Goal: Task Accomplishment & Management: Use online tool/utility

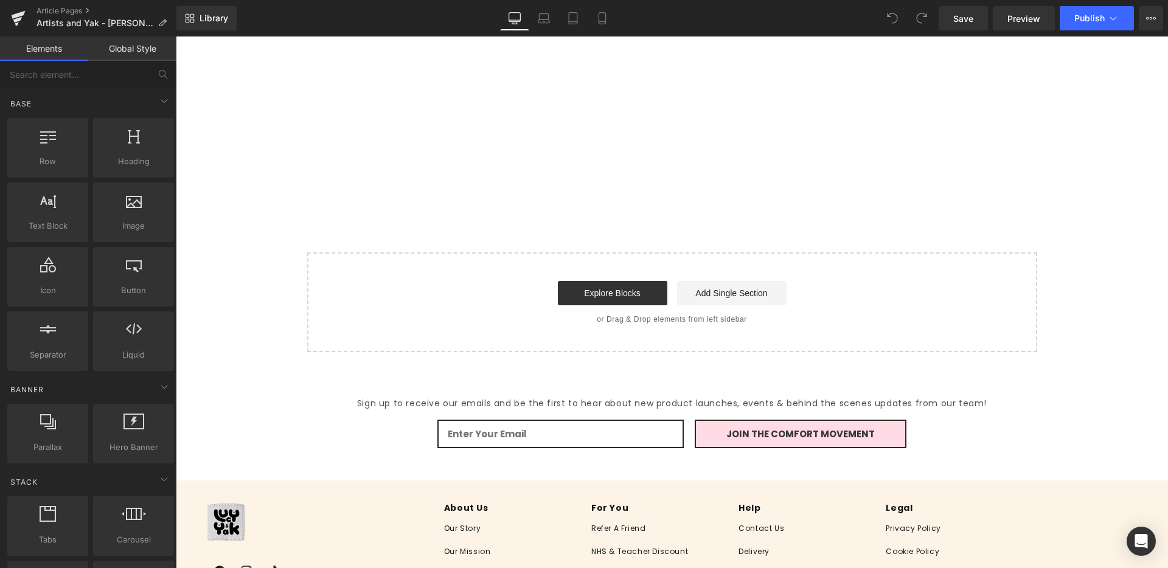
scroll to position [1993, 0]
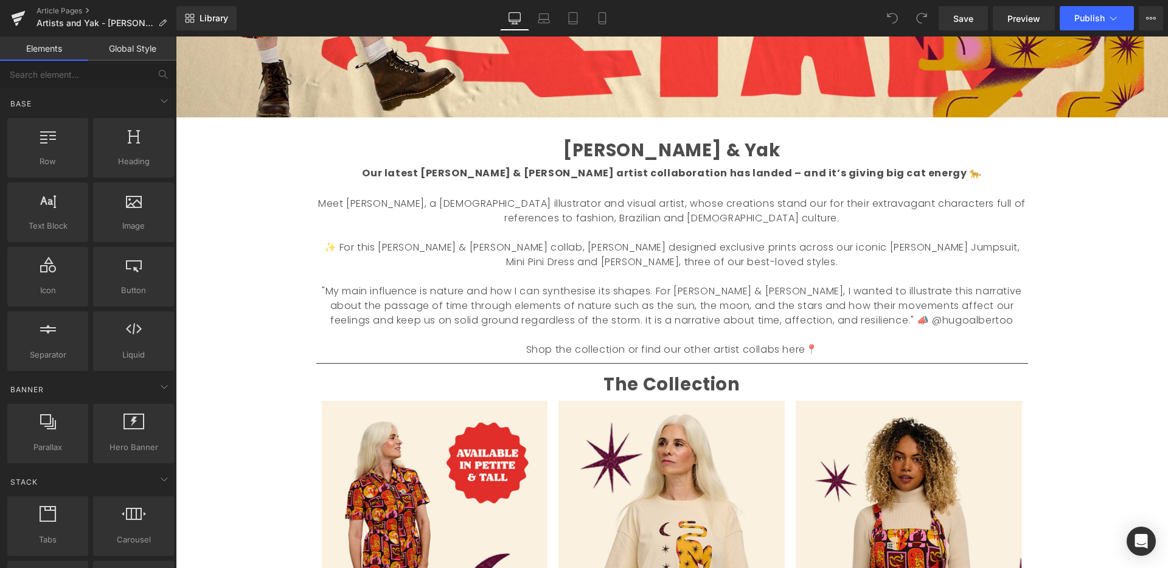
scroll to position [555, 0]
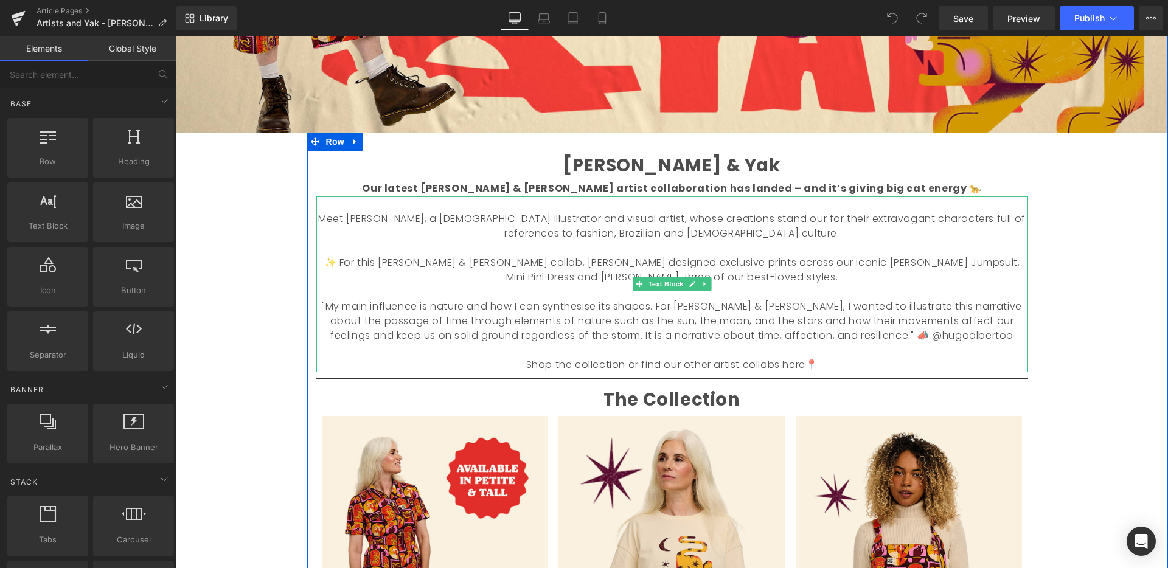
click at [820, 362] on p "Shop the collection or find our other artist collabs here📍" at bounding box center [672, 365] width 712 height 15
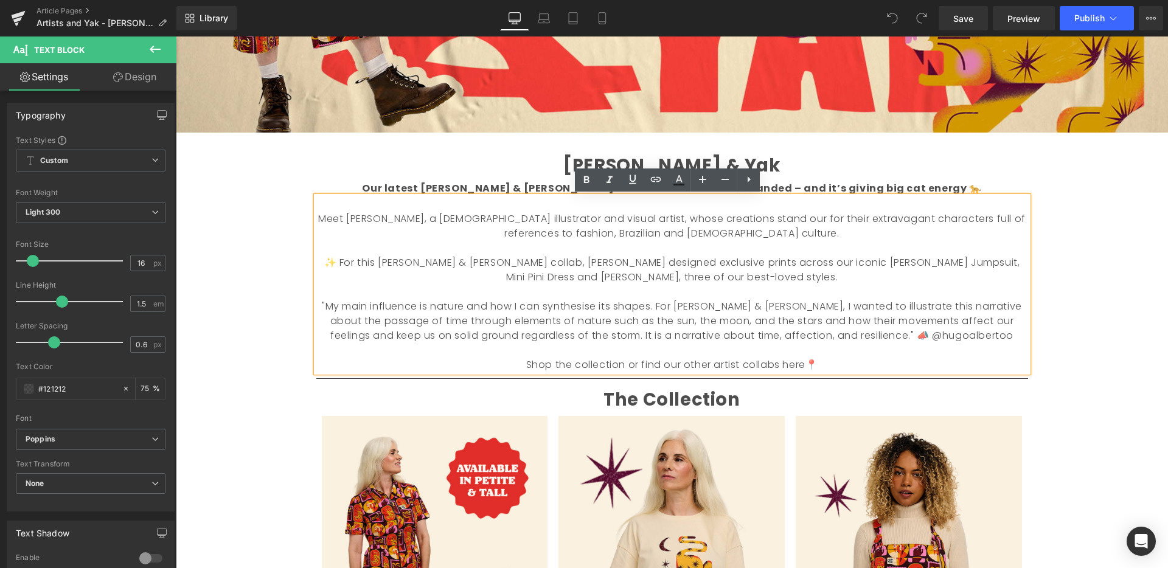
click at [831, 368] on p "Shop the collection or find our other artist collabs here📍" at bounding box center [672, 365] width 712 height 15
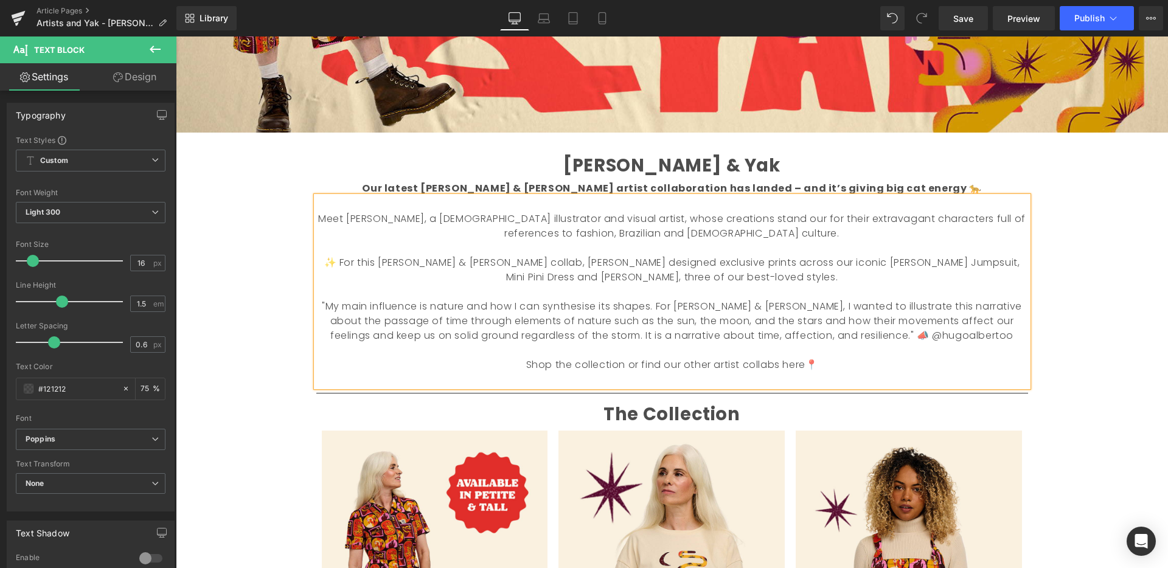
click at [1092, 390] on div "Liquid Image Welcome back to Make What Moves You Text Block Our series celebrat…" at bounding box center [672, 175] width 992 height 1205
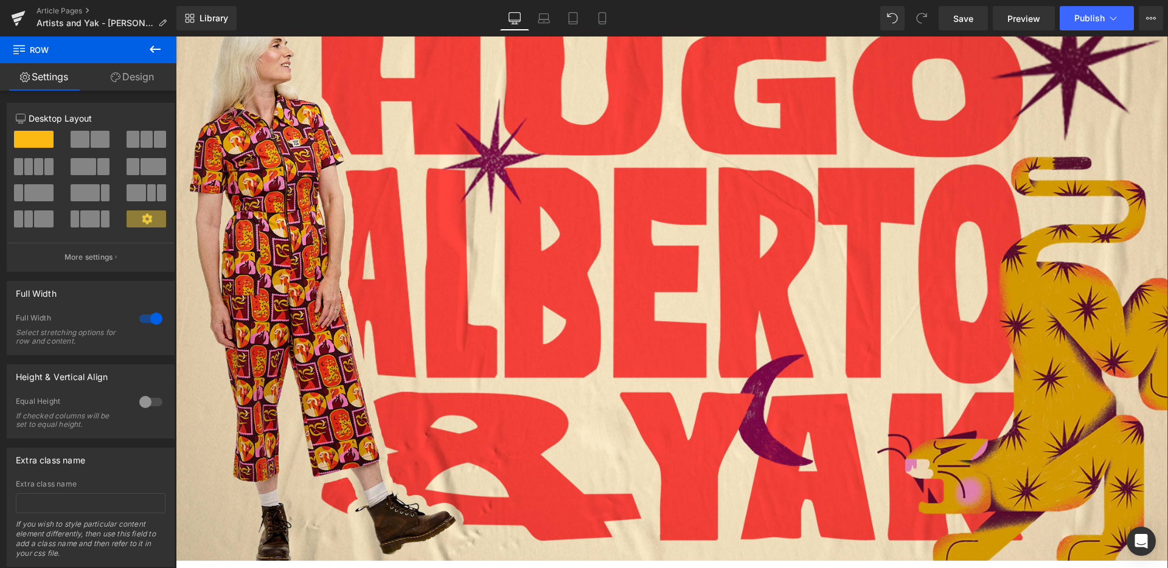
scroll to position [117, 0]
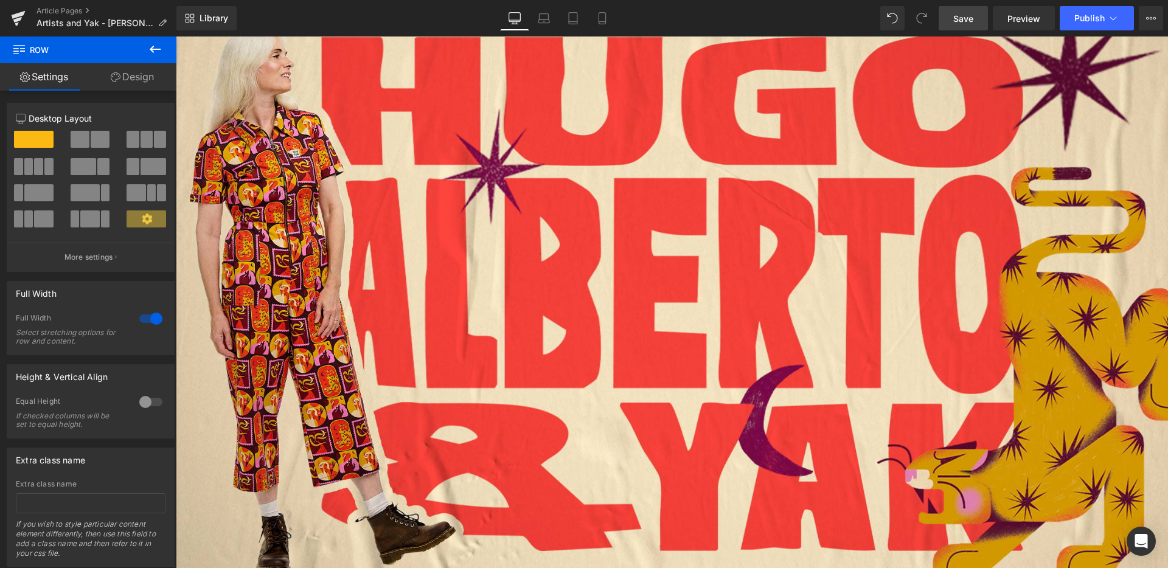
click at [968, 18] on span "Save" at bounding box center [963, 18] width 20 height 13
click at [542, 16] on icon at bounding box center [544, 18] width 12 height 12
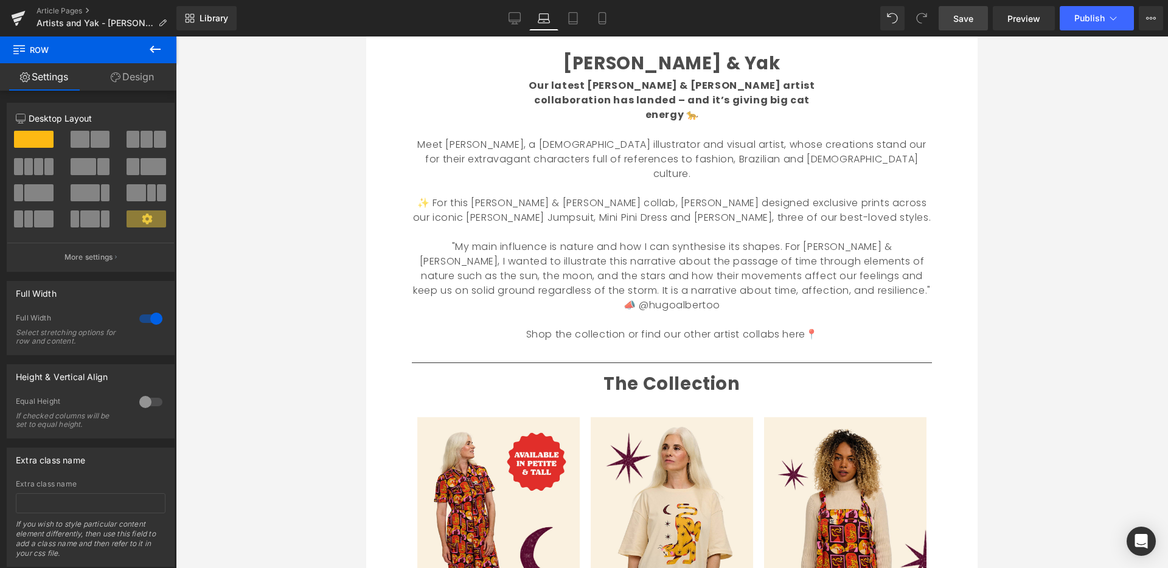
scroll to position [432, 0]
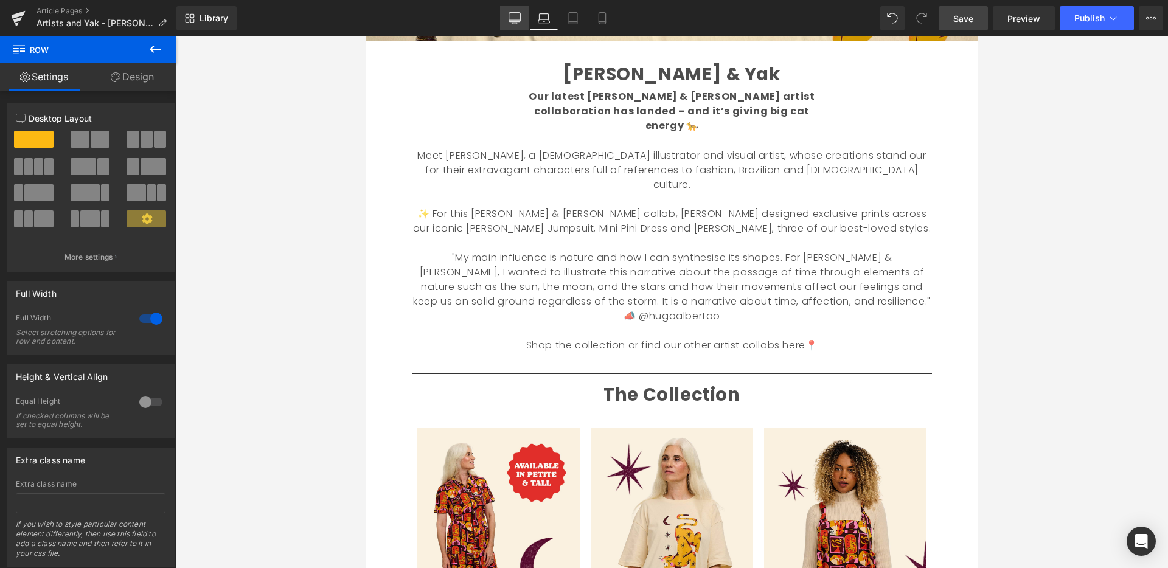
click at [518, 19] on icon at bounding box center [514, 18] width 12 height 12
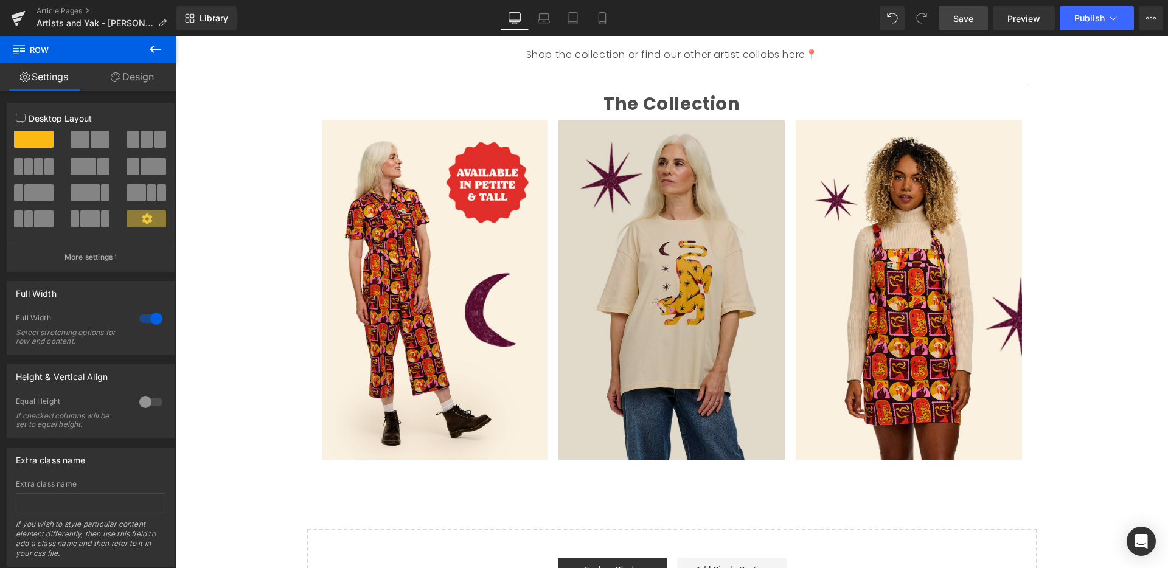
scroll to position [860, 0]
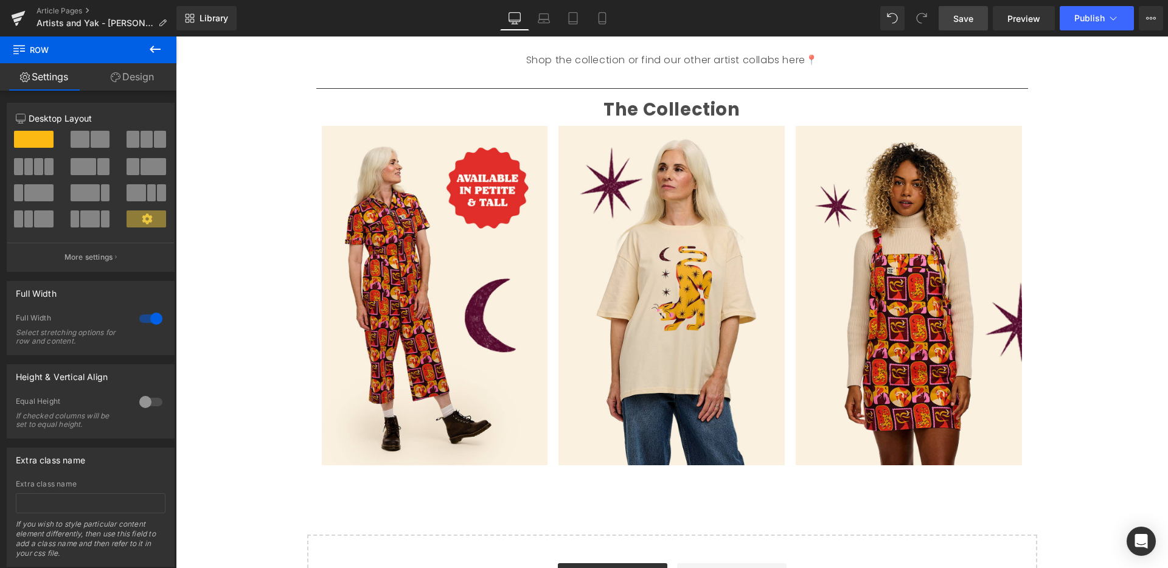
click at [155, 48] on icon at bounding box center [155, 49] width 15 height 15
click at [0, 0] on link "Global Style" at bounding box center [0, 0] width 0 height 0
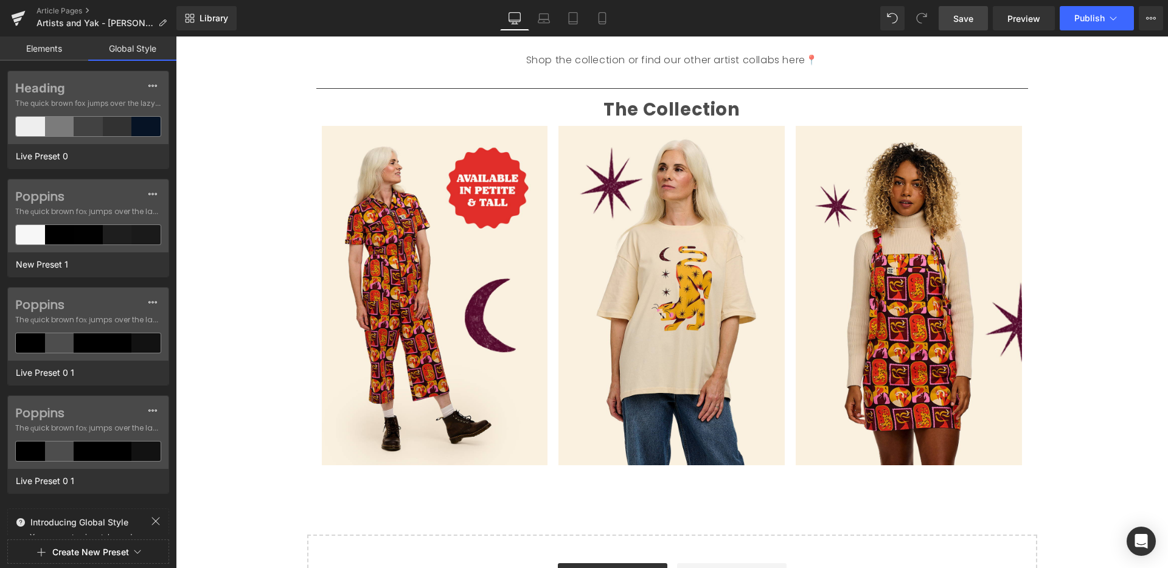
click at [68, 47] on link "Elements" at bounding box center [44, 48] width 88 height 24
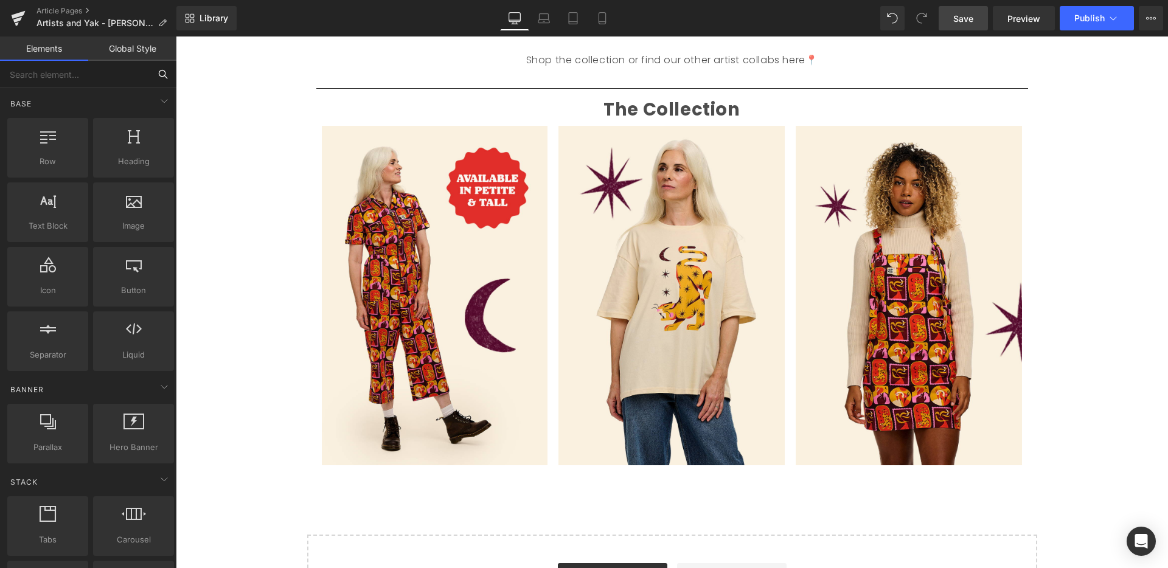
click at [82, 72] on input "text" at bounding box center [75, 74] width 150 height 27
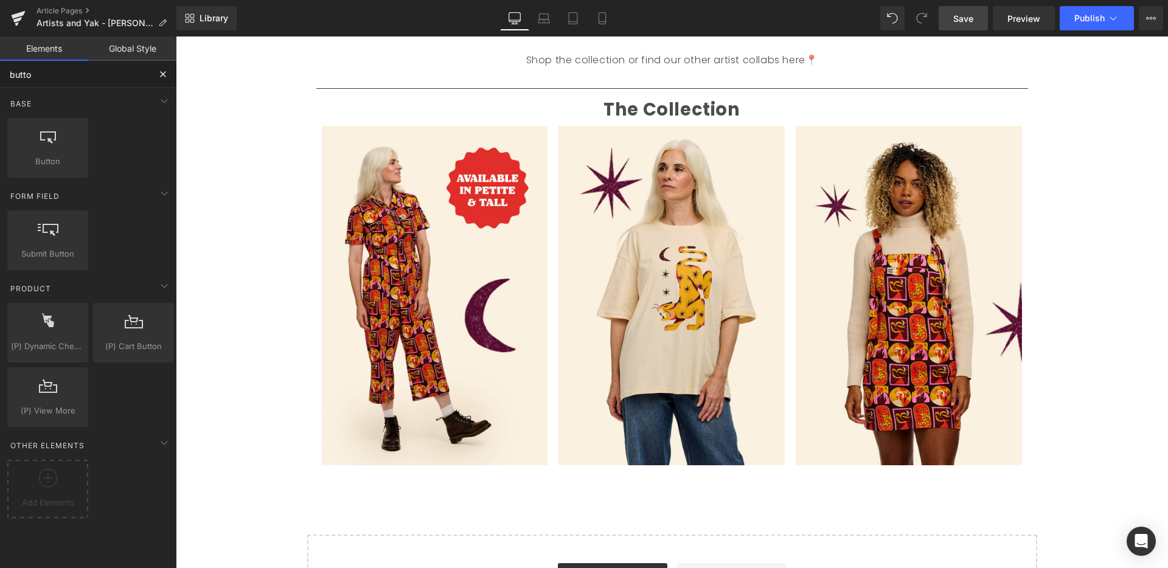
type input "button"
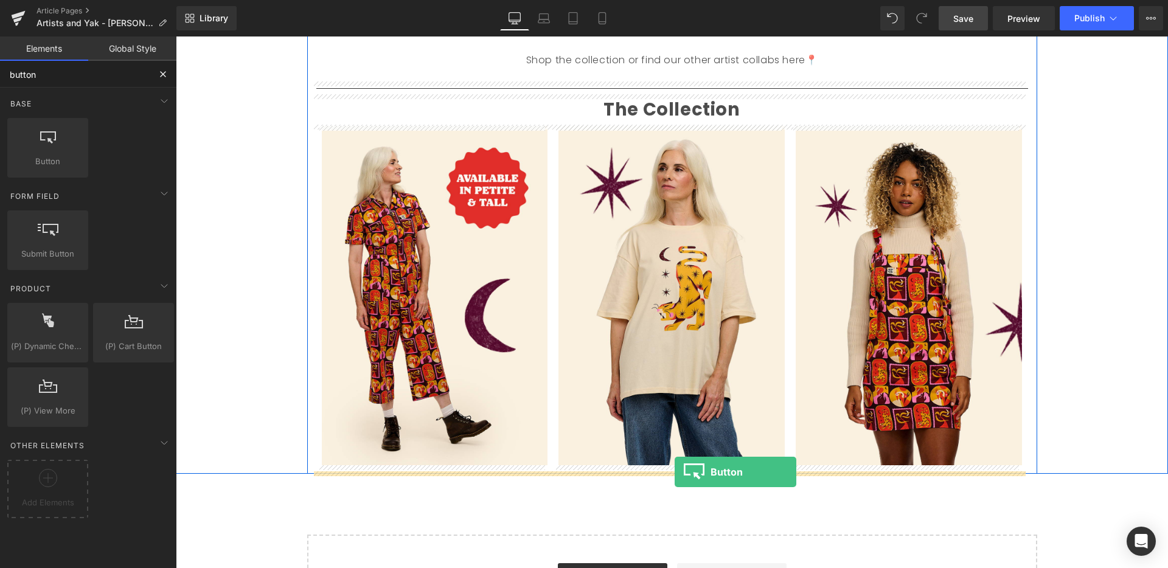
drag, startPoint x: 235, startPoint y: 187, endPoint x: 674, endPoint y: 472, distance: 523.3
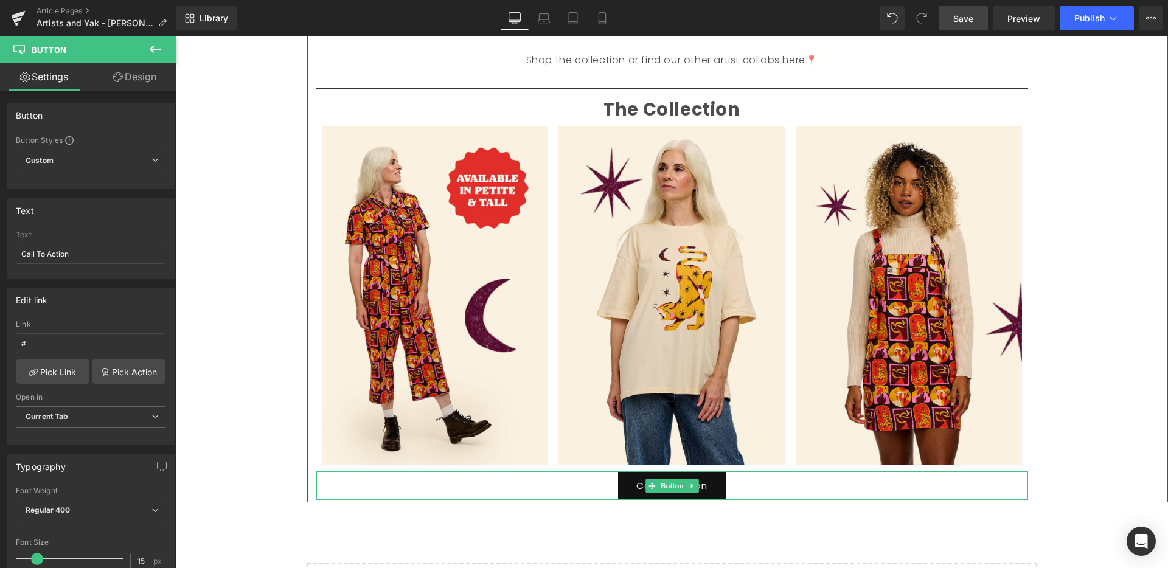
click at [709, 487] on link "Call To Action" at bounding box center [672, 485] width 108 height 29
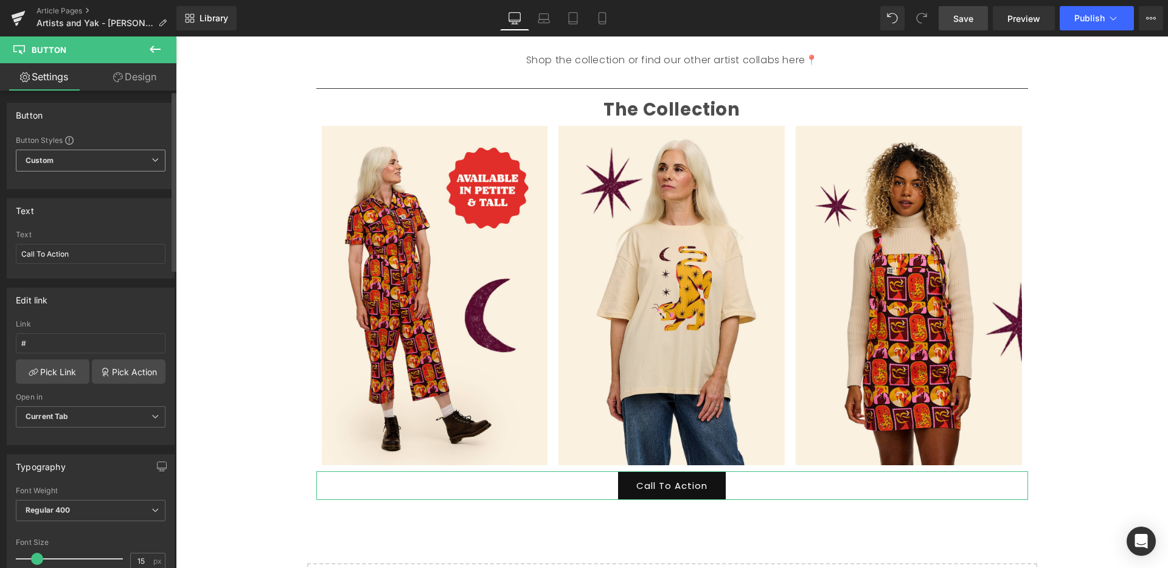
click at [112, 162] on span "Custom Setup Global Style" at bounding box center [91, 161] width 150 height 22
click at [114, 161] on span "Custom Setup Global Style" at bounding box center [88, 161] width 145 height 22
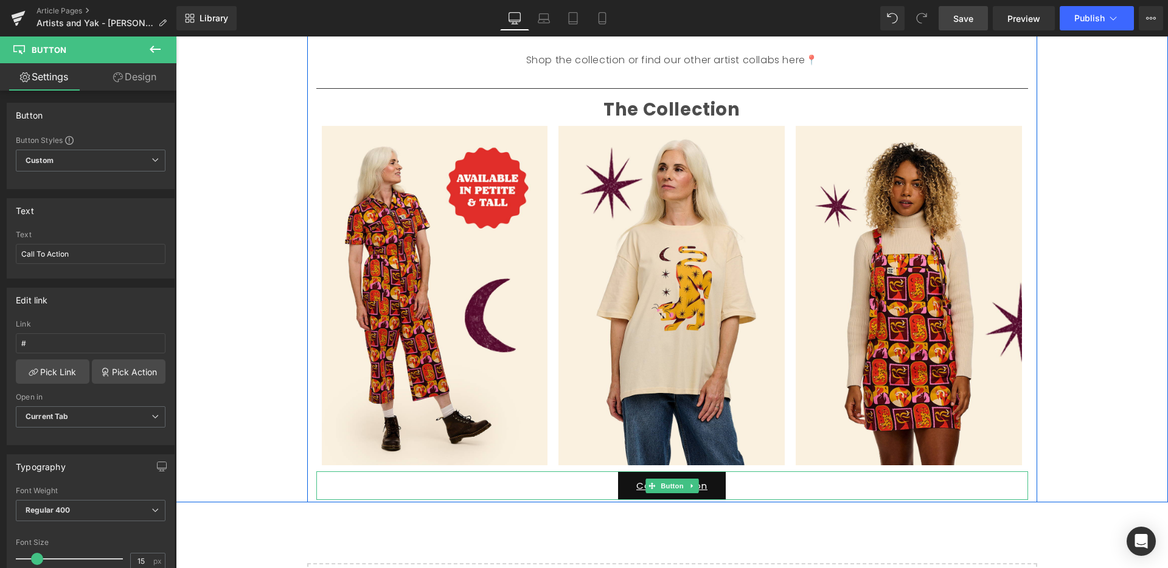
click at [717, 489] on link "Call To Action" at bounding box center [672, 485] width 108 height 29
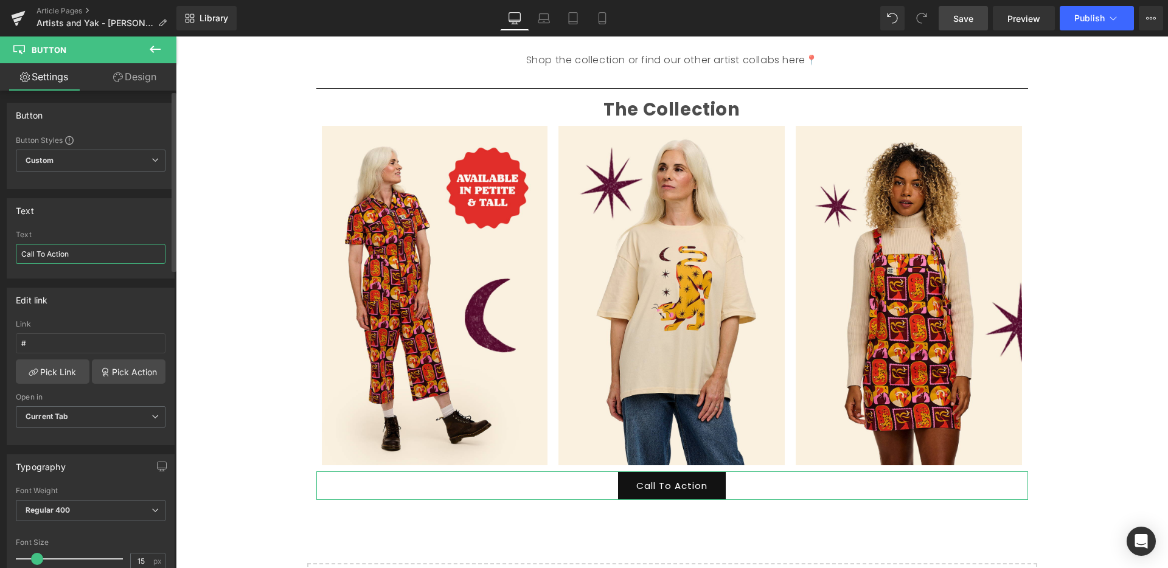
drag, startPoint x: 57, startPoint y: 251, endPoint x: 1, endPoint y: 247, distance: 56.1
click at [1, 245] on div "Text Call To Action Text Call To Action" at bounding box center [91, 233] width 182 height 89
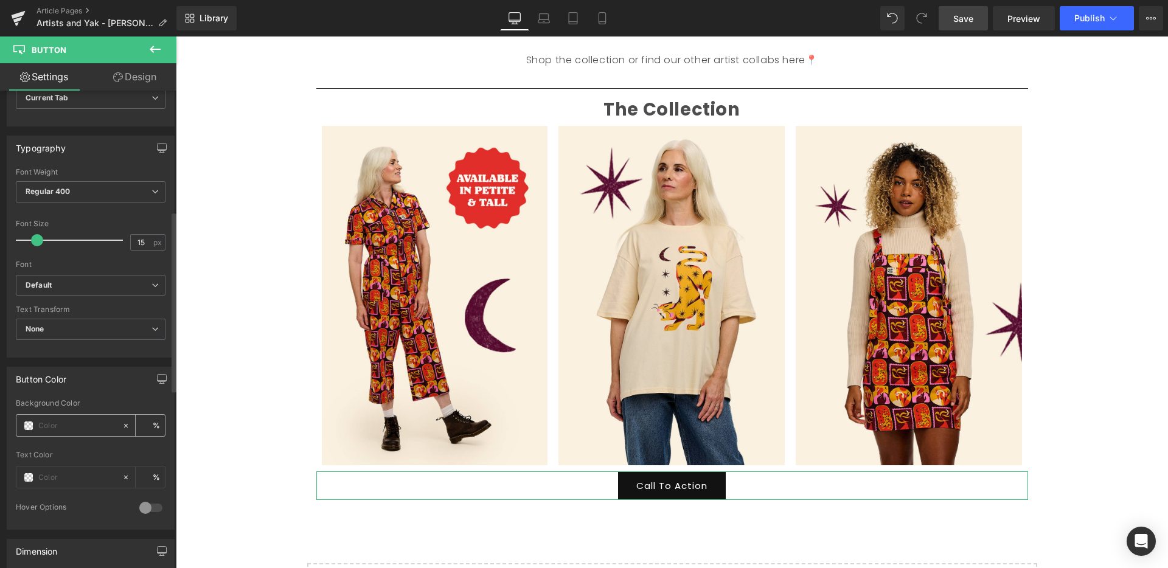
scroll to position [320, 0]
click at [72, 427] on input "text" at bounding box center [77, 424] width 78 height 13
paste input "e12e29"
type input "e12e29"
type input "100"
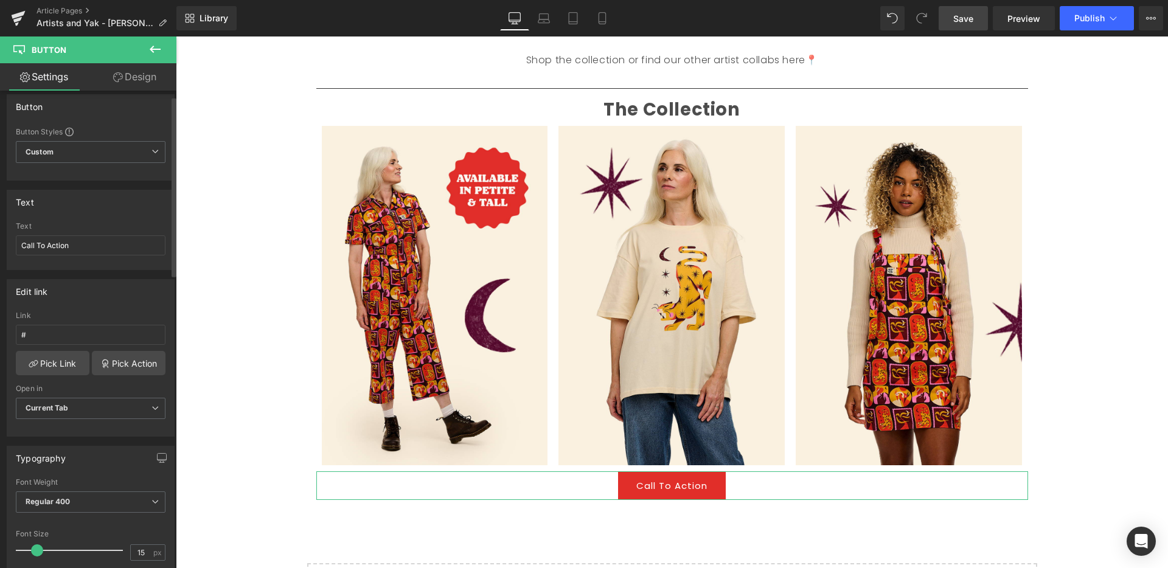
scroll to position [0, 0]
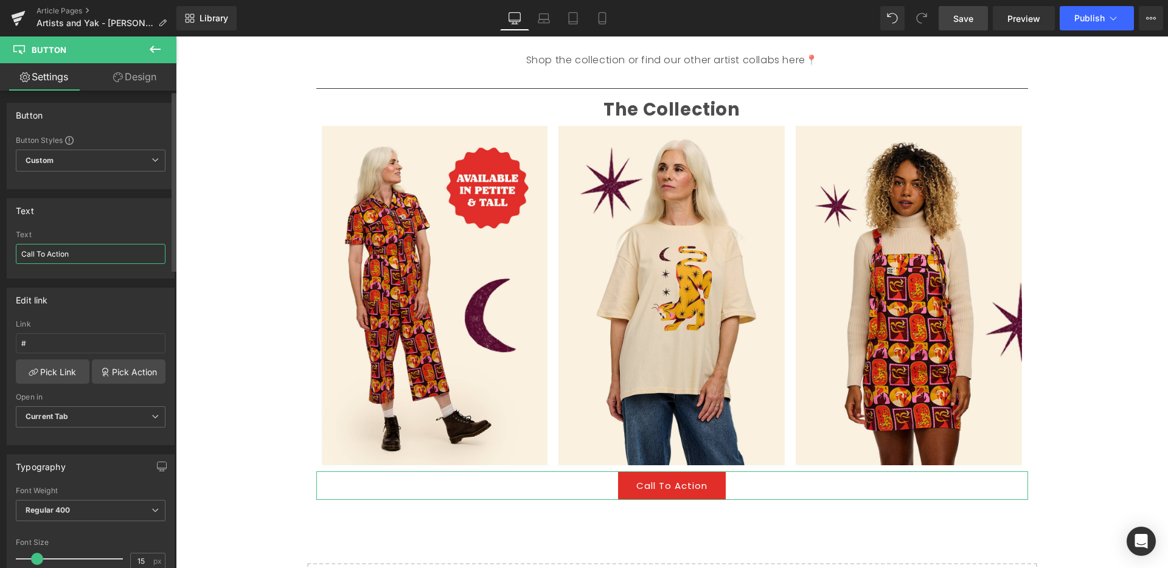
type input "#e12e29"
drag, startPoint x: 78, startPoint y: 253, endPoint x: 1, endPoint y: 251, distance: 77.9
click at [1, 252] on div "Text Call To Action Text Call To Action" at bounding box center [91, 233] width 182 height 89
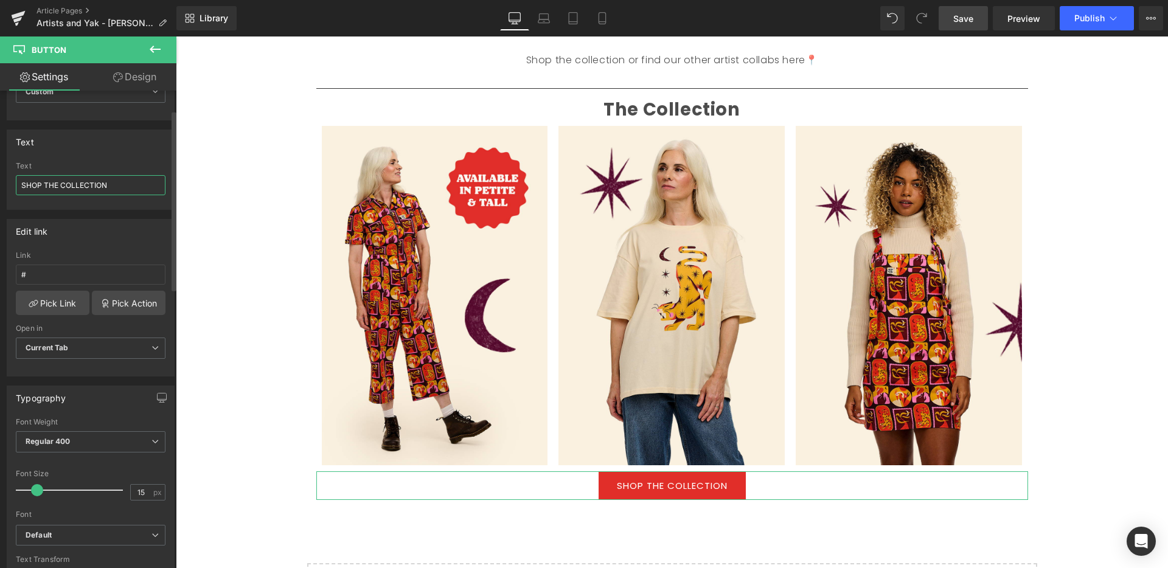
scroll to position [83, 0]
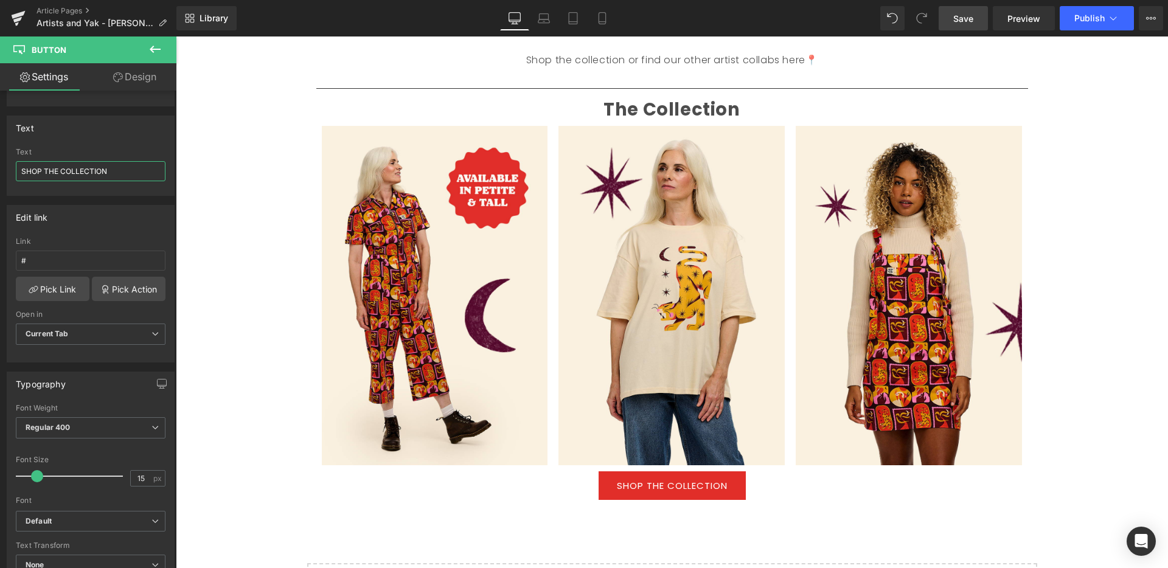
type input "SHOP THE COLLECTION"
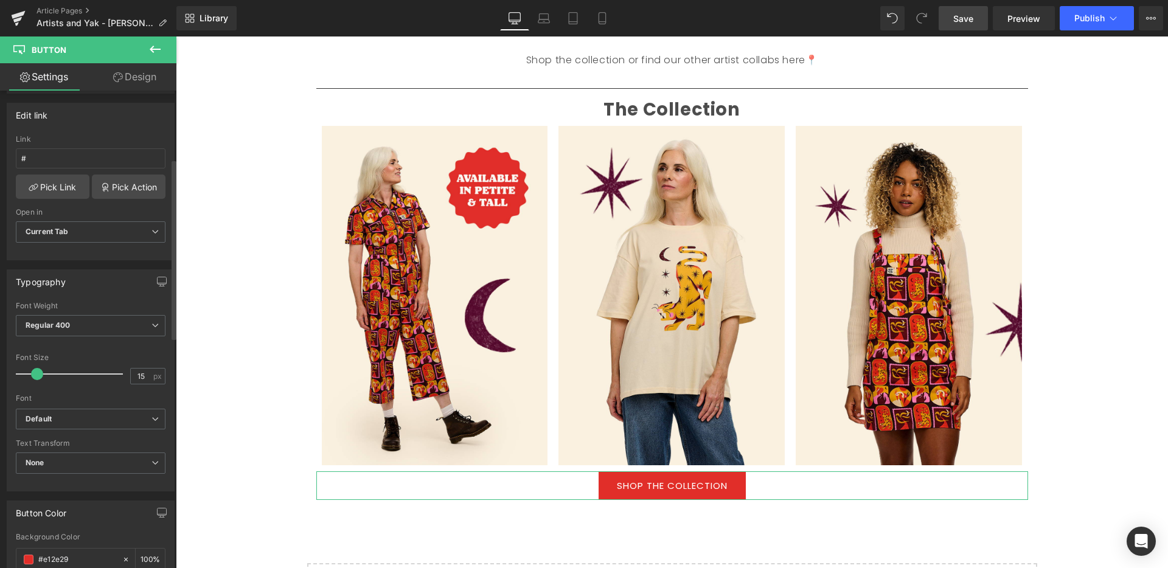
scroll to position [186, 0]
click at [105, 322] on span "Regular 400" at bounding box center [91, 324] width 150 height 21
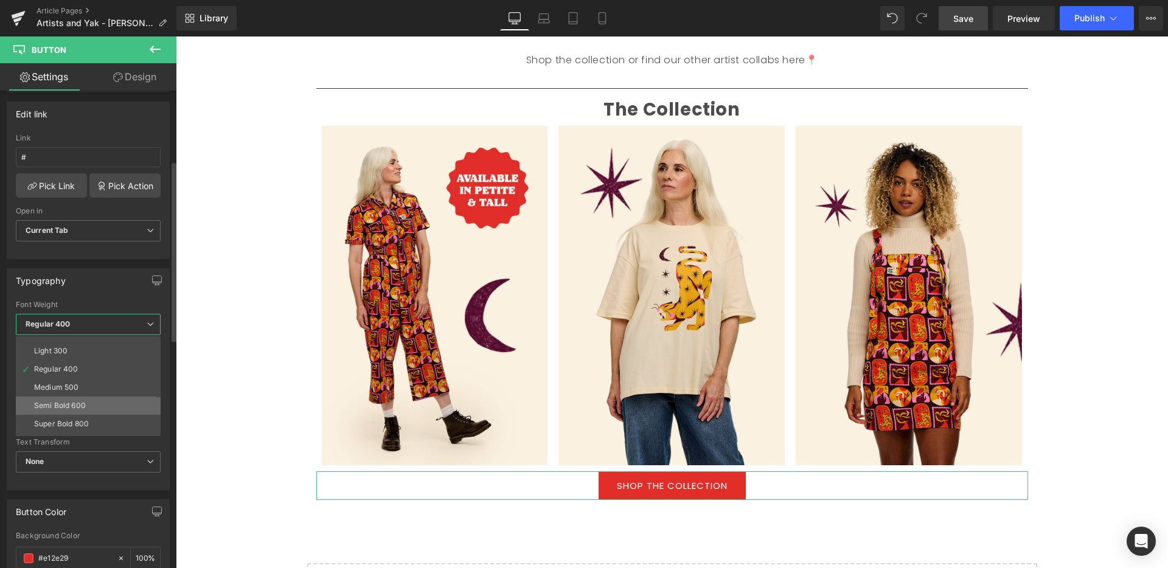
scroll to position [32, 0]
click at [81, 401] on div "Semi Bold 600" at bounding box center [60, 405] width 52 height 9
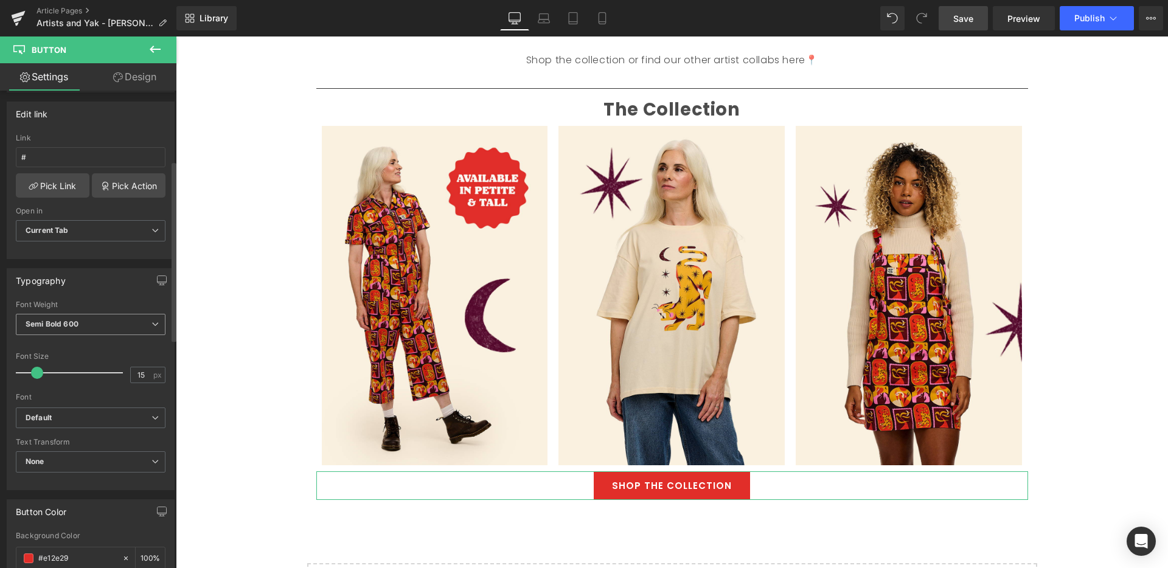
click at [139, 328] on span "Semi Bold 600" at bounding box center [91, 324] width 150 height 21
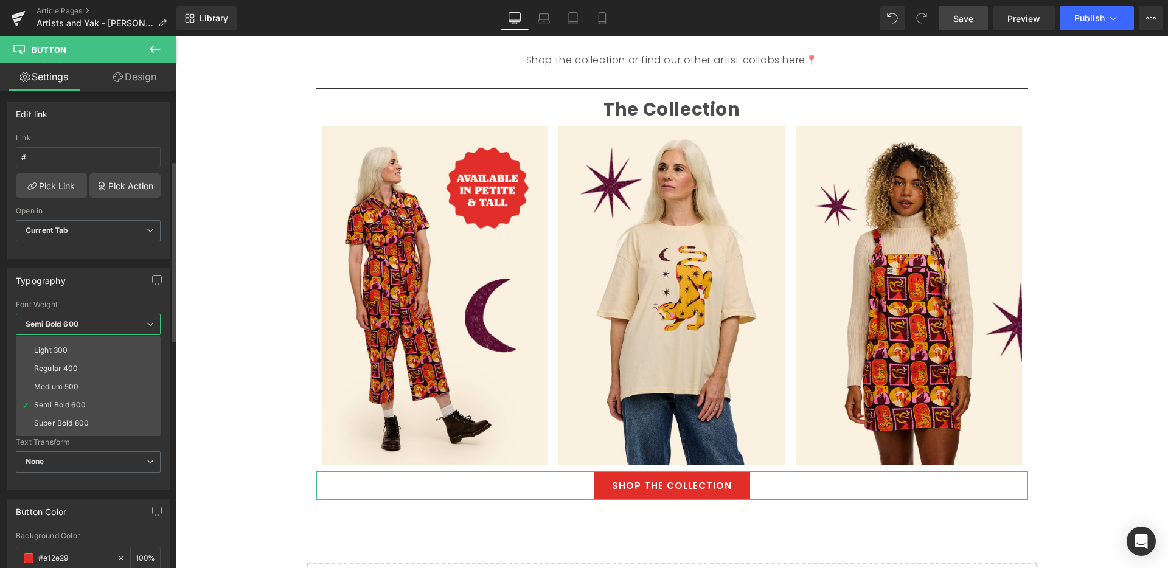
click at [99, 420] on li "Super Bold 800" at bounding box center [91, 423] width 150 height 18
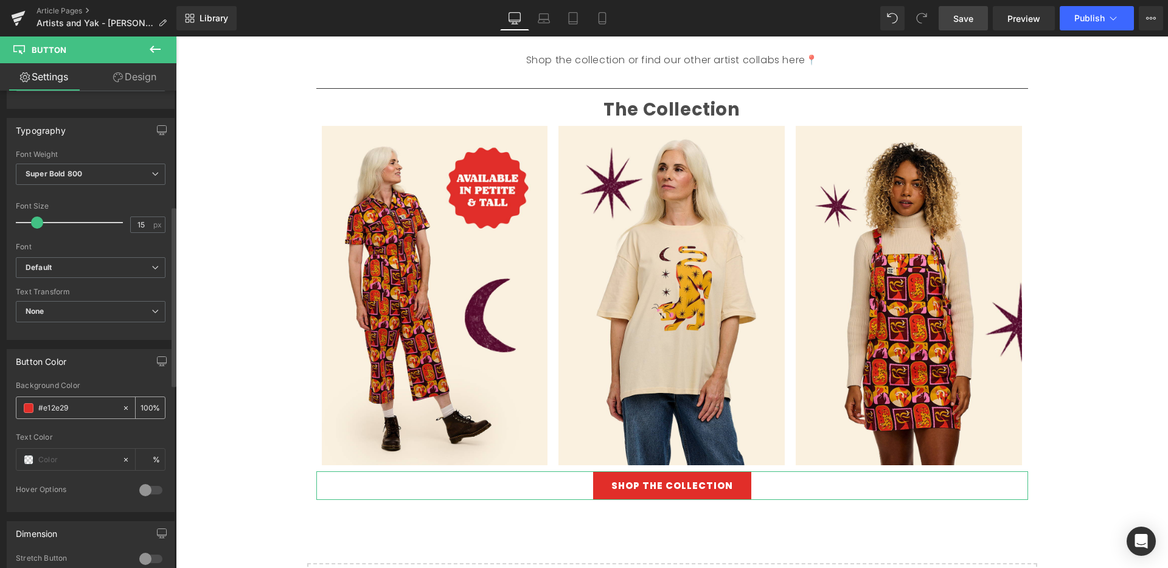
scroll to position [343, 0]
click at [62, 451] on input "text" at bounding box center [77, 452] width 78 height 13
paste input "faf1e0"
type input "faf1e0"
type input "100"
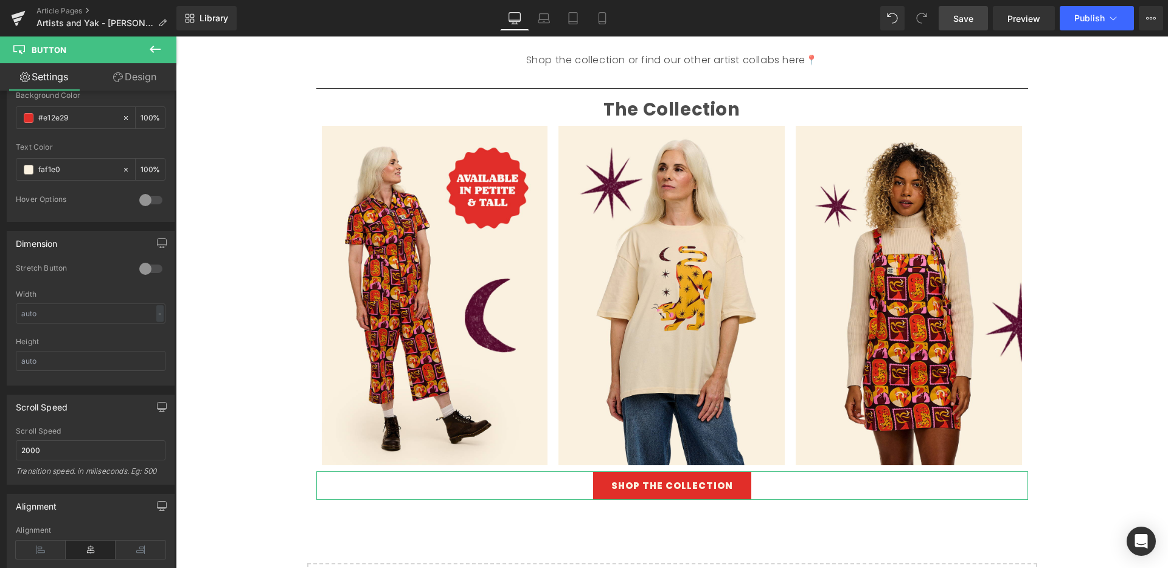
scroll to position [625, 0]
click at [145, 72] on link "Design" at bounding box center [135, 76] width 88 height 27
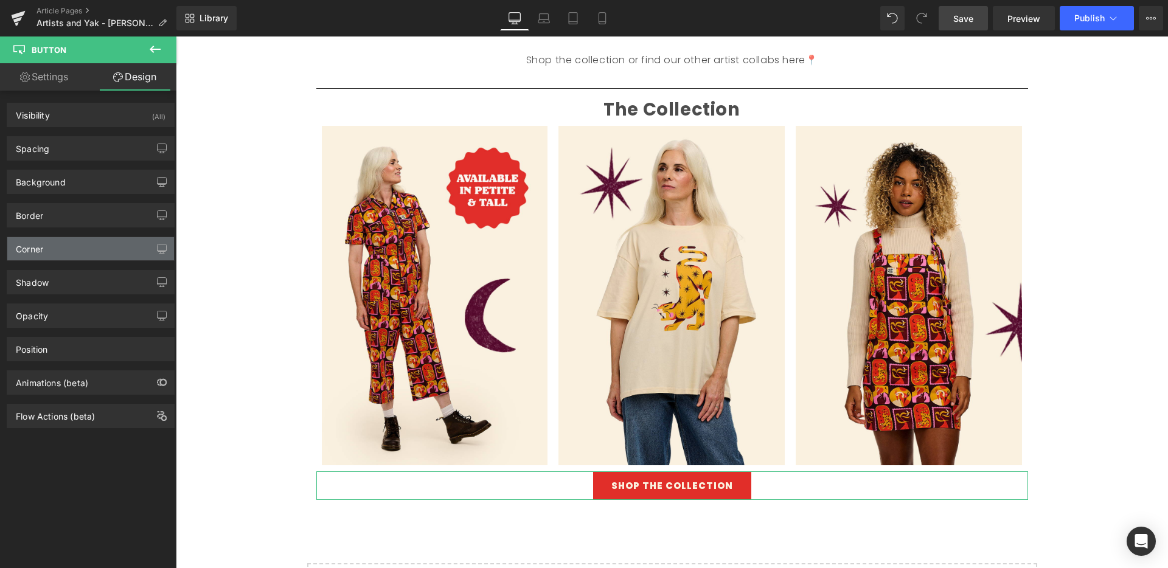
click at [75, 254] on div "Corner" at bounding box center [90, 248] width 167 height 23
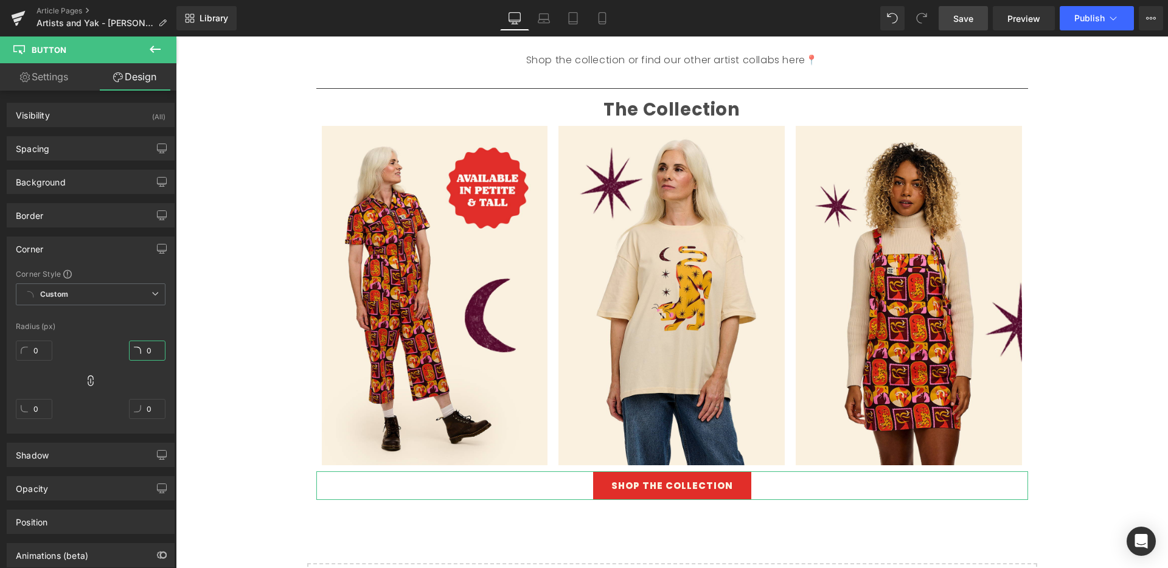
click at [148, 352] on input "0" at bounding box center [147, 351] width 36 height 20
type input "1"
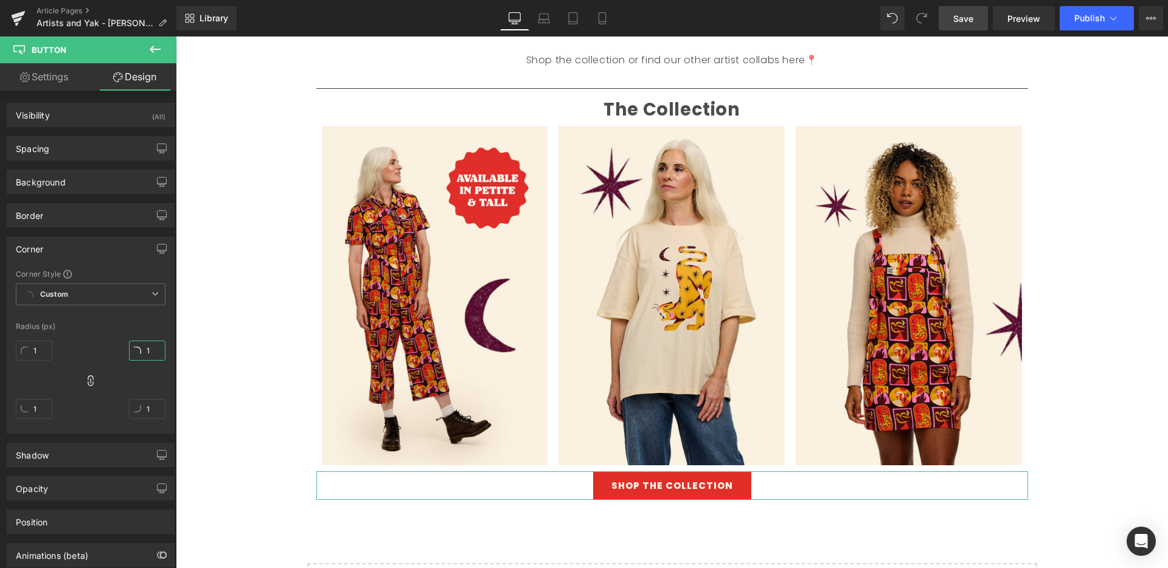
type input "2"
type input "3"
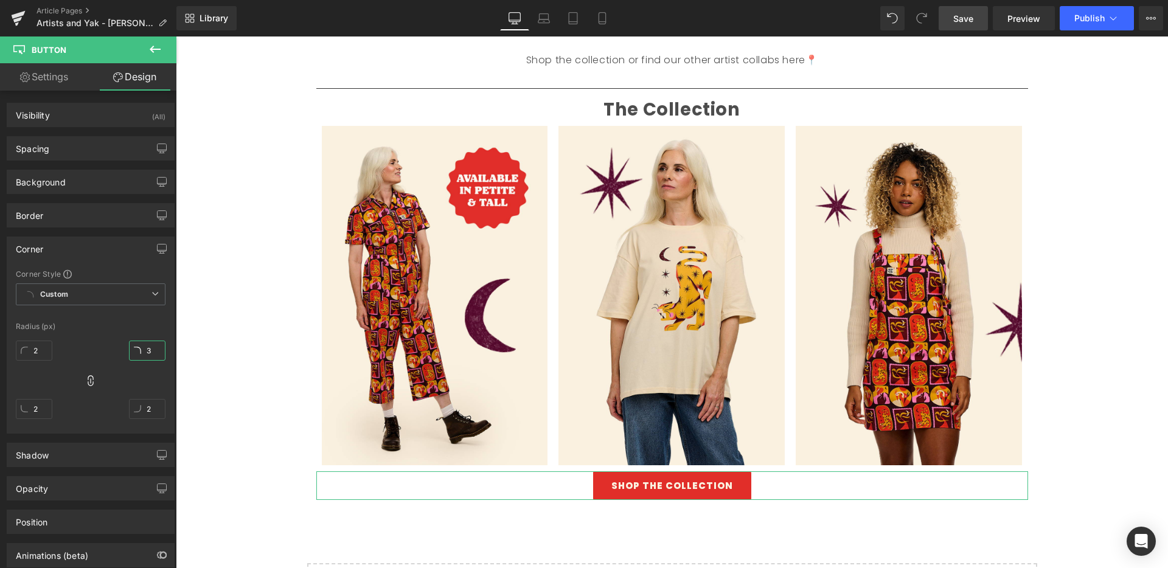
type input "3"
type input "4"
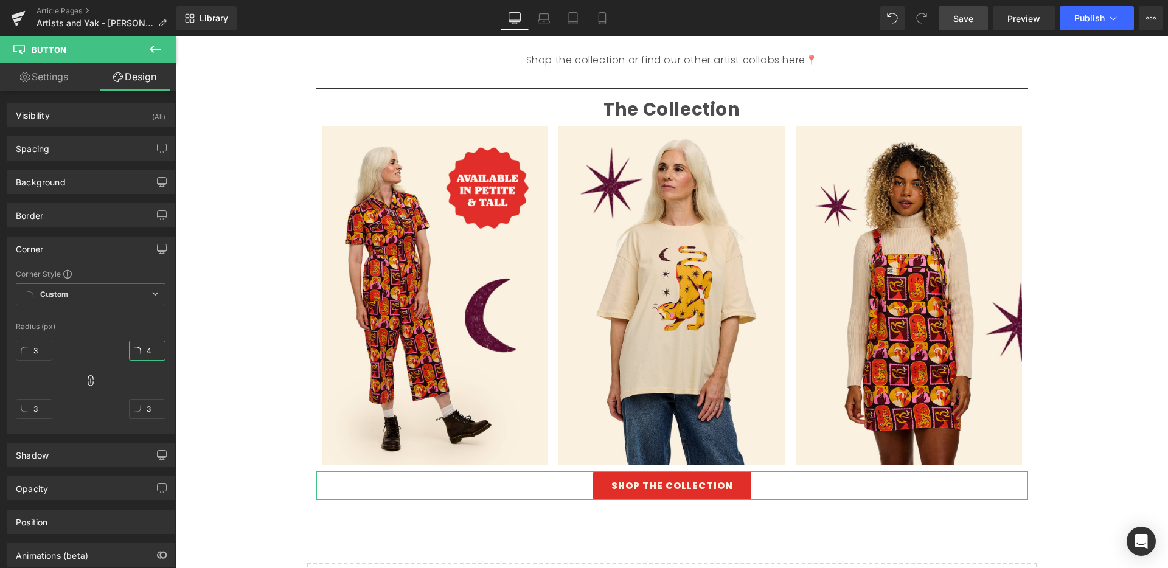
type input "4"
type input "5"
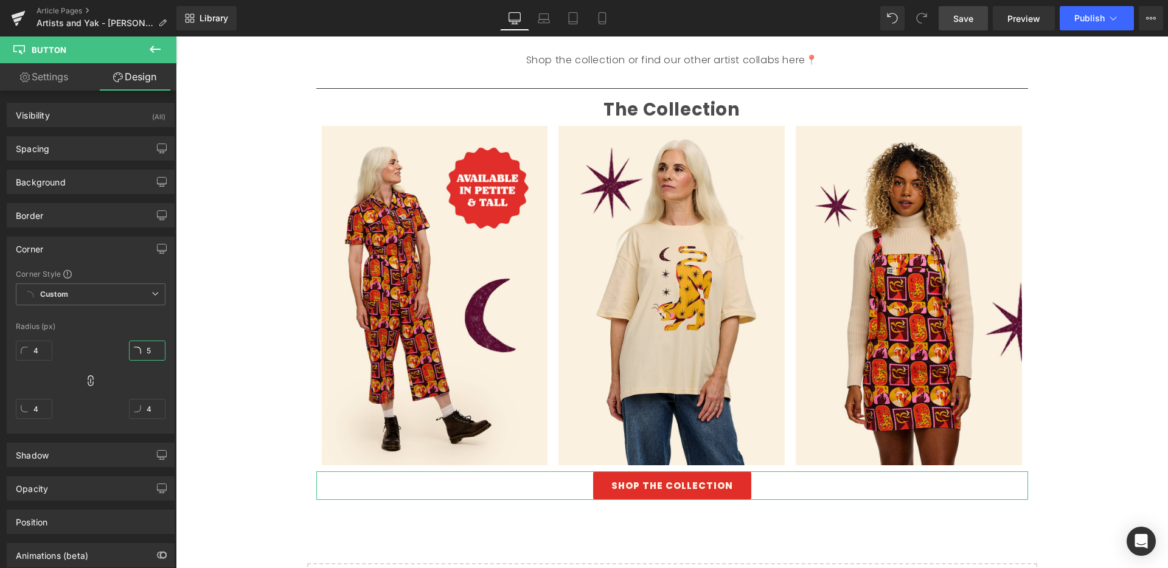
type input "5"
type input "6"
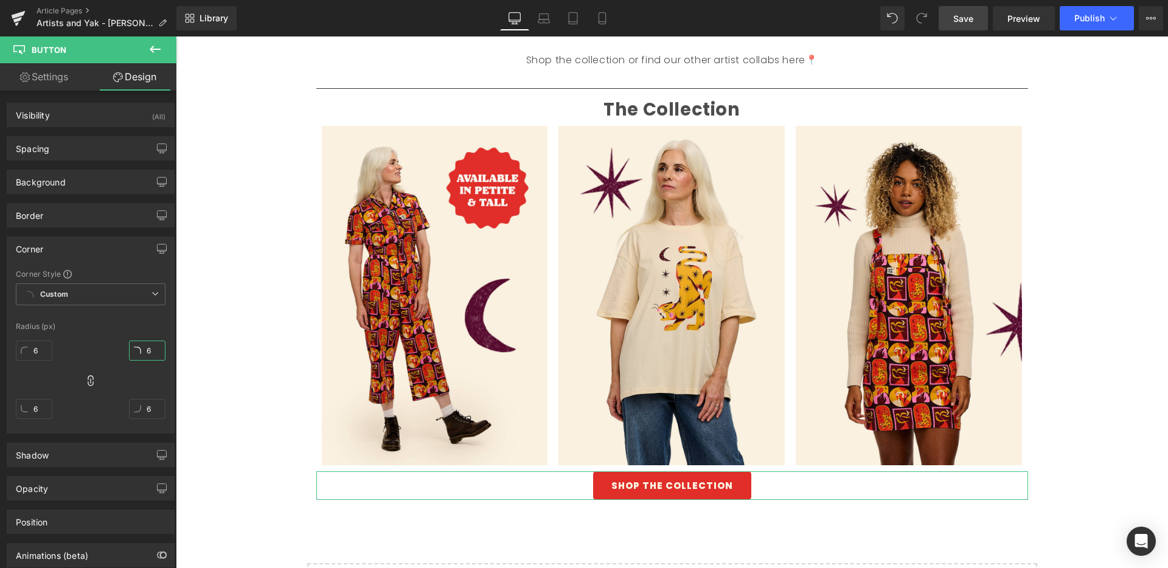
type input "7"
type input "8"
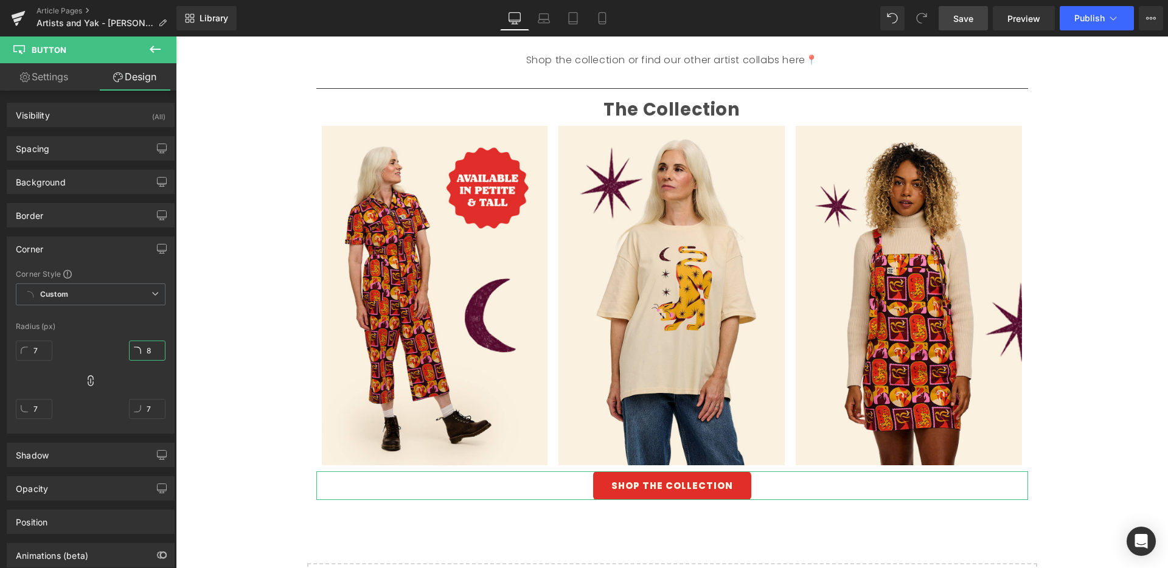
type input "8"
type input "9"
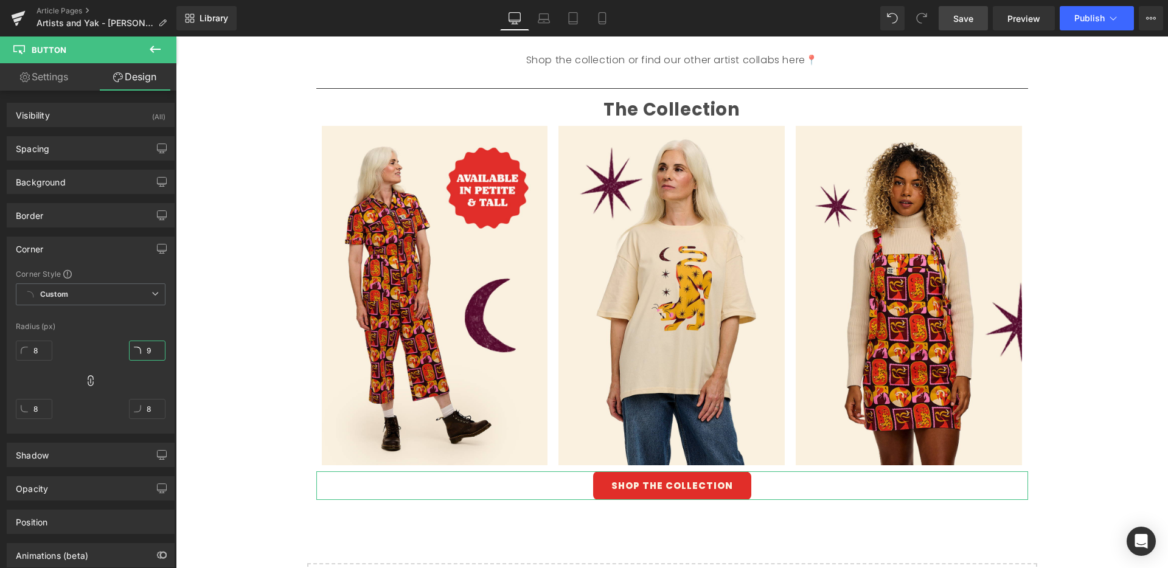
type input "9"
type input "10"
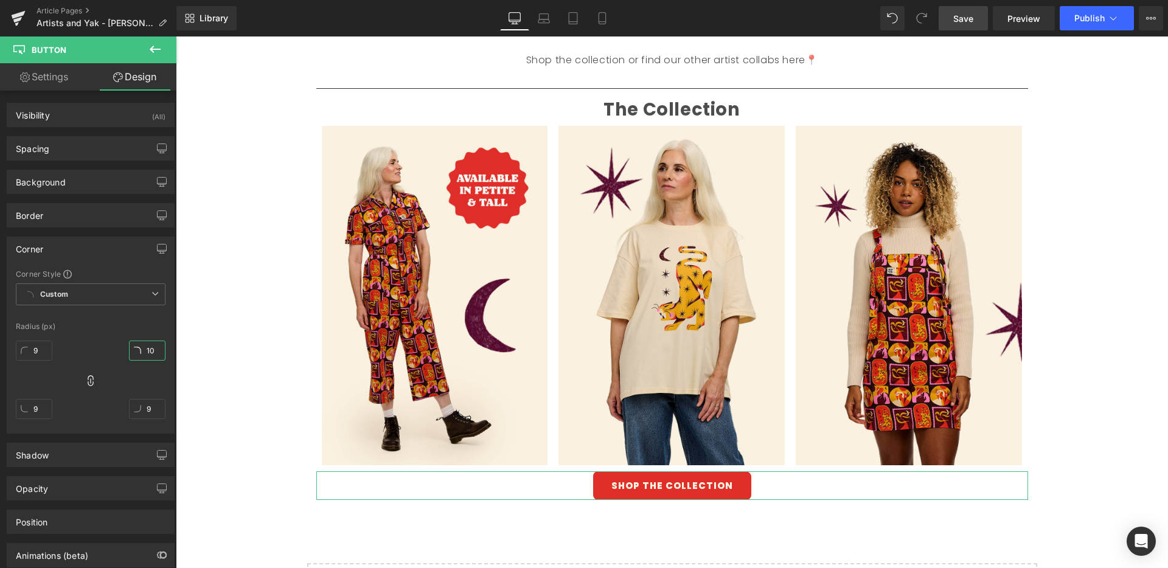
type input "10"
type input "11"
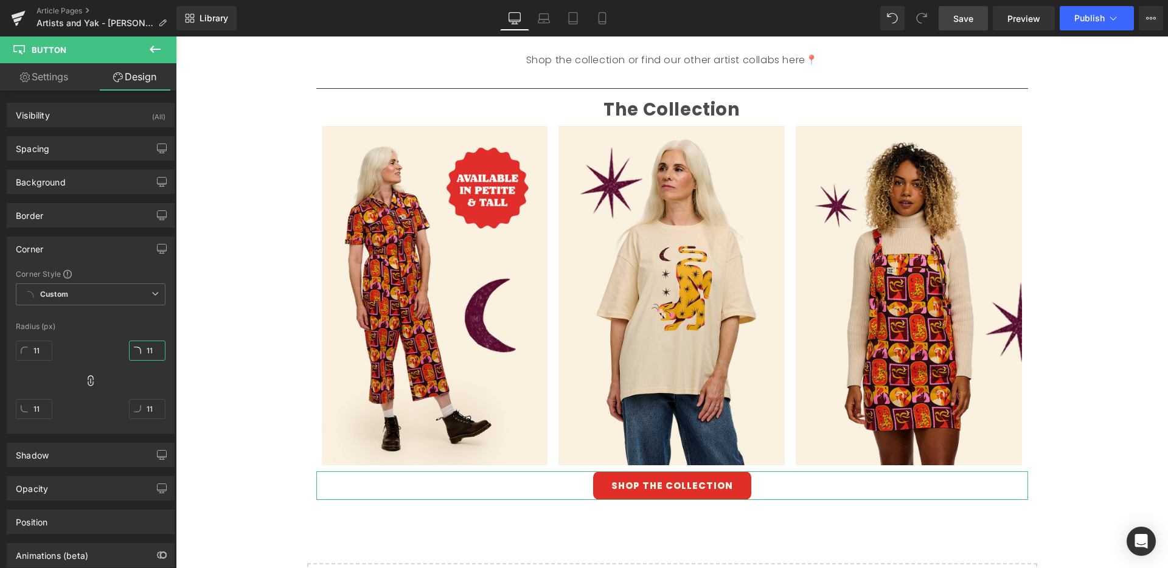
type input "12"
type input "13"
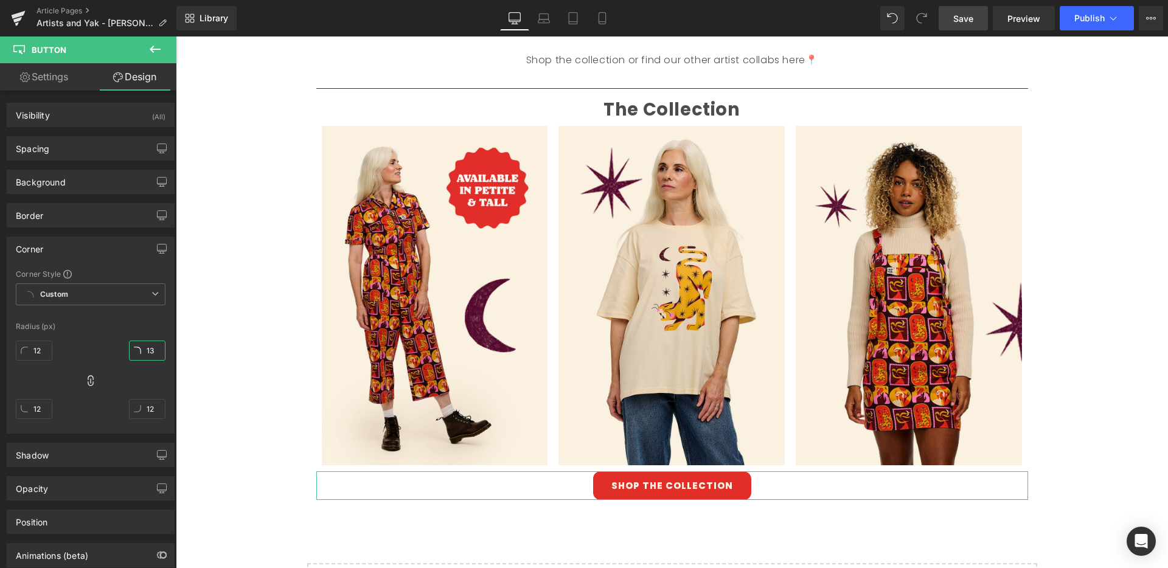
type input "13"
type input "12"
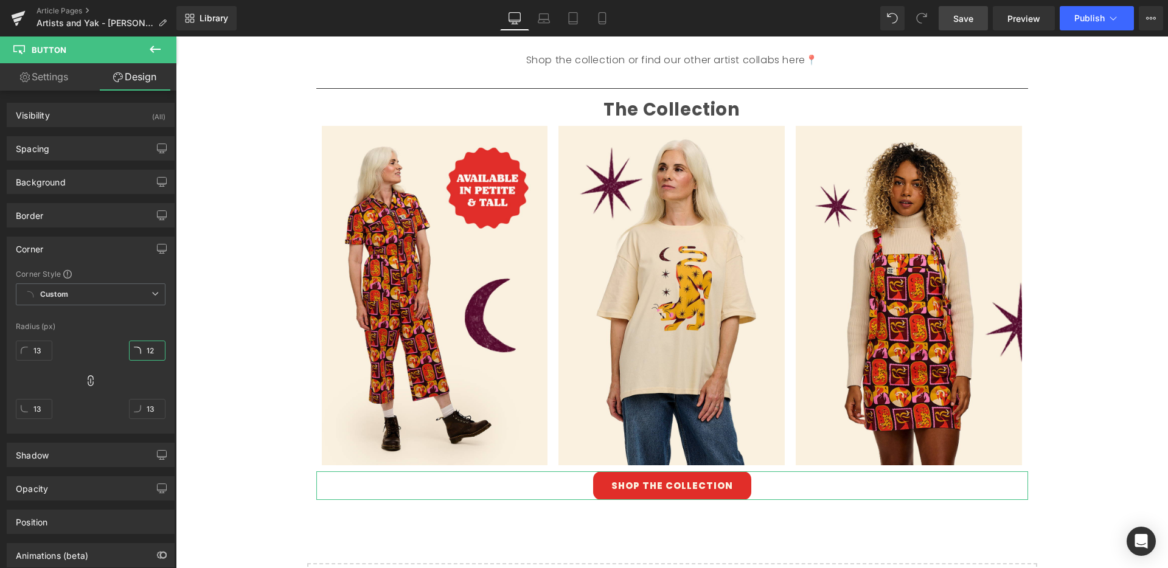
type input "12"
type input "11"
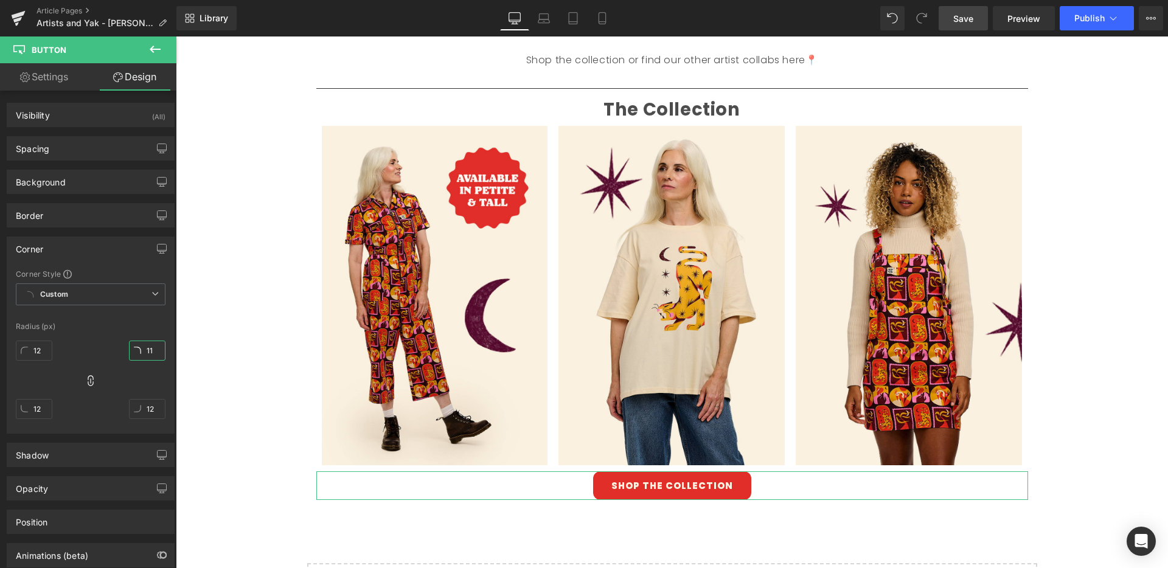
type input "11"
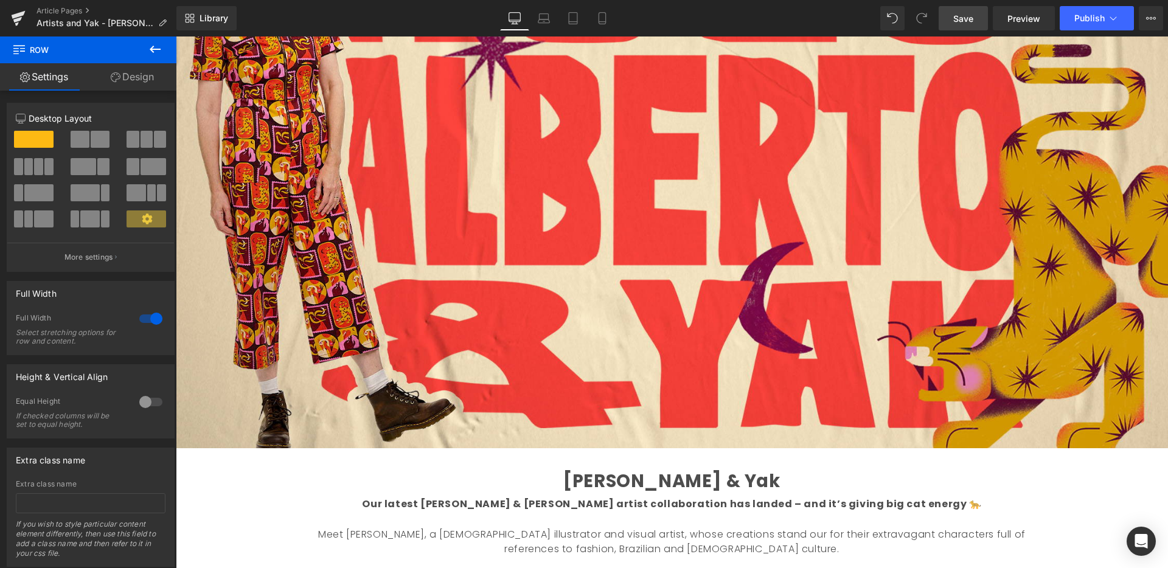
scroll to position [239, 0]
click at [965, 13] on span "Save" at bounding box center [963, 18] width 20 height 13
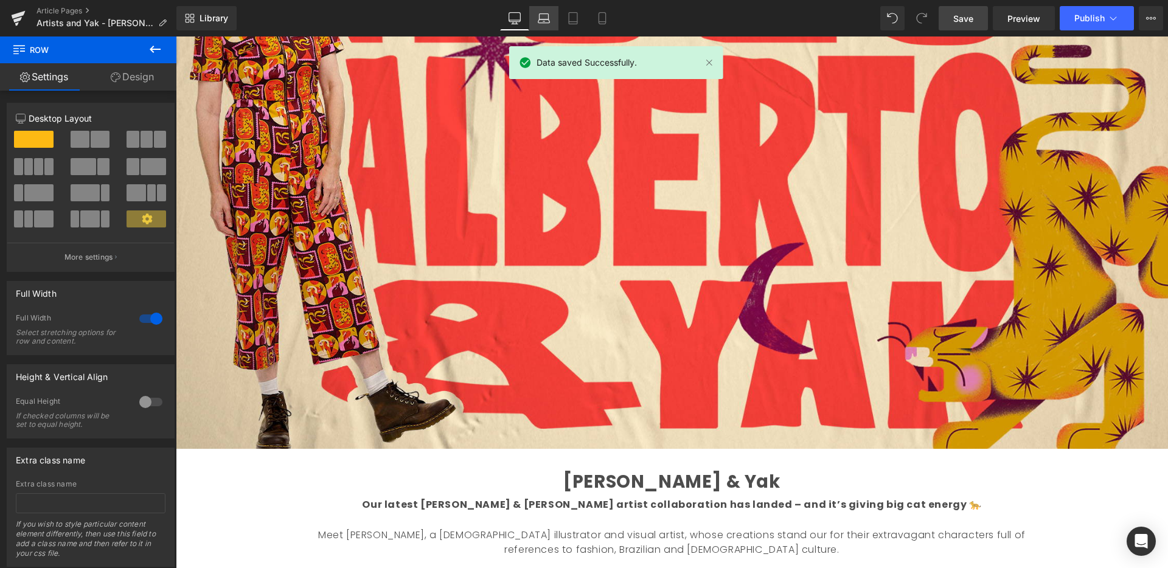
click at [537, 19] on link "Laptop" at bounding box center [543, 18] width 29 height 24
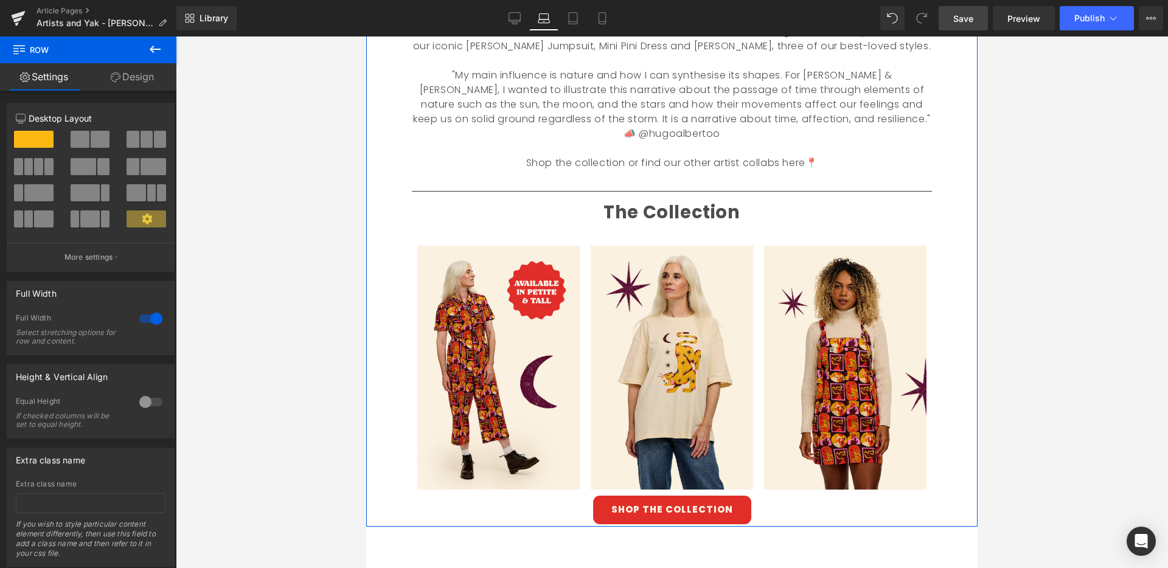
scroll to position [612, 0]
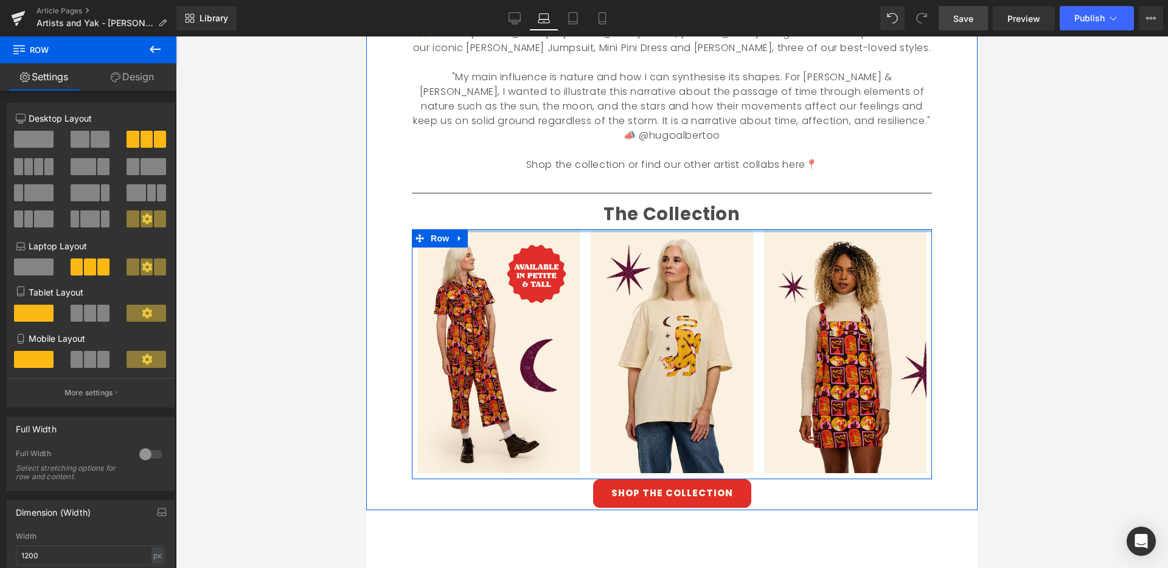
drag, startPoint x: 719, startPoint y: 191, endPoint x: 738, endPoint y: 166, distance: 31.3
click at [730, 167] on div "[PERSON_NAME] & Yak Text Block Our latest [PERSON_NAME] & [PERSON_NAME] artist …" at bounding box center [672, 193] width 538 height 629
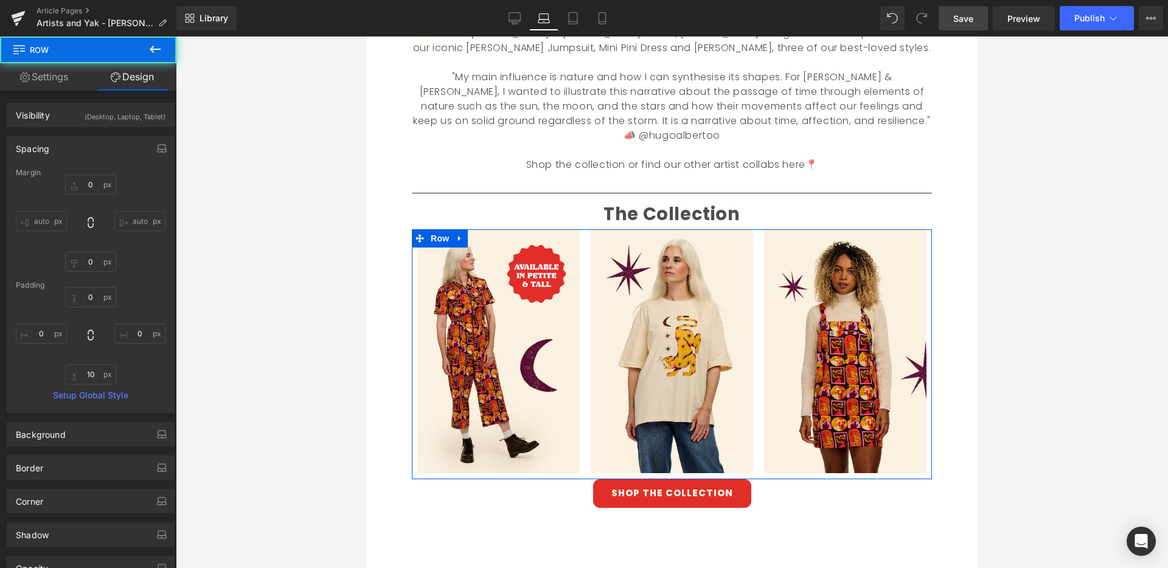
click at [1064, 199] on div at bounding box center [672, 302] width 992 height 532
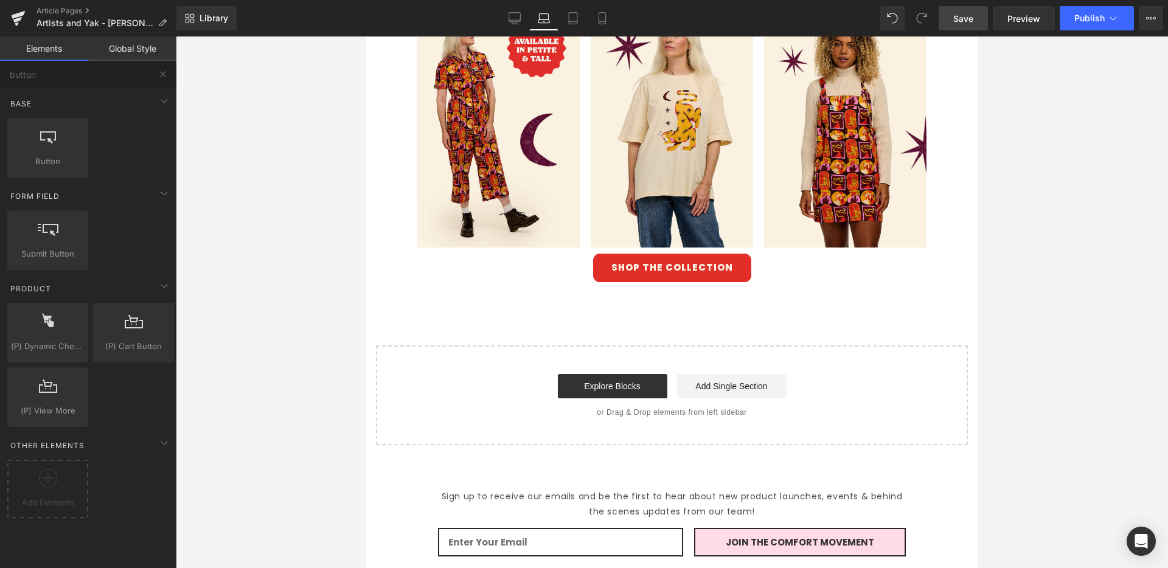
scroll to position [834, 0]
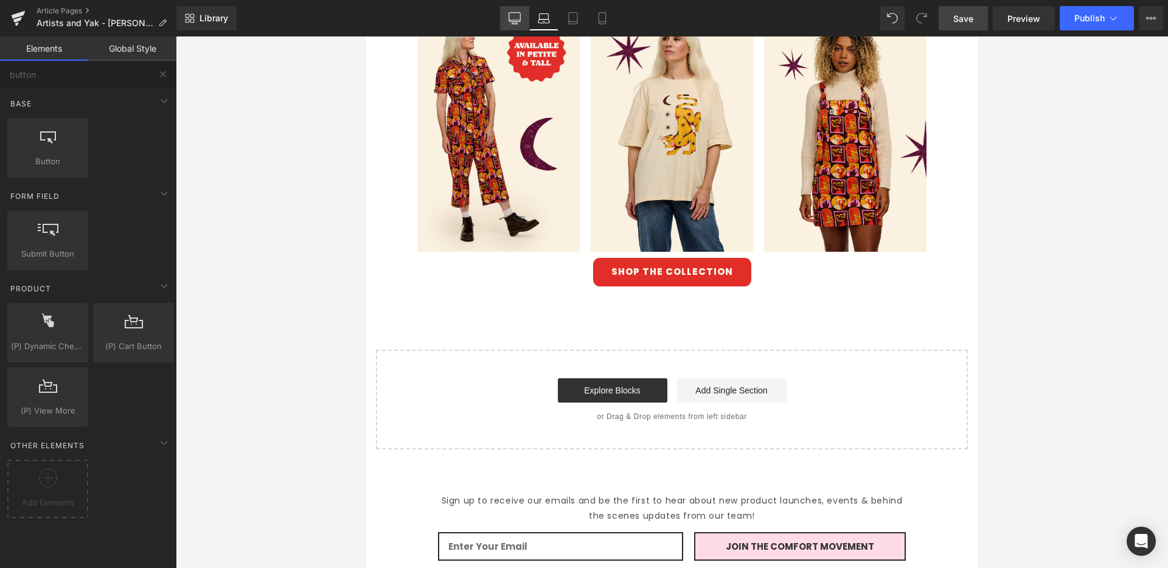
click at [519, 19] on icon at bounding box center [514, 18] width 12 height 12
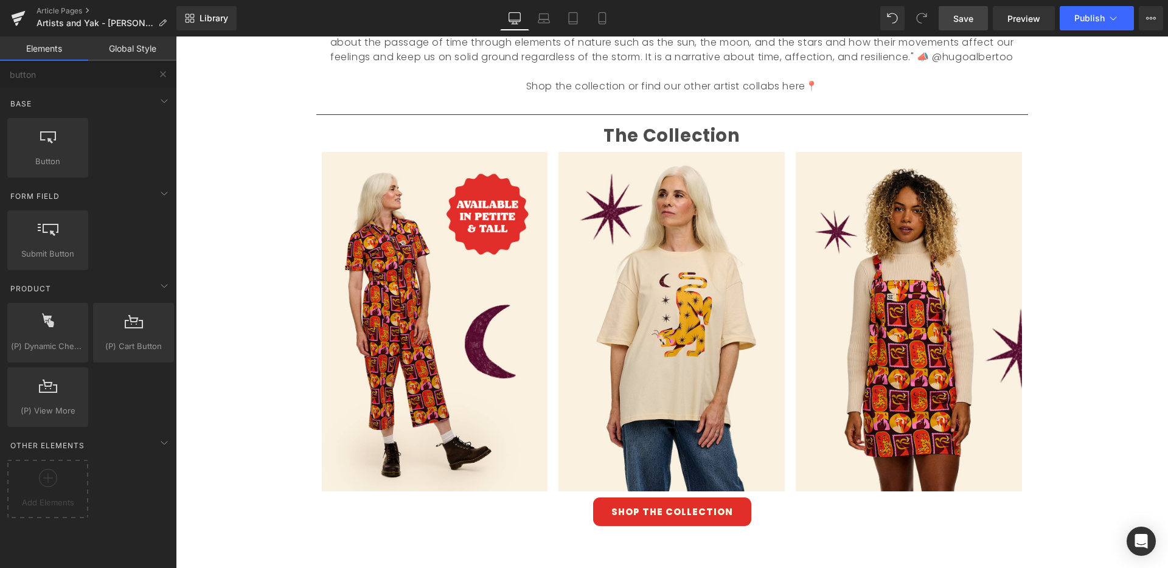
scroll to position [1326, 0]
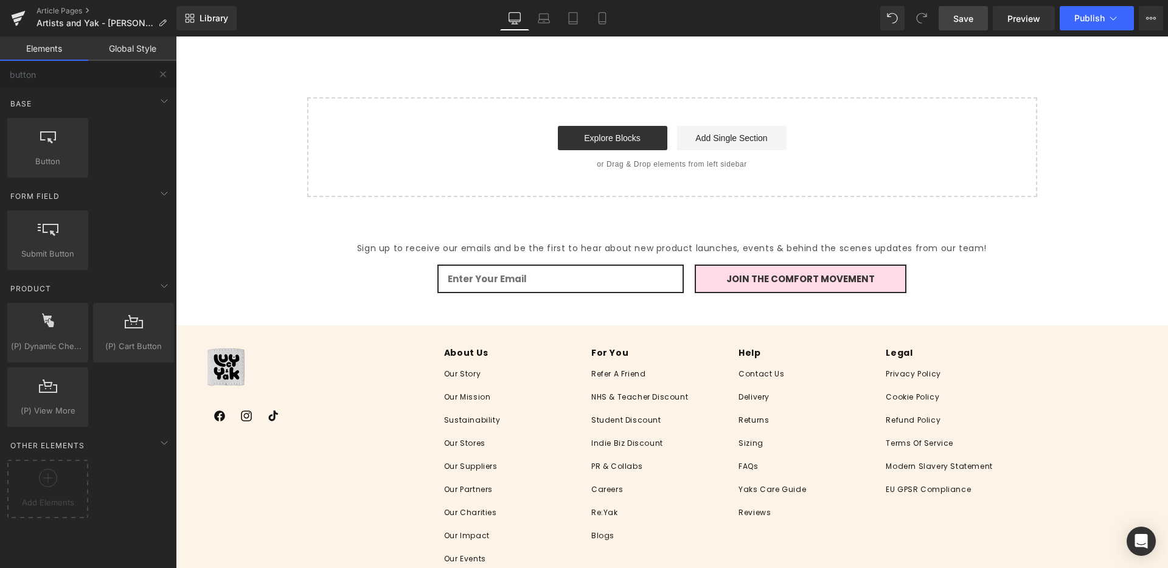
click at [969, 23] on span "Save" at bounding box center [963, 18] width 20 height 13
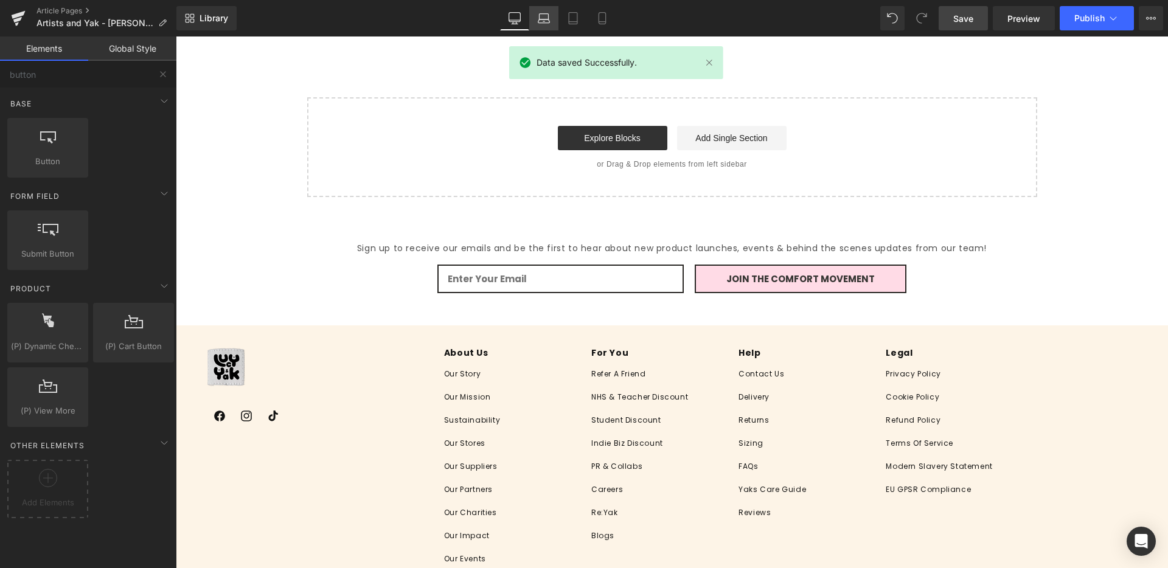
click at [543, 22] on icon at bounding box center [544, 18] width 12 height 12
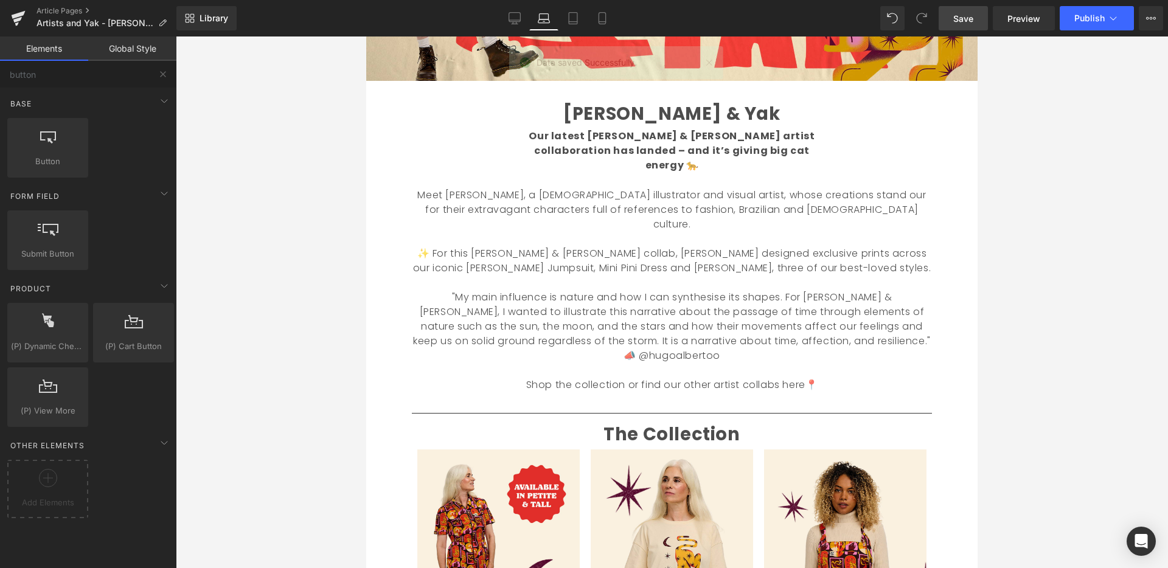
scroll to position [391, 0]
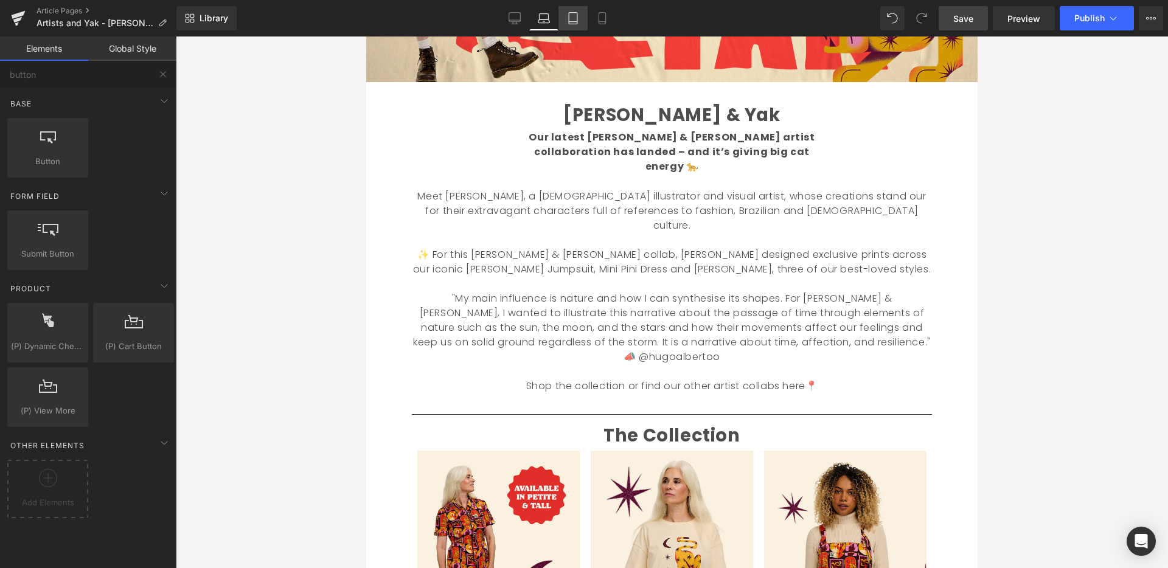
click at [575, 18] on icon at bounding box center [573, 18] width 12 height 12
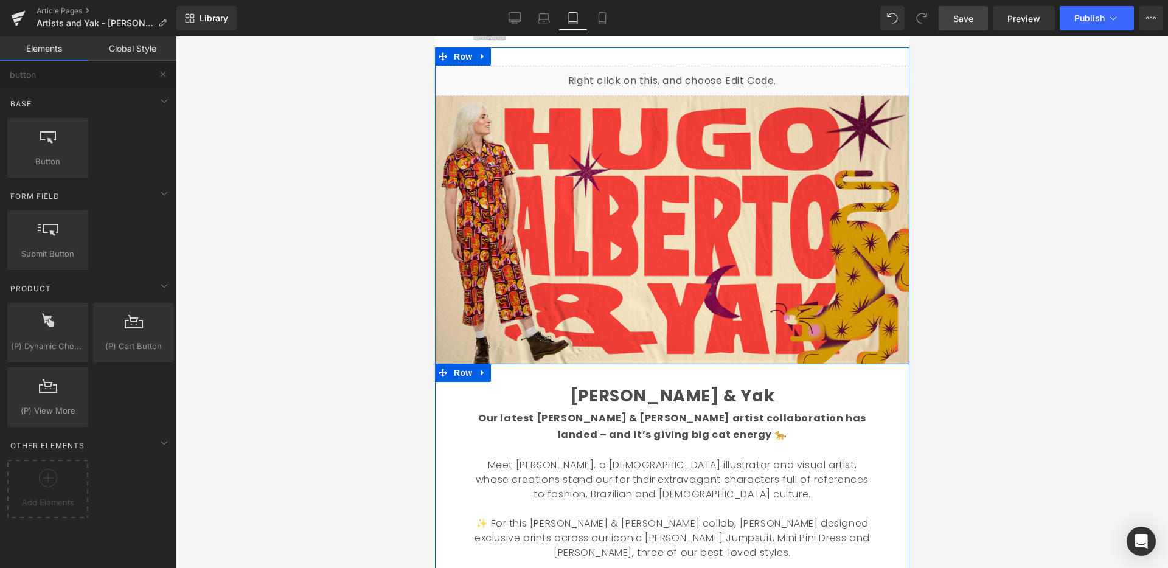
scroll to position [0, 0]
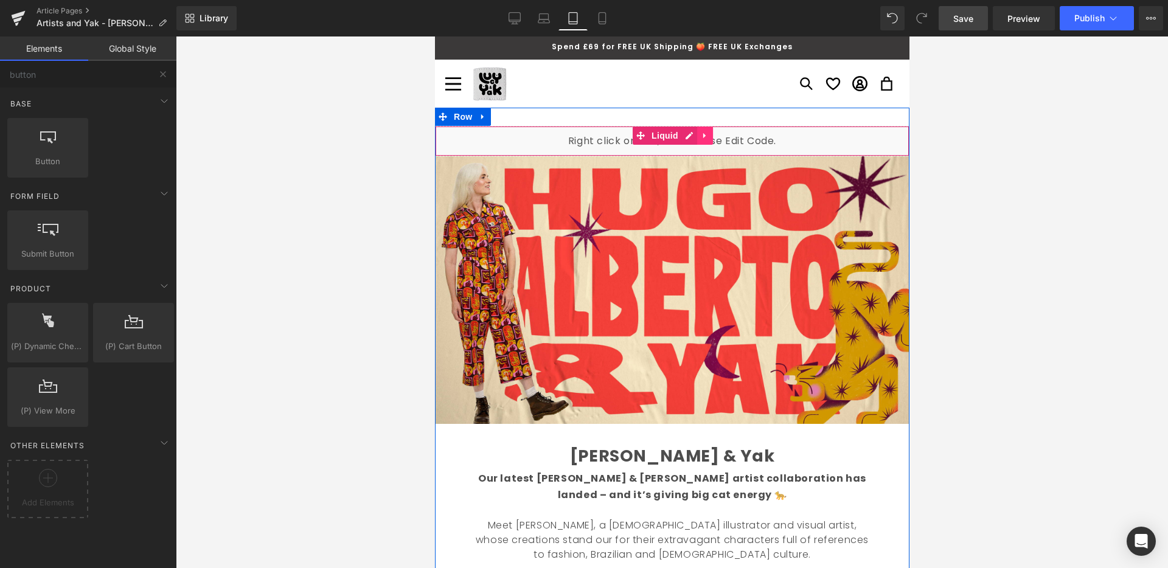
click at [704, 137] on link at bounding box center [704, 135] width 16 height 18
click at [708, 136] on icon at bounding box center [712, 135] width 9 height 9
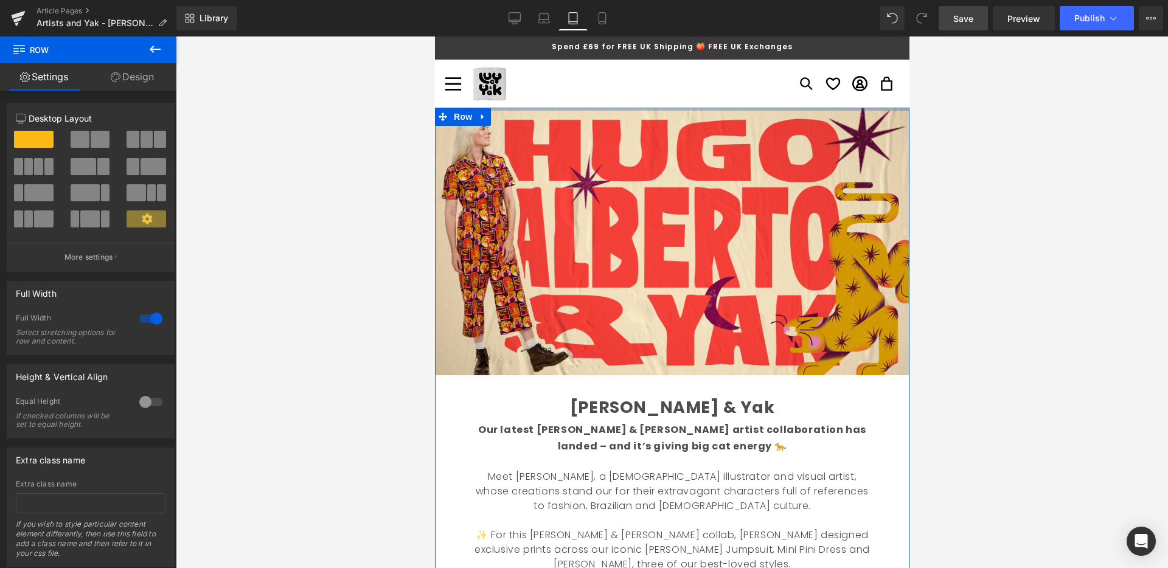
drag, startPoint x: 645, startPoint y: 124, endPoint x: 646, endPoint y: 100, distance: 23.7
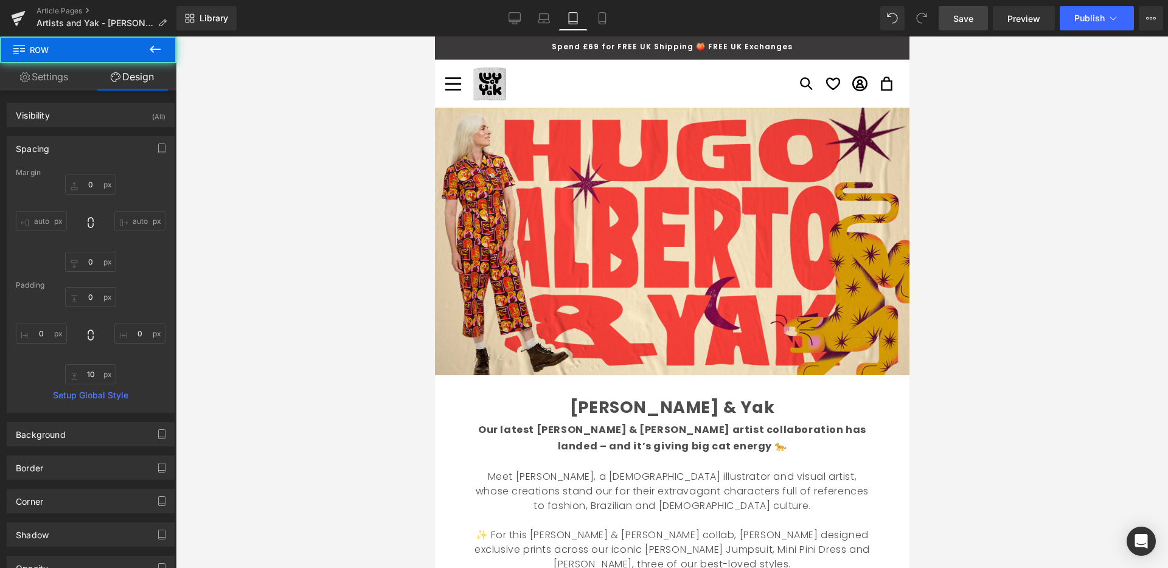
click at [970, 241] on div at bounding box center [672, 302] width 992 height 532
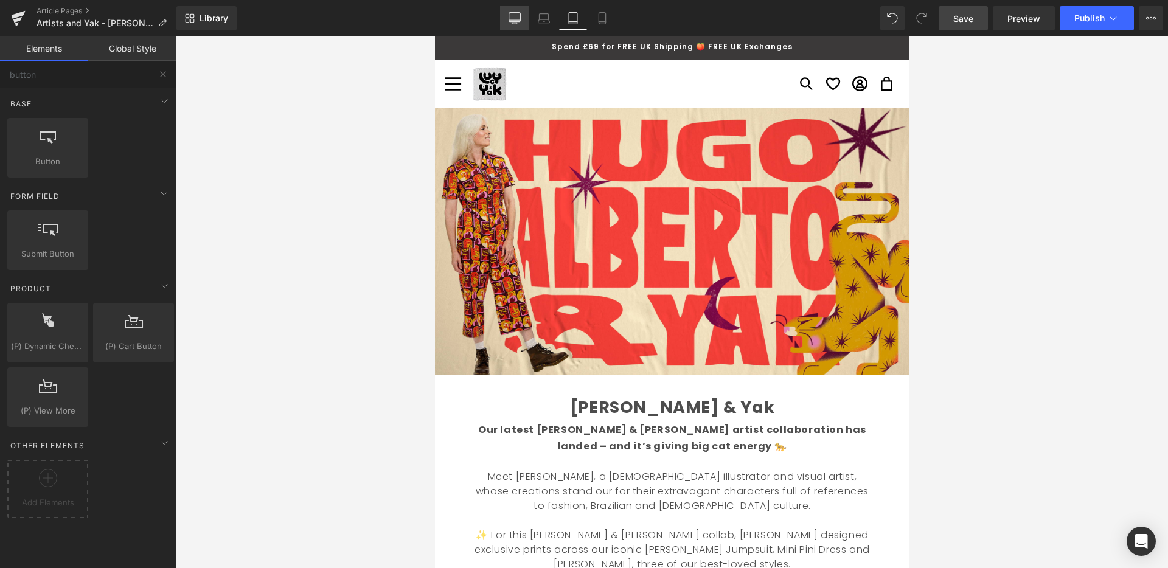
click at [513, 18] on icon at bounding box center [514, 18] width 12 height 12
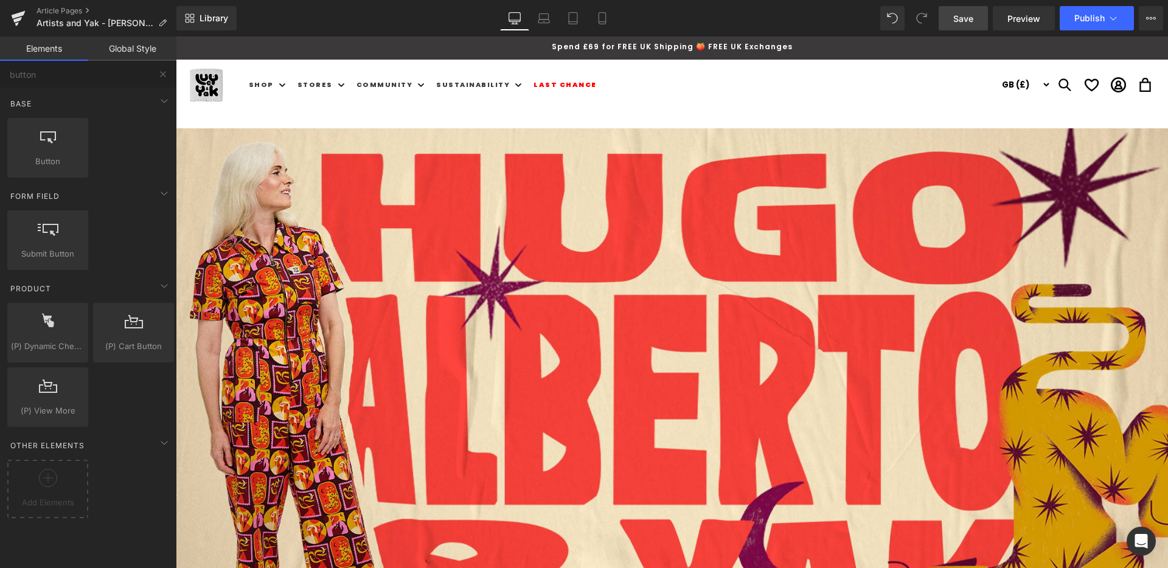
scroll to position [74, 0]
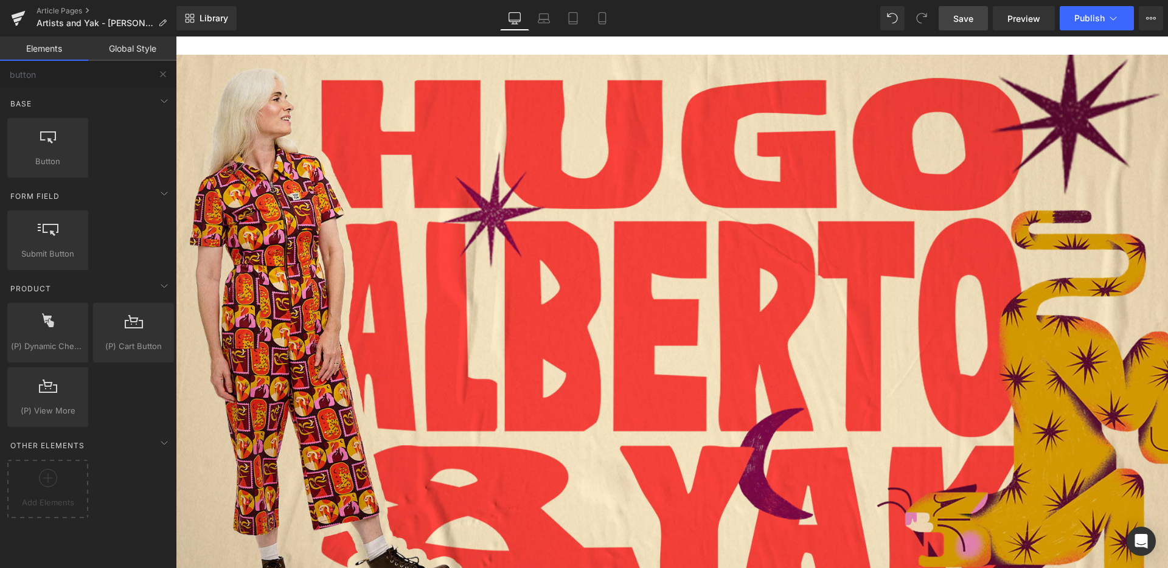
click at [973, 22] on span "Save" at bounding box center [963, 18] width 20 height 13
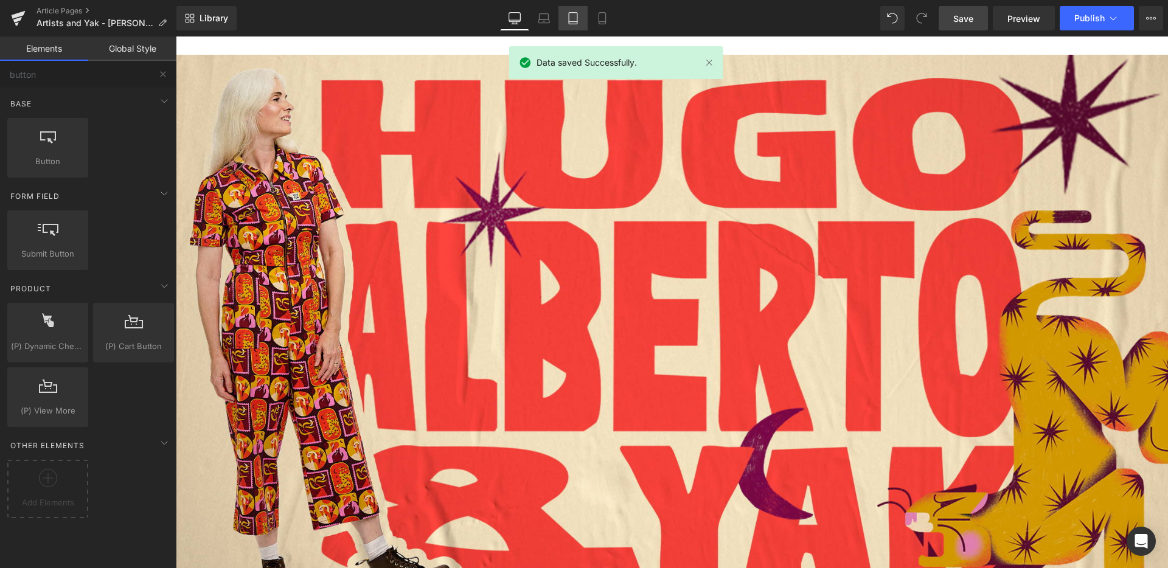
click at [575, 24] on icon at bounding box center [573, 19] width 9 height 12
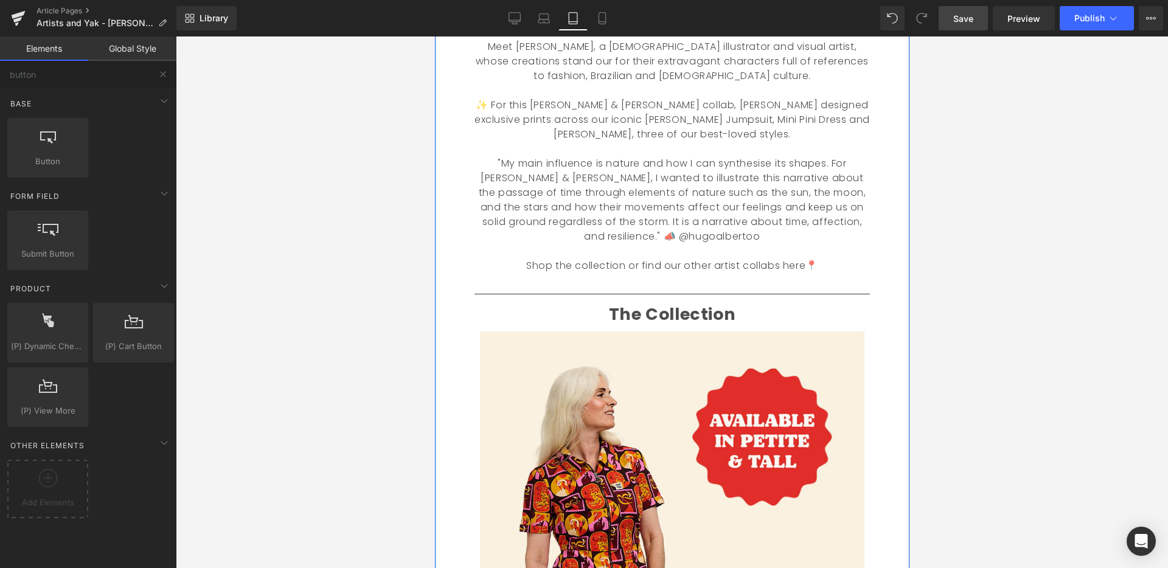
scroll to position [431, 0]
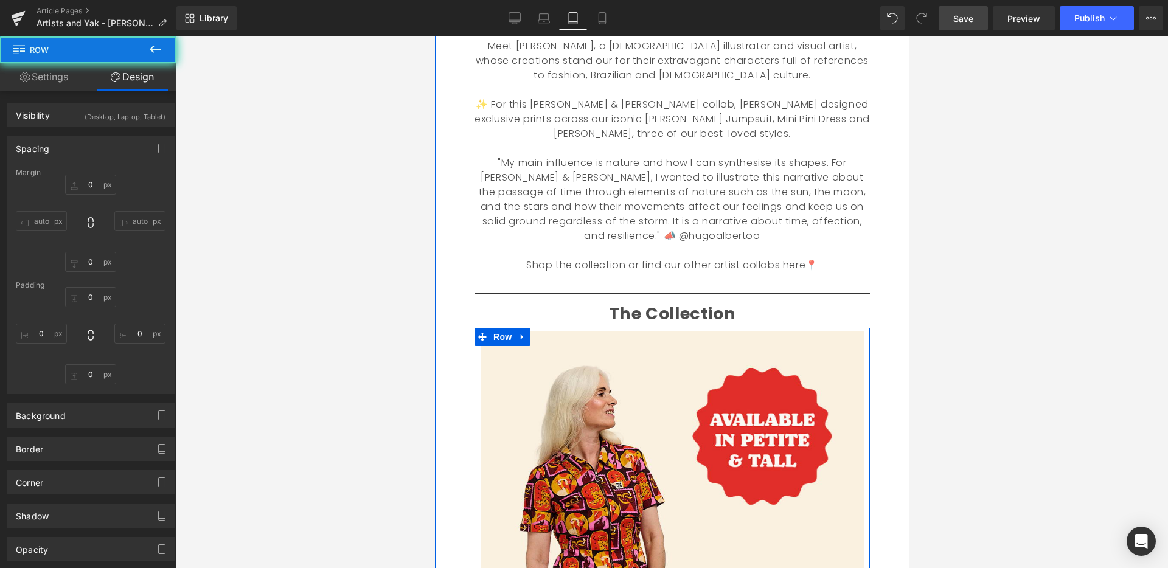
type input "0"
type input "5"
type input "0"
type input "10"
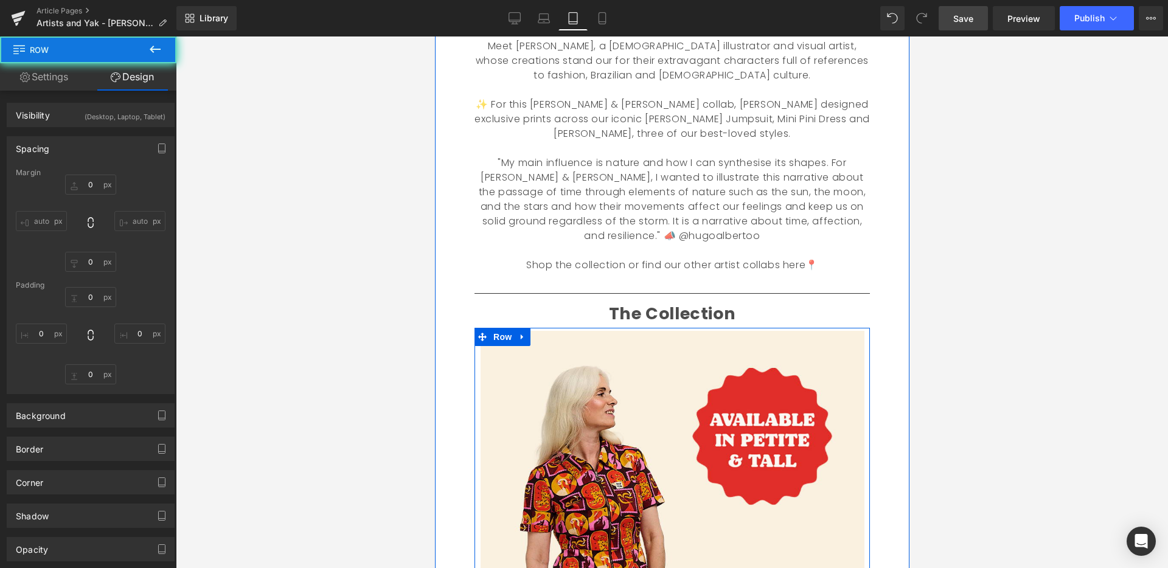
type input "1"
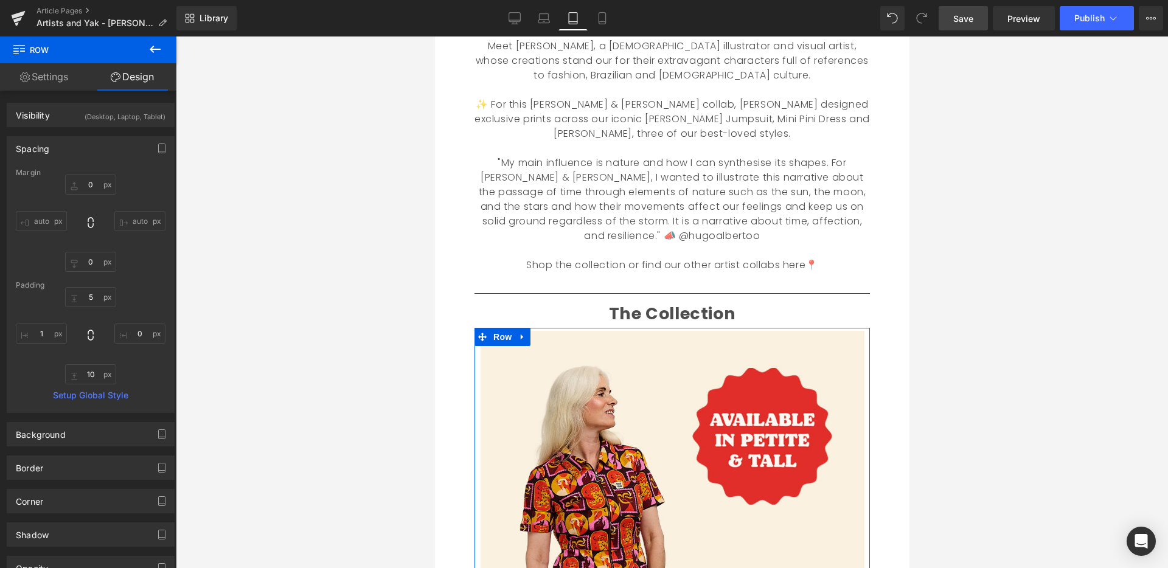
click at [68, 80] on link "Settings" at bounding box center [44, 76] width 88 height 27
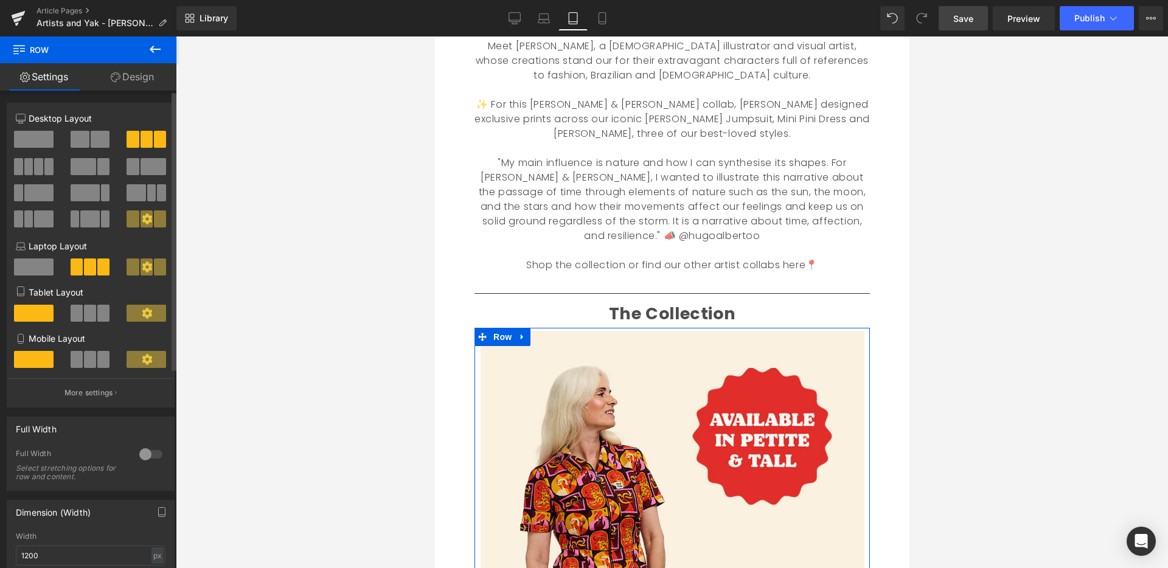
click at [97, 313] on span at bounding box center [103, 313] width 12 height 17
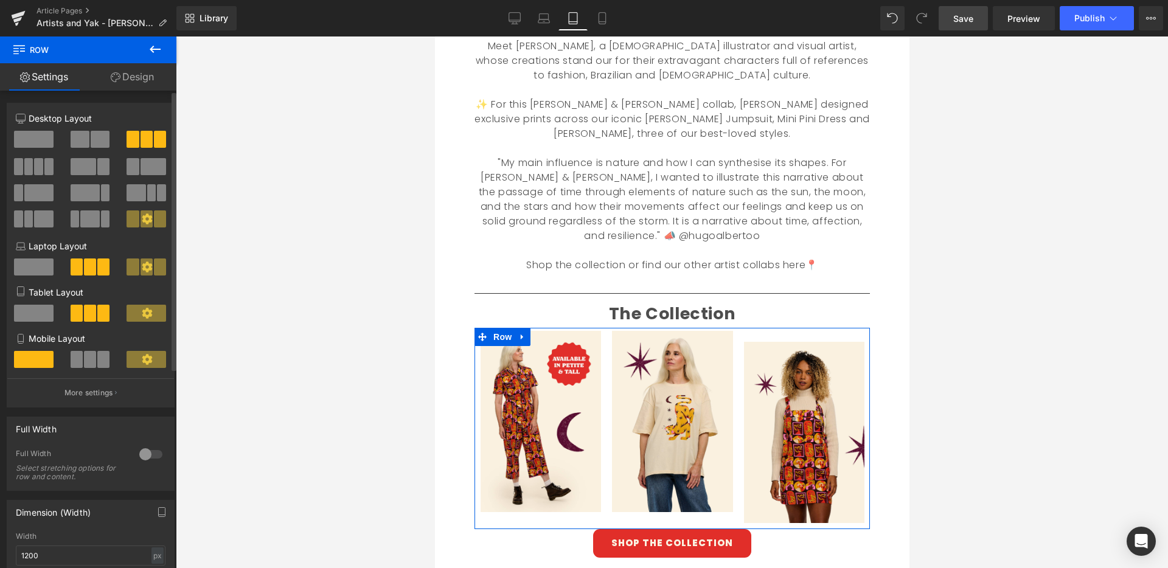
click at [97, 357] on span at bounding box center [103, 359] width 12 height 17
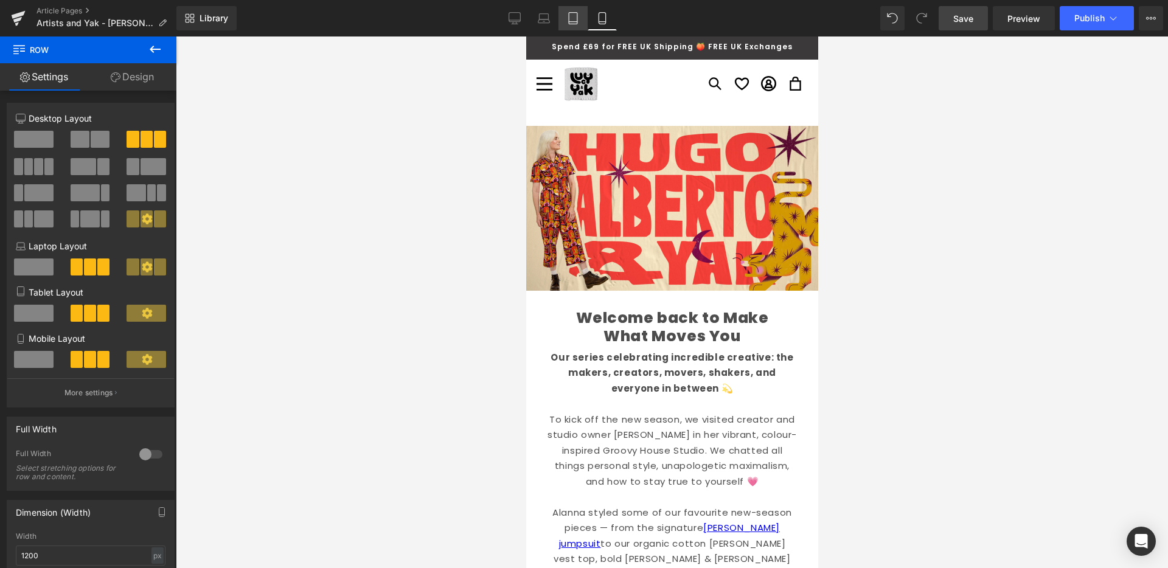
click at [574, 18] on icon at bounding box center [573, 18] width 12 height 12
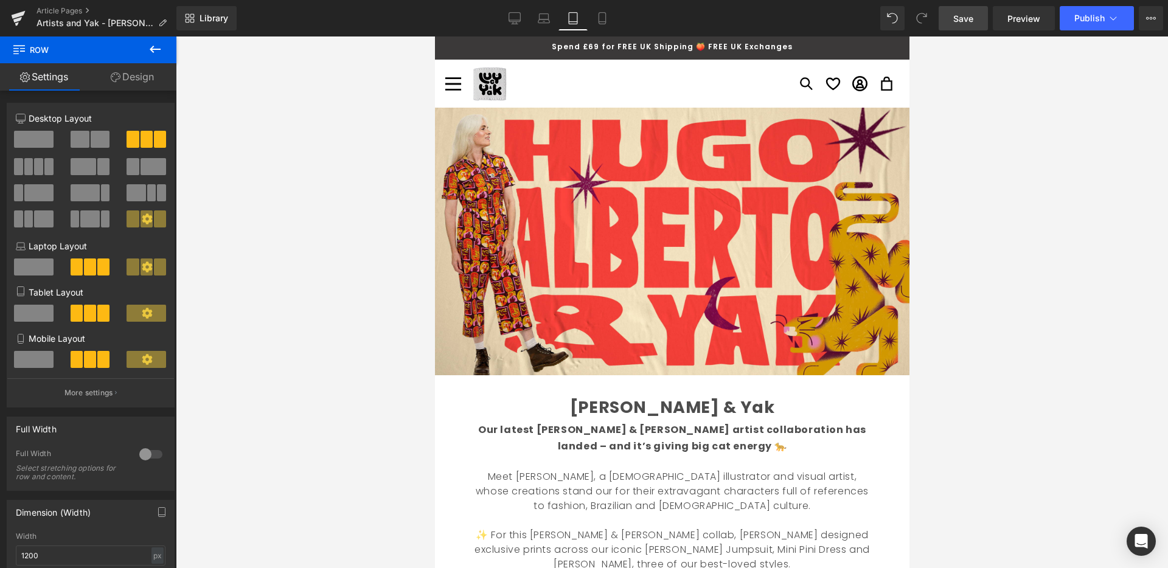
scroll to position [543, 0]
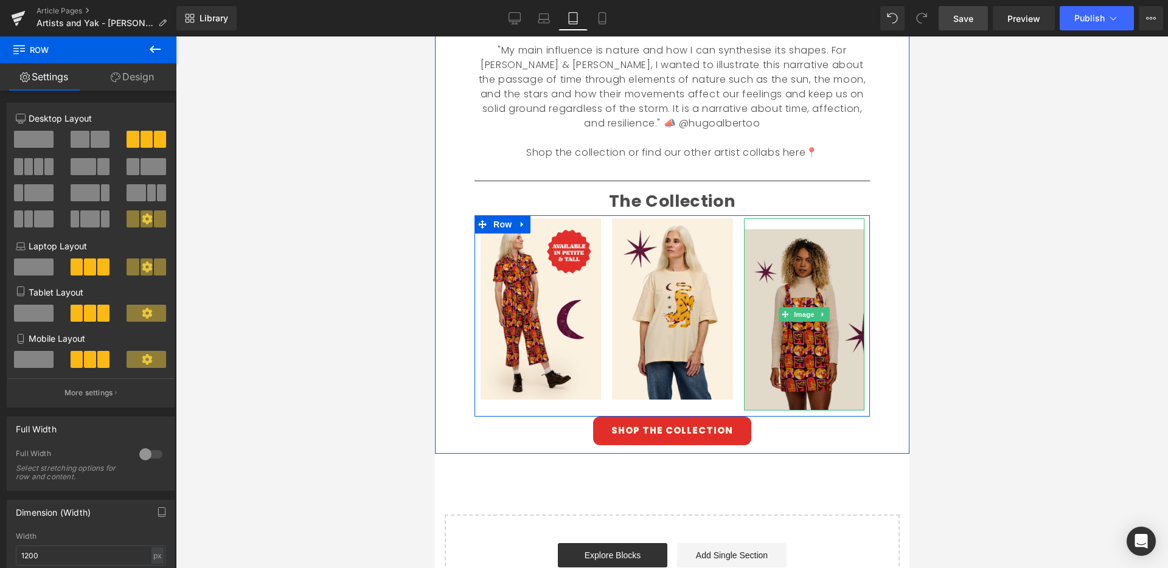
click at [785, 226] on img at bounding box center [803, 314] width 120 height 192
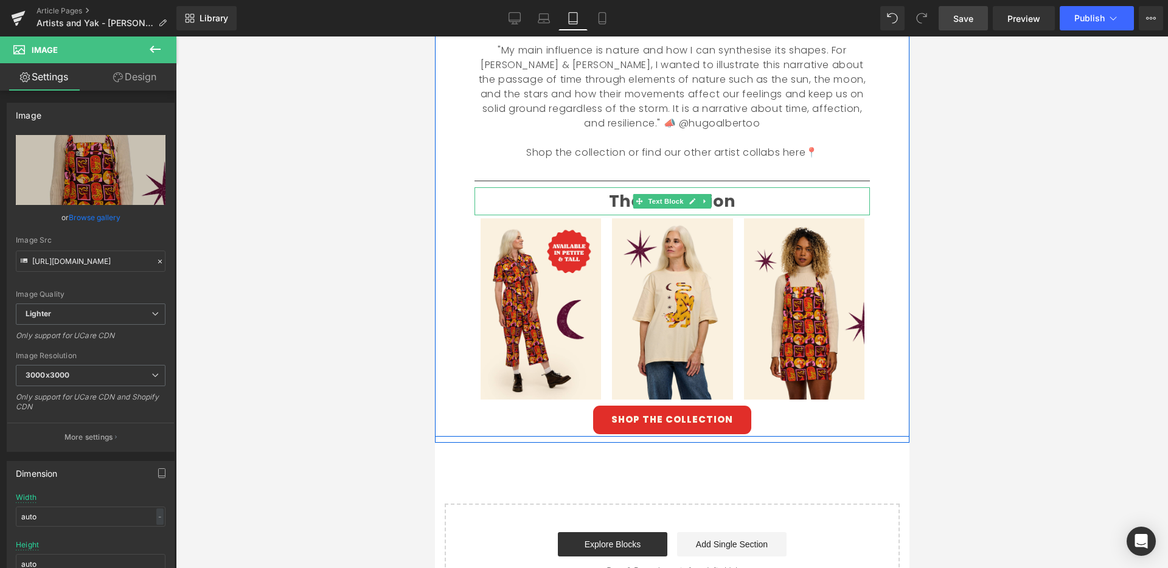
drag, startPoint x: 847, startPoint y: 219, endPoint x: 870, endPoint y: 199, distance: 30.6
click at [850, 201] on div "[PERSON_NAME] & Yak Text Block Our latest [PERSON_NAME] & [PERSON_NAME] artist …" at bounding box center [672, 142] width 414 height 584
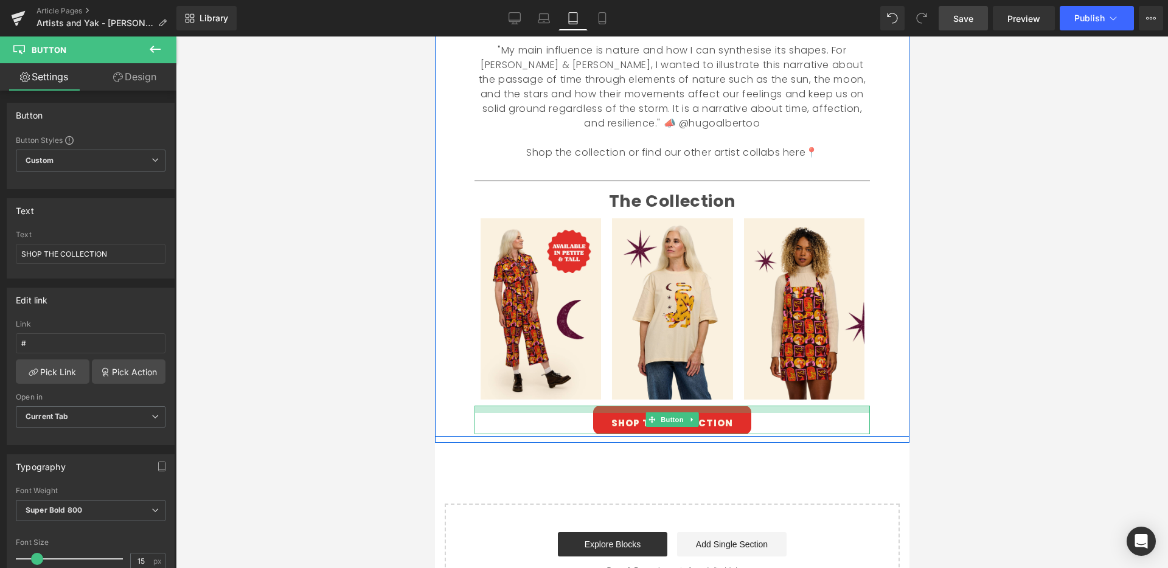
drag, startPoint x: 762, startPoint y: 407, endPoint x: 763, endPoint y: 415, distance: 7.3
click at [764, 414] on div "SHOP THE COLLECTION Button" at bounding box center [671, 420] width 395 height 29
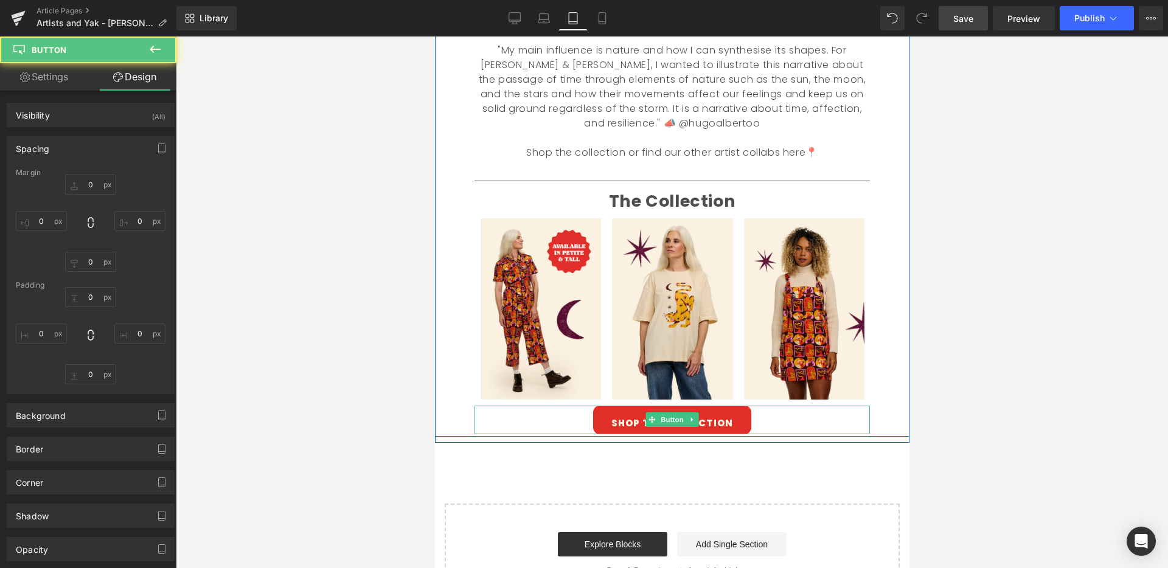
type input "0"
type input "12"
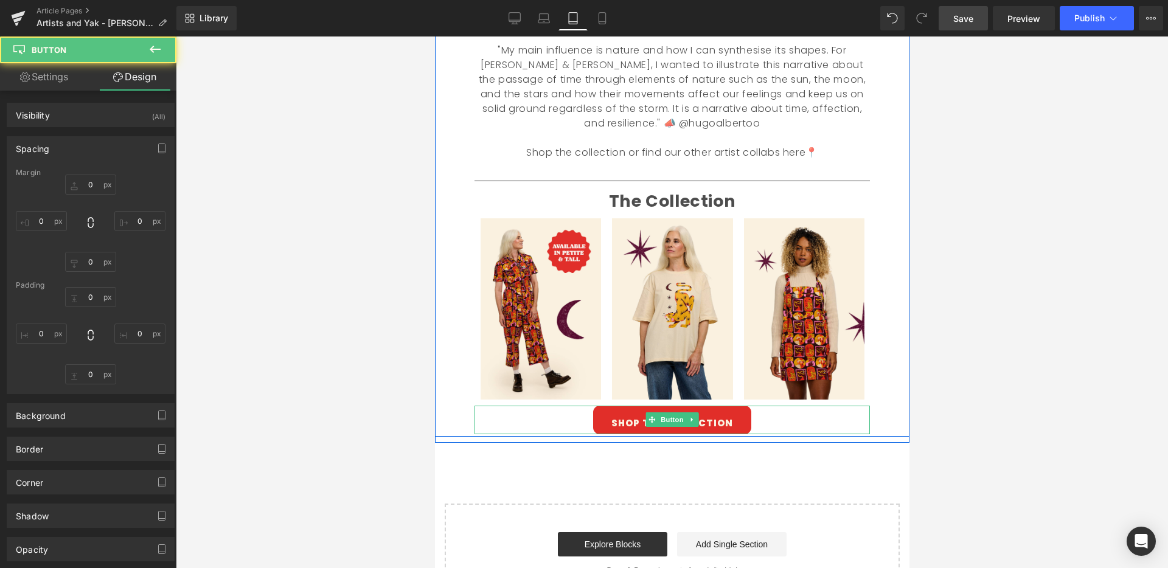
type input "30"
type input "0"
type input "30"
type input "0"
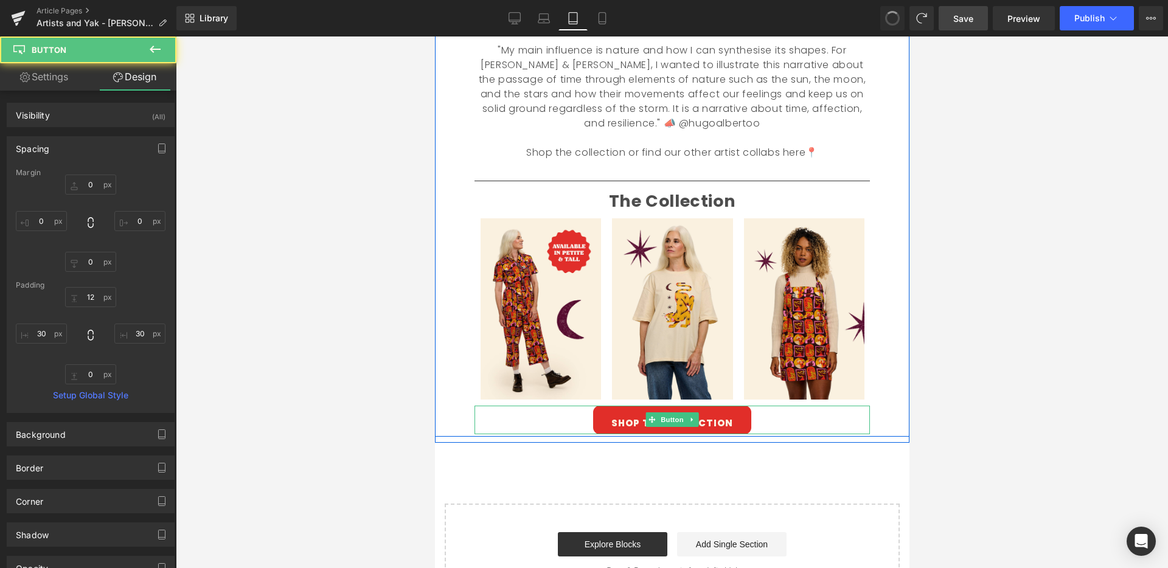
type input "0"
type input "1"
type input "30"
type input "0"
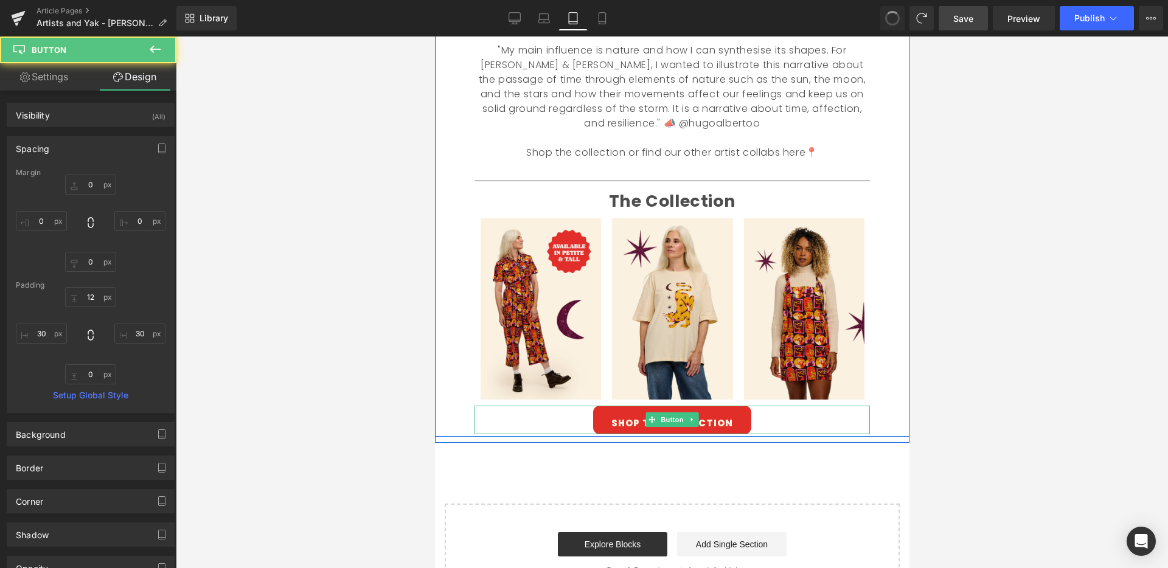
type input "30"
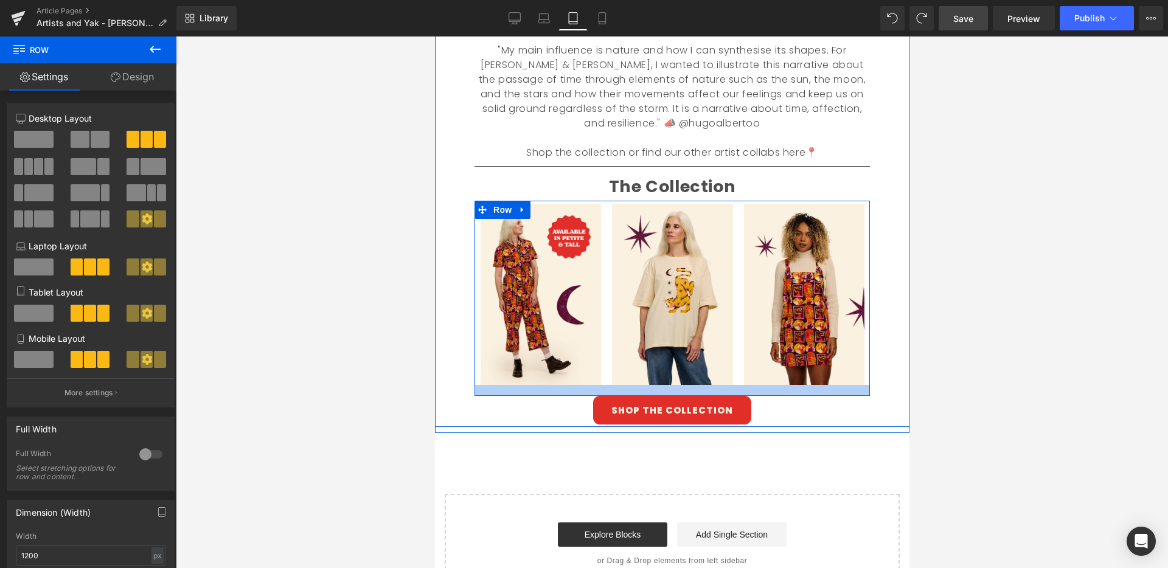
drag, startPoint x: 760, startPoint y: 387, endPoint x: 903, endPoint y: 392, distance: 143.6
click at [761, 392] on div at bounding box center [671, 390] width 395 height 11
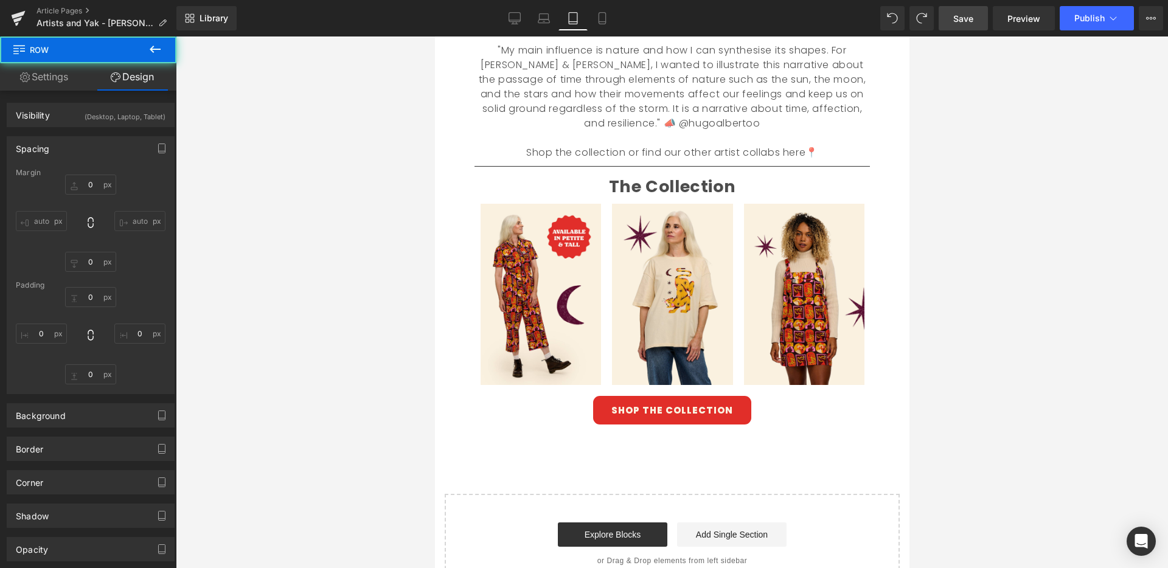
type input "0"
type input "5"
type input "0"
type input "18"
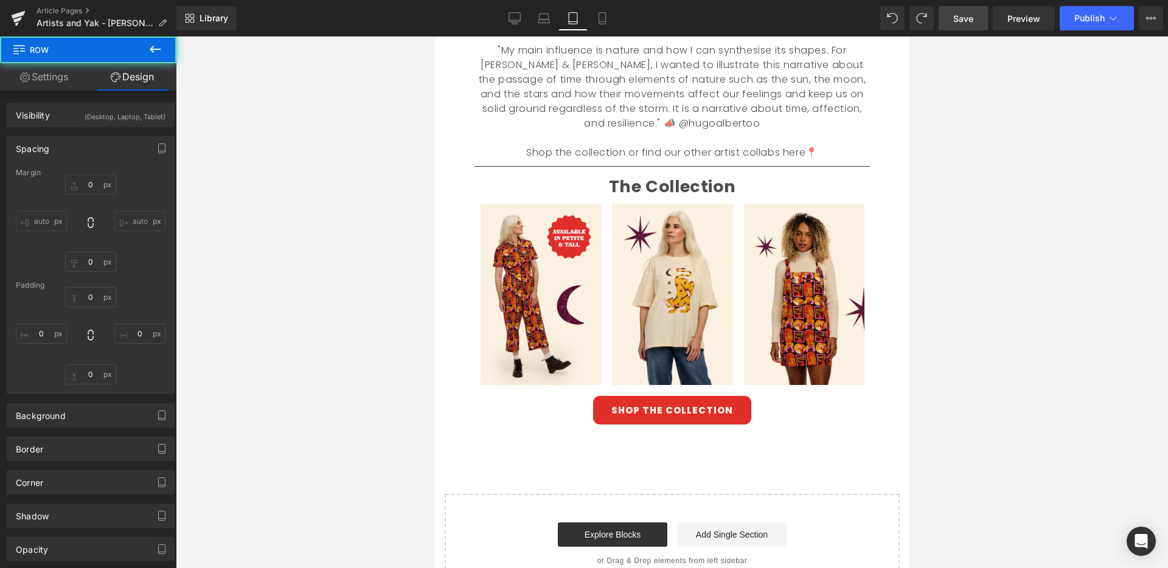
type input "1"
click at [1013, 370] on div at bounding box center [672, 302] width 992 height 532
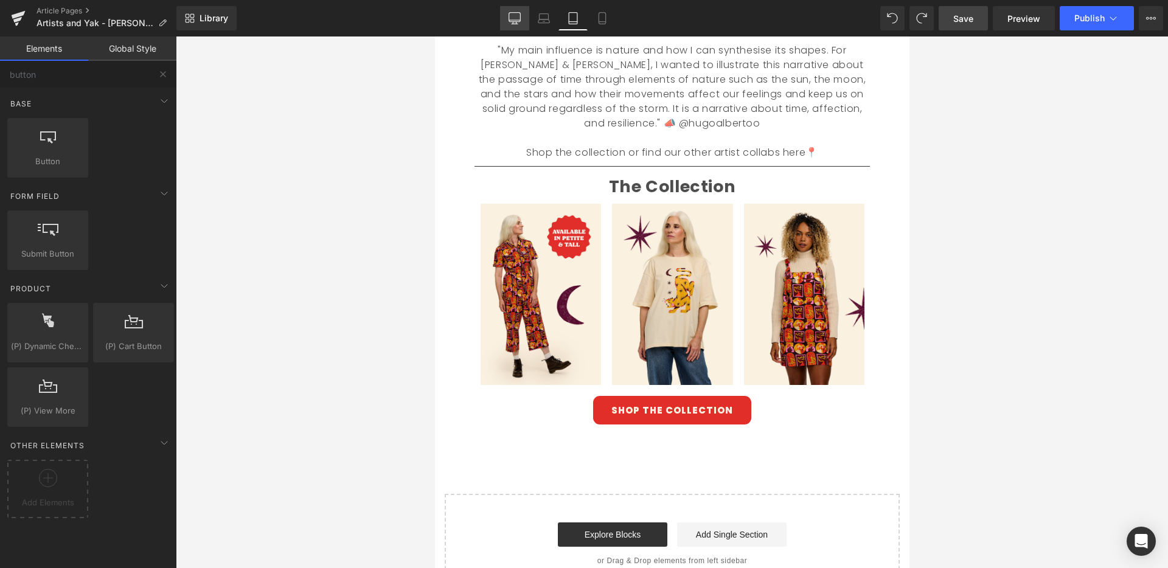
click at [516, 19] on icon at bounding box center [514, 18] width 12 height 12
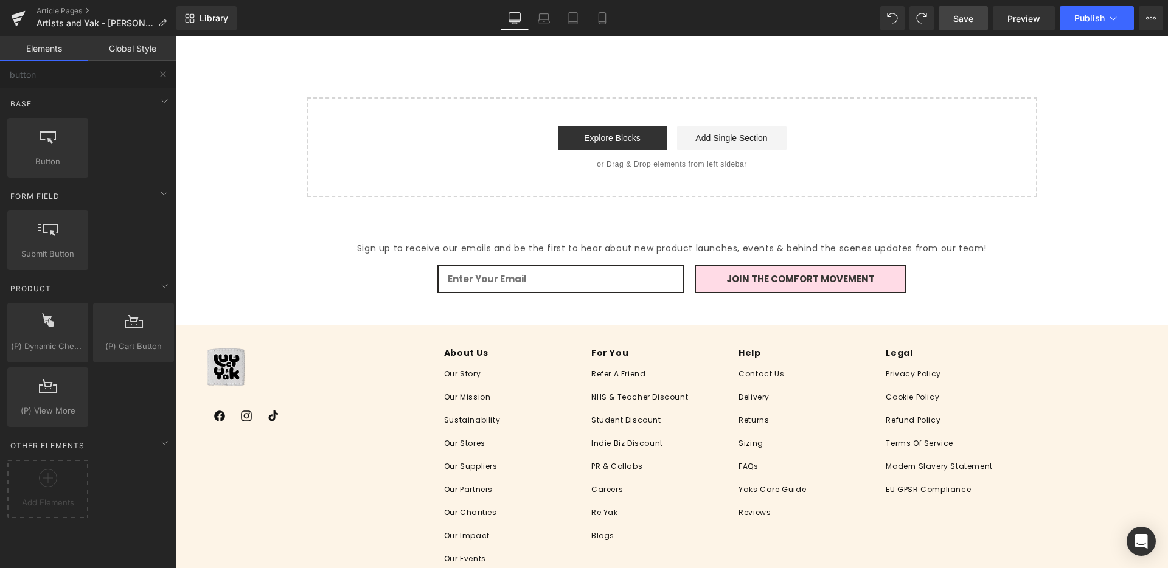
click at [959, 19] on span "Save" at bounding box center [963, 18] width 20 height 13
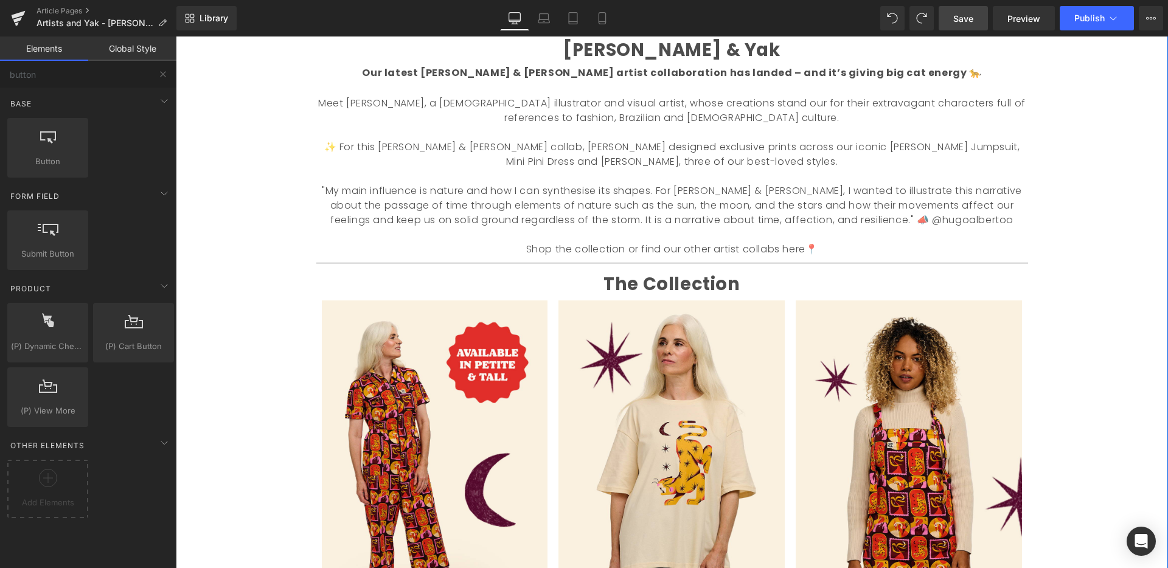
scroll to position [680, 0]
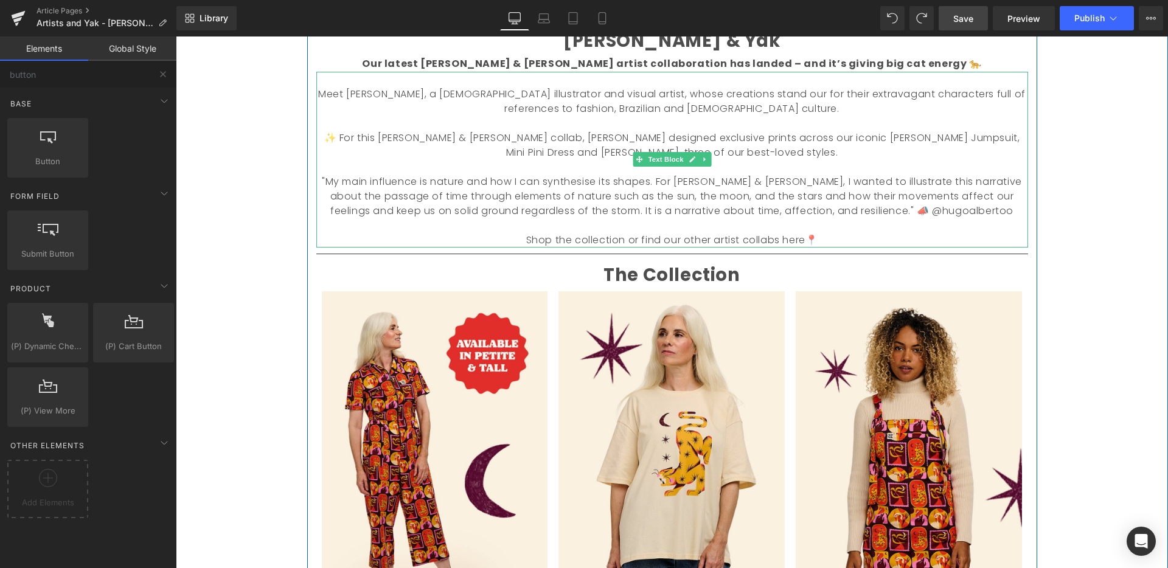
click at [827, 241] on p "Shop the collection or find our other artist collabs here📍" at bounding box center [672, 240] width 712 height 15
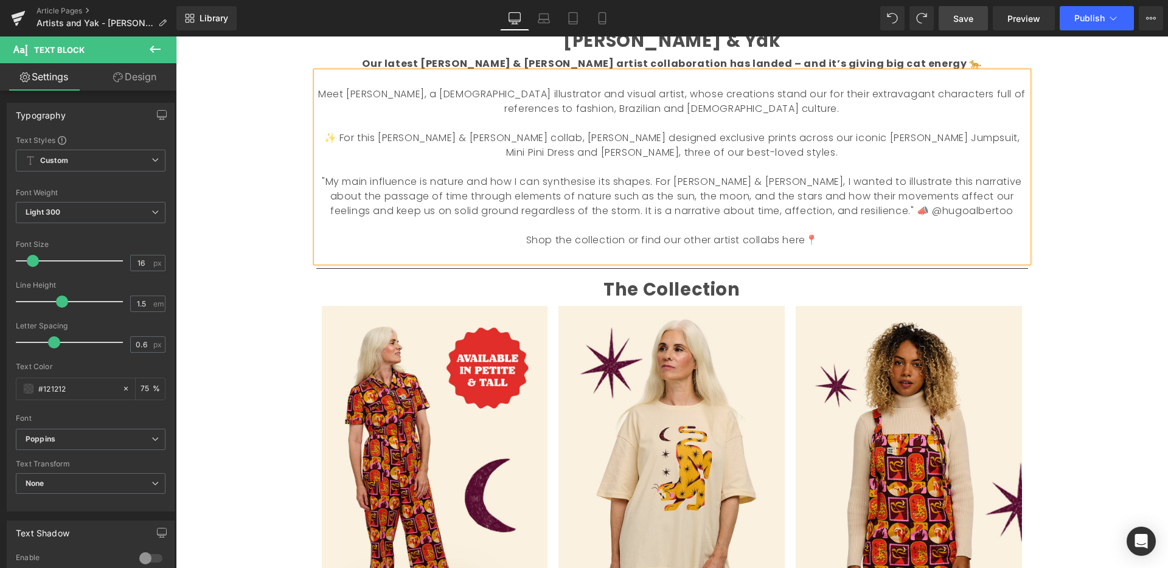
click at [1134, 281] on div "Image Welcome back to Make What Moves You Text Block Our series celebrating inc…" at bounding box center [672, 65] width 992 height 1234
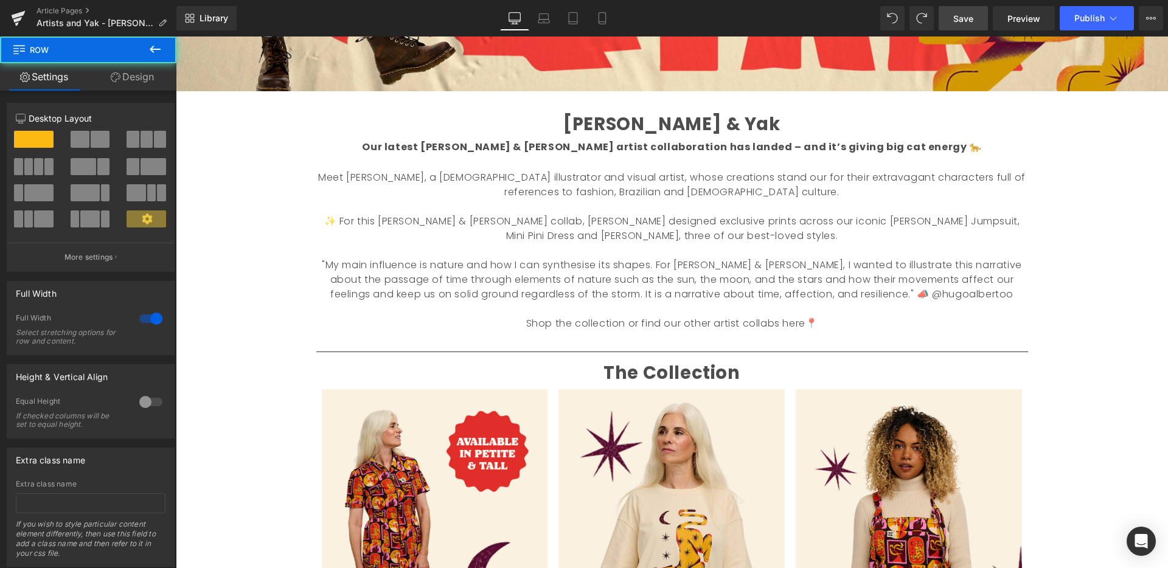
scroll to position [594, 0]
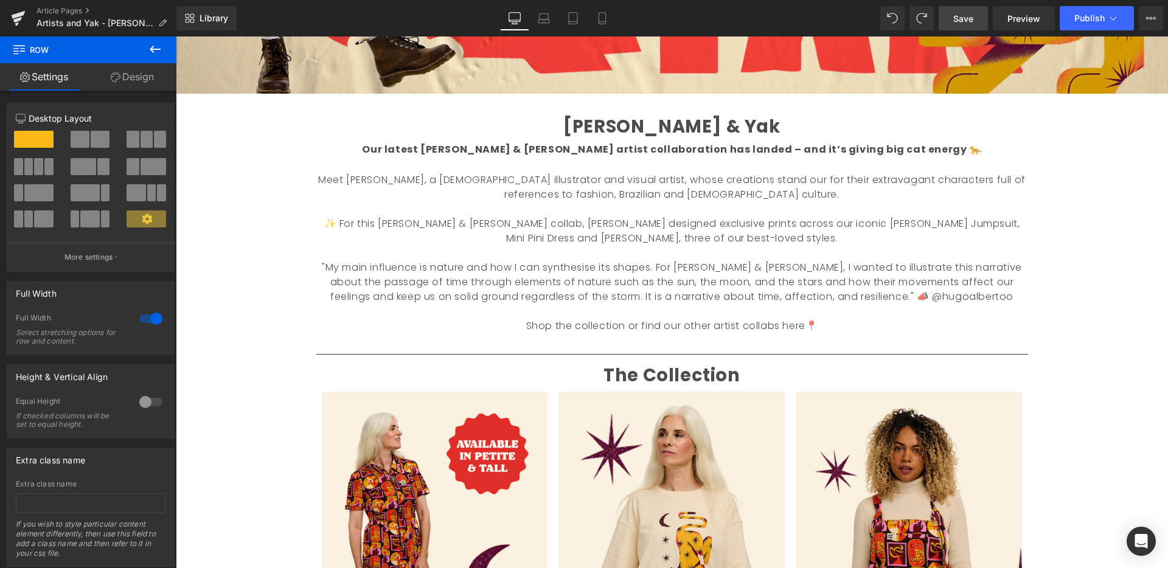
click at [966, 21] on span "Save" at bounding box center [963, 18] width 20 height 13
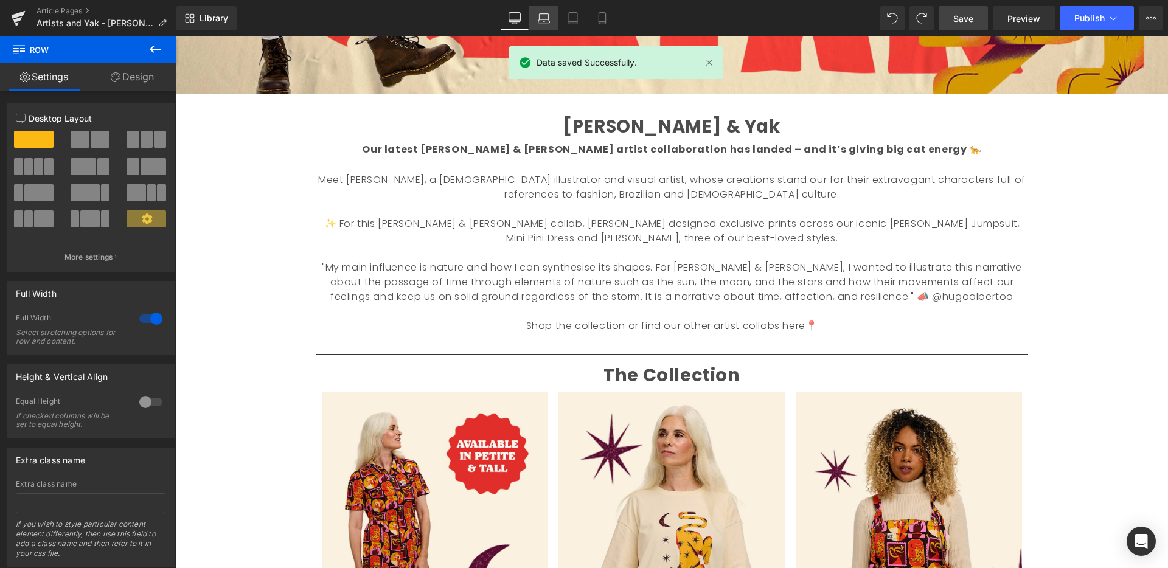
click at [549, 19] on icon at bounding box center [544, 21] width 12 height 4
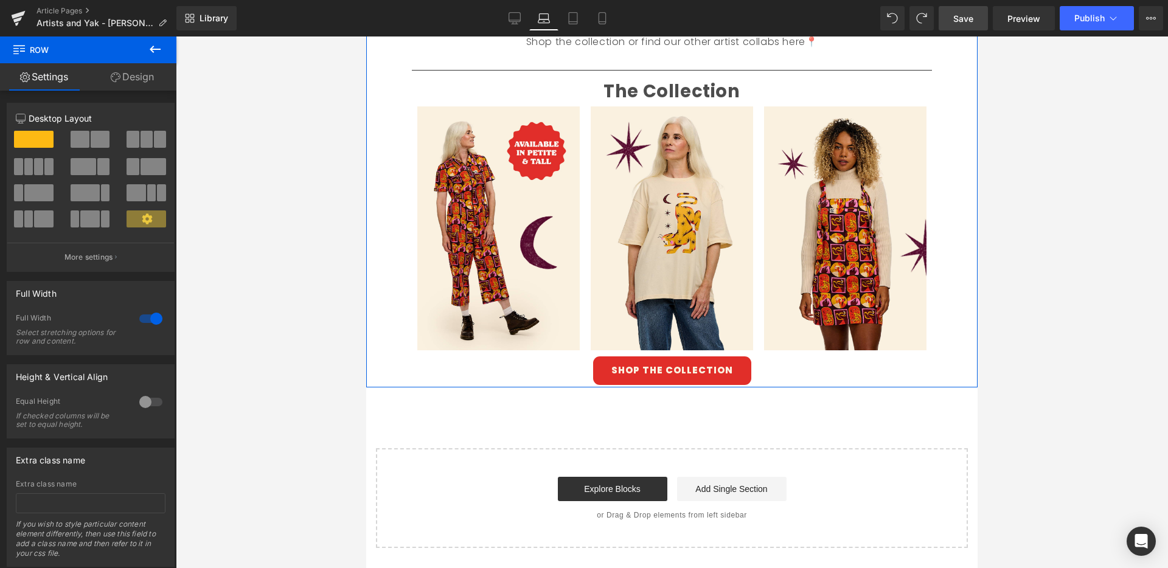
scroll to position [744, 0]
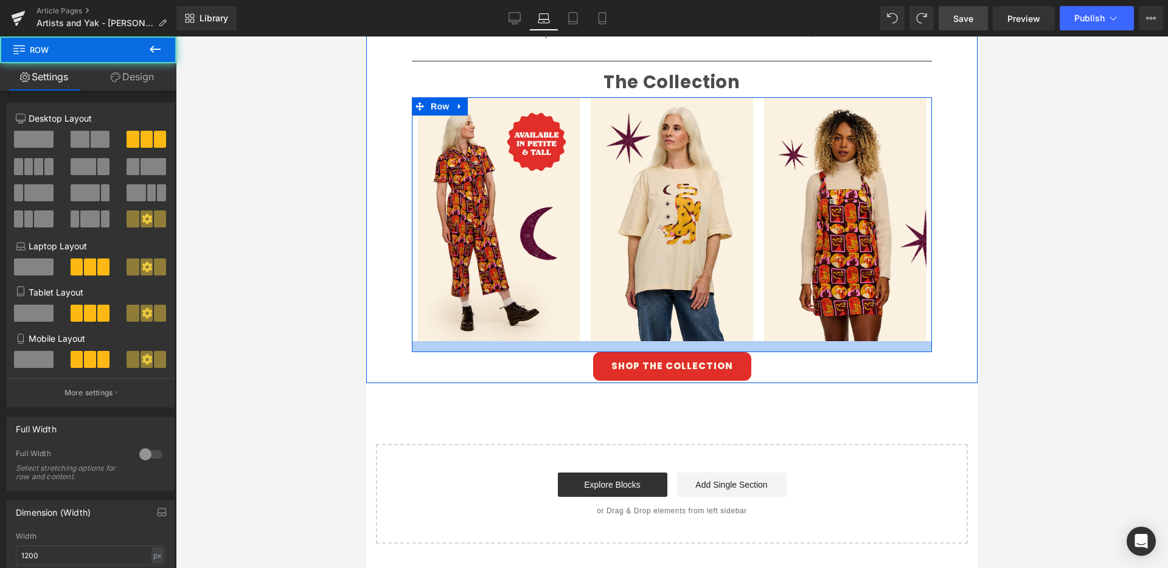
drag, startPoint x: 774, startPoint y: 301, endPoint x: 778, endPoint y: 306, distance: 6.5
click at [775, 341] on div at bounding box center [672, 346] width 520 height 11
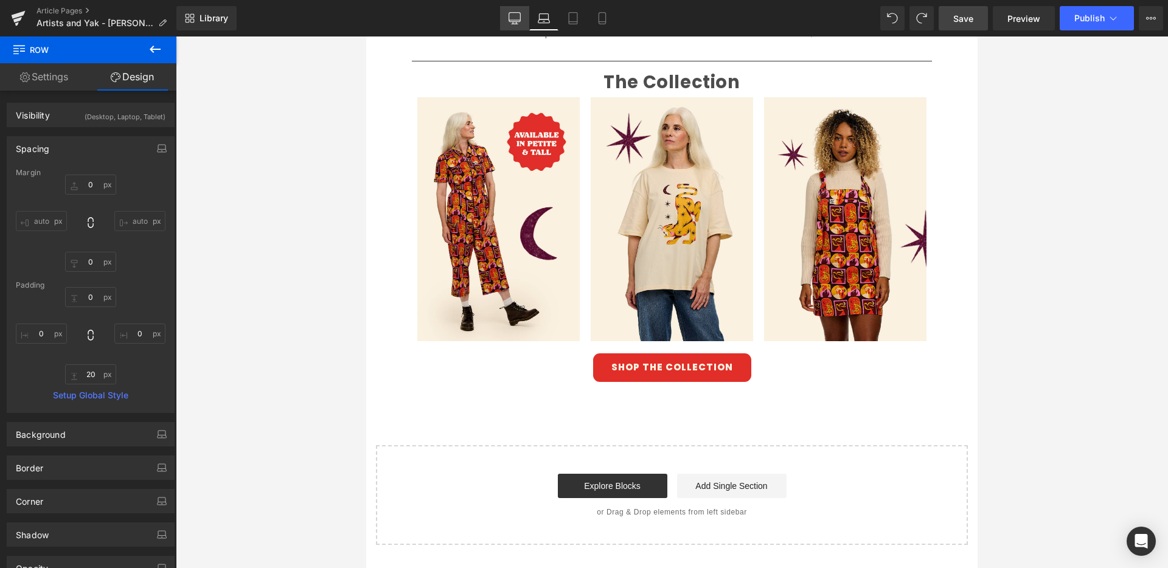
click at [515, 18] on icon at bounding box center [514, 18] width 12 height 12
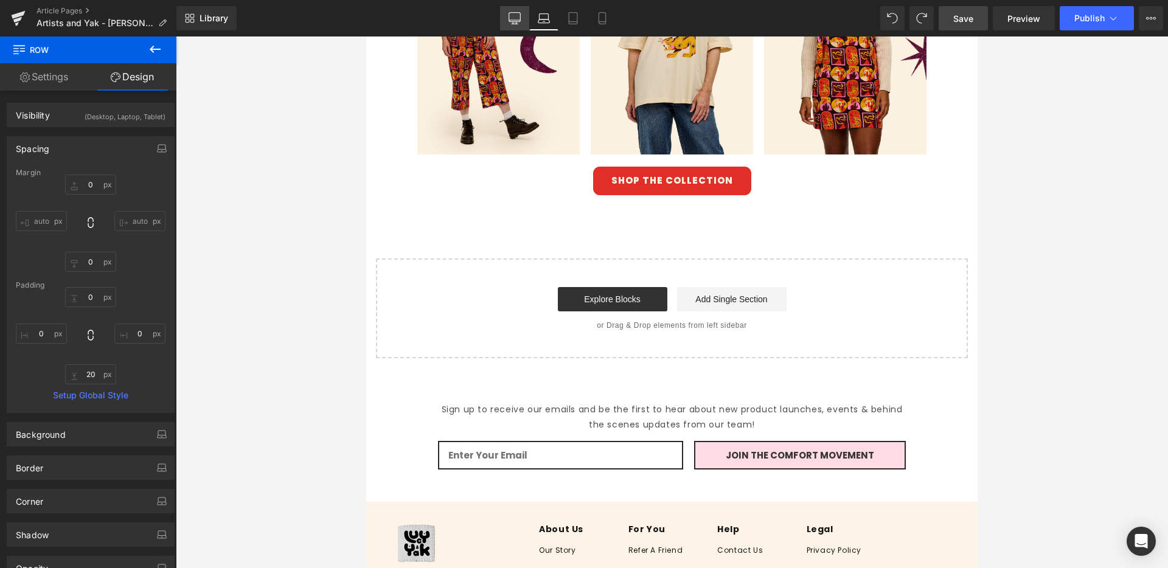
type input "0"
type input "2"
type input "0"
type input "10"
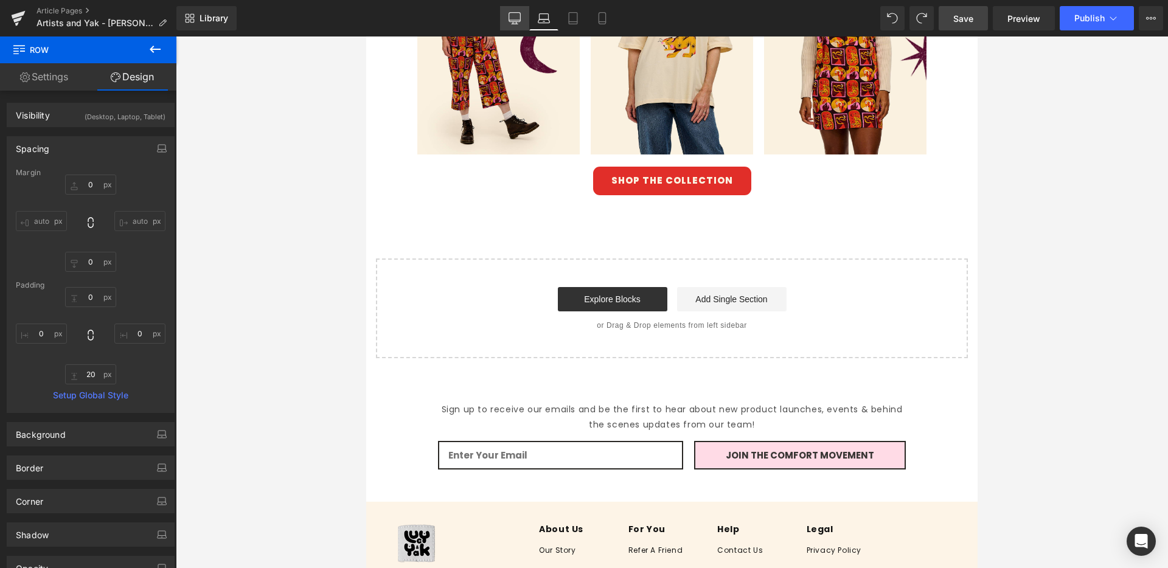
type input "0"
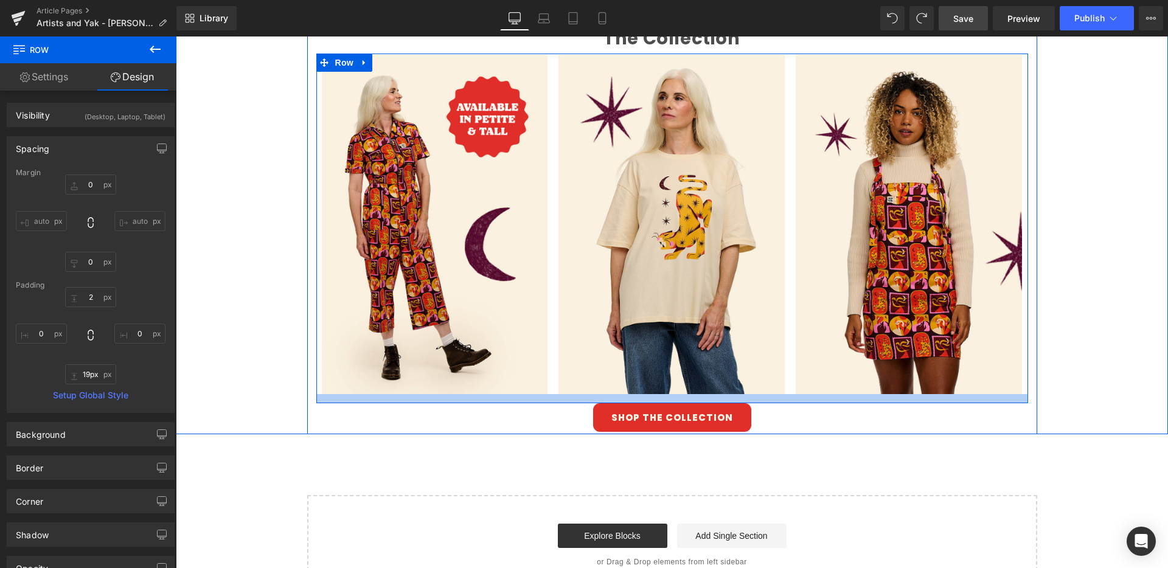
type input "20px"
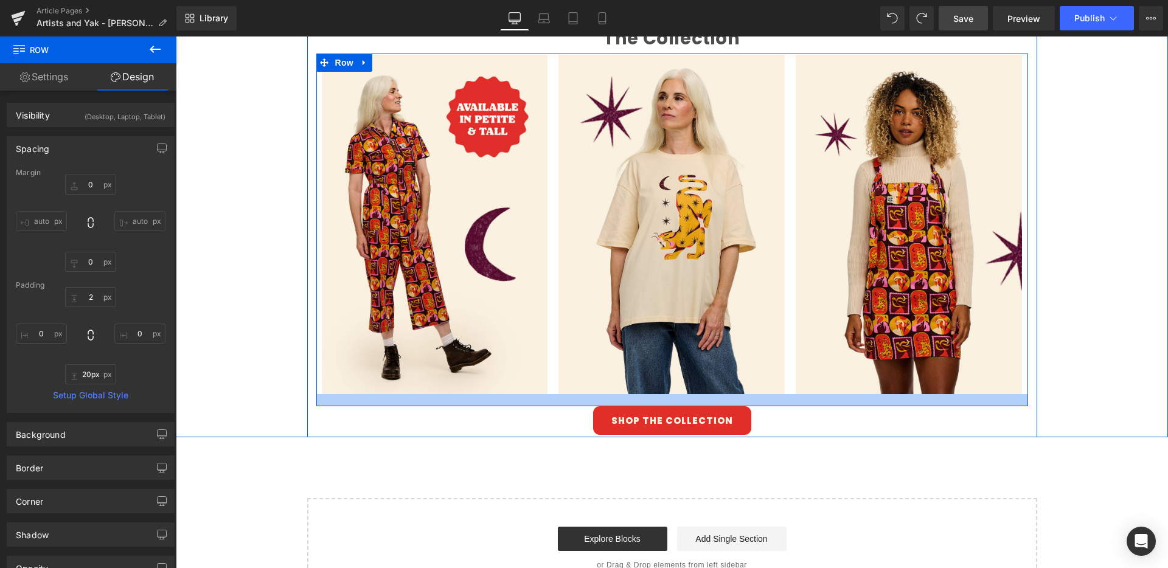
click at [755, 404] on div at bounding box center [672, 400] width 712 height 12
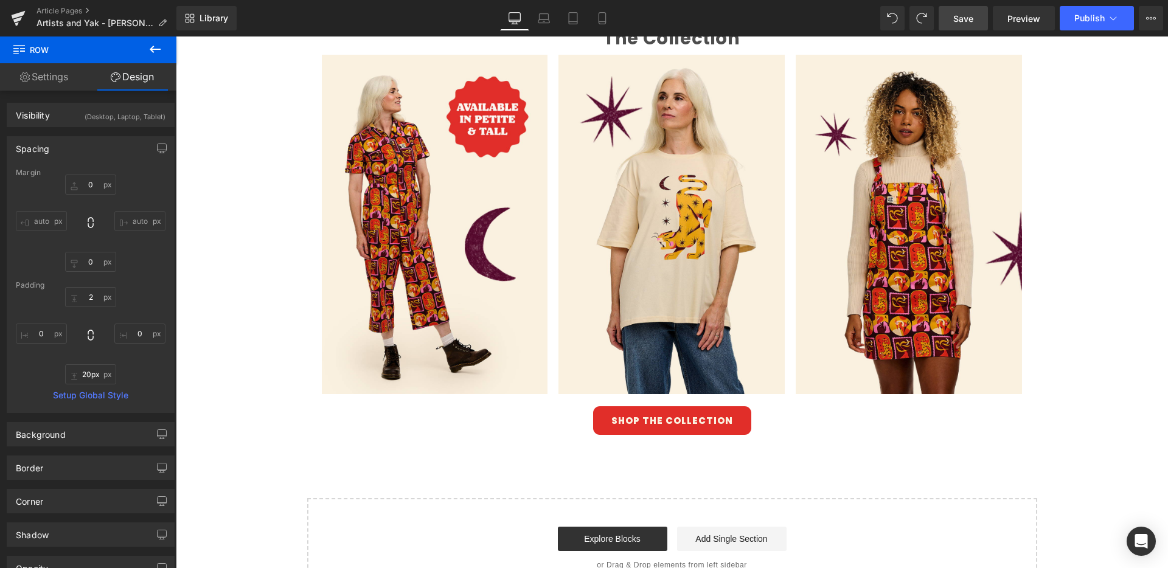
click at [972, 18] on span "Save" at bounding box center [963, 18] width 20 height 13
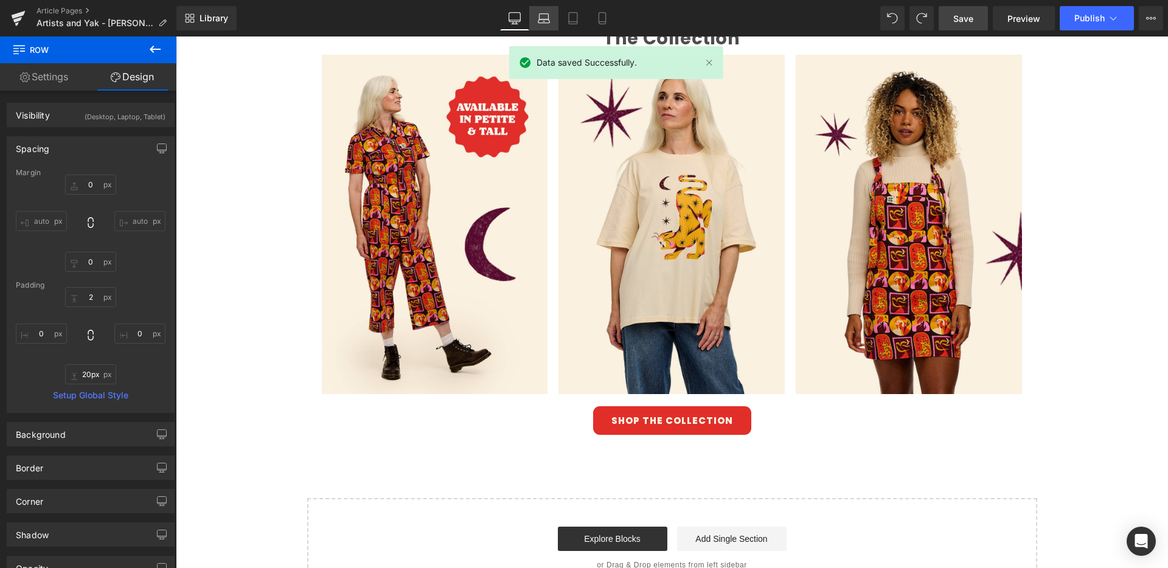
click at [545, 19] on icon at bounding box center [544, 21] width 12 height 4
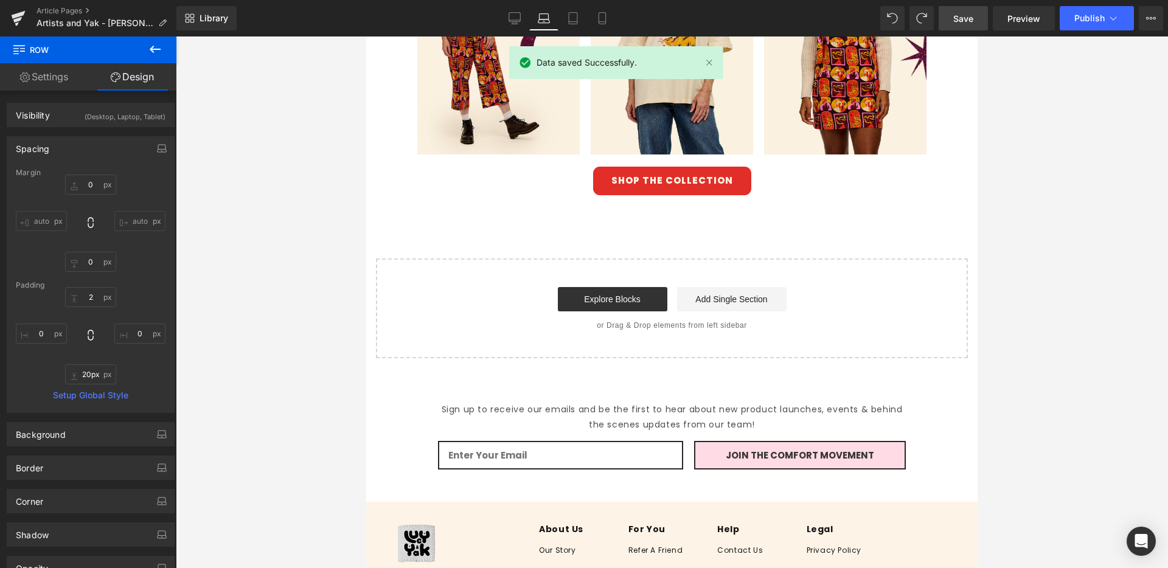
type input "0"
type input "20"
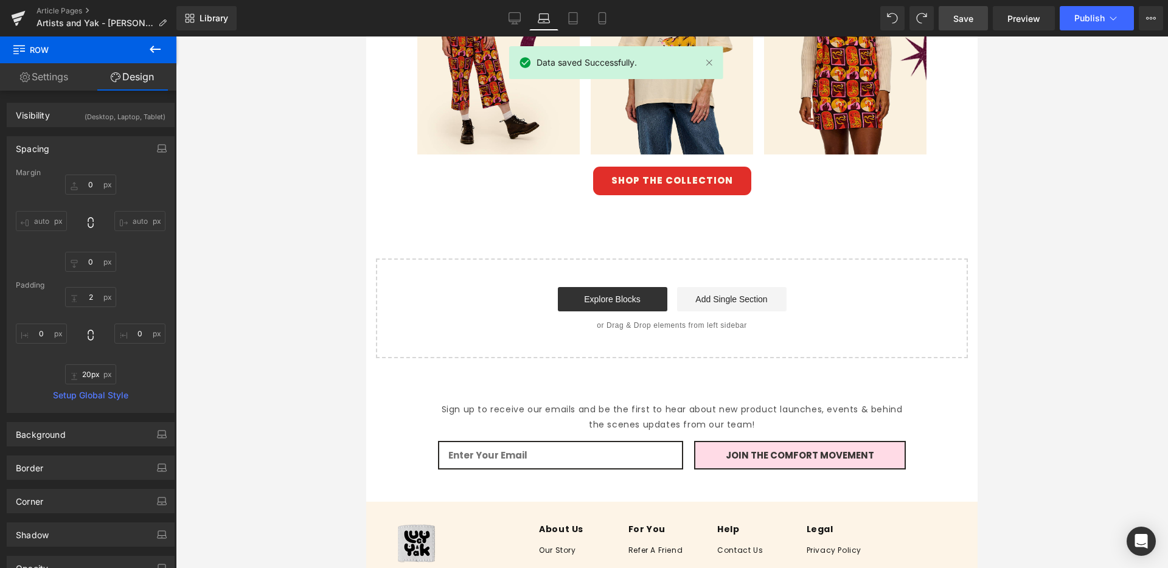
type input "0"
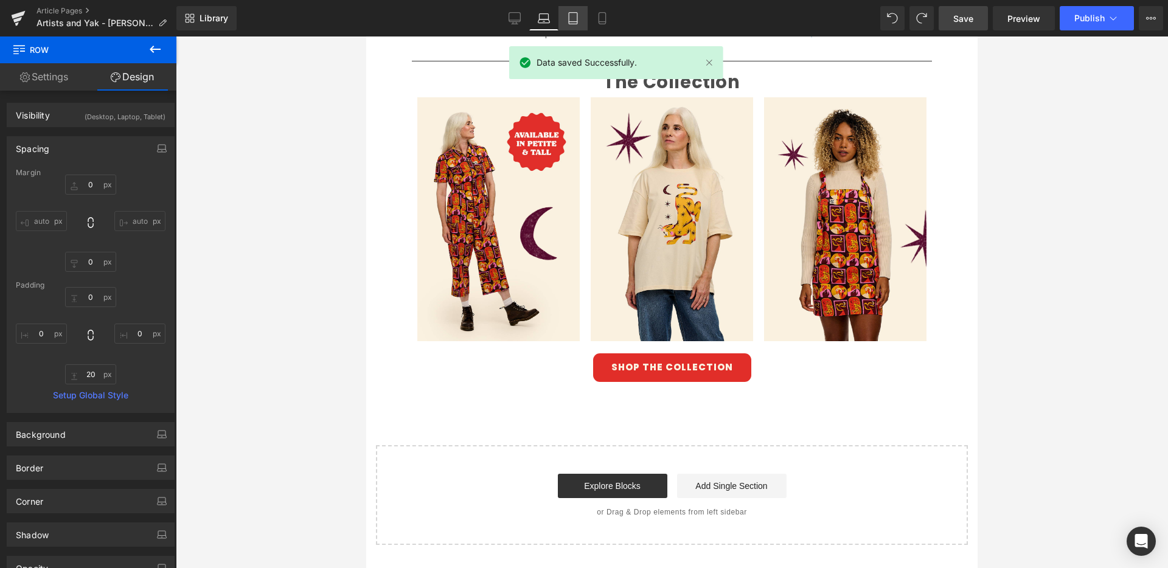
click at [571, 16] on icon at bounding box center [573, 18] width 12 height 12
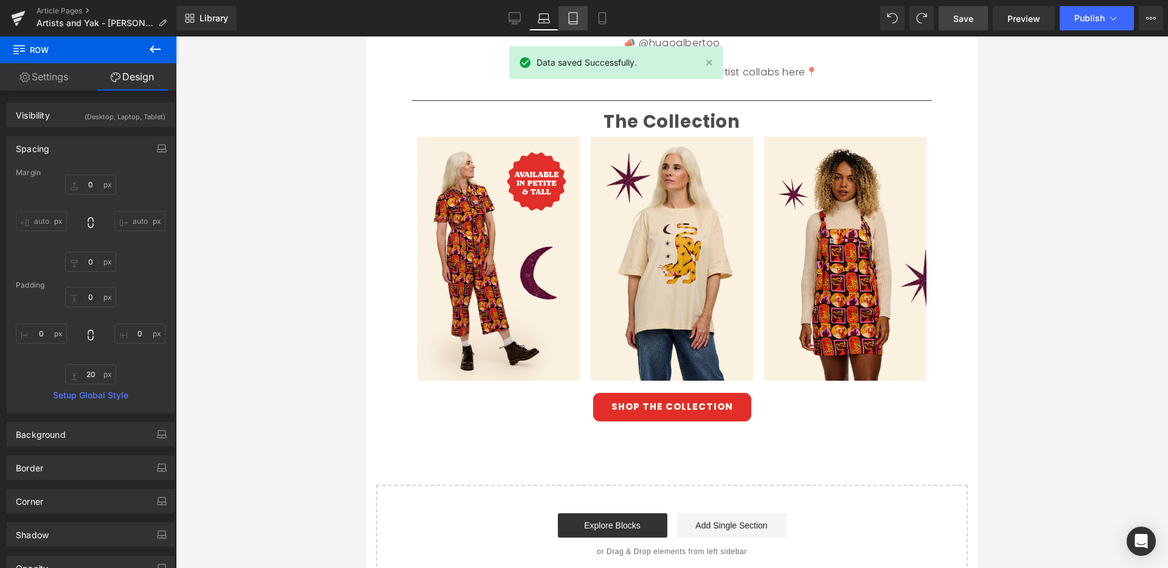
type input "0"
type input "5"
type input "0"
type input "18"
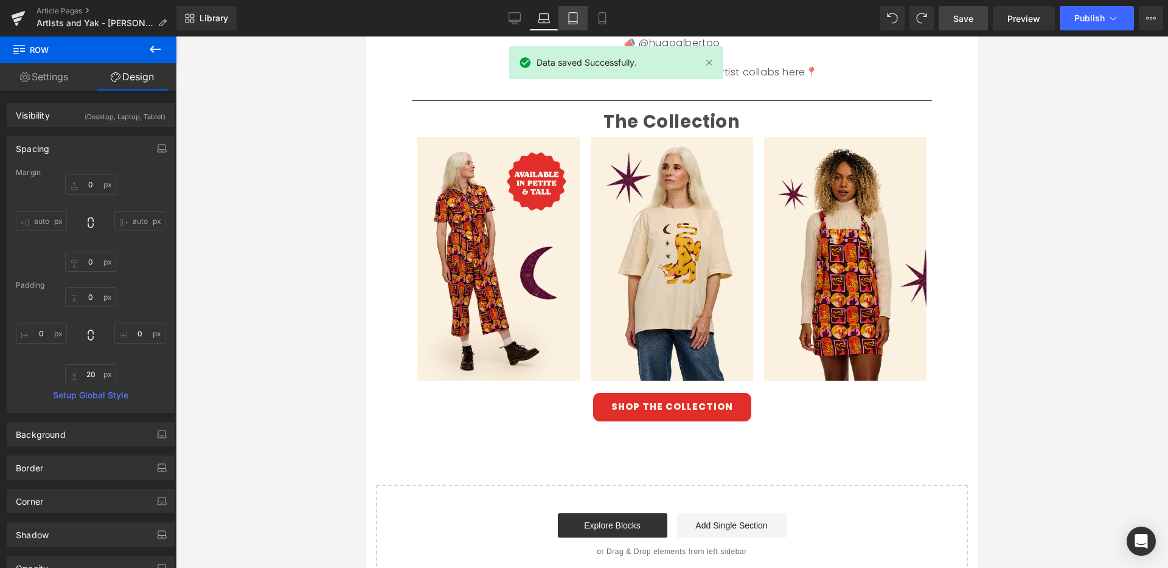
type input "1"
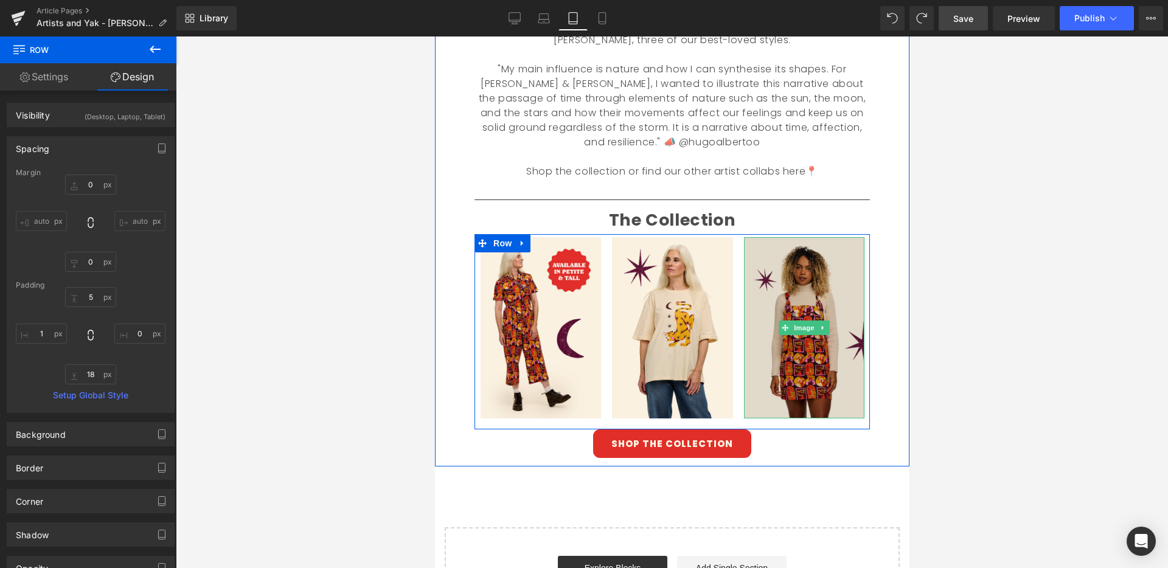
scroll to position [523, 0]
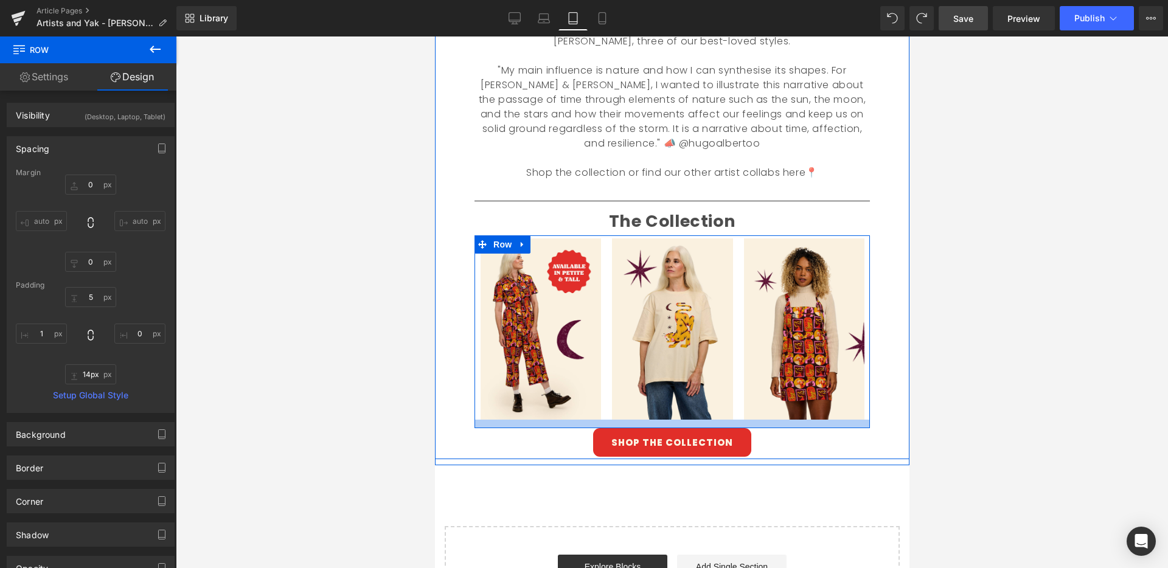
type input "13px"
click at [721, 424] on div at bounding box center [671, 424] width 395 height 9
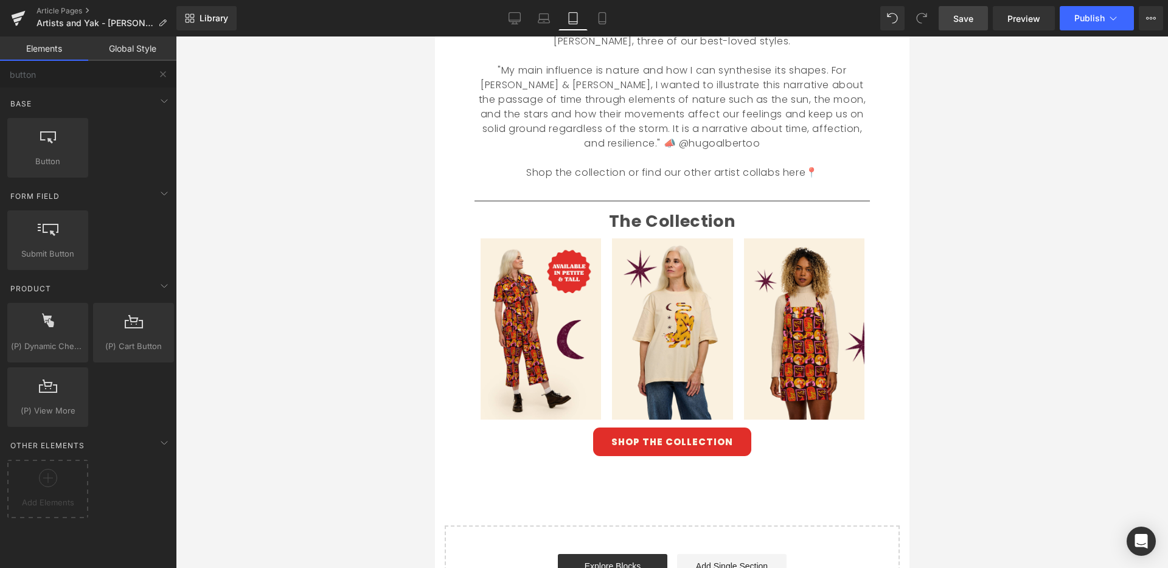
click at [991, 431] on div at bounding box center [672, 302] width 992 height 532
click at [730, 500] on div "Image Welcome back to Make What Moves You Text Block Our series celebrating inc…" at bounding box center [671, 105] width 474 height 1041
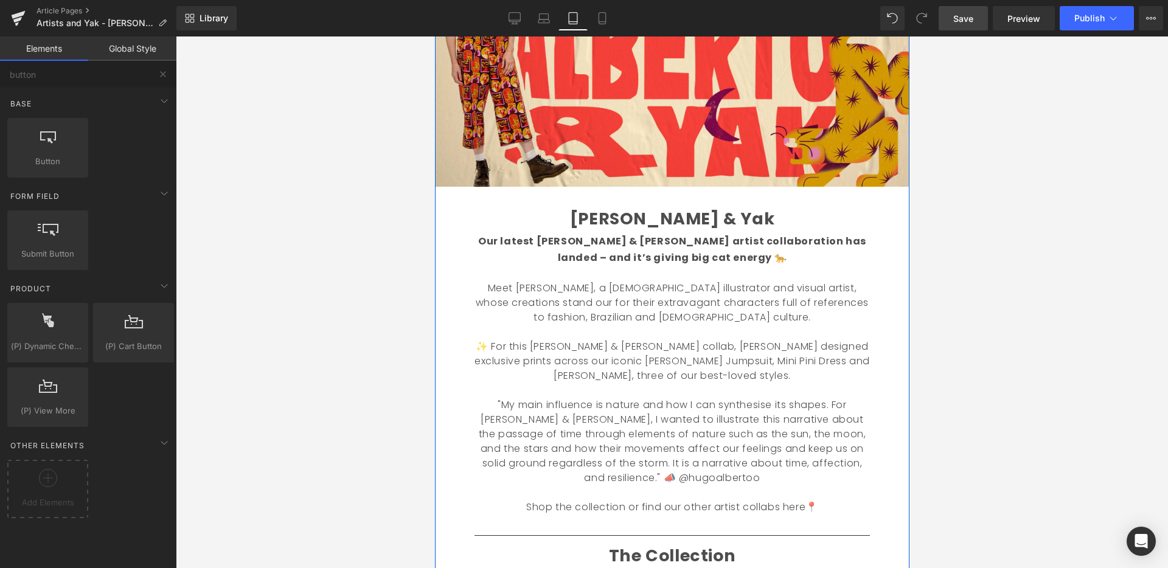
scroll to position [186, 0]
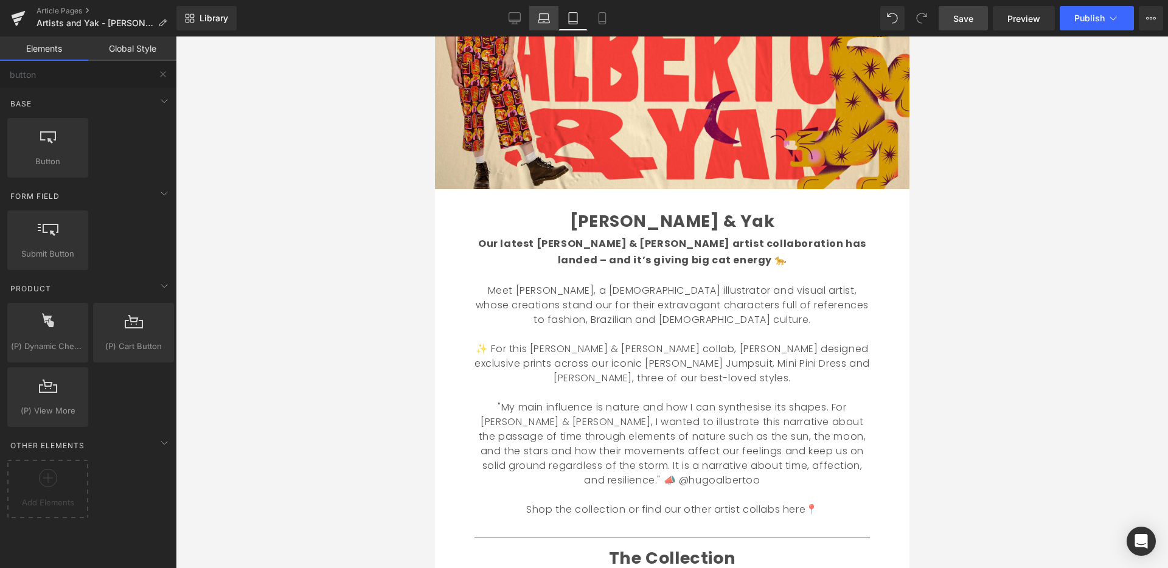
click at [544, 23] on icon at bounding box center [544, 18] width 12 height 12
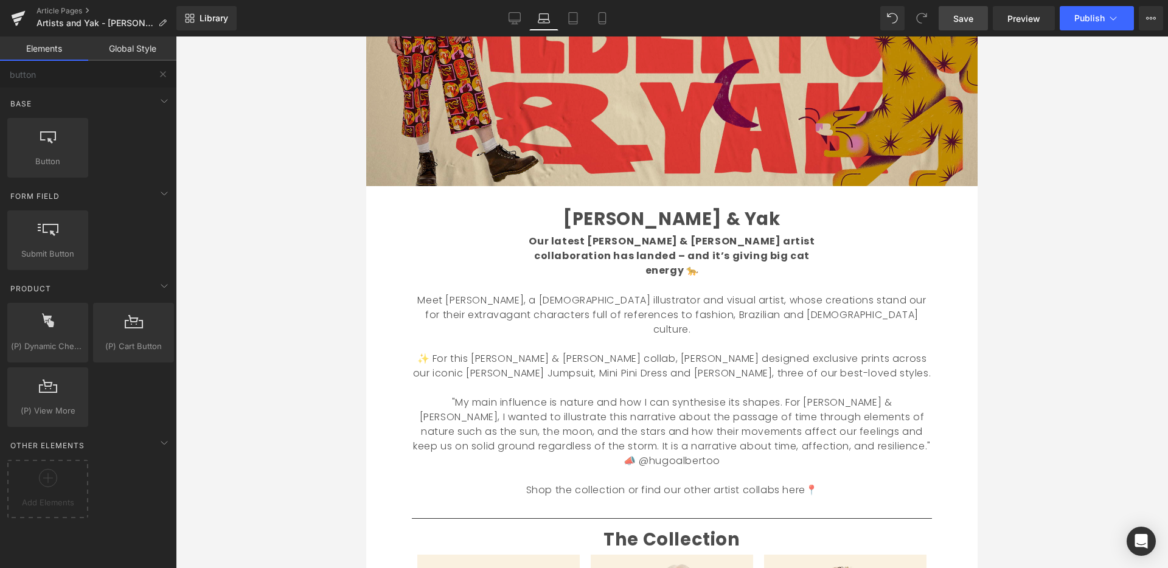
scroll to position [0, 0]
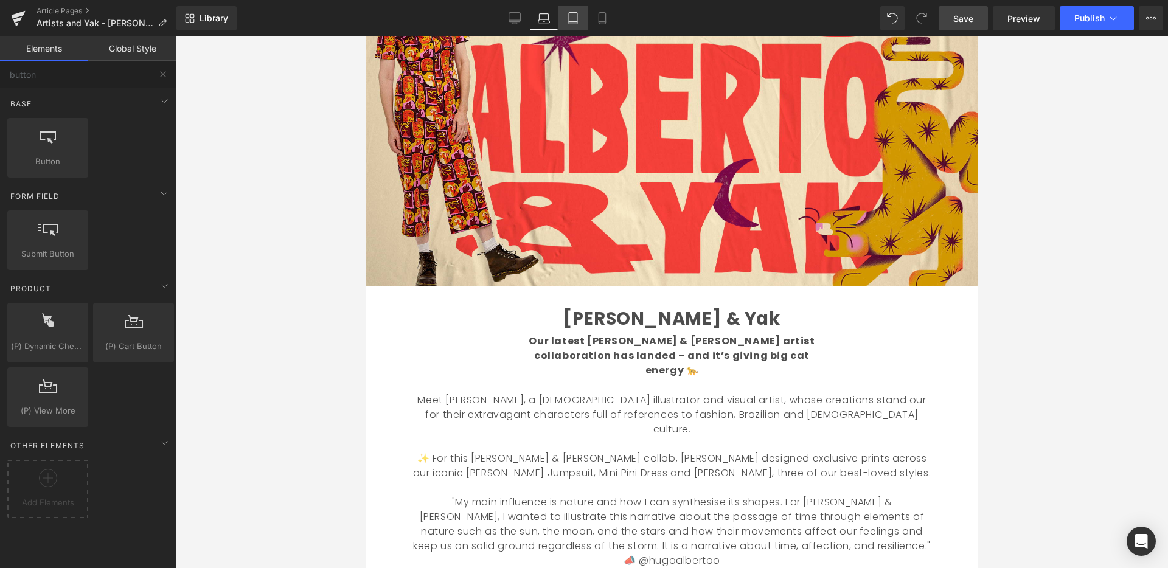
click at [569, 24] on icon at bounding box center [573, 18] width 12 height 12
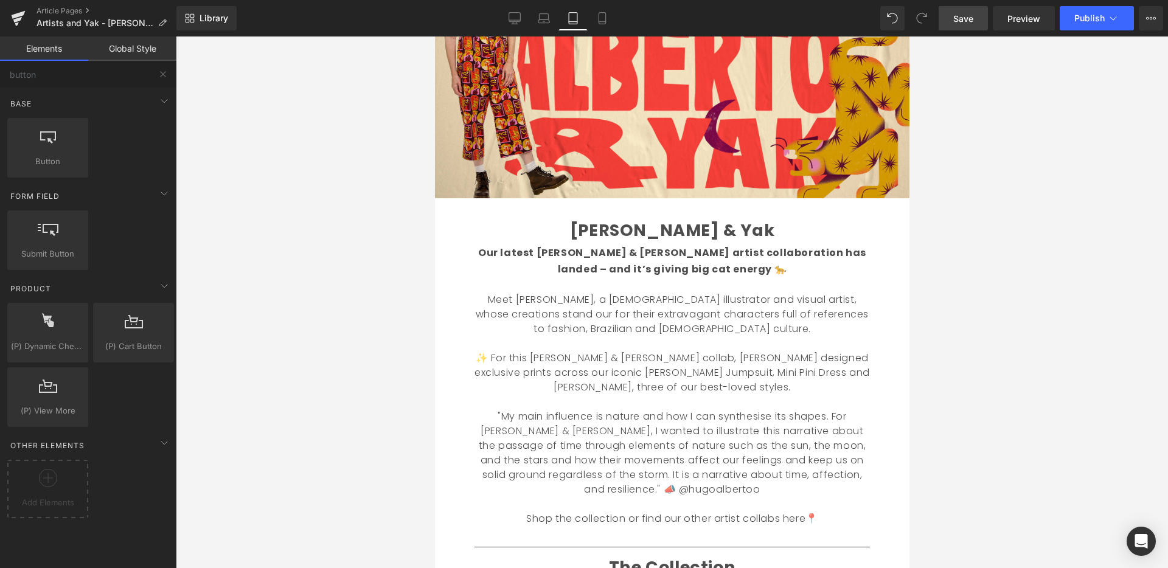
scroll to position [176, 0]
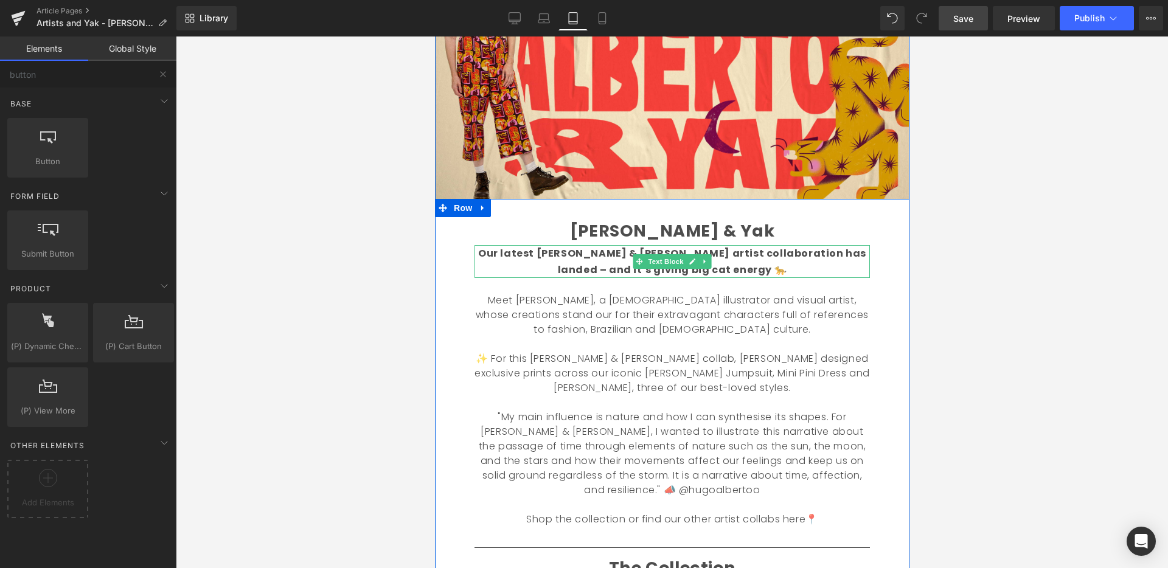
click at [738, 266] on p "Our latest [PERSON_NAME] & [PERSON_NAME] artist collaboration has landed – and …" at bounding box center [671, 261] width 395 height 33
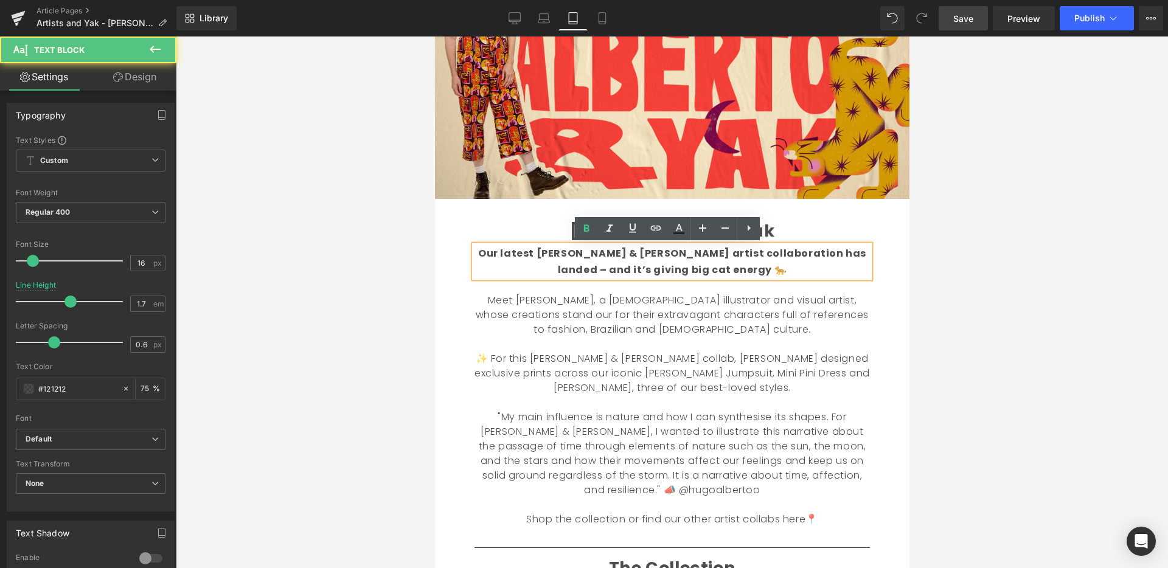
click at [920, 259] on div at bounding box center [672, 302] width 992 height 532
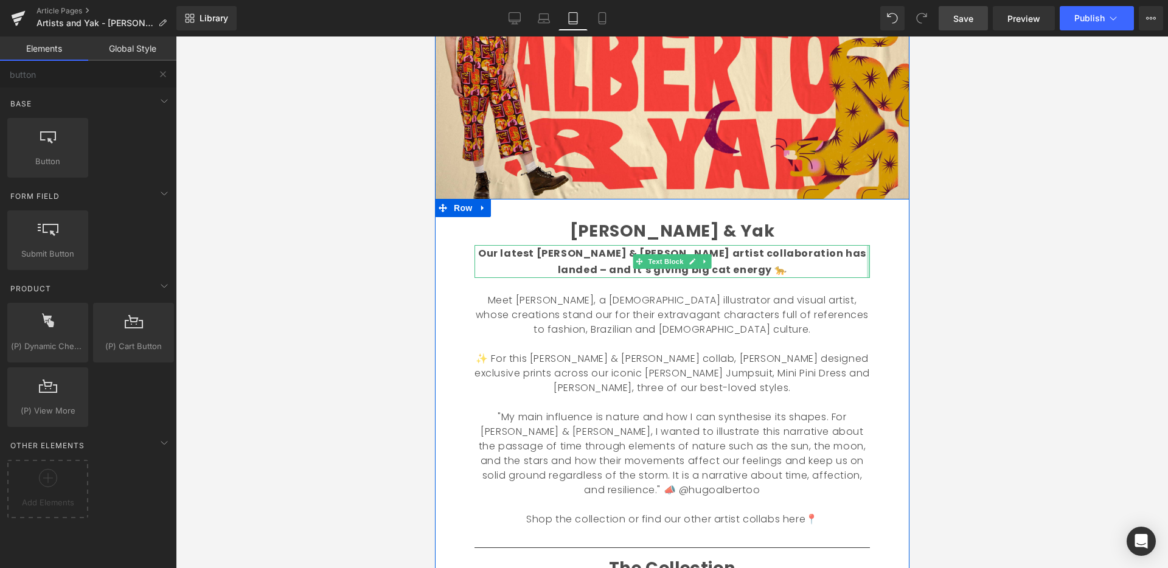
click at [866, 269] on div at bounding box center [867, 261] width 3 height 33
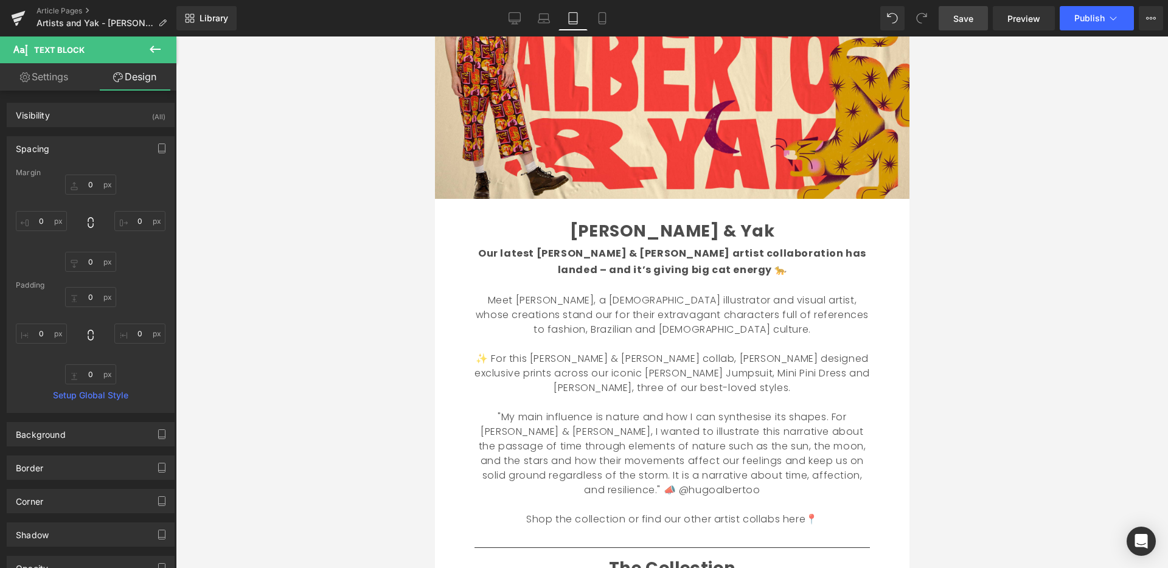
click at [65, 78] on link "Settings" at bounding box center [44, 76] width 88 height 27
type input "75"
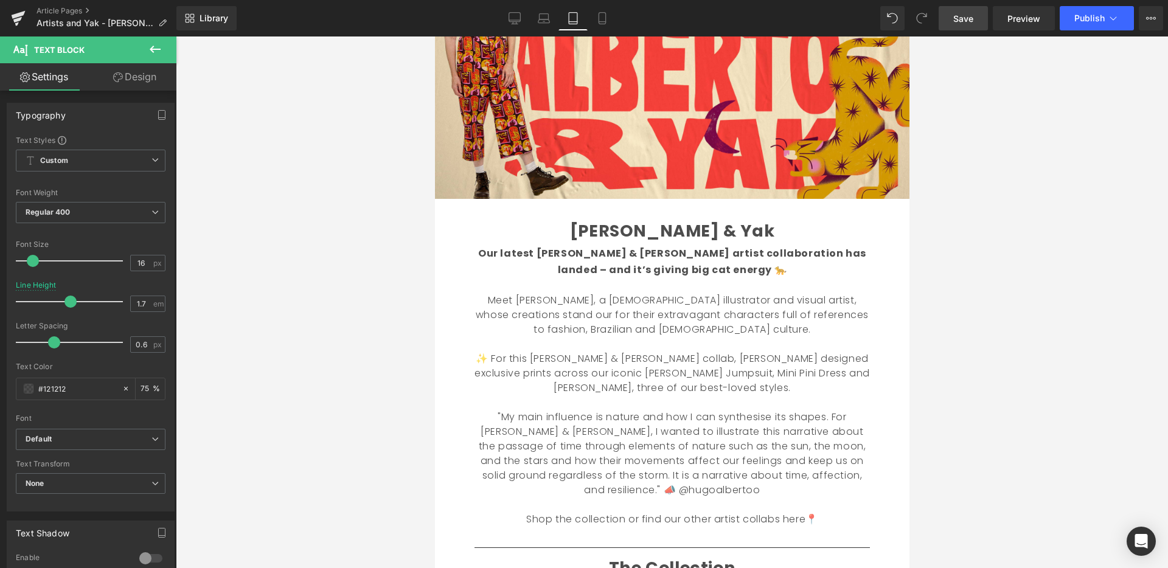
click at [135, 79] on link "Design" at bounding box center [135, 76] width 88 height 27
type input "0"
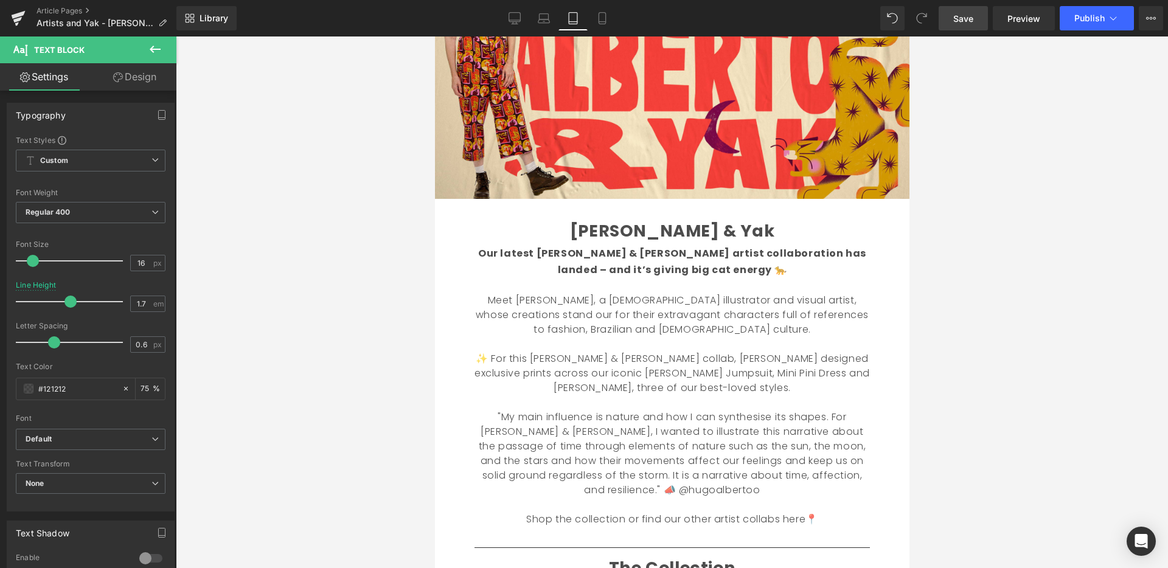
type input "0"
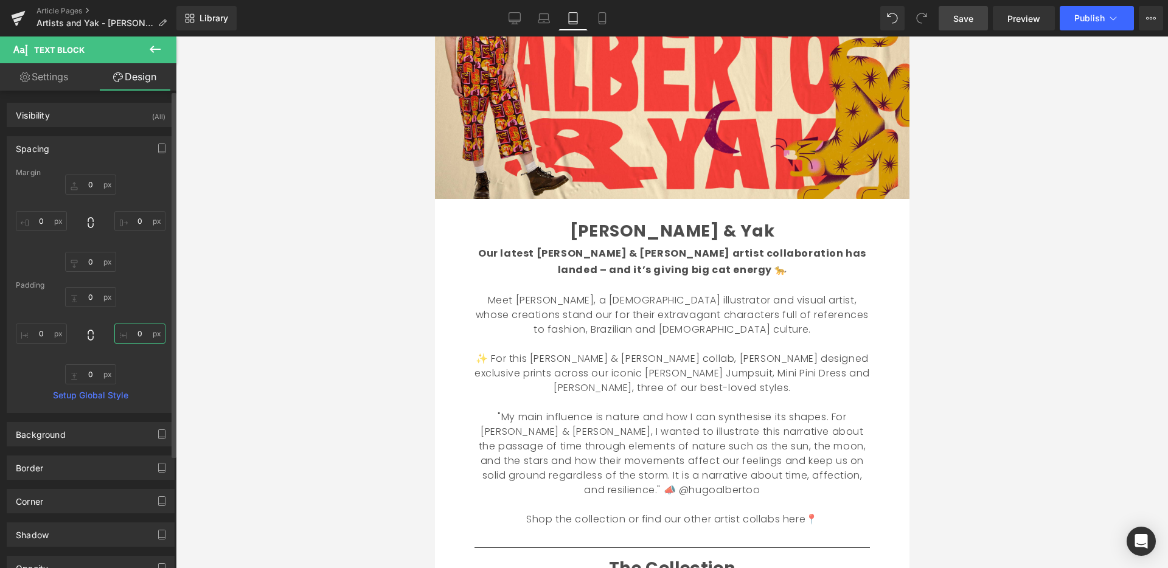
click at [144, 334] on input "0" at bounding box center [139, 334] width 51 height 20
type input "50"
click at [46, 334] on input "0" at bounding box center [41, 334] width 51 height 20
type input "60"
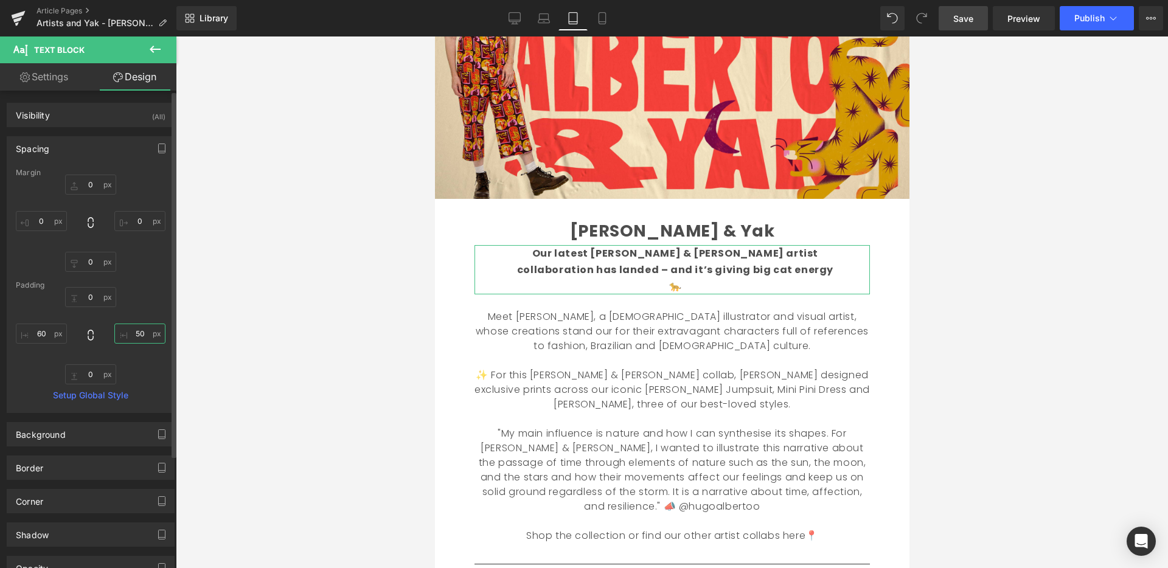
click at [137, 338] on input "50" at bounding box center [139, 334] width 51 height 20
type input "70"
click at [52, 333] on input "60" at bounding box center [41, 334] width 51 height 20
type input "65"
click at [137, 330] on input "70" at bounding box center [139, 334] width 51 height 20
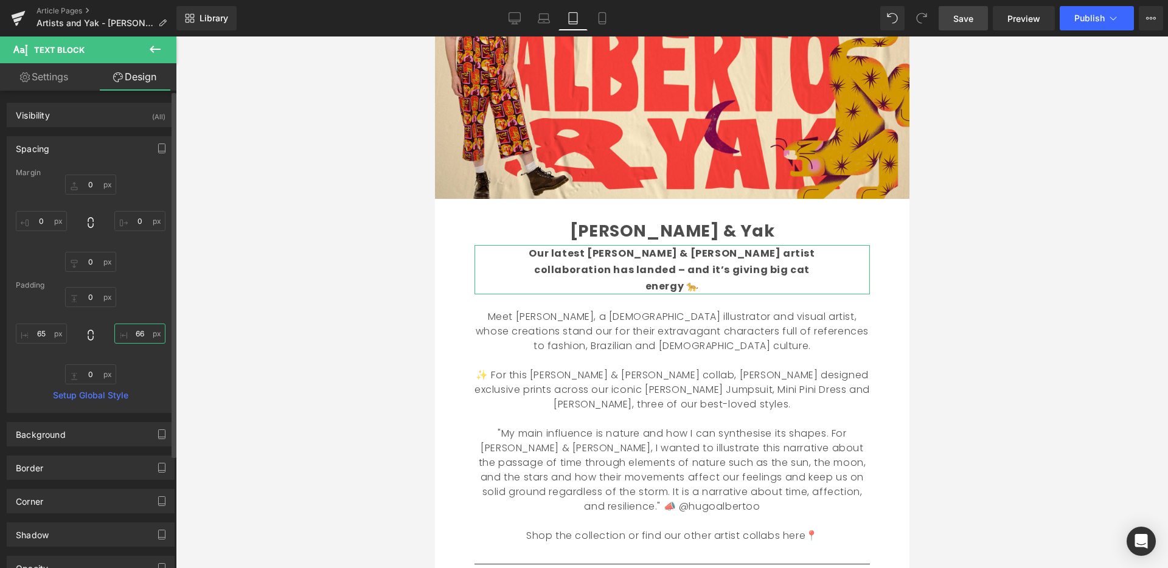
type input "67"
click at [43, 333] on input "65" at bounding box center [41, 334] width 51 height 20
type input "68"
click at [131, 336] on input "67" at bounding box center [139, 334] width 51 height 20
type input "69"
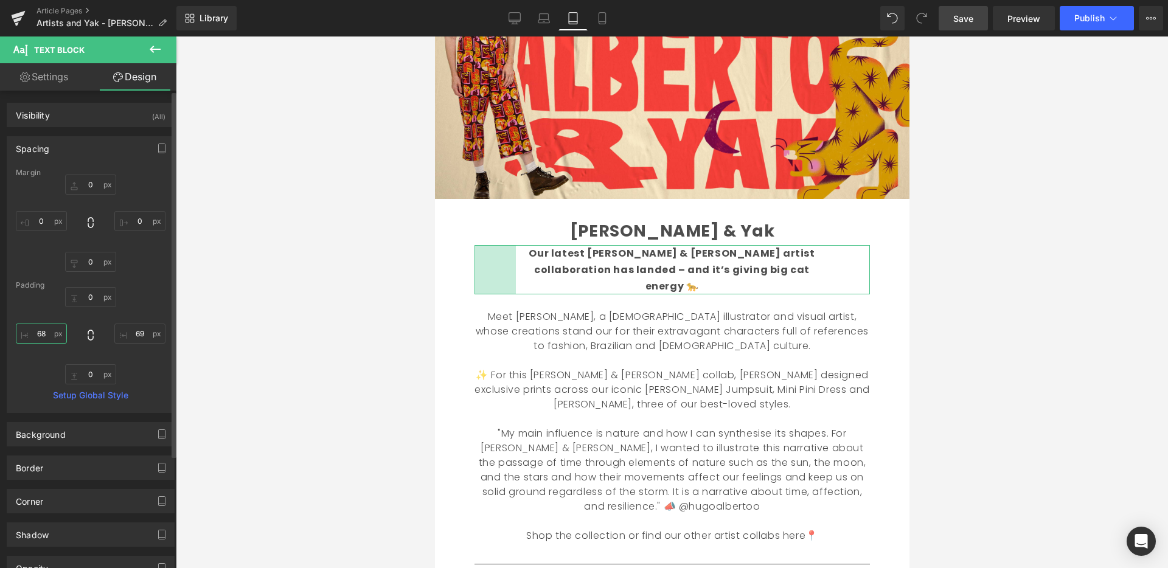
click at [42, 337] on input "68" at bounding box center [41, 334] width 51 height 20
type input "70"
click at [137, 333] on input "69" at bounding box center [139, 334] width 51 height 20
type input "73"
click at [48, 333] on input "70" at bounding box center [41, 334] width 51 height 20
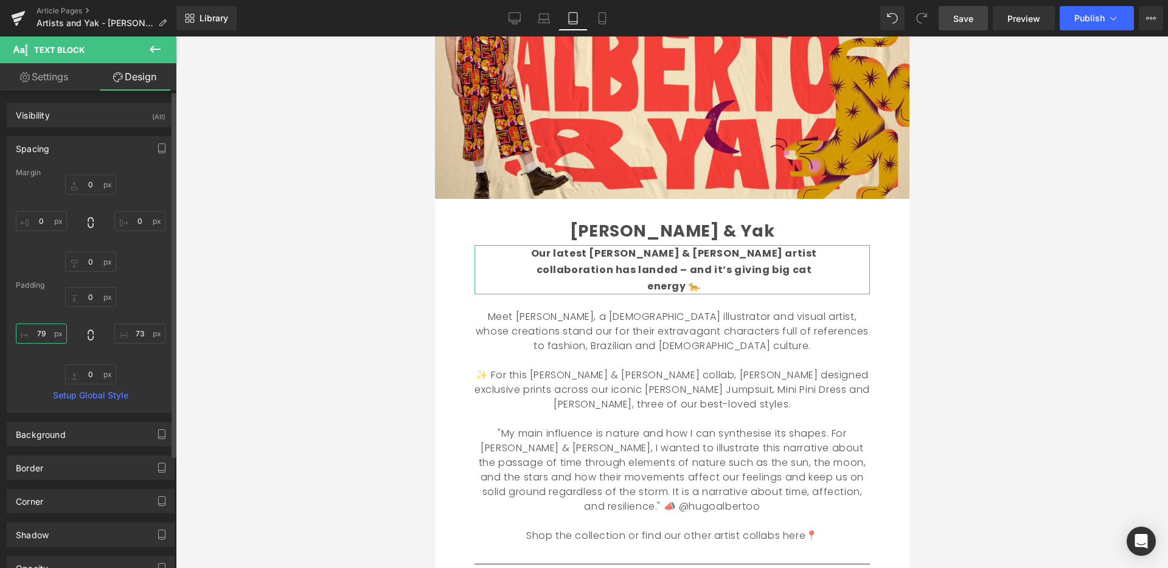
type input "80"
click at [145, 335] on input "73" at bounding box center [139, 334] width 51 height 20
type input "90"
click at [46, 331] on input "80" at bounding box center [41, 334] width 51 height 20
type input "90"
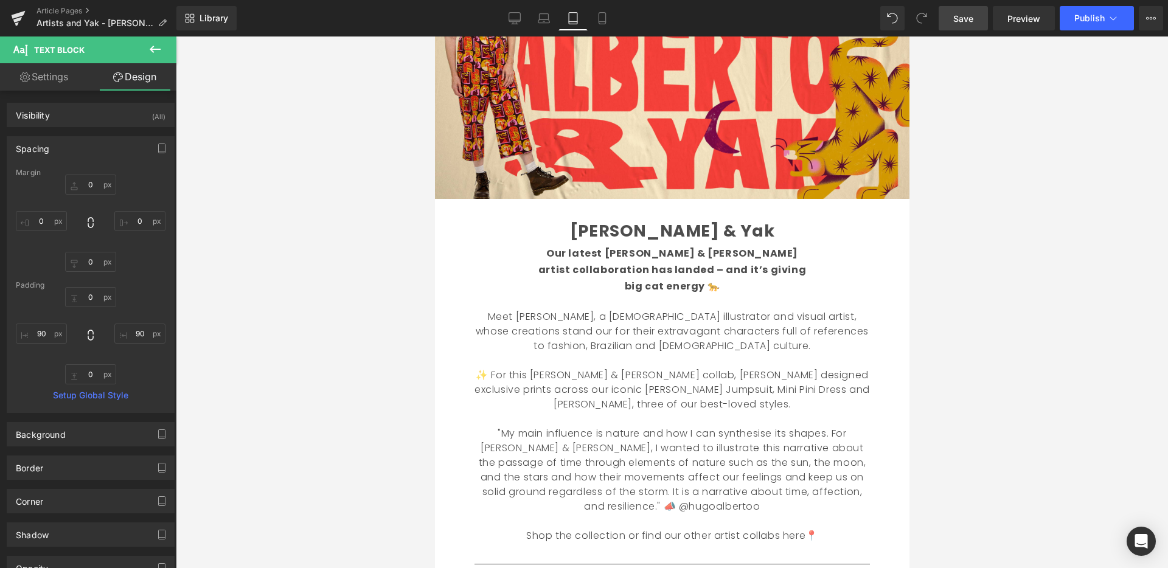
click at [997, 312] on div at bounding box center [672, 302] width 992 height 532
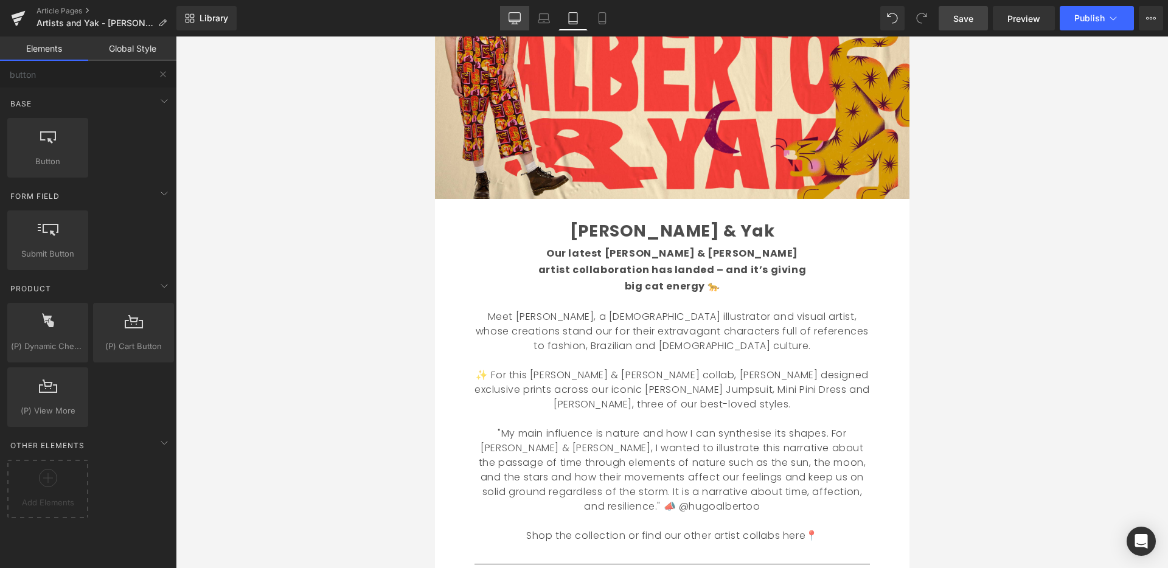
click at [520, 18] on icon at bounding box center [515, 17] width 12 height 9
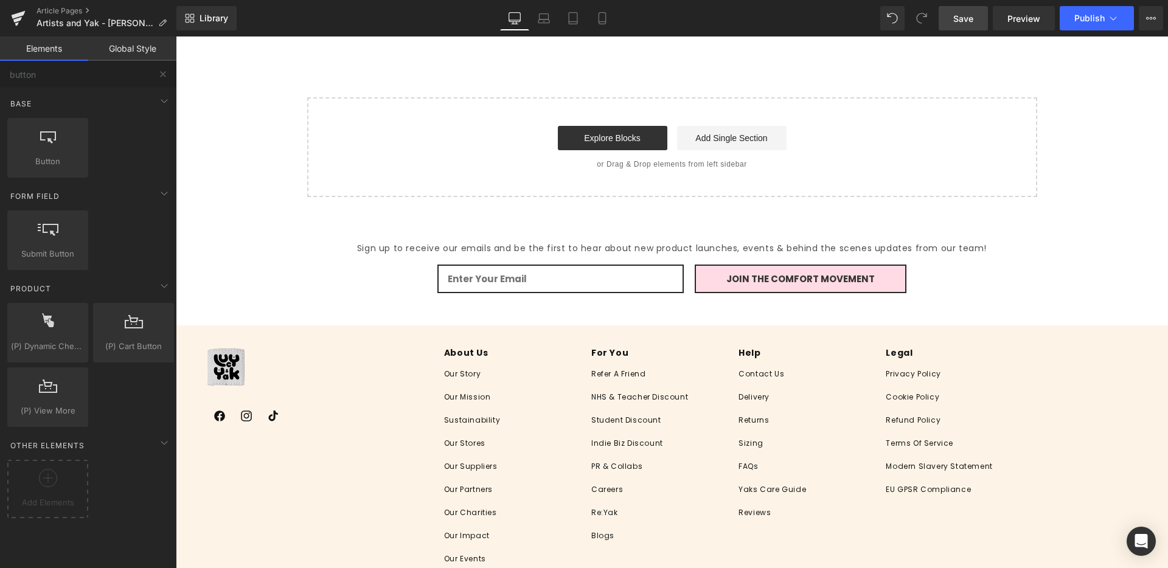
click at [965, 19] on span "Save" at bounding box center [963, 18] width 20 height 13
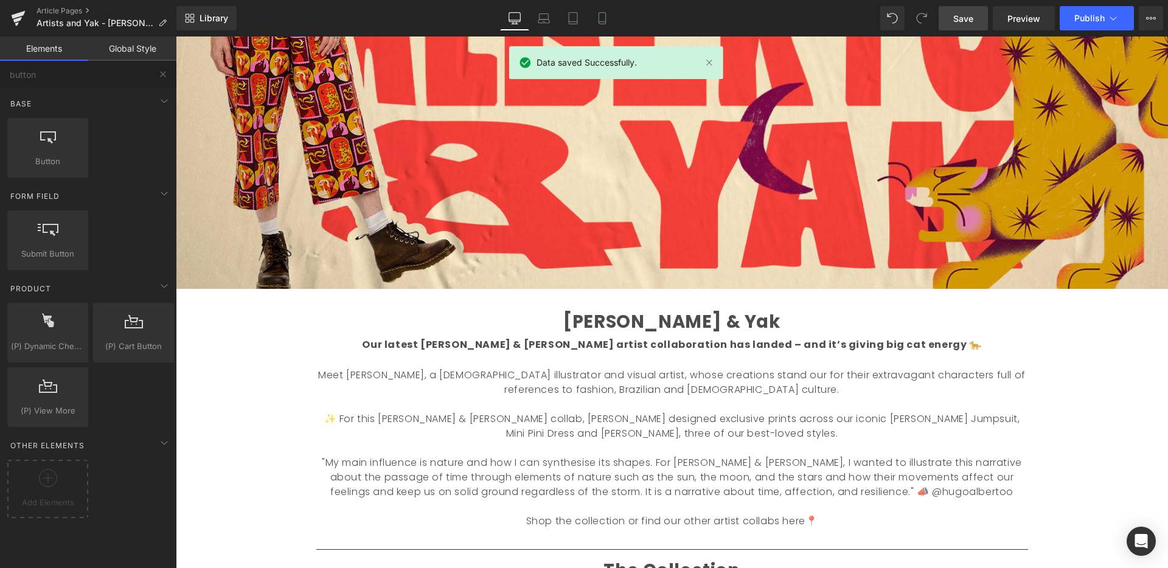
scroll to position [400, 0]
click at [546, 12] on icon at bounding box center [544, 18] width 12 height 12
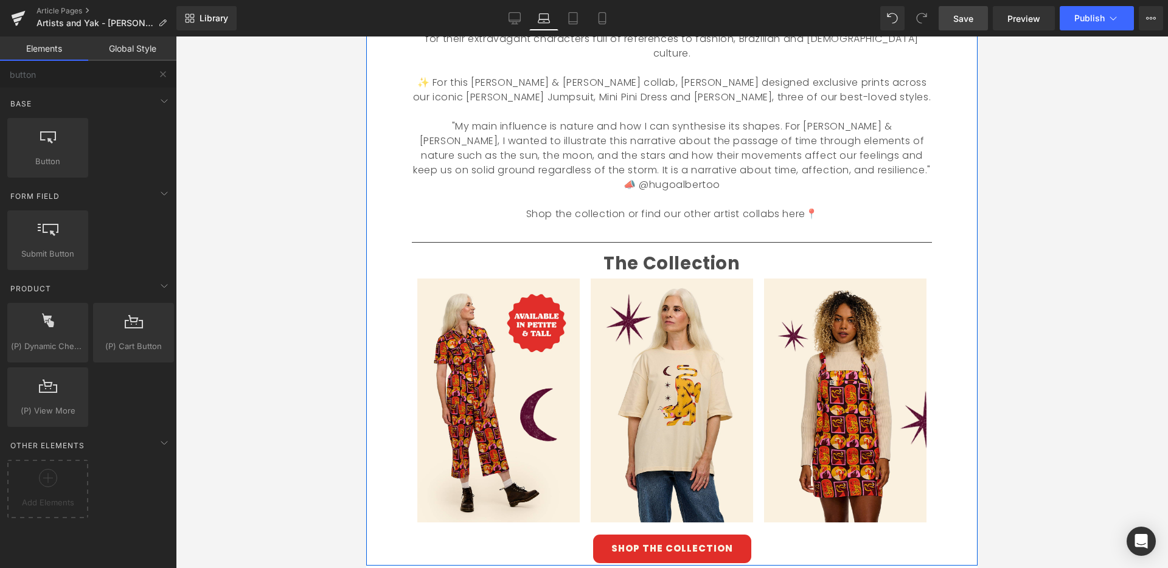
scroll to position [564, 0]
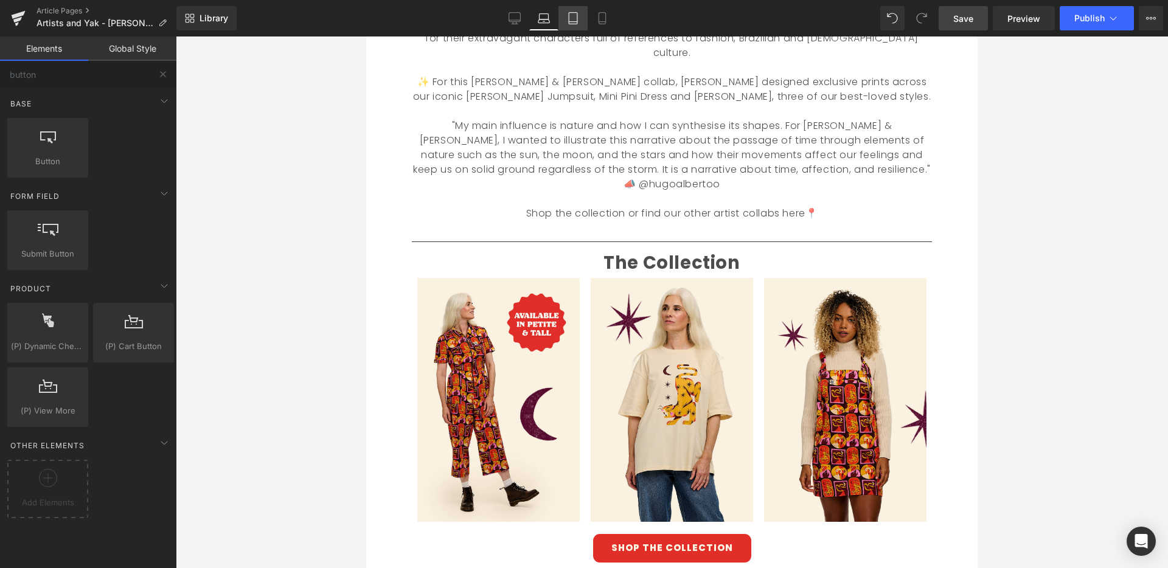
click at [578, 12] on icon at bounding box center [573, 18] width 12 height 12
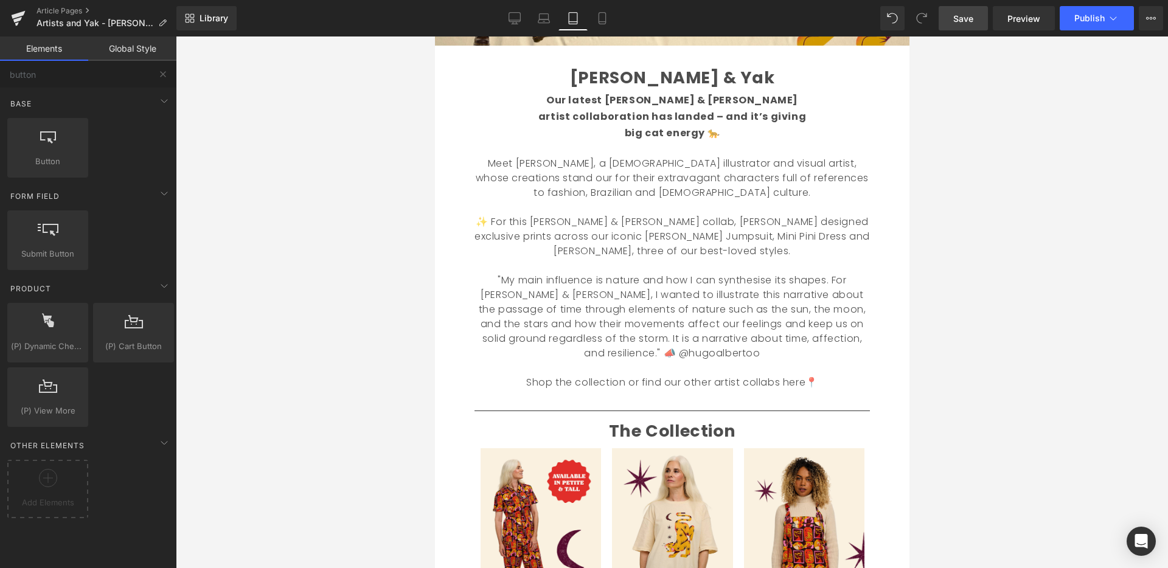
scroll to position [329, 0]
click at [541, 18] on icon at bounding box center [544, 18] width 12 height 12
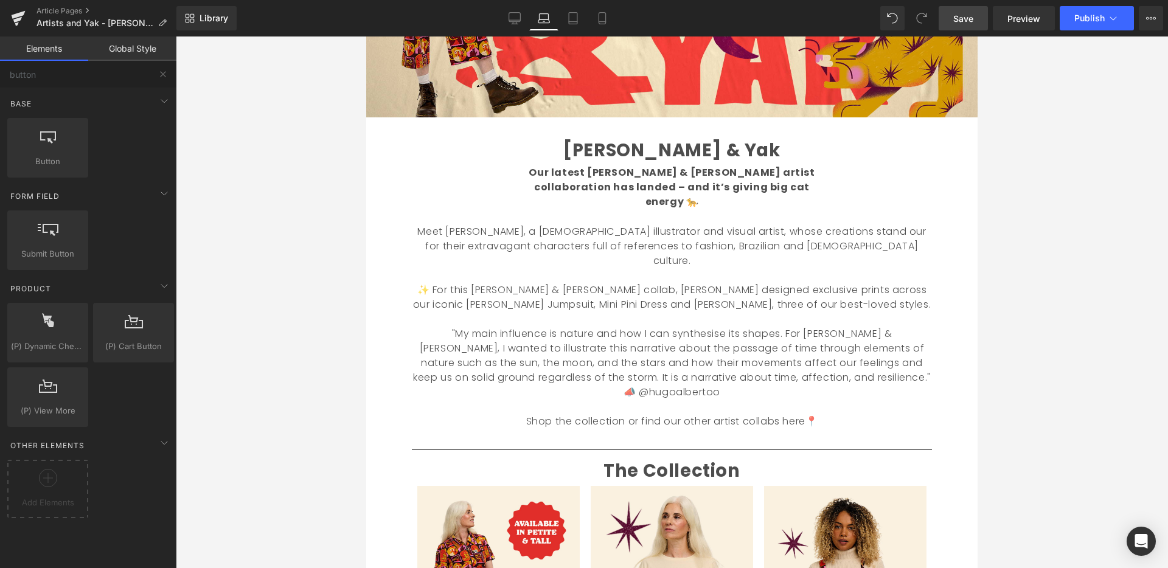
scroll to position [352, 0]
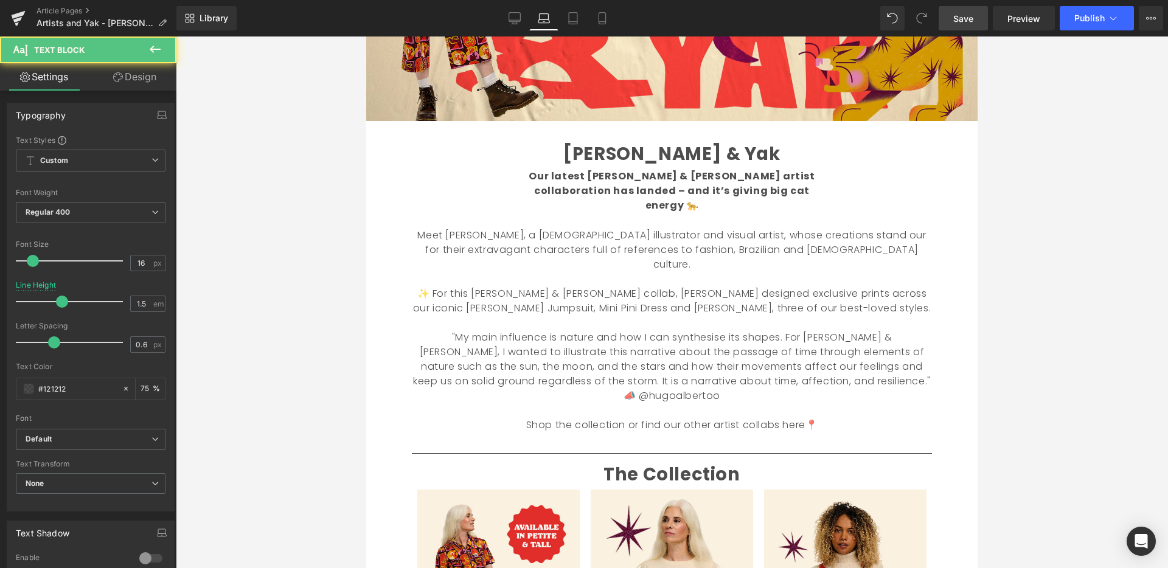
click at [611, 190] on b "Our latest [PERSON_NAME] & [PERSON_NAME] artist collaboration has landed – and …" at bounding box center [672, 190] width 286 height 43
click at [577, 20] on icon at bounding box center [573, 18] width 12 height 12
type input "1.7"
type input "75"
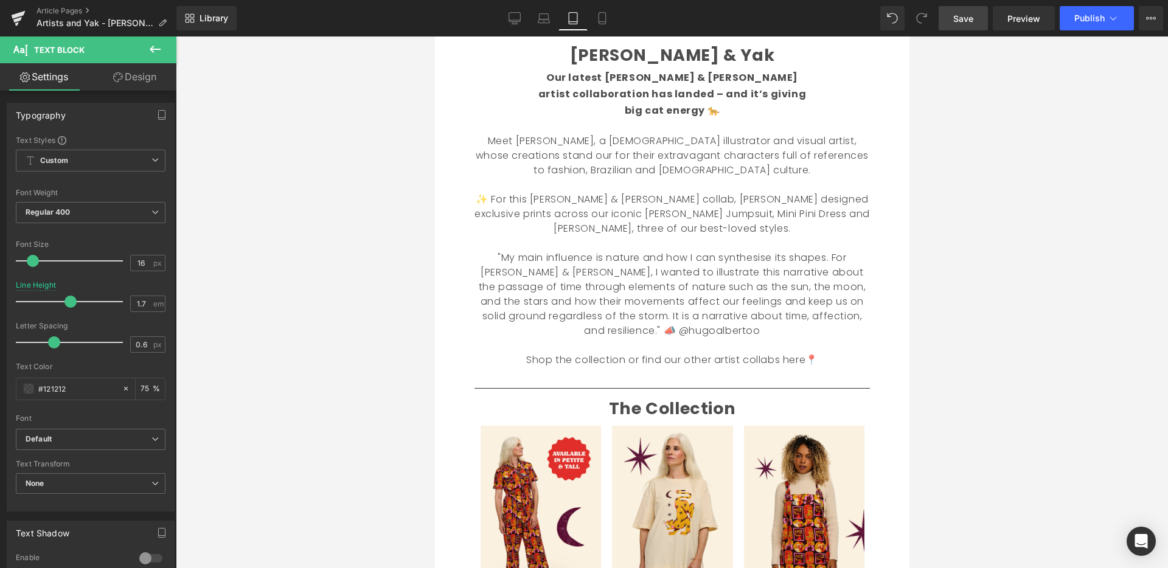
scroll to position [252, 0]
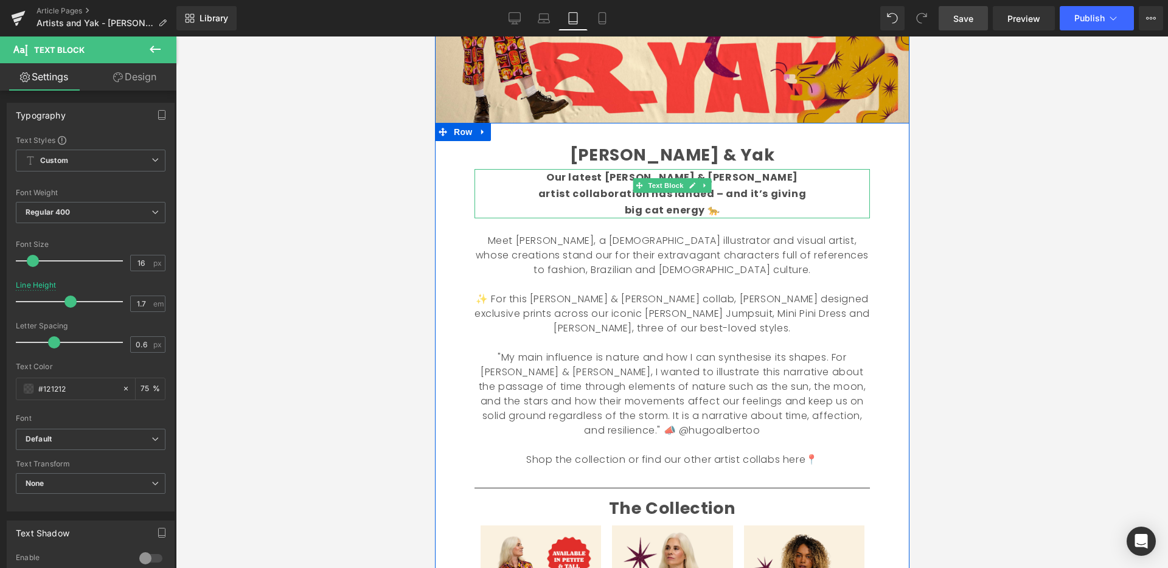
click at [636, 193] on b "Our latest [PERSON_NAME] & [PERSON_NAME] artist collaboration has landed – and …" at bounding box center [672, 193] width 268 height 47
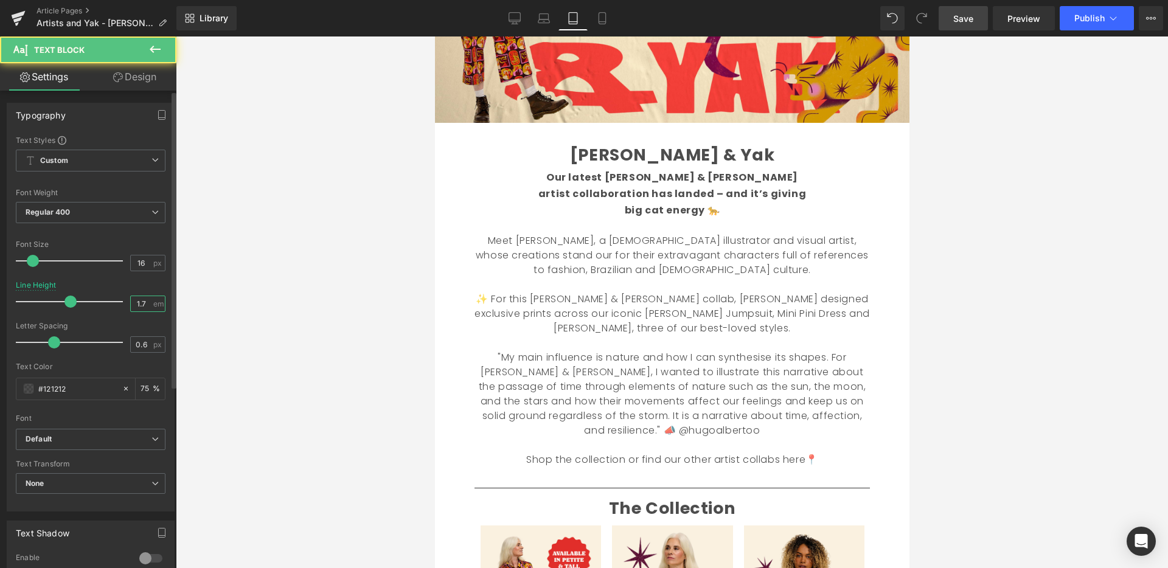
click at [139, 307] on input "1.7" at bounding box center [141, 303] width 21 height 15
type input "1.5"
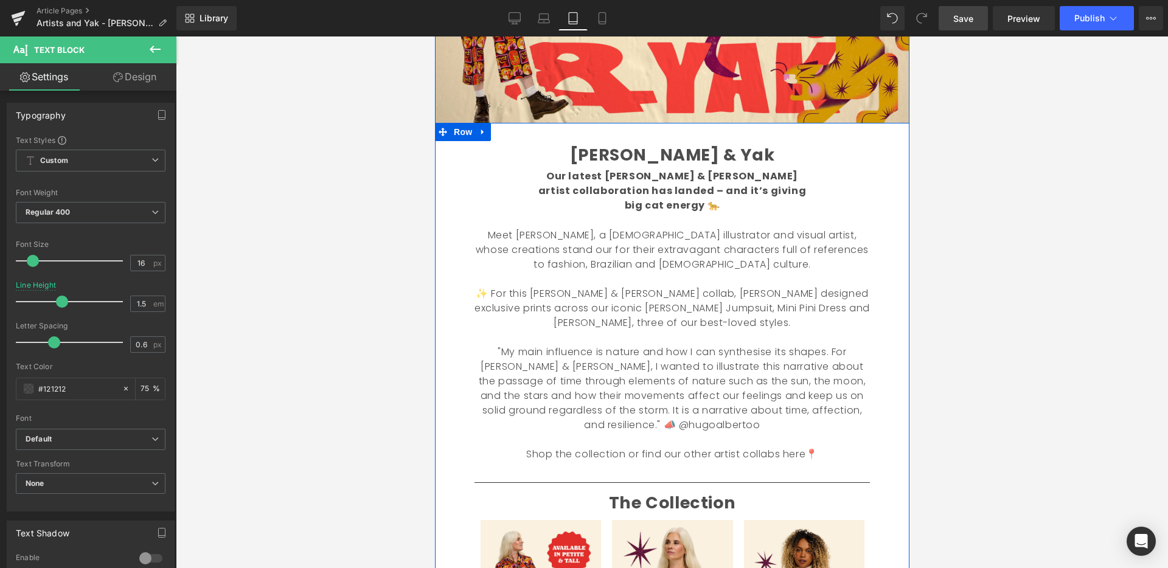
click at [532, 229] on font "Meet [PERSON_NAME], a [DEMOGRAPHIC_DATA] illustrator and visual artist, whose c…" at bounding box center [671, 249] width 393 height 43
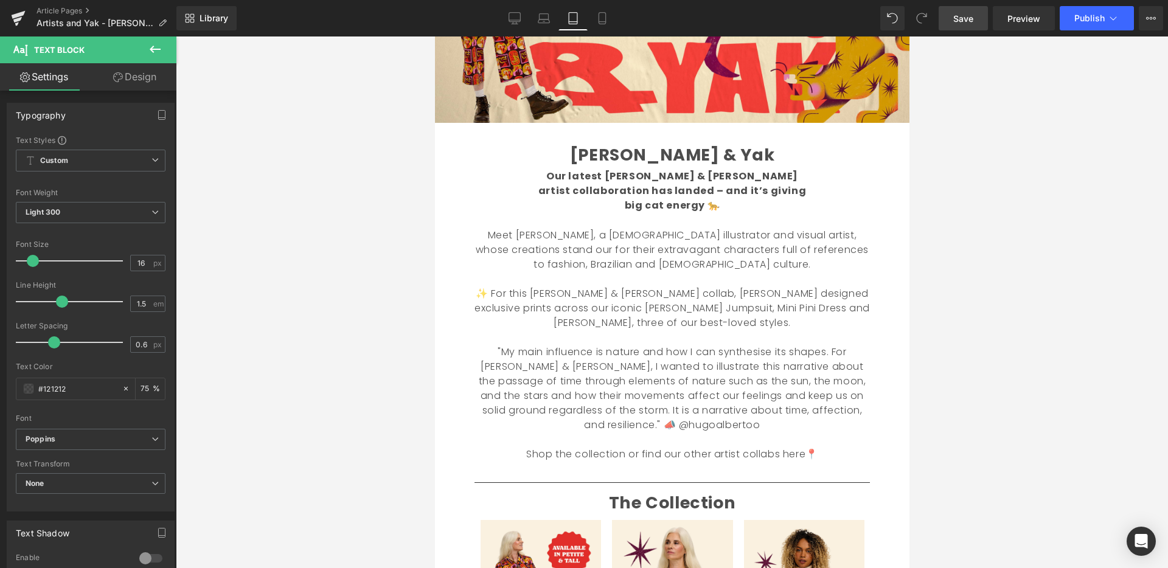
click at [1030, 277] on div at bounding box center [672, 302] width 992 height 532
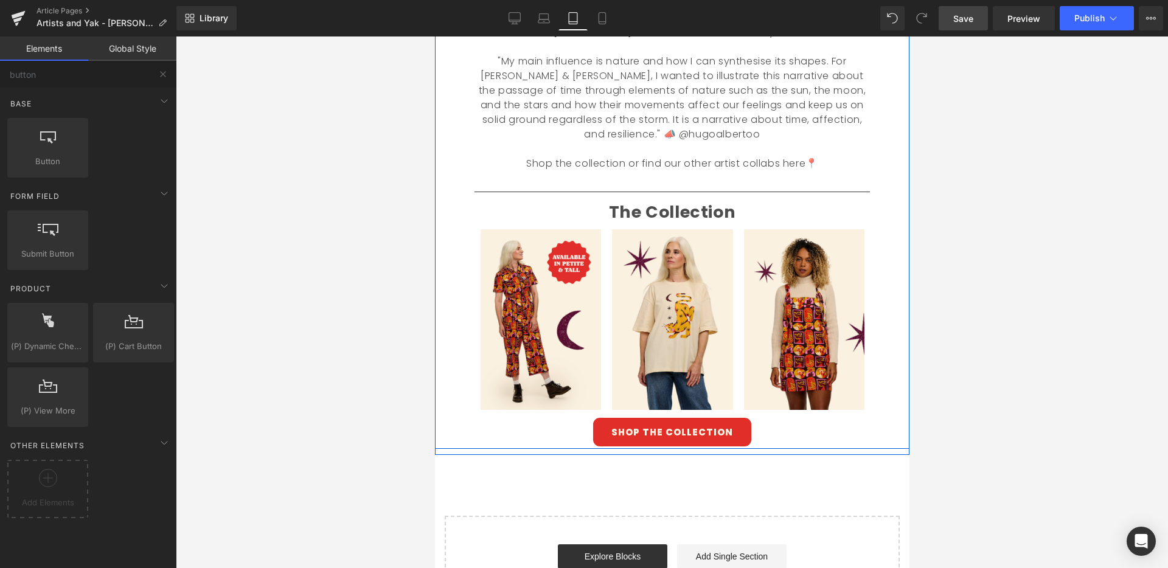
scroll to position [546, 0]
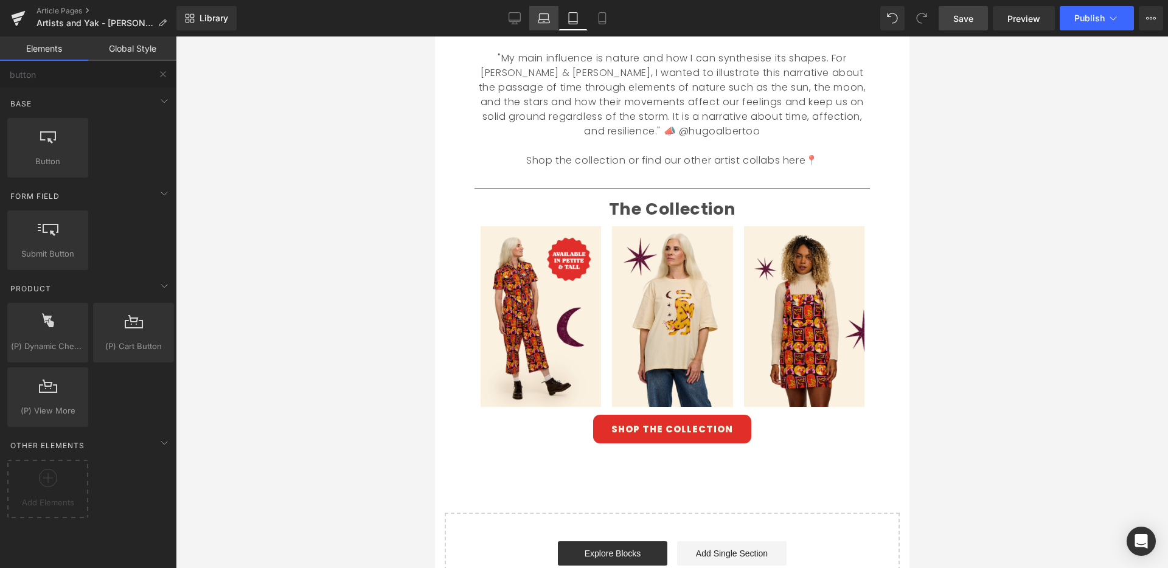
click at [543, 18] on icon at bounding box center [544, 18] width 12 height 12
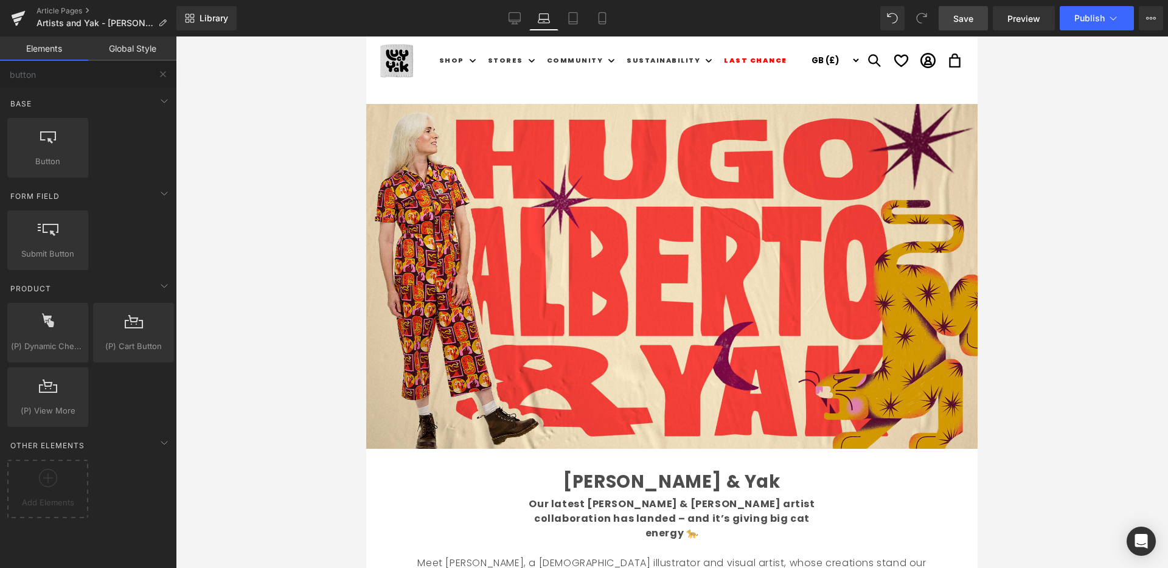
scroll to position [0, 0]
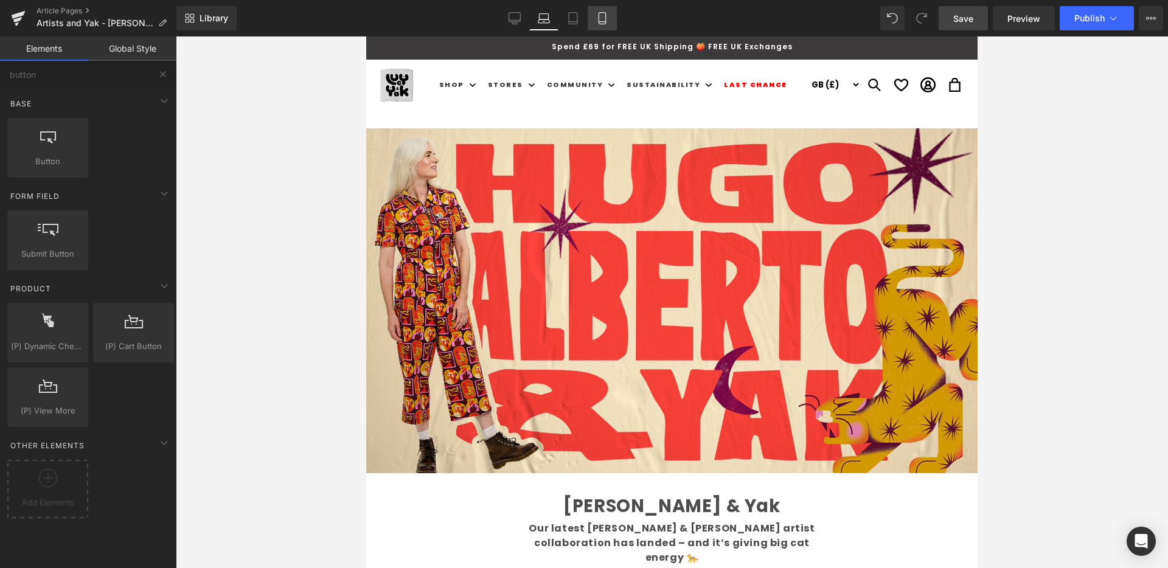
click at [606, 24] on link "Mobile" at bounding box center [601, 18] width 29 height 24
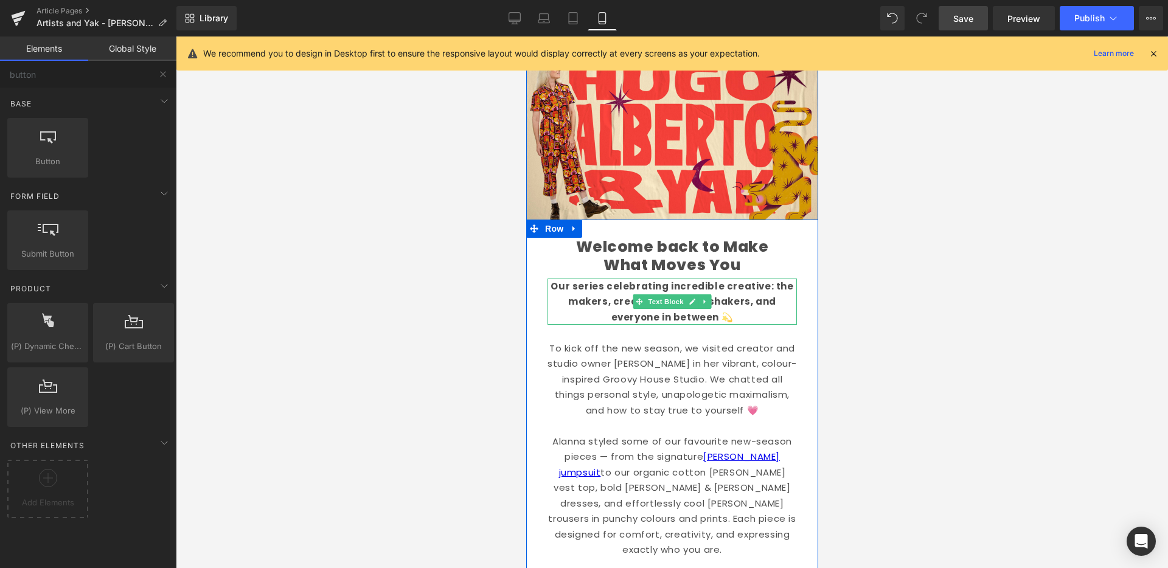
click at [612, 298] on b "Our series celebrating incredible creative: the makers, creators, movers, shake…" at bounding box center [671, 302] width 243 height 44
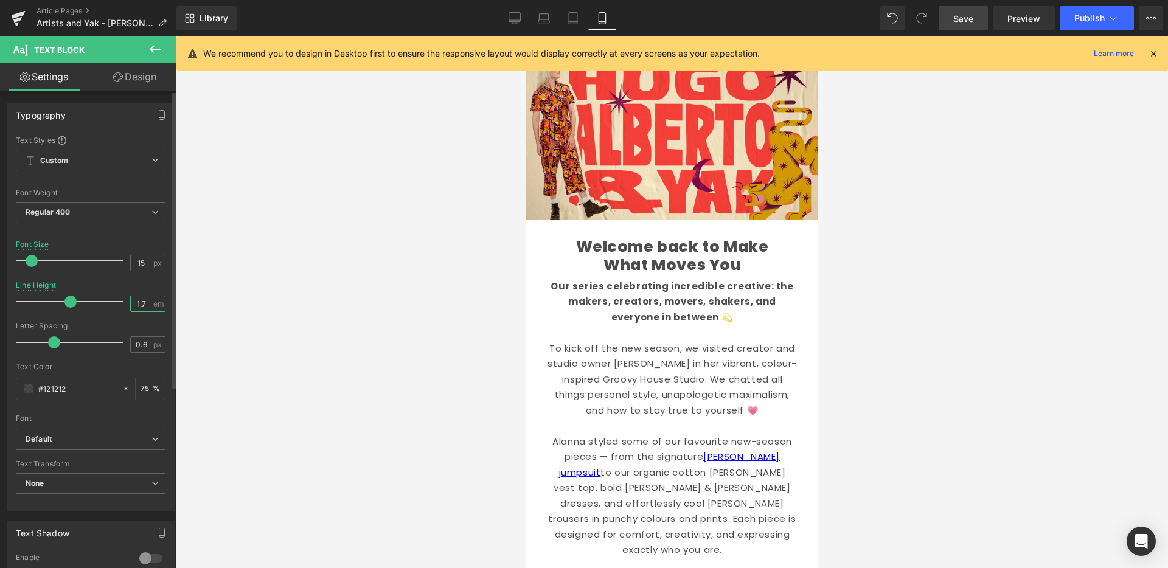
click at [141, 297] on input "1.7" at bounding box center [141, 303] width 21 height 15
type input "1.5"
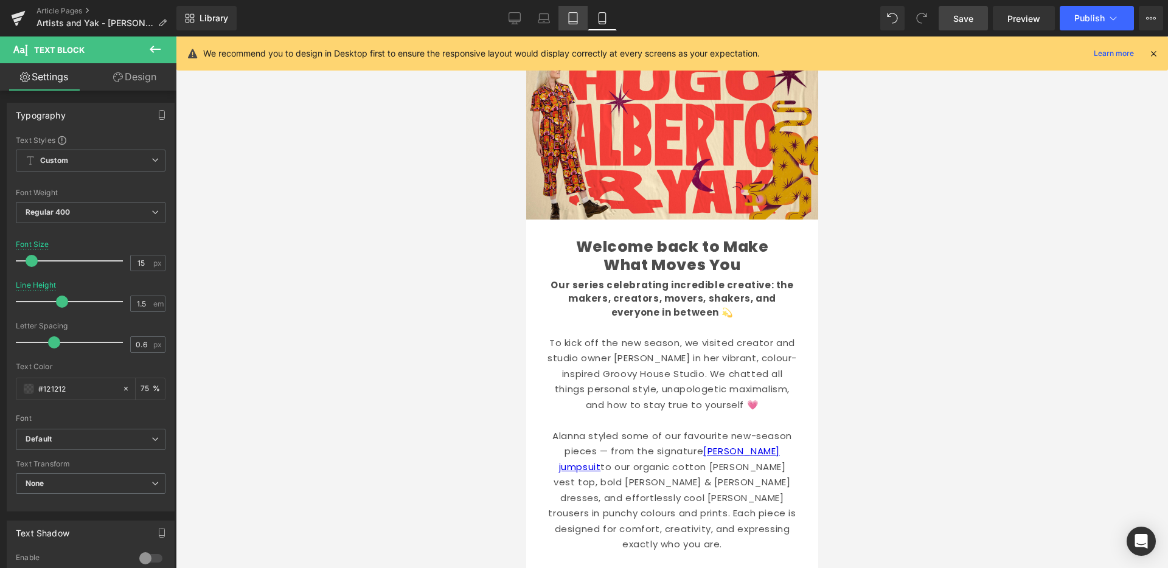
click at [584, 29] on link "Tablet" at bounding box center [572, 18] width 29 height 24
type input "16"
type input "1.8"
type input "75"
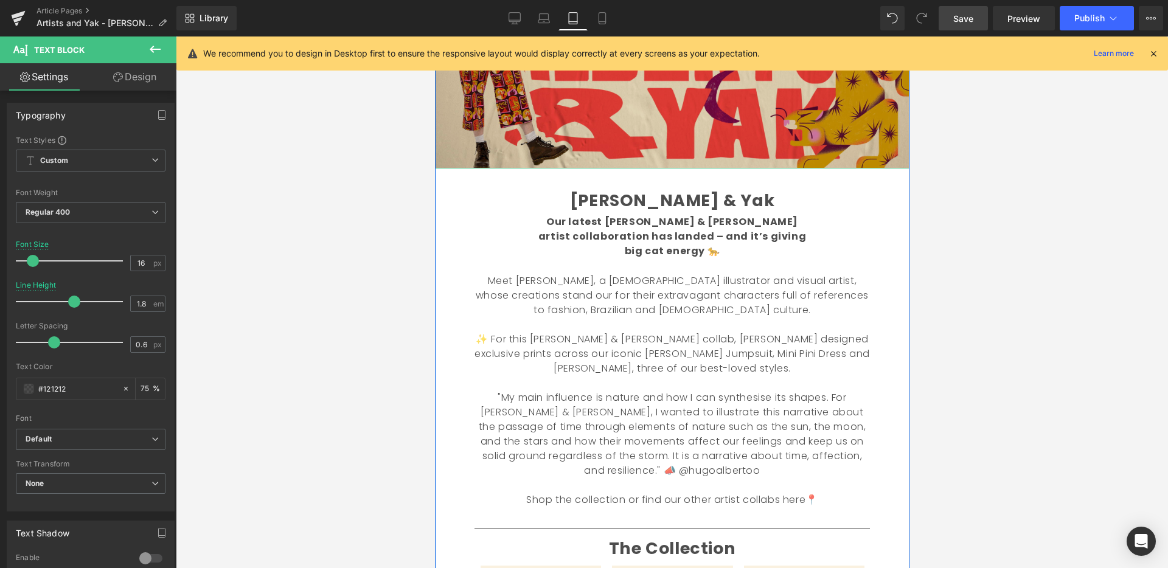
scroll to position [218, 0]
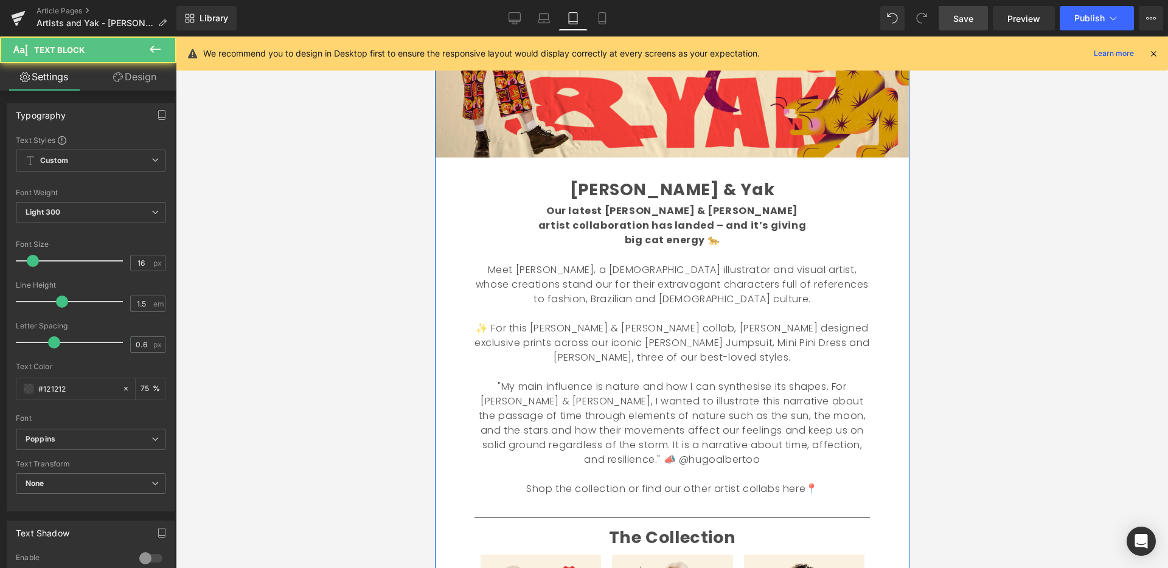
click at [663, 283] on font "Meet [PERSON_NAME], a [DEMOGRAPHIC_DATA] illustrator and visual artist, whose c…" at bounding box center [671, 284] width 393 height 43
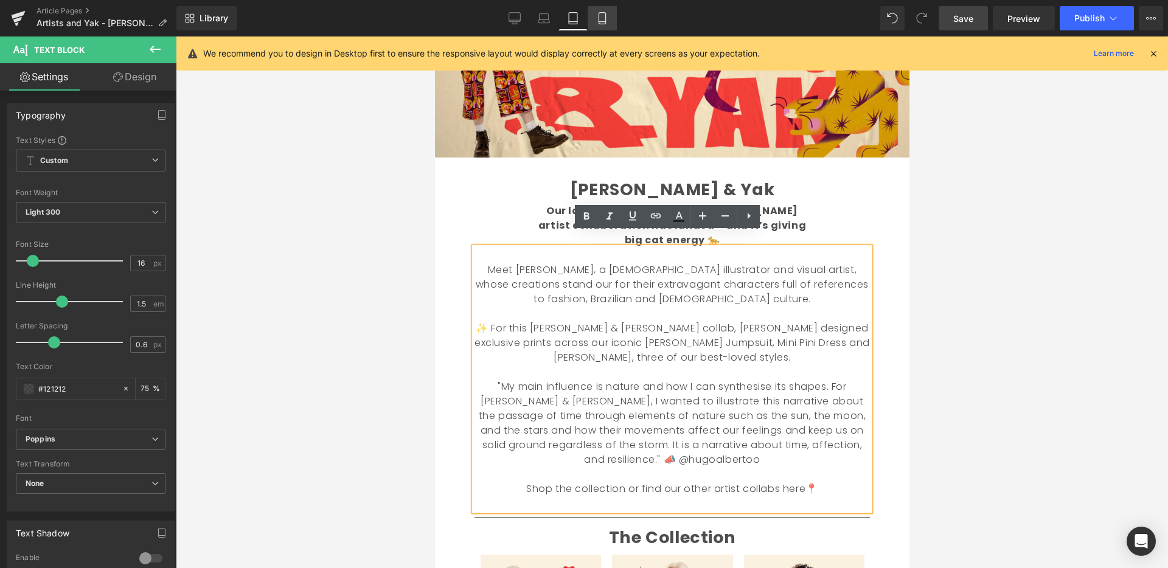
click at [612, 15] on link "Mobile" at bounding box center [601, 18] width 29 height 24
type input "75"
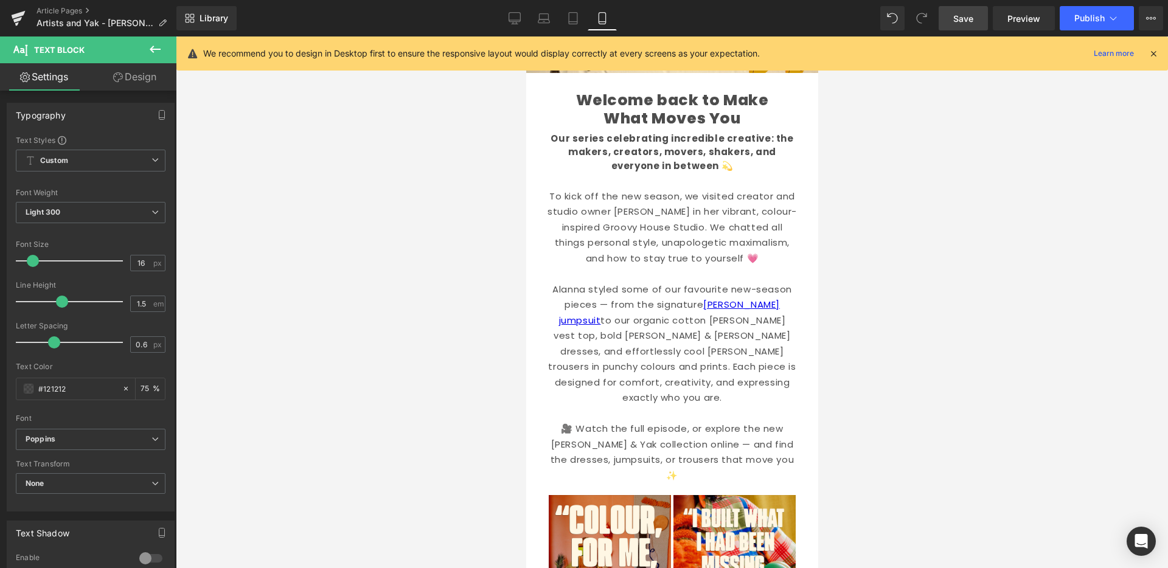
scroll to position [0, 0]
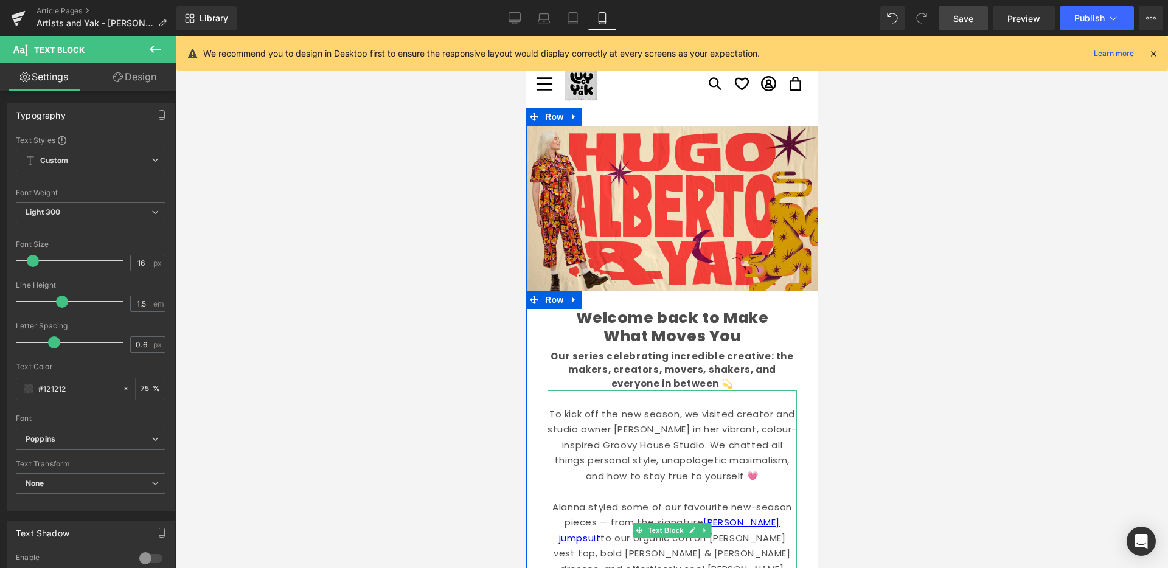
click at [619, 493] on p "To enrich screen reader interactions, please activate Accessibility in Grammarl…" at bounding box center [671, 491] width 249 height 16
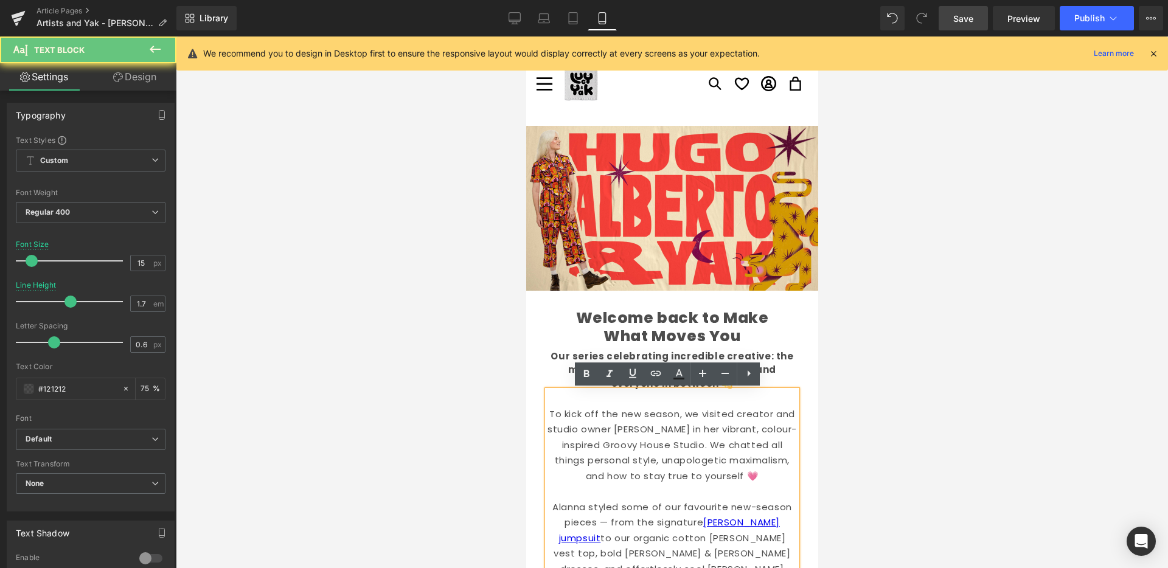
click at [633, 475] on p "To kick off the new season, we visited creator and studio owner [PERSON_NAME] i…" at bounding box center [671, 445] width 249 height 78
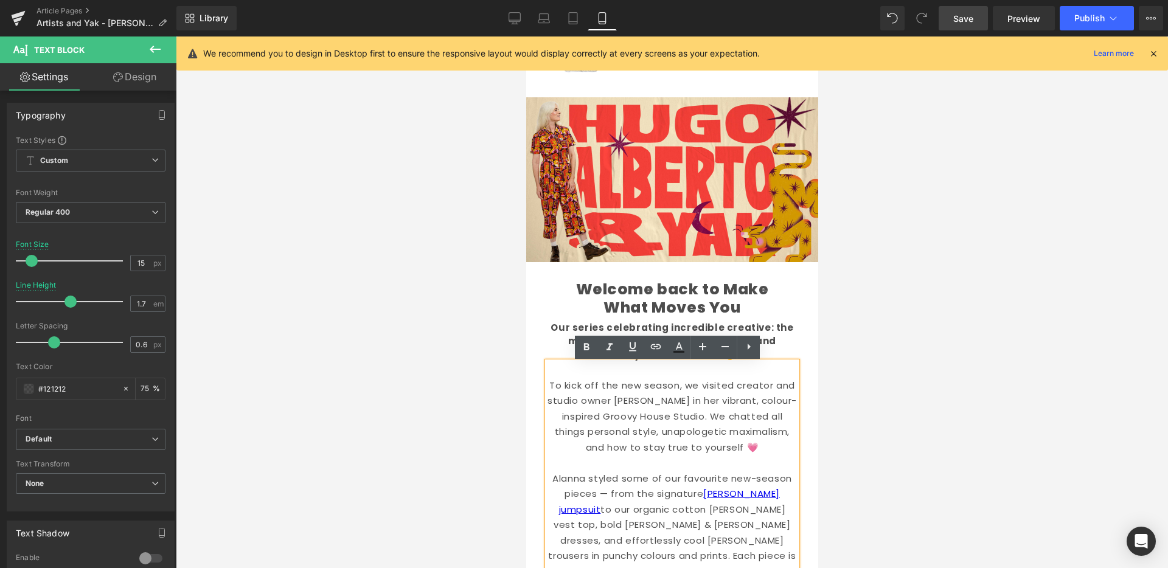
scroll to position [29, 0]
click at [577, 16] on icon at bounding box center [573, 18] width 12 height 12
type input "16"
type input "1.8"
type input "75"
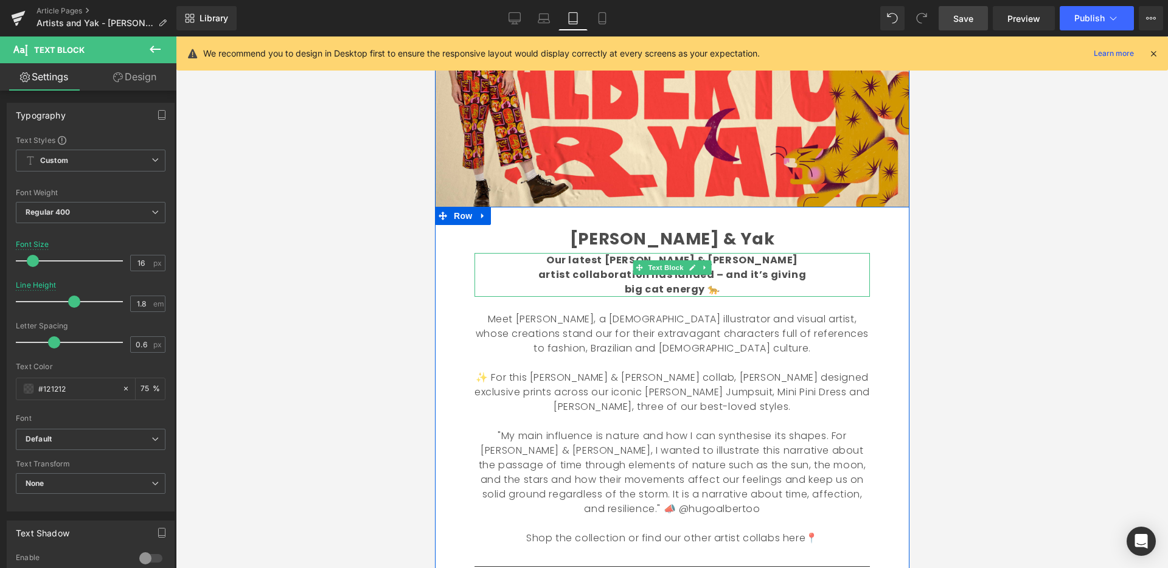
scroll to position [169, 0]
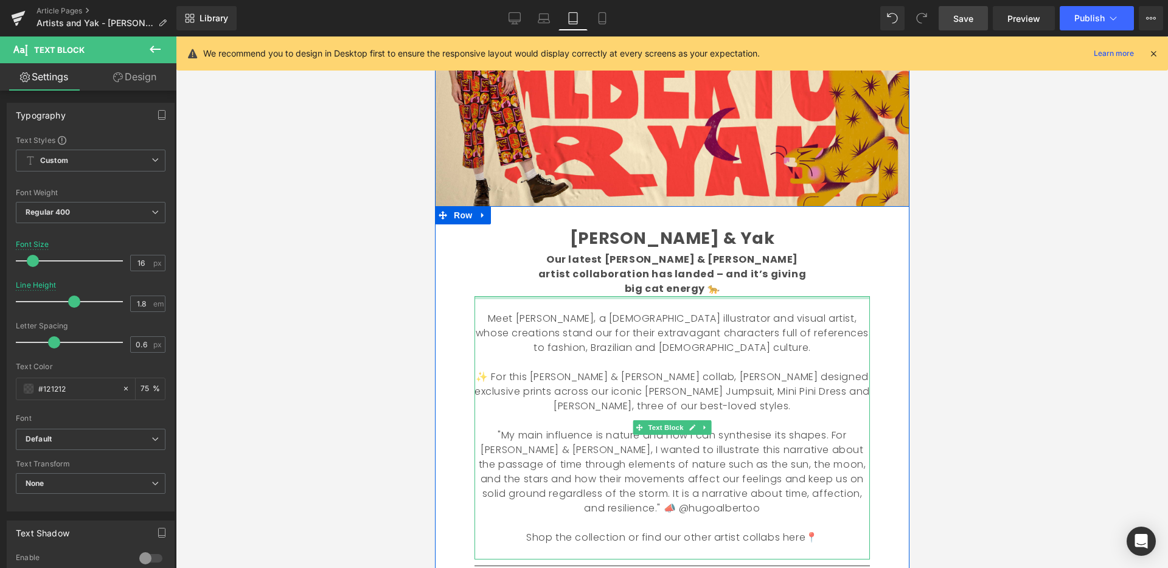
click at [498, 296] on div at bounding box center [671, 297] width 395 height 3
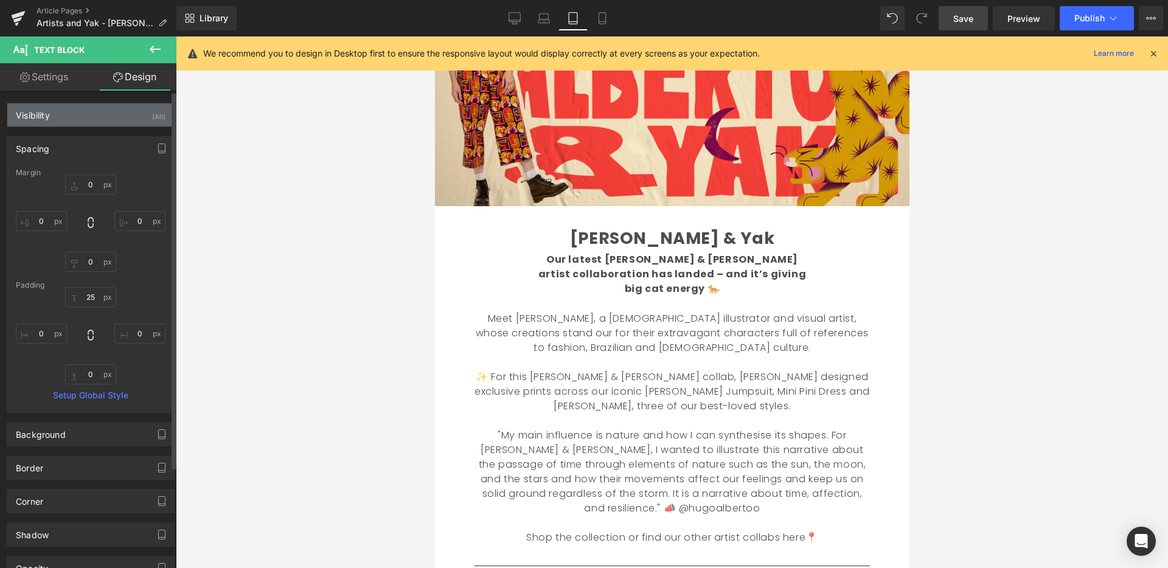
click at [66, 114] on div "Visibility (All)" at bounding box center [90, 114] width 167 height 23
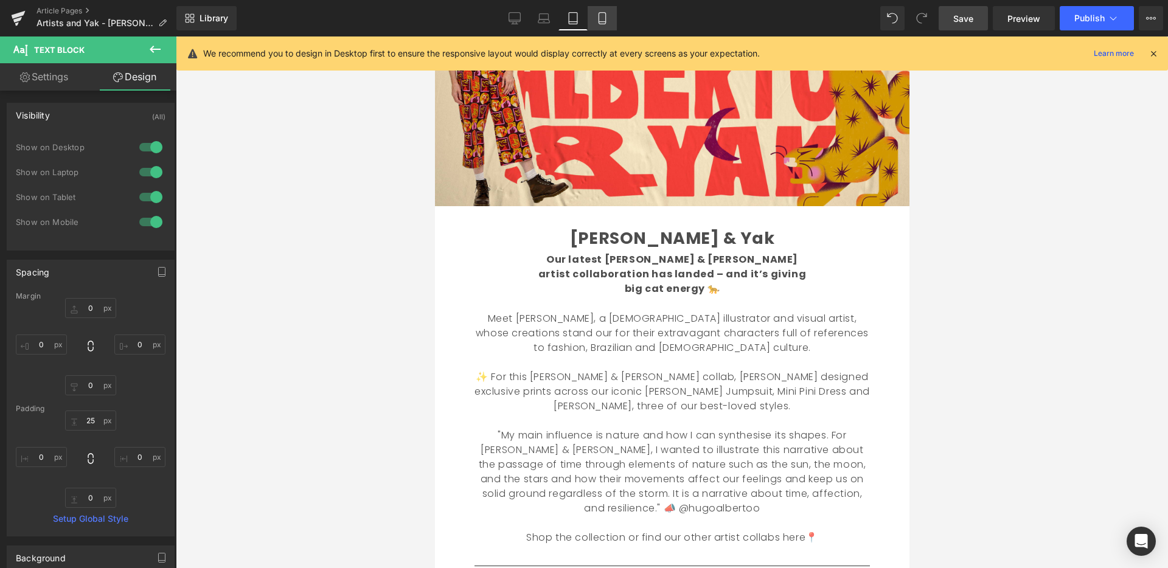
click at [605, 18] on icon at bounding box center [601, 19] width 7 height 12
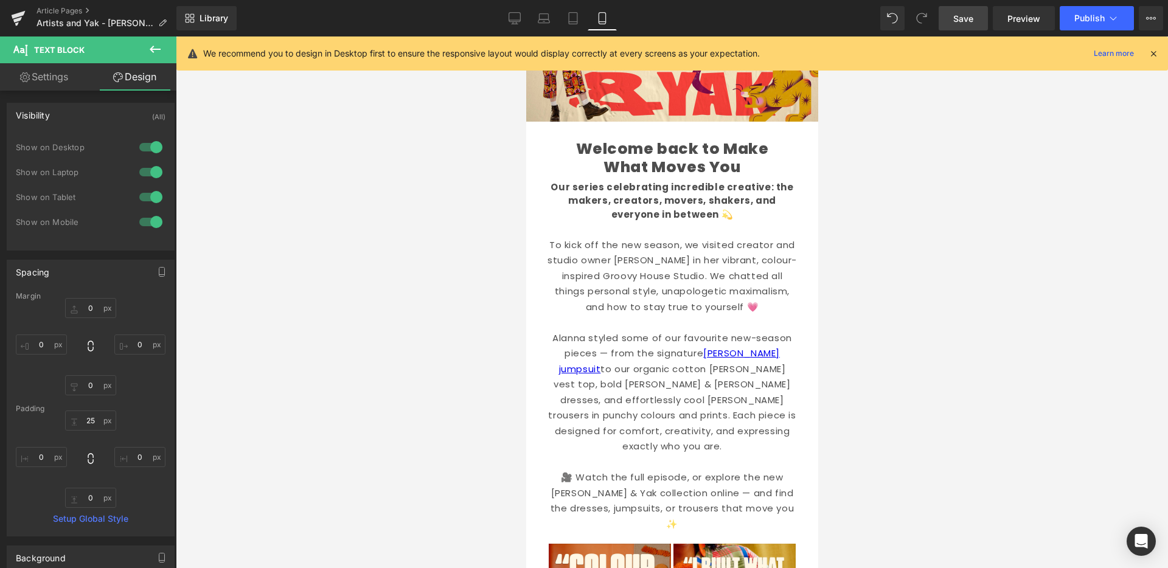
type input "0"
type input "25"
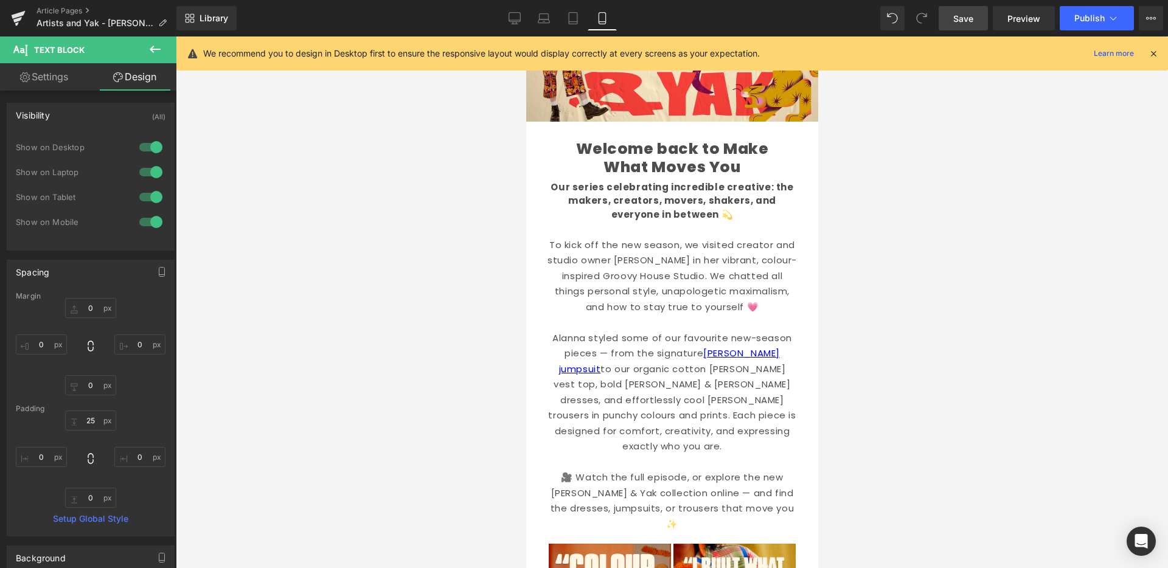
type input "0"
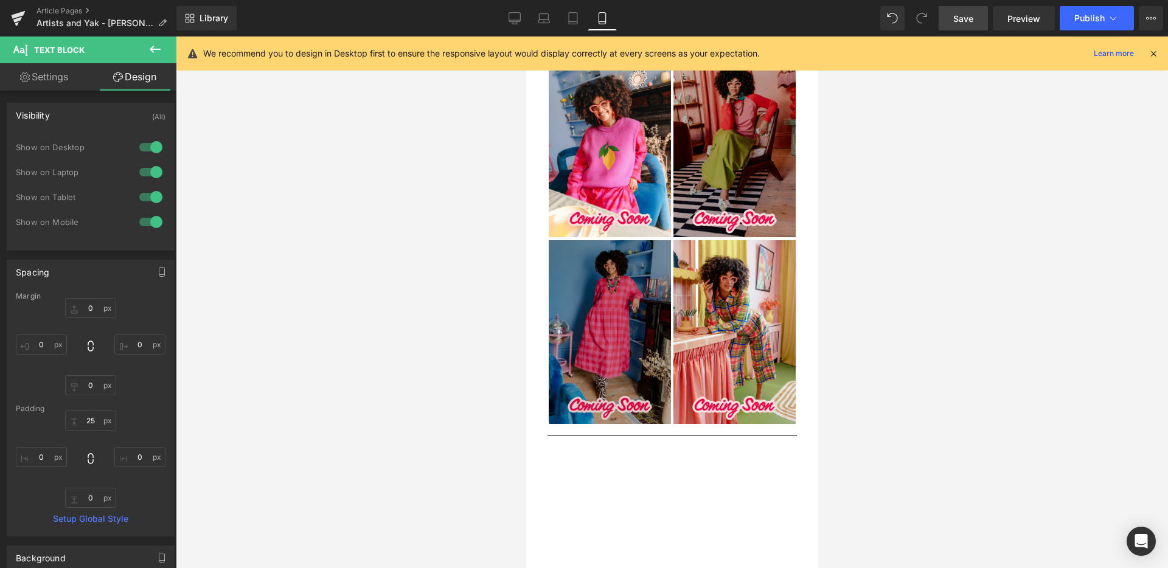
scroll to position [882, 0]
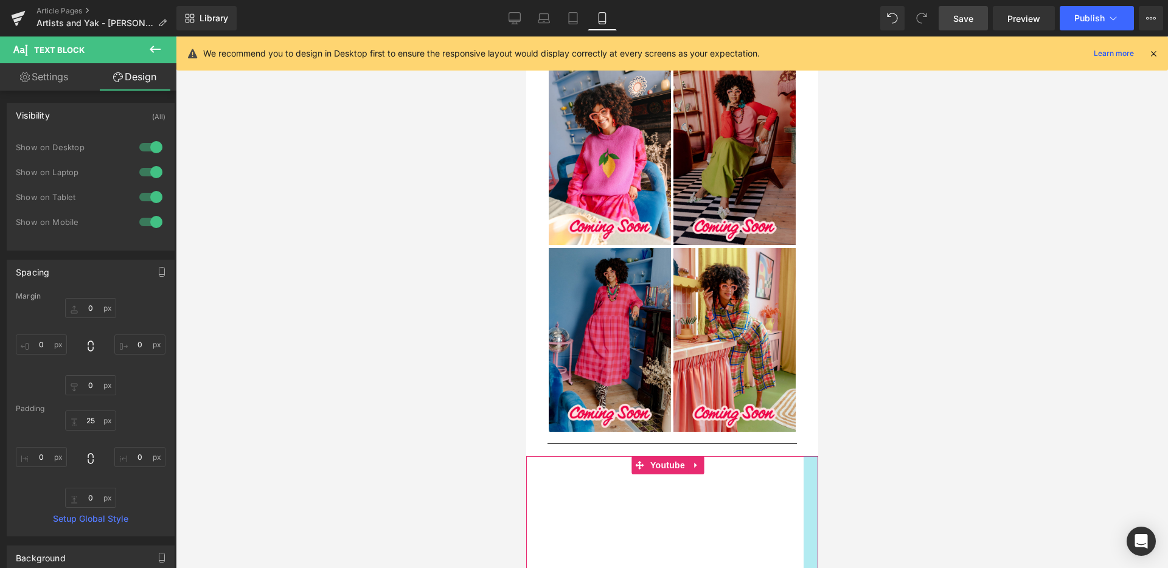
click at [804, 456] on div "Youtube" at bounding box center [671, 530] width 292 height 148
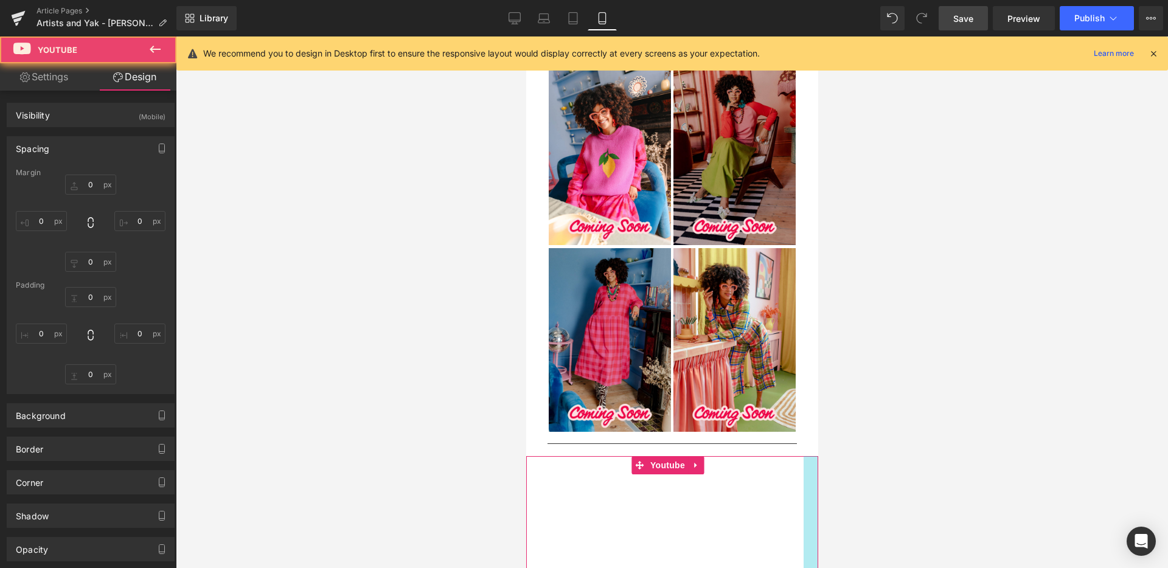
type input "0"
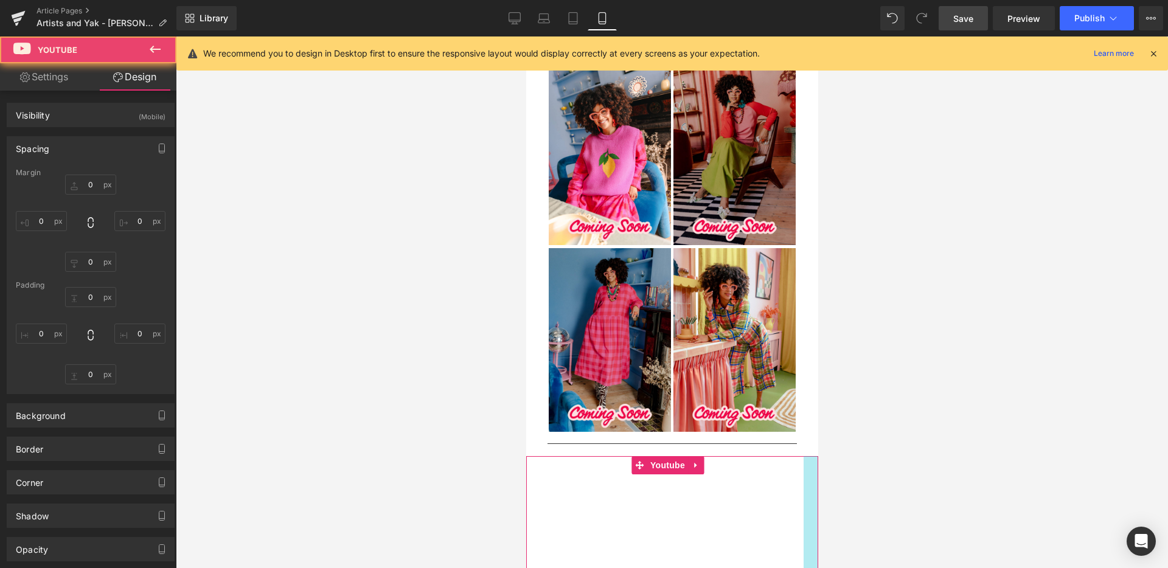
type input "24"
type input "0"
type input "25"
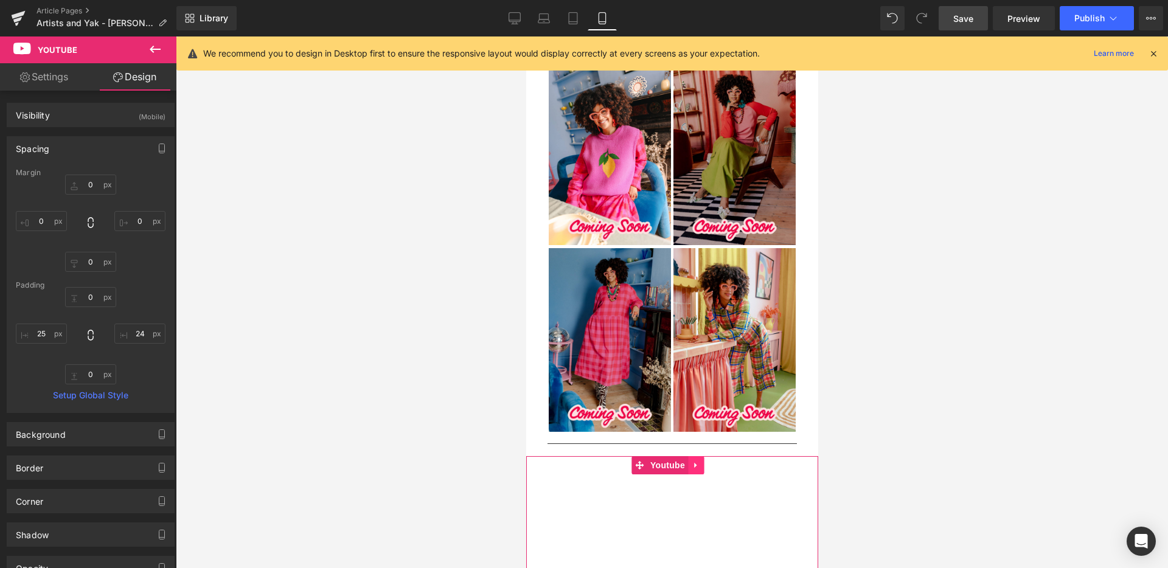
click at [696, 460] on icon at bounding box center [695, 464] width 9 height 9
click at [704, 461] on icon at bounding box center [703, 465] width 9 height 9
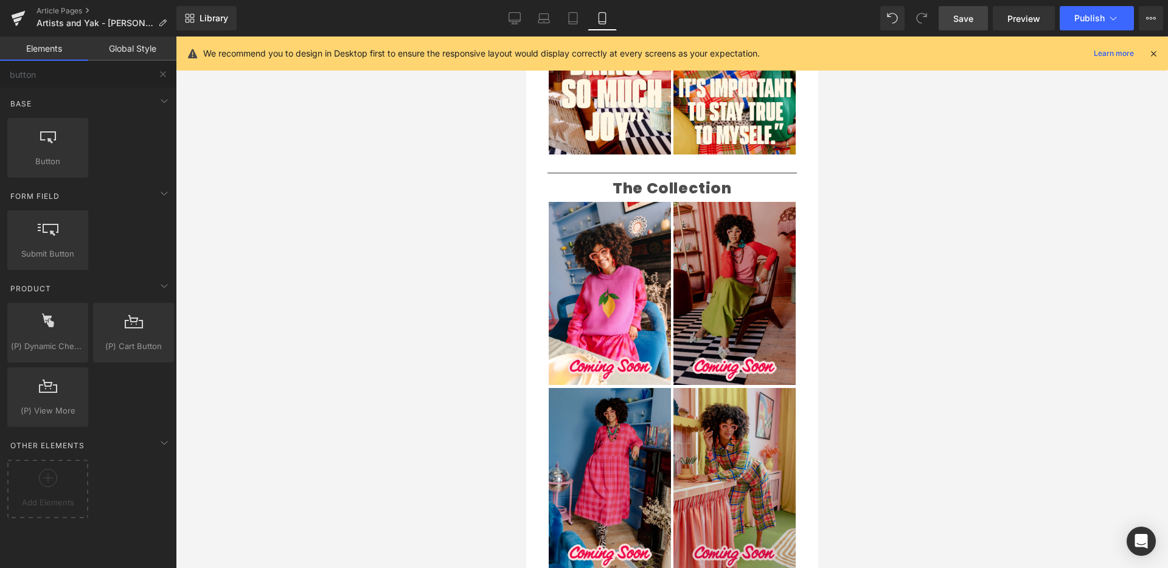
scroll to position [739, 0]
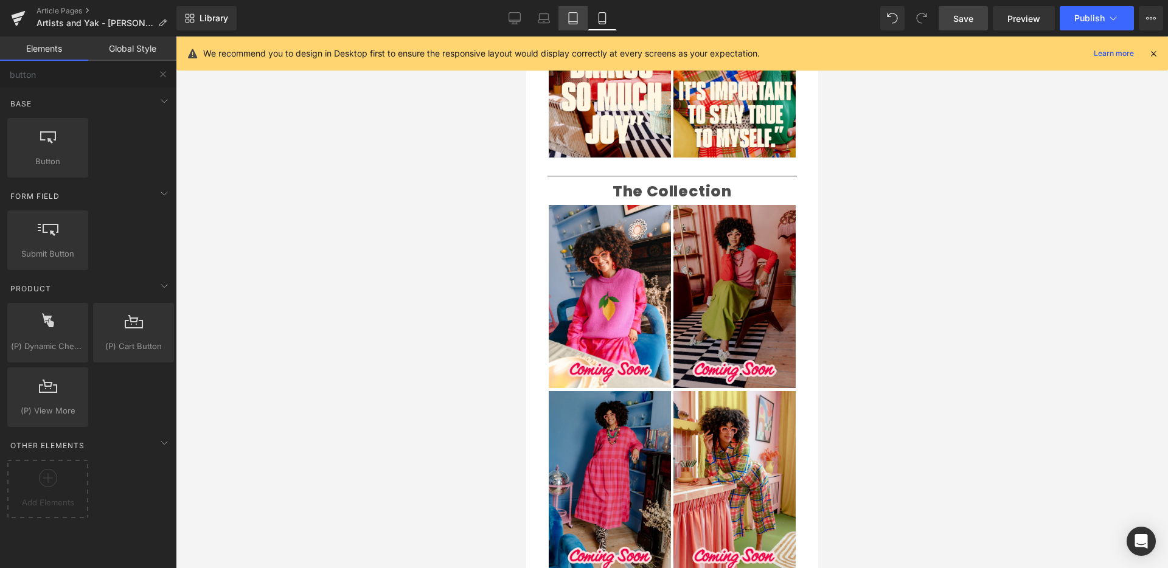
click at [577, 23] on icon at bounding box center [573, 19] width 9 height 12
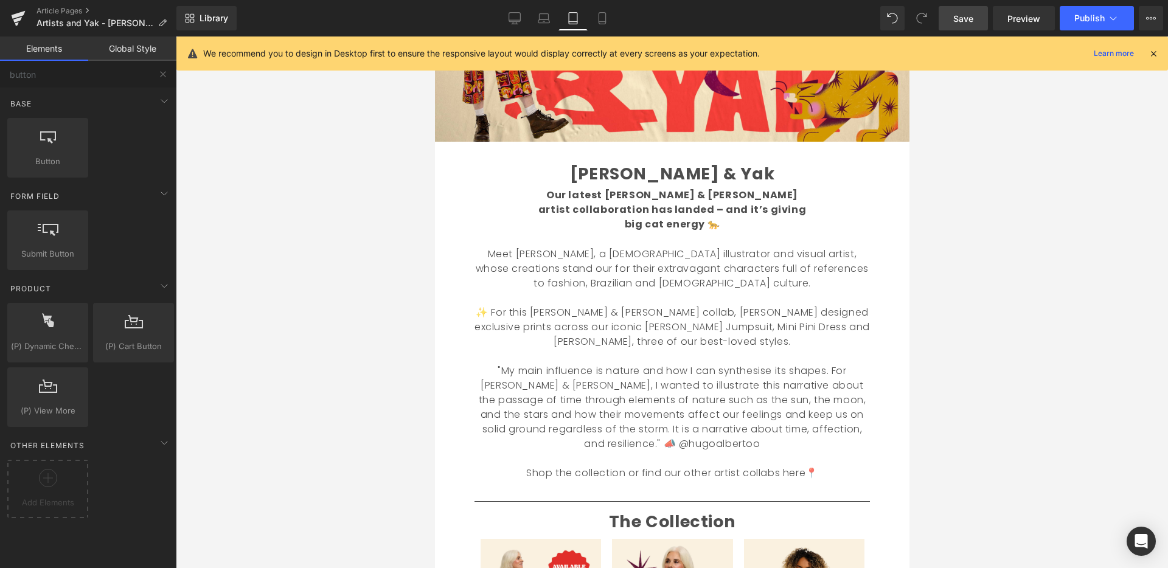
scroll to position [186, 0]
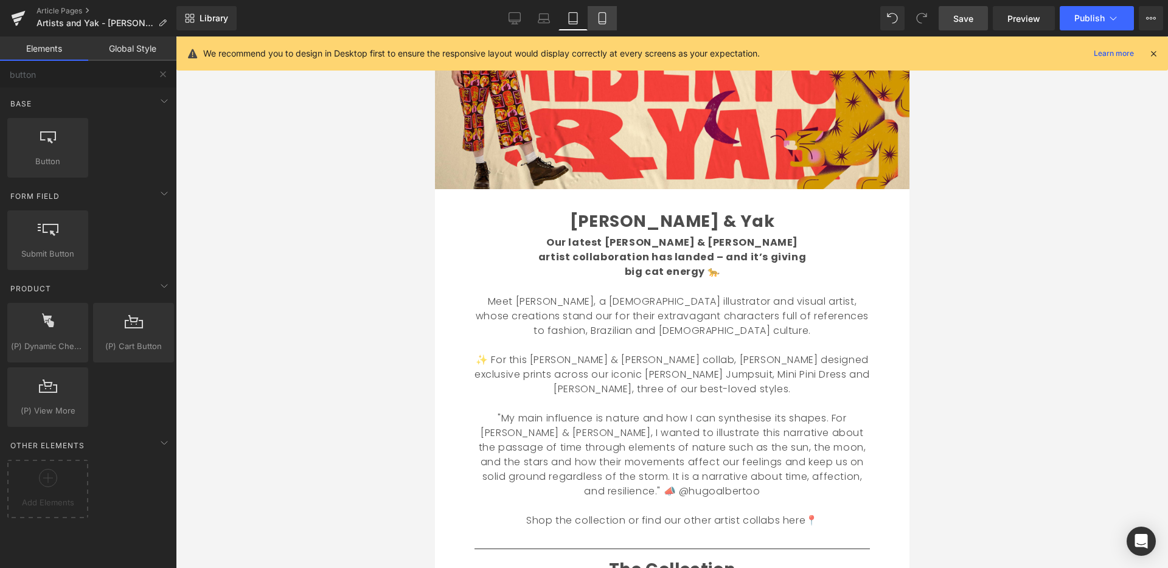
click at [605, 21] on icon at bounding box center [601, 19] width 7 height 12
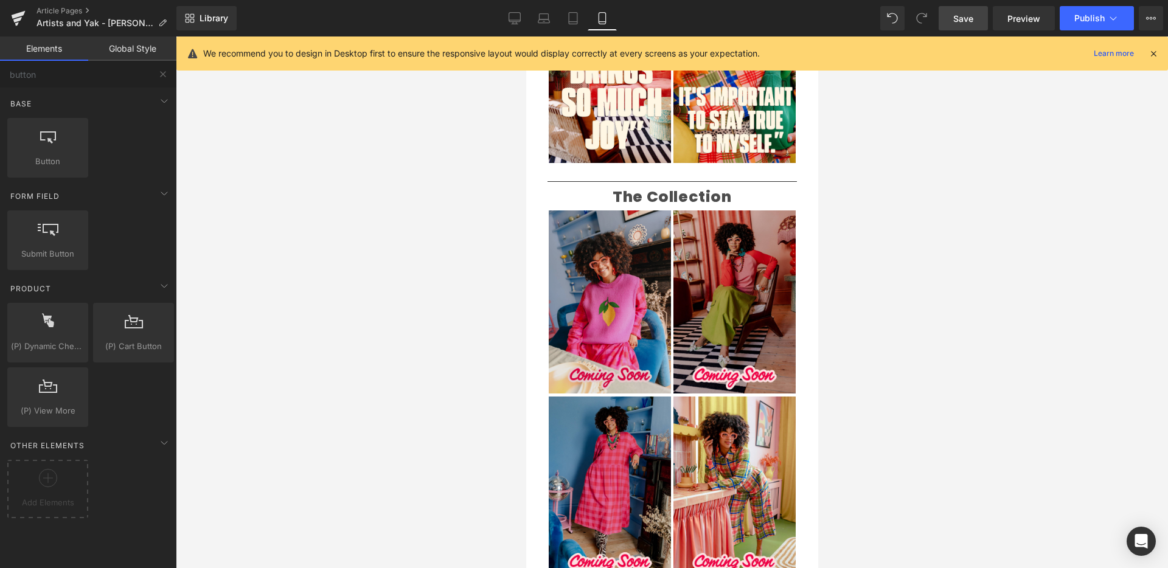
scroll to position [732, 0]
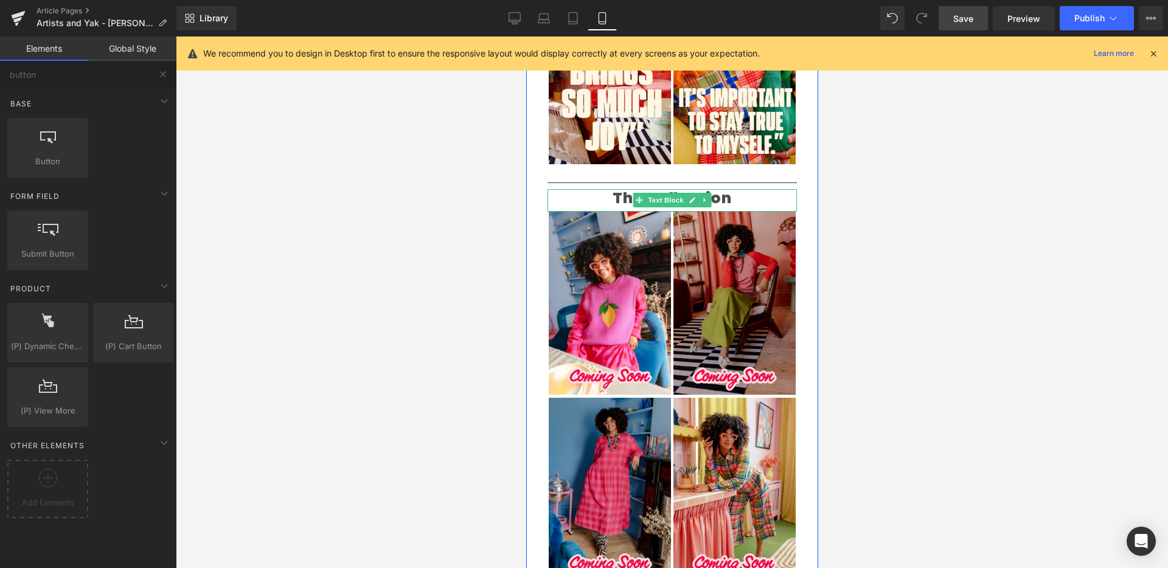
click at [583, 189] on p "The Collection" at bounding box center [671, 198] width 231 height 18
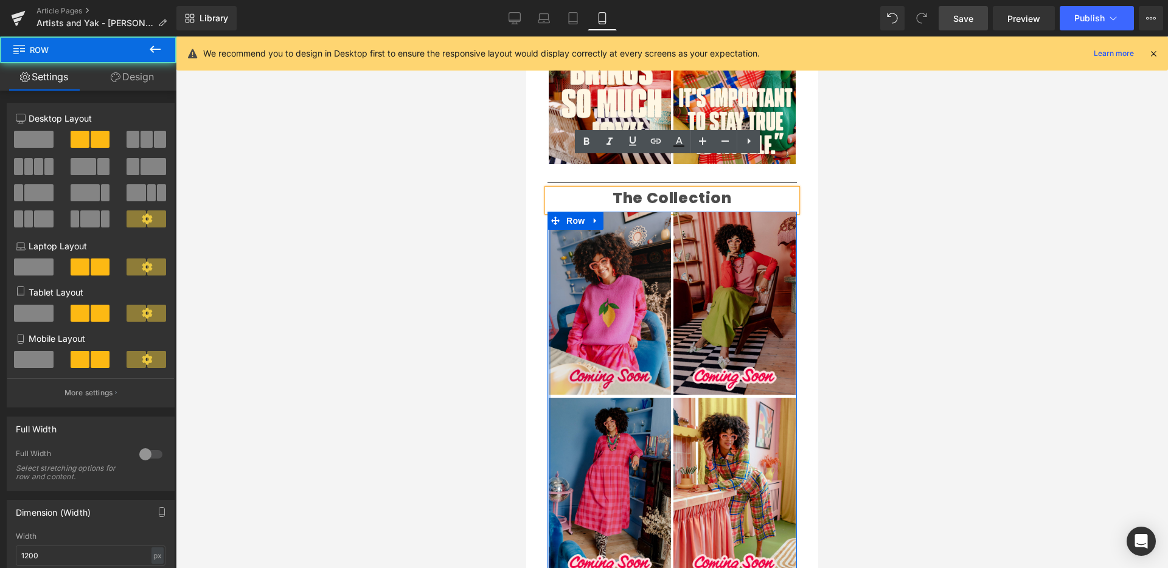
click at [547, 212] on div "Image Image Image Image Row" at bounding box center [671, 399] width 249 height 375
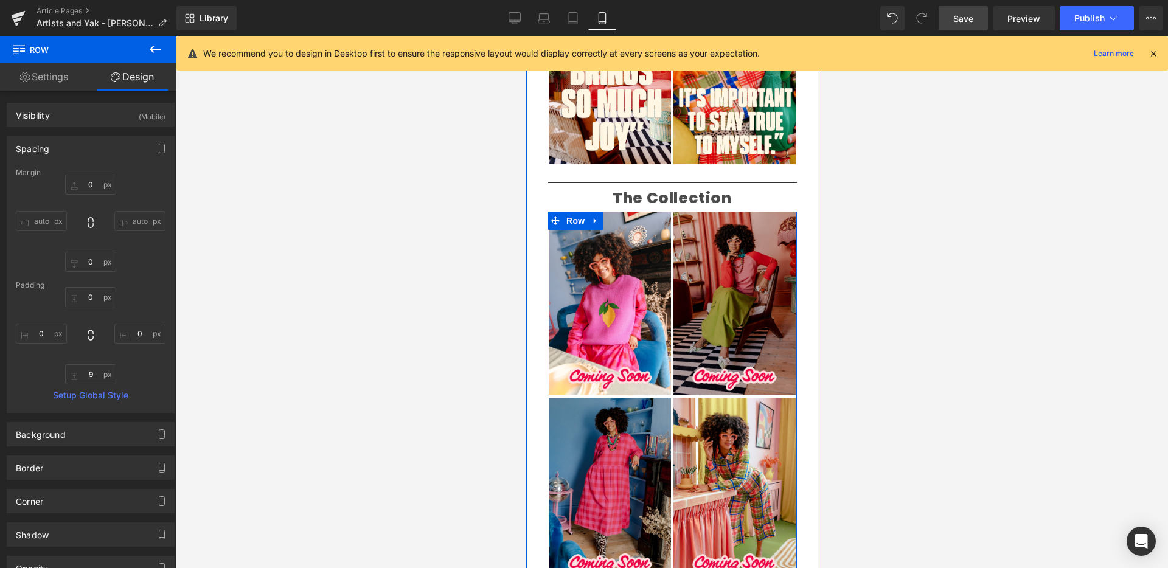
click at [548, 219] on div "Image" at bounding box center [609, 304] width 122 height 184
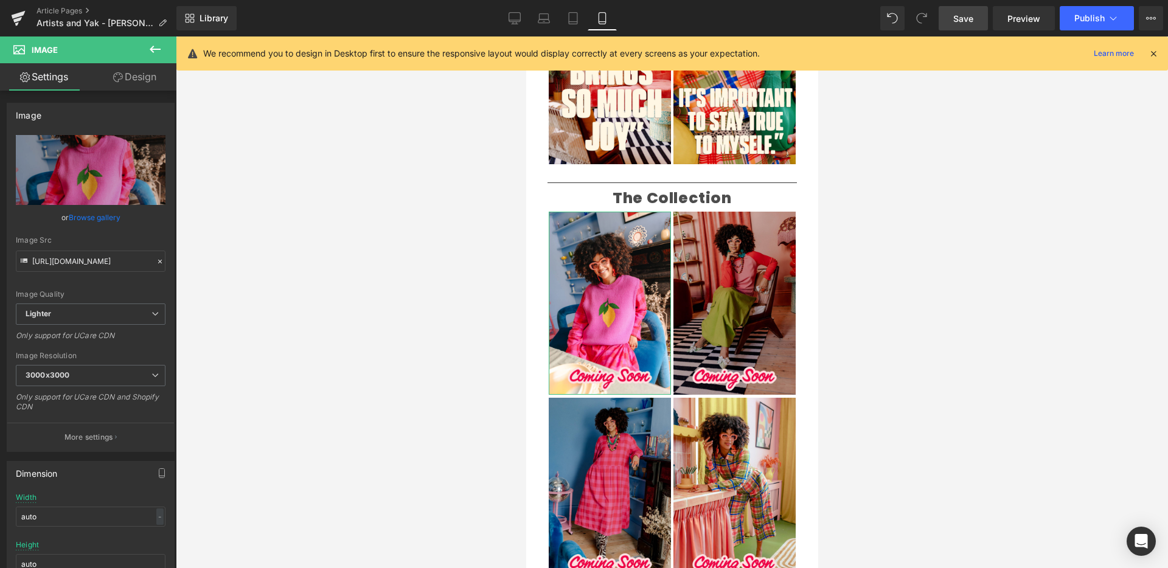
click at [134, 80] on link "Design" at bounding box center [135, 76] width 88 height 27
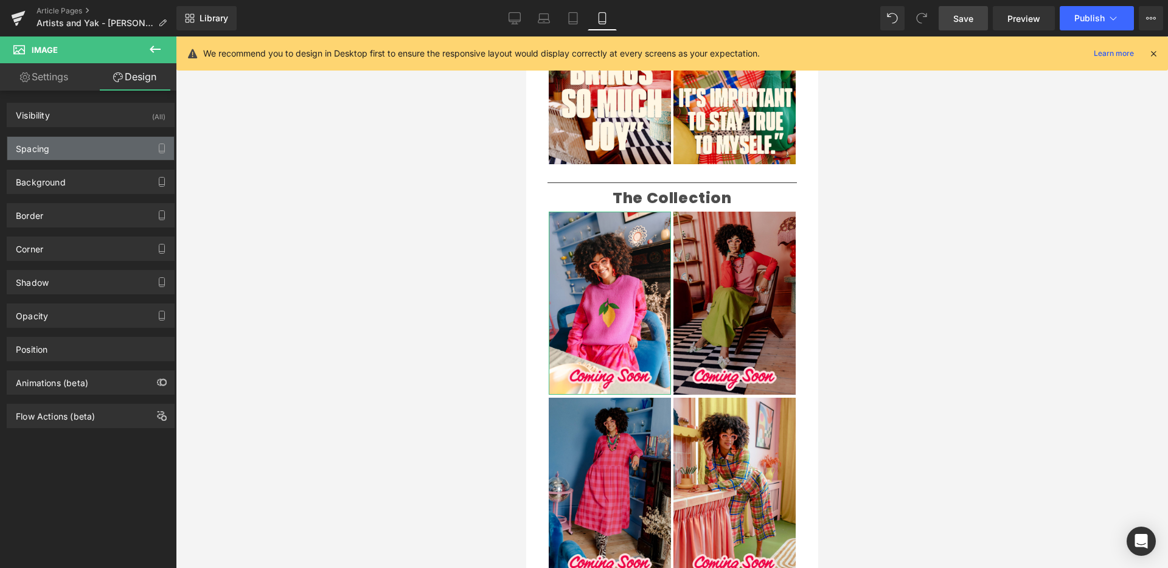
click at [68, 151] on div "Spacing" at bounding box center [90, 148] width 167 height 23
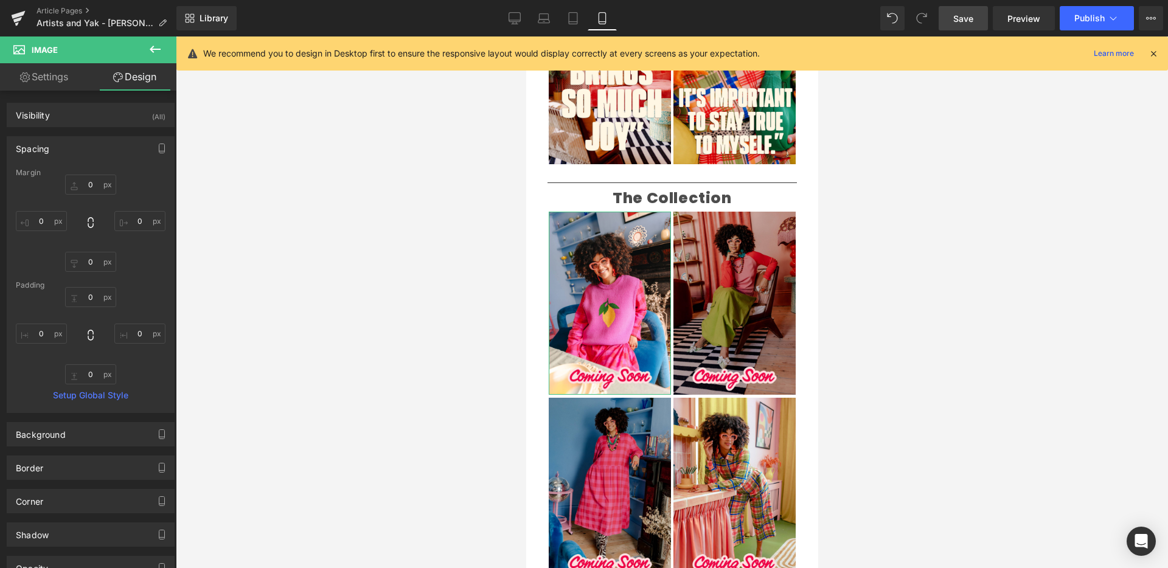
click at [65, 82] on link "Settings" at bounding box center [44, 76] width 88 height 27
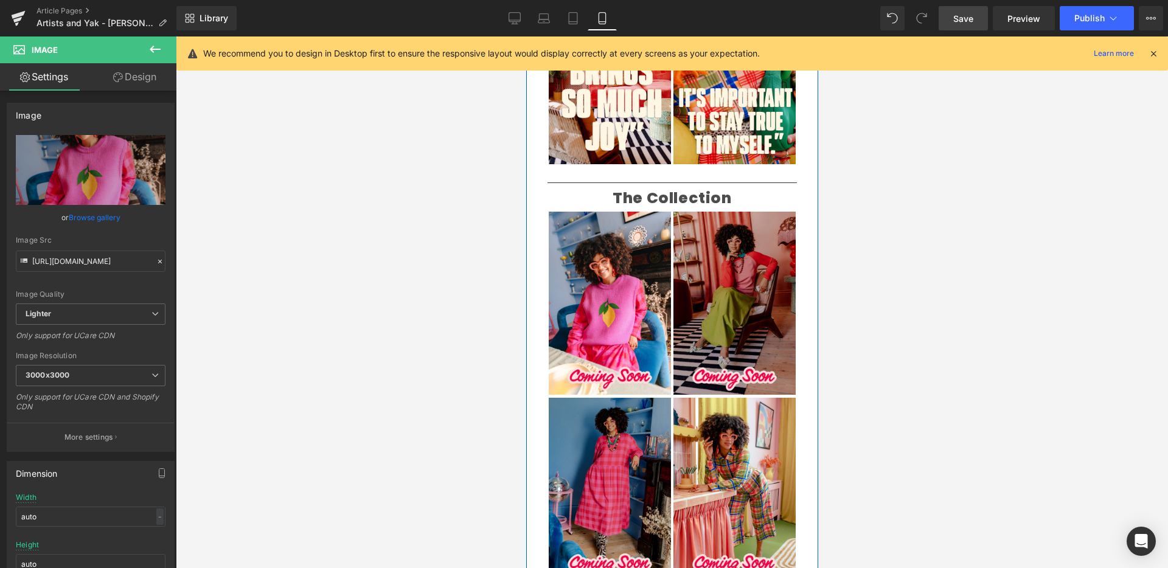
click at [538, 206] on div "Welcome back to Make What Moves You Text Block Our series celebrating incredibl…" at bounding box center [672, 88] width 268 height 1023
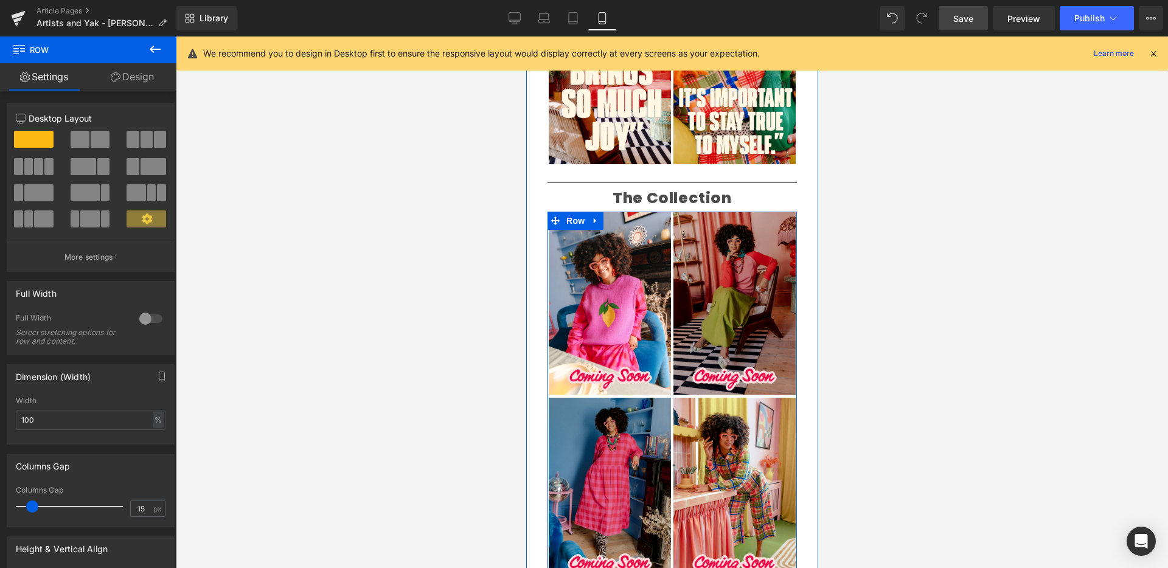
click at [666, 212] on div "Image Image Image Image Row" at bounding box center [671, 399] width 249 height 375
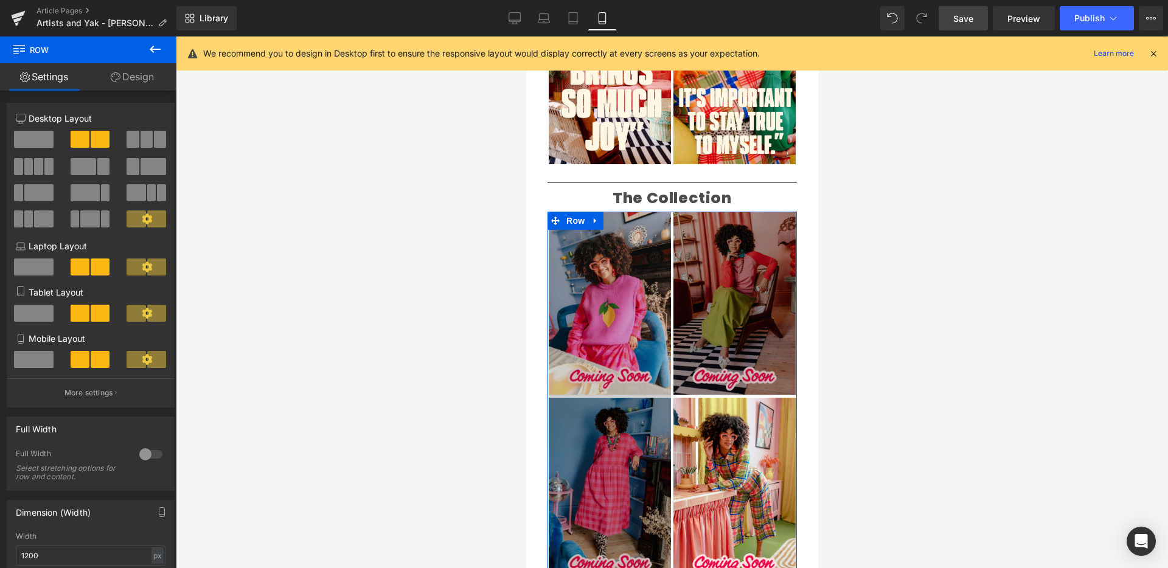
click at [148, 140] on button at bounding box center [146, 139] width 41 height 17
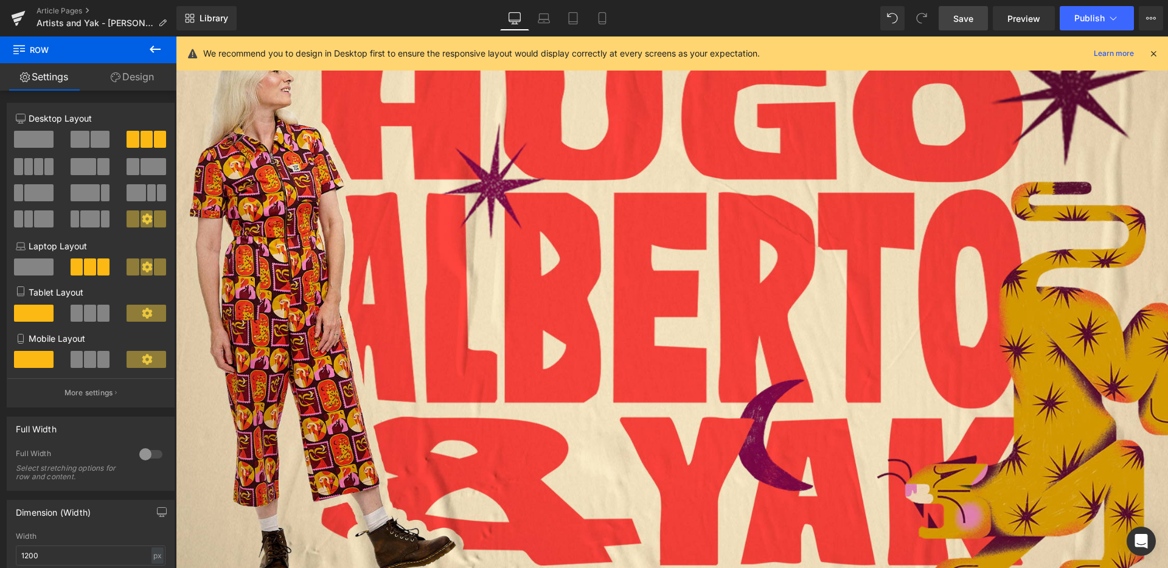
scroll to position [102, 0]
click at [572, 19] on icon at bounding box center [573, 18] width 12 height 12
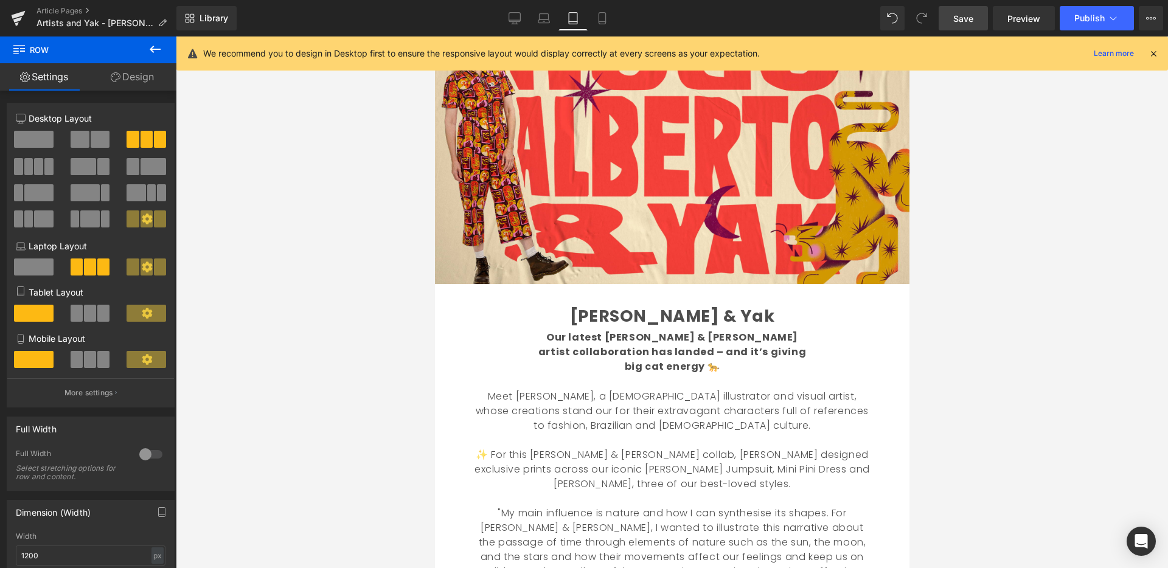
scroll to position [0, 0]
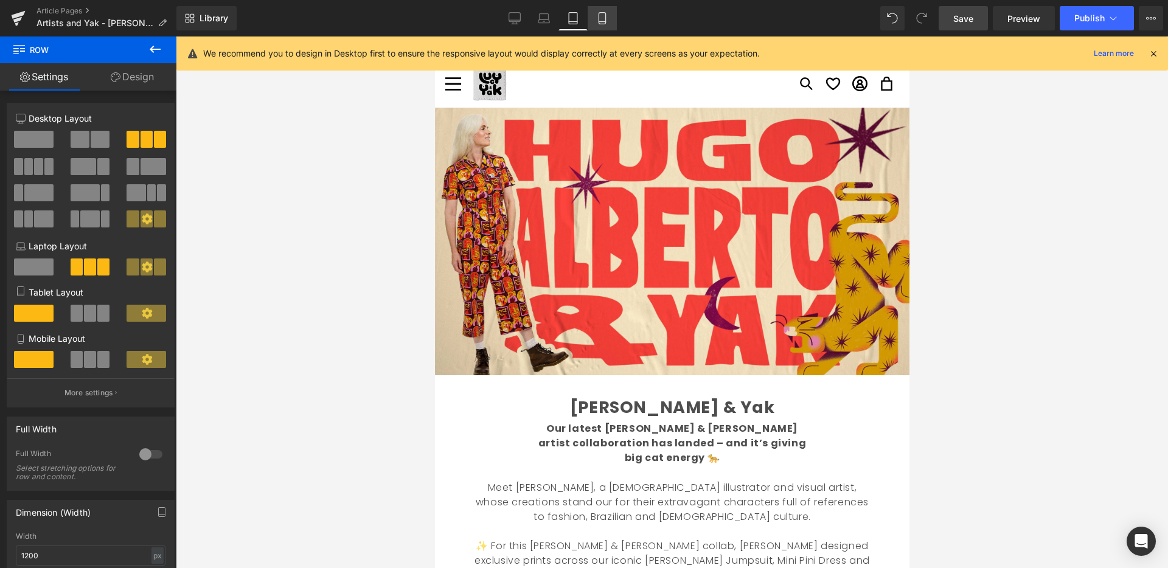
click at [603, 16] on icon at bounding box center [602, 18] width 12 height 12
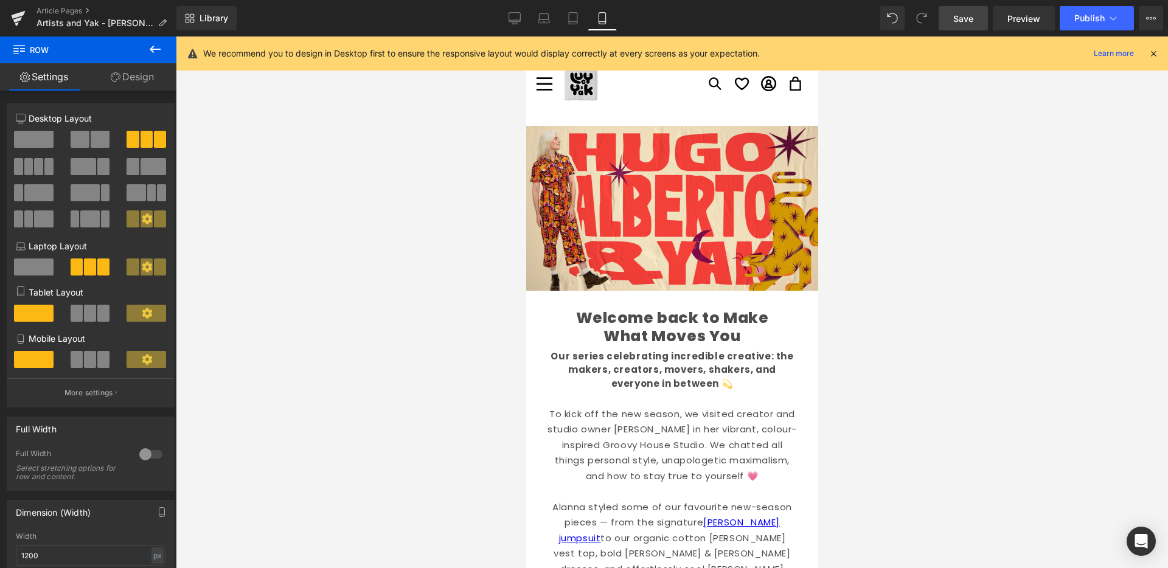
scroll to position [697, 0]
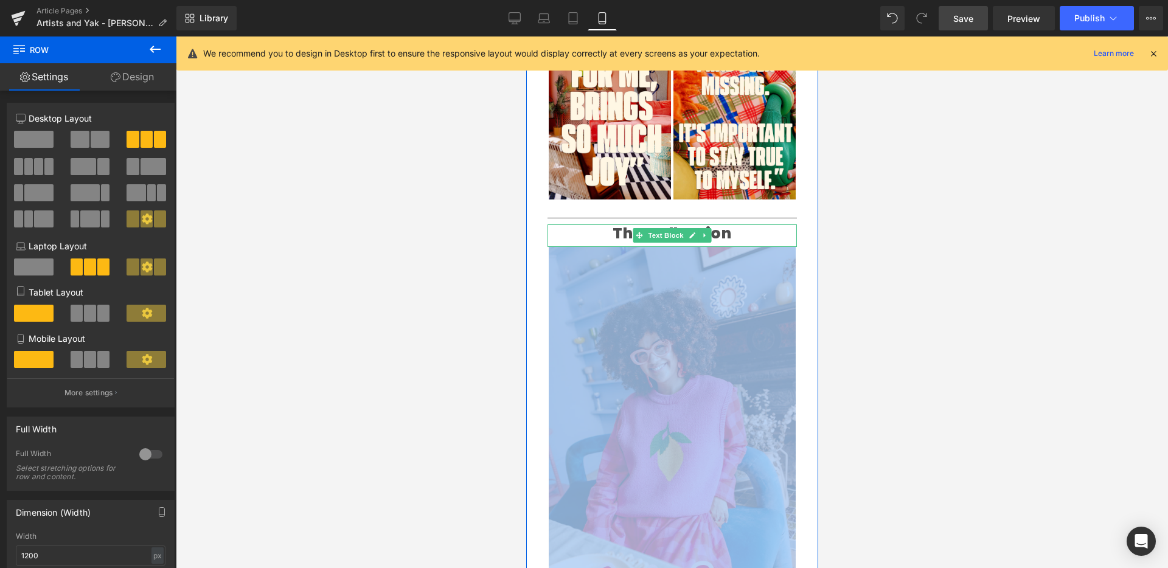
click at [765, 224] on p "The Collection" at bounding box center [671, 233] width 231 height 18
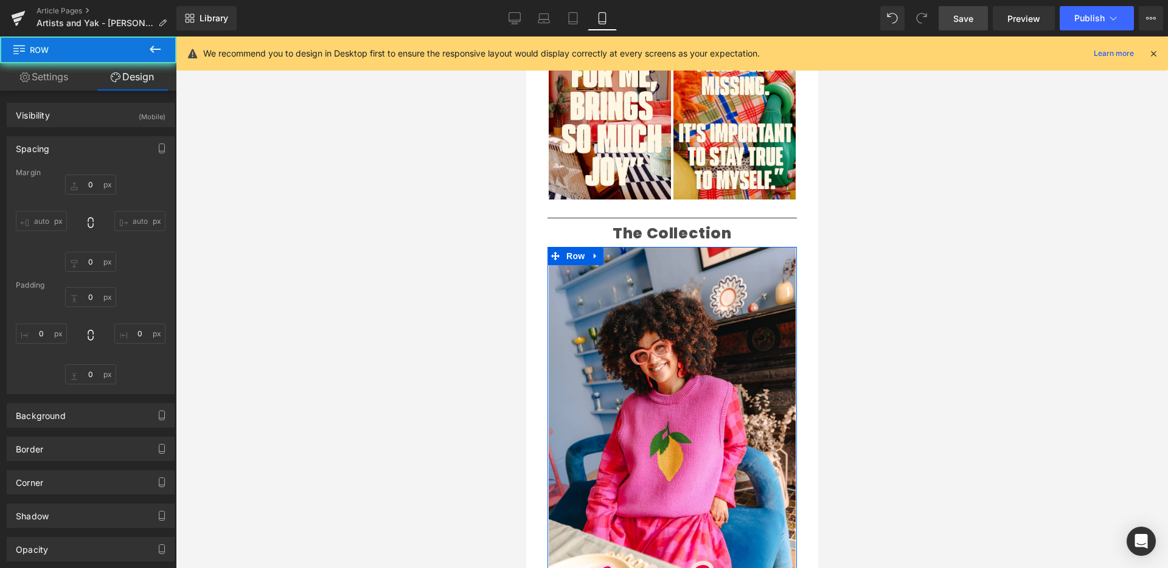
type input "0"
type input "9"
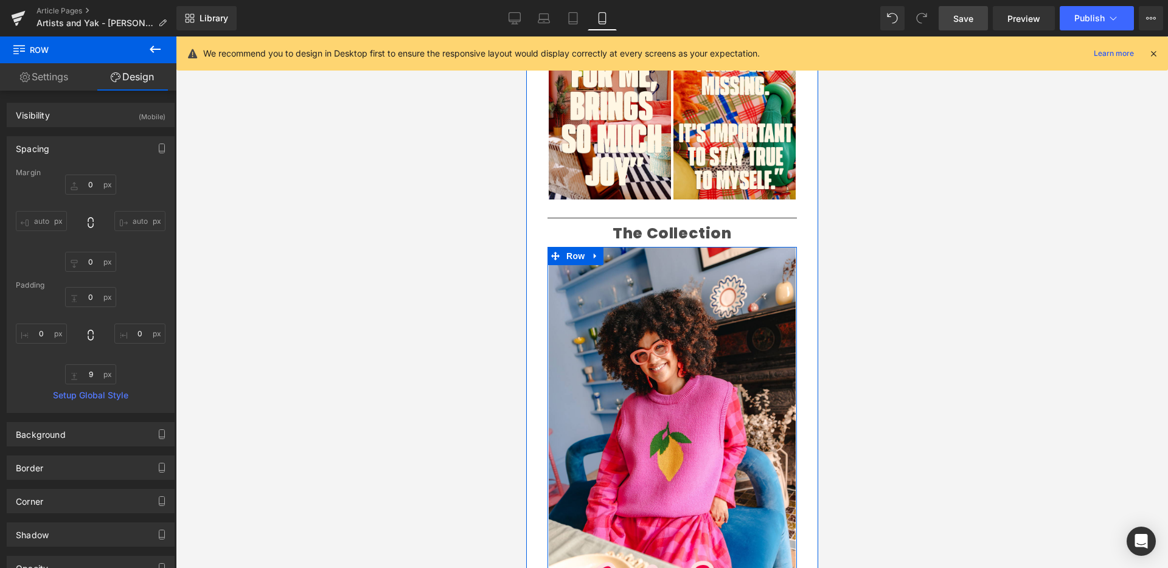
type input "0px"
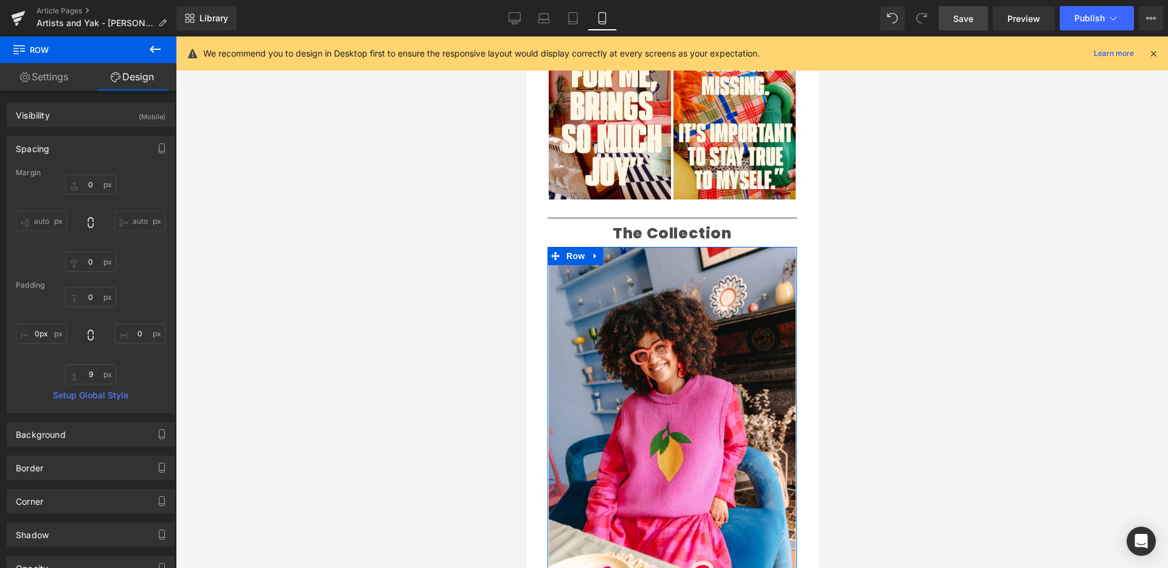
click at [57, 79] on link "Settings" at bounding box center [44, 76] width 88 height 27
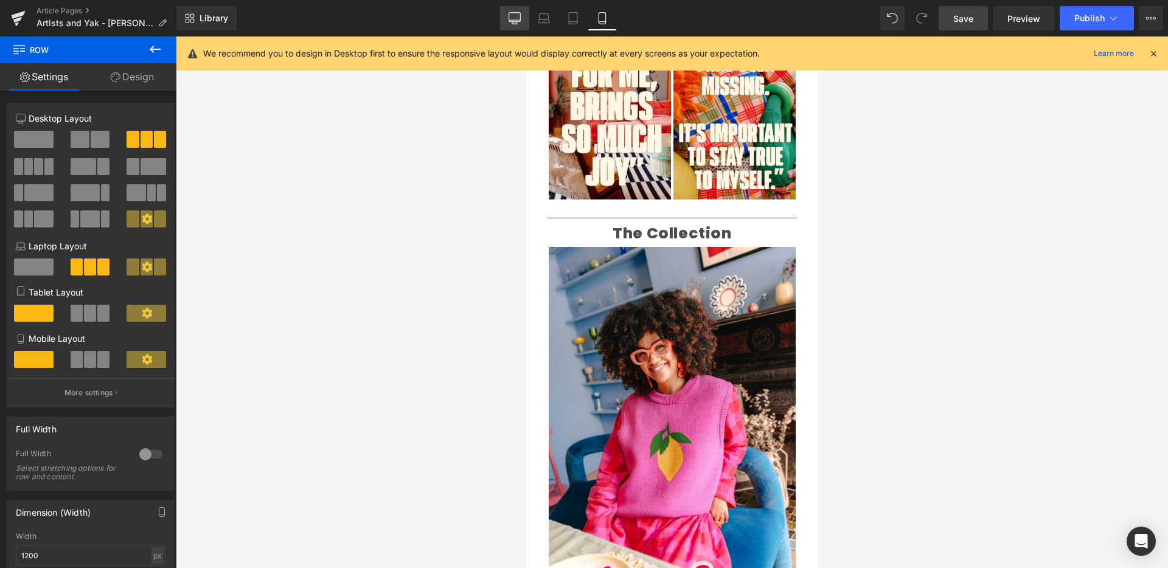
drag, startPoint x: 491, startPoint y: 26, endPoint x: 510, endPoint y: 23, distance: 19.1
click at [491, 26] on div "Library Mobile Desktop Laptop Tablet Mobile Save Preview Publish Scheduled View…" at bounding box center [671, 18] width 991 height 24
click at [522, 21] on link "Desktop" at bounding box center [514, 18] width 29 height 24
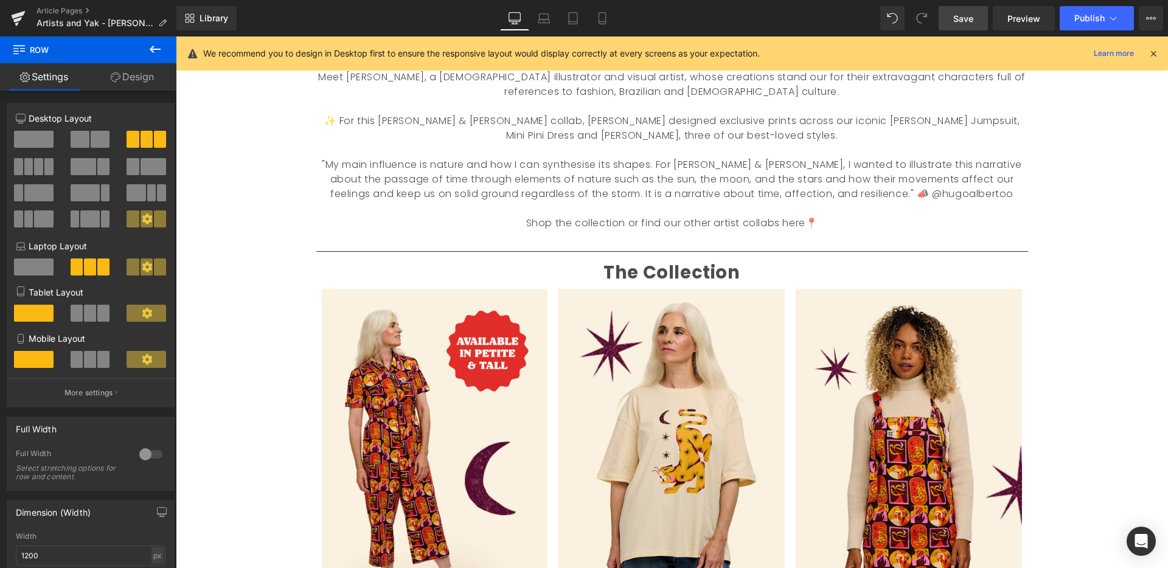
scroll to position [0, 0]
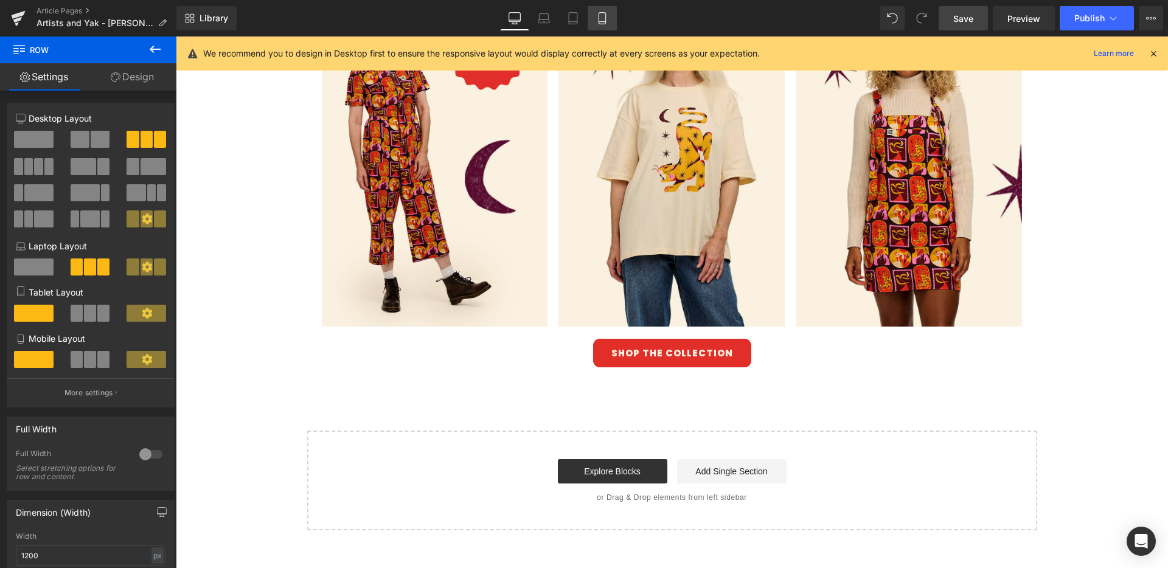
click at [601, 17] on icon at bounding box center [602, 18] width 12 height 12
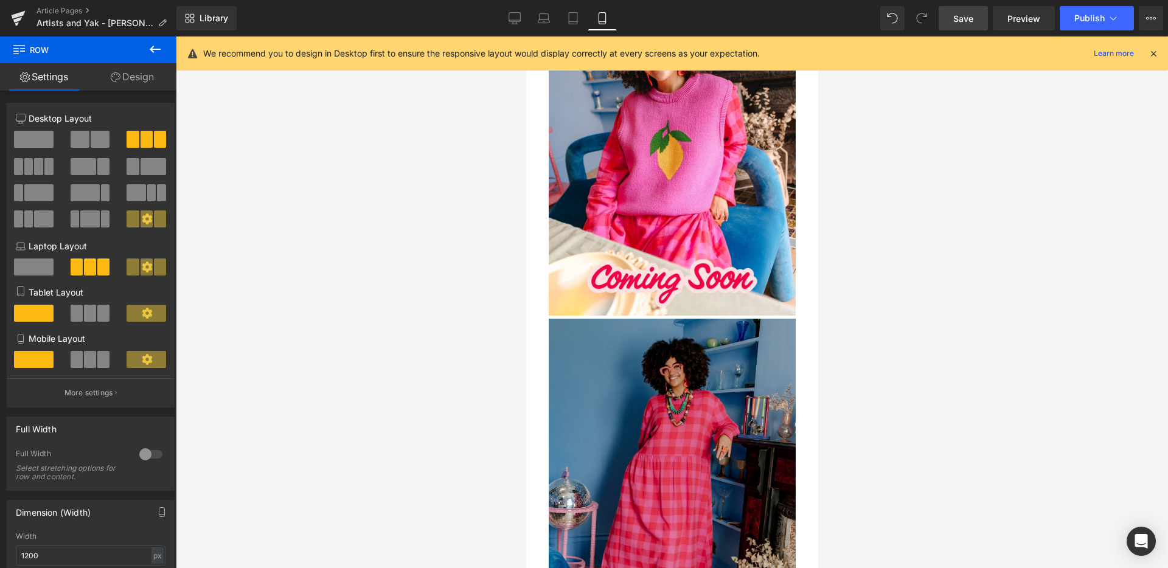
scroll to position [697, 0]
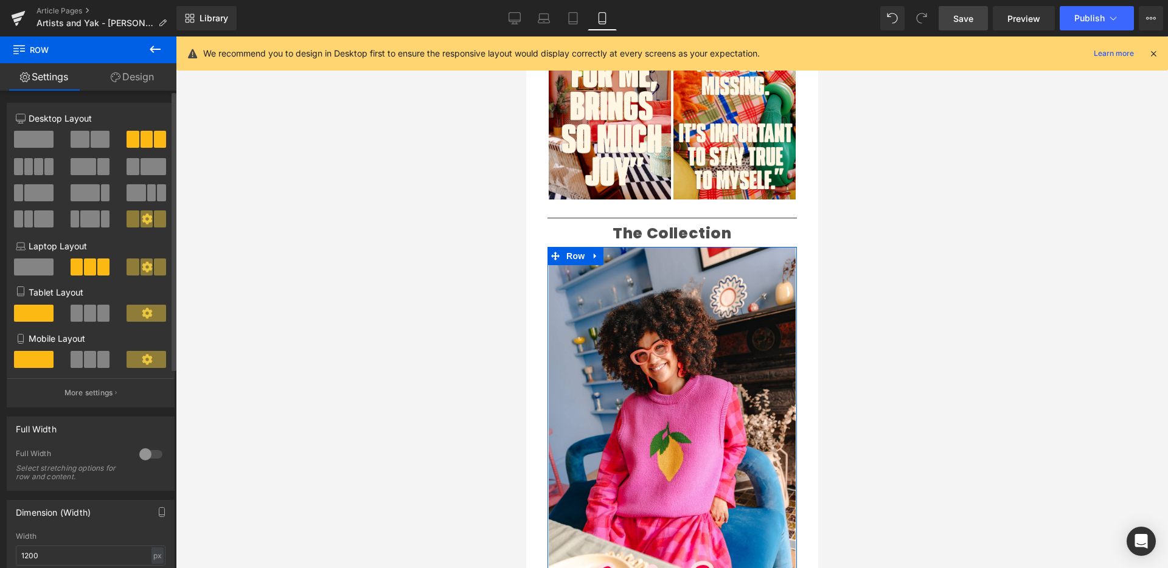
click at [97, 353] on span at bounding box center [103, 359] width 12 height 17
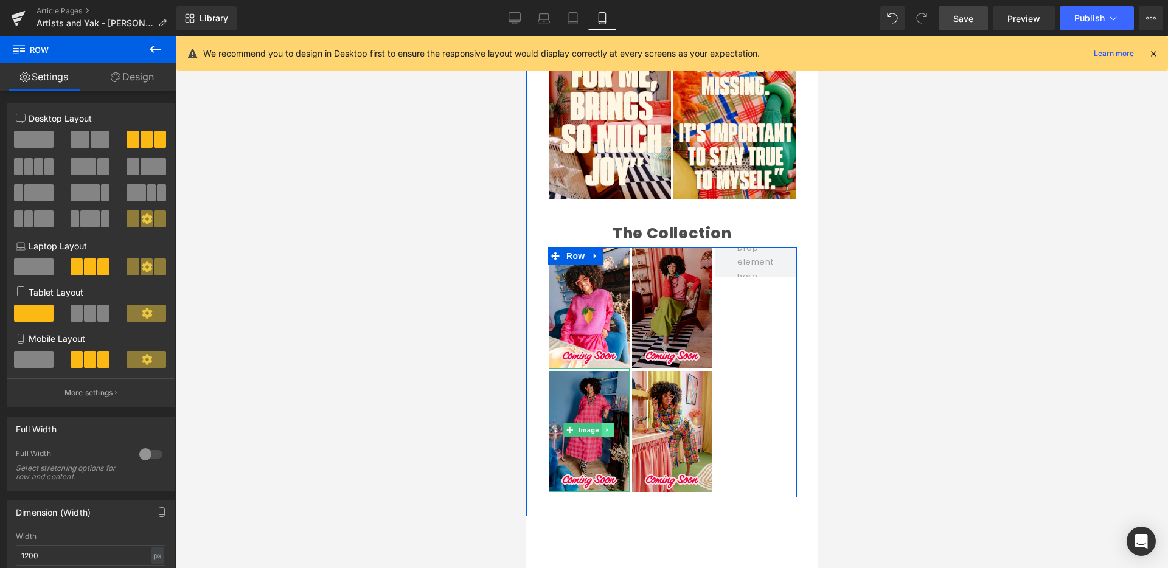
click at [604, 426] on icon at bounding box center [607, 429] width 7 height 7
click at [612, 426] on icon at bounding box center [613, 429] width 7 height 7
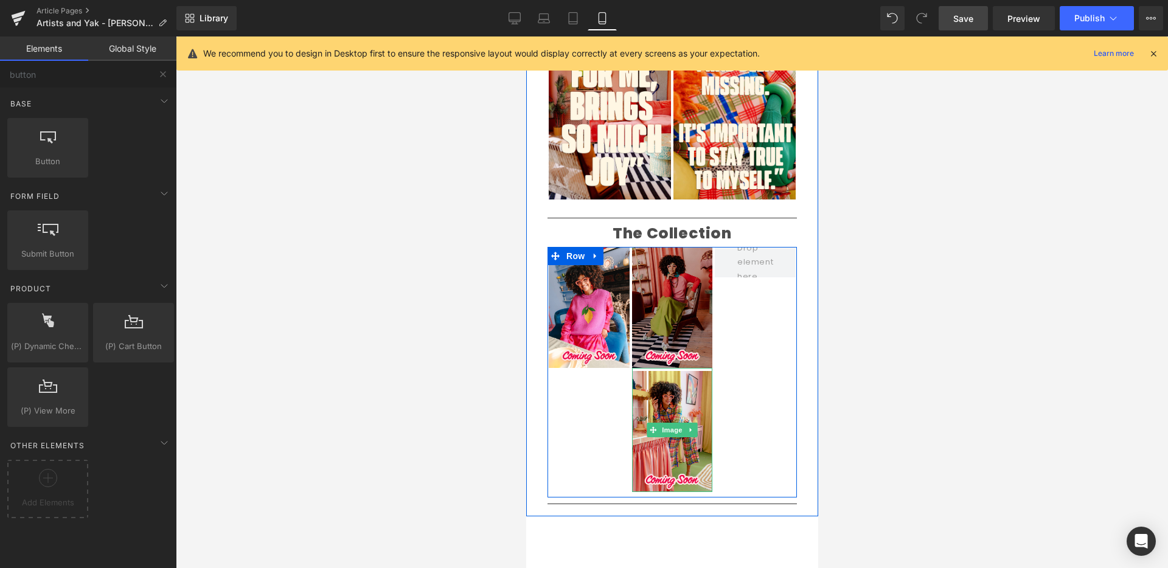
click at [685, 423] on link at bounding box center [690, 430] width 13 height 15
click at [693, 426] on icon at bounding box center [696, 429] width 7 height 7
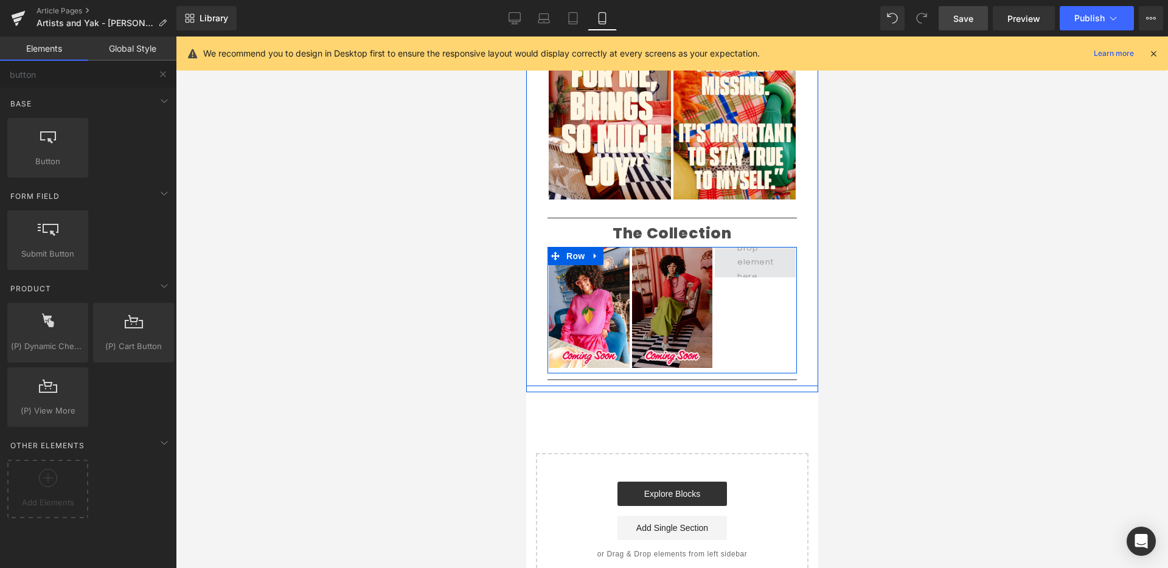
click at [754, 238] on span at bounding box center [754, 262] width 44 height 49
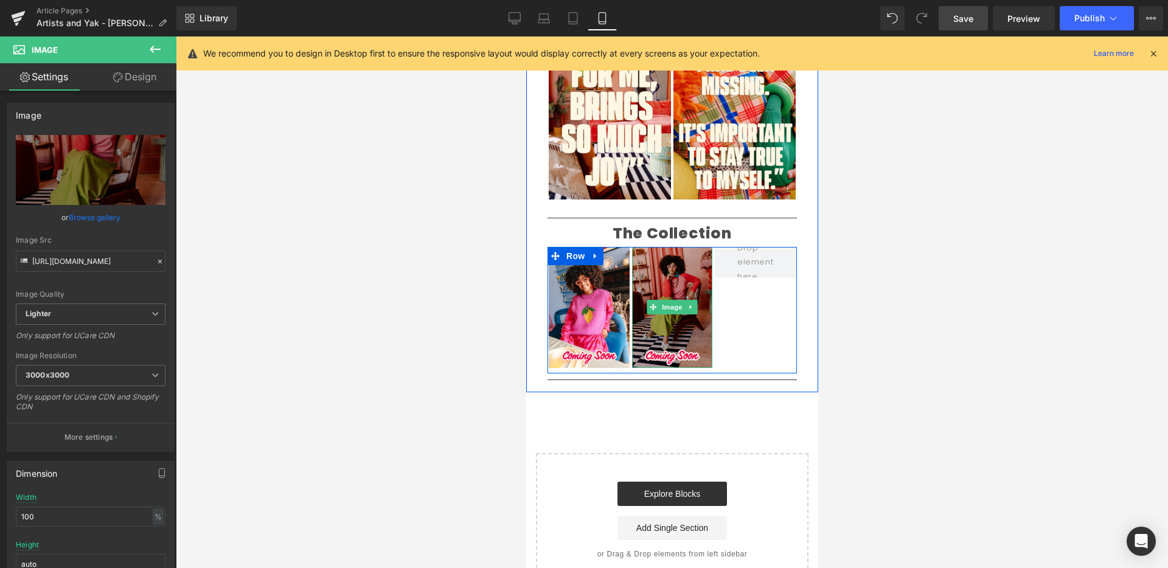
click at [687, 303] on icon at bounding box center [690, 306] width 7 height 7
click at [681, 304] on icon at bounding box center [684, 307] width 7 height 7
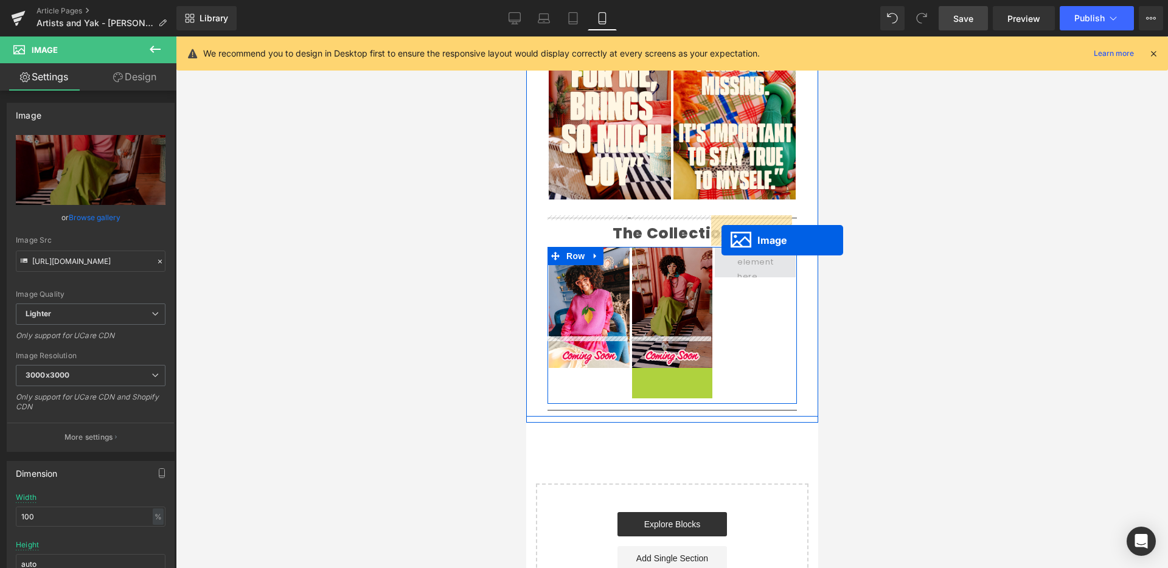
drag, startPoint x: 651, startPoint y: 395, endPoint x: 721, endPoint y: 240, distance: 169.3
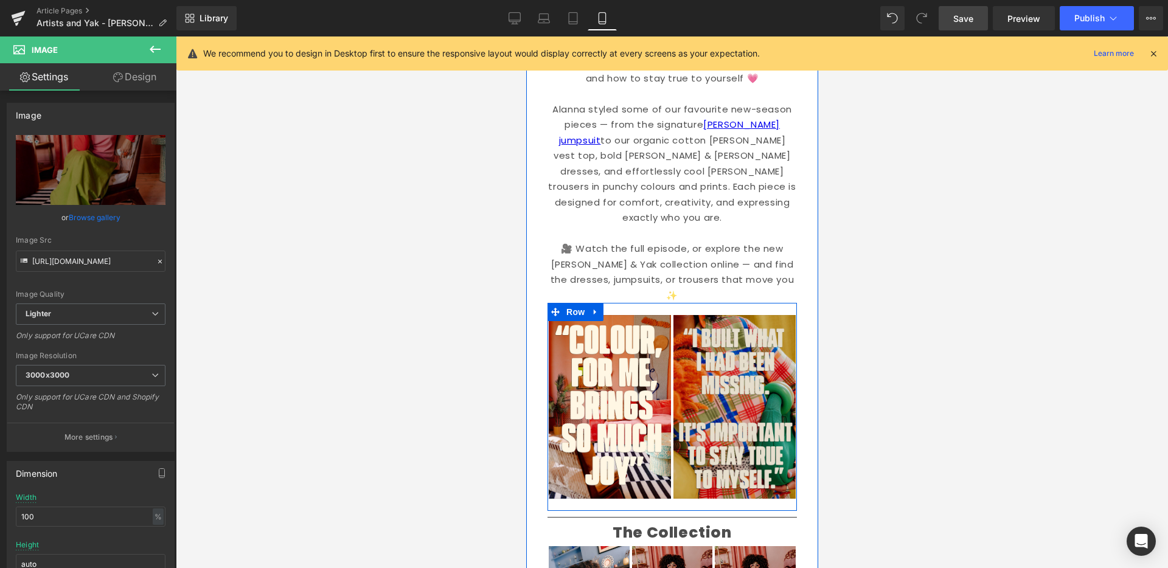
scroll to position [396, 0]
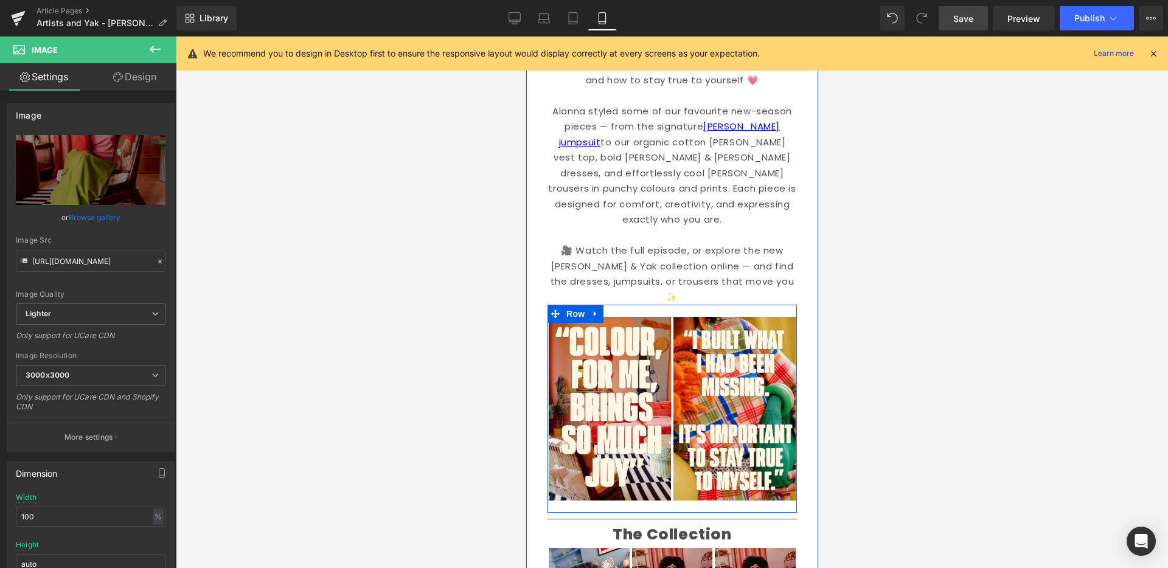
click at [592, 310] on icon at bounding box center [595, 314] width 9 height 9
click at [625, 310] on icon at bounding box center [626, 314] width 9 height 9
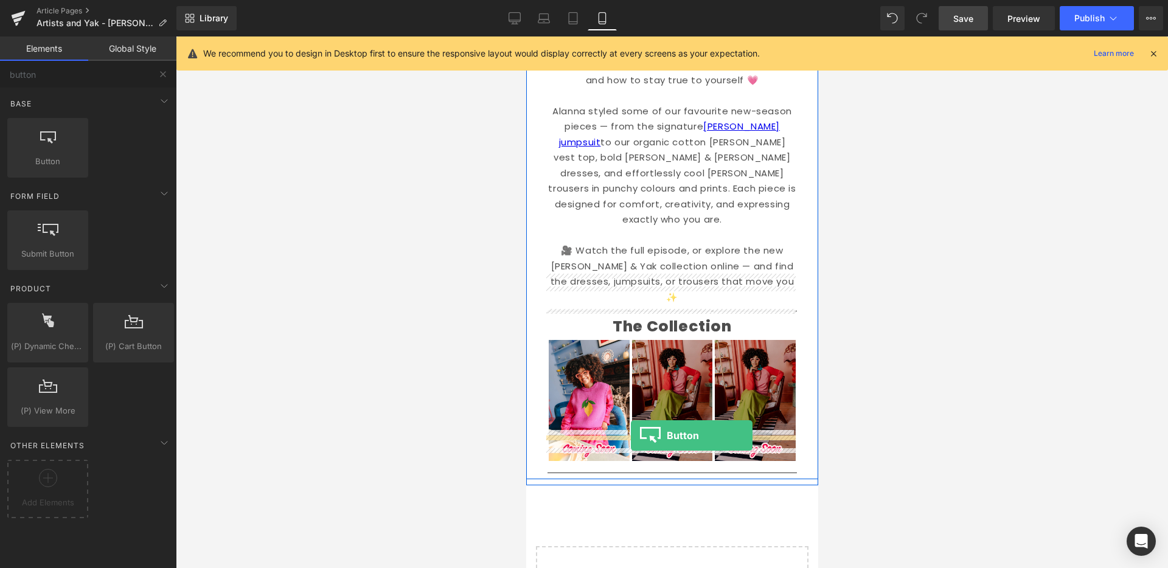
drag, startPoint x: 595, startPoint y: 187, endPoint x: 630, endPoint y: 435, distance: 251.2
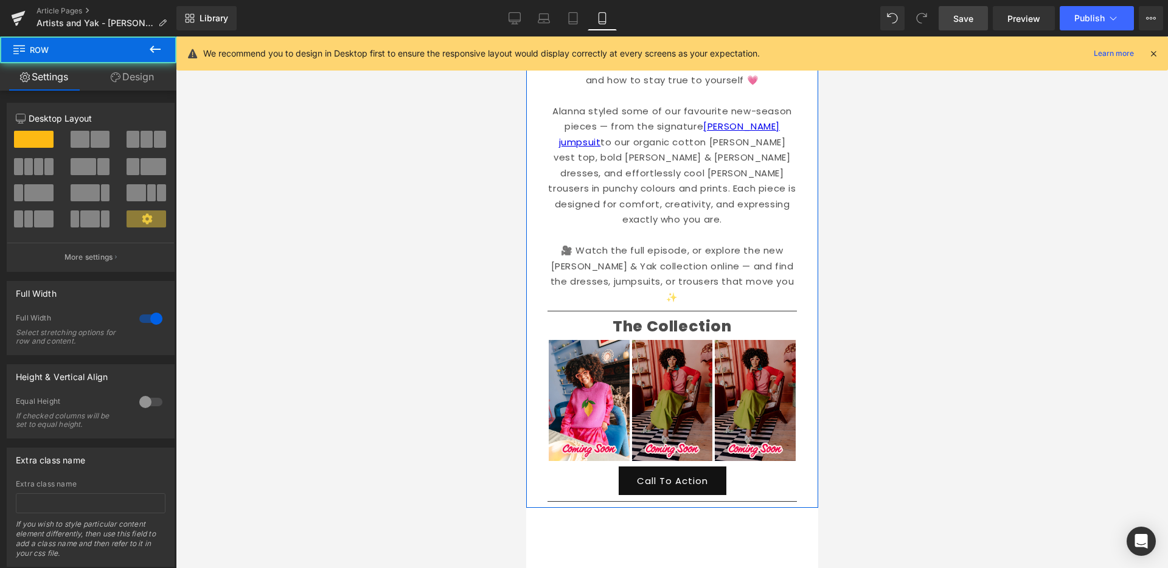
drag, startPoint x: 789, startPoint y: 480, endPoint x: 787, endPoint y: 470, distance: 10.5
click at [788, 470] on div "Image Welcome back to Make What Moves You Text Block Our series celebrating inc…" at bounding box center [671, 110] width 292 height 796
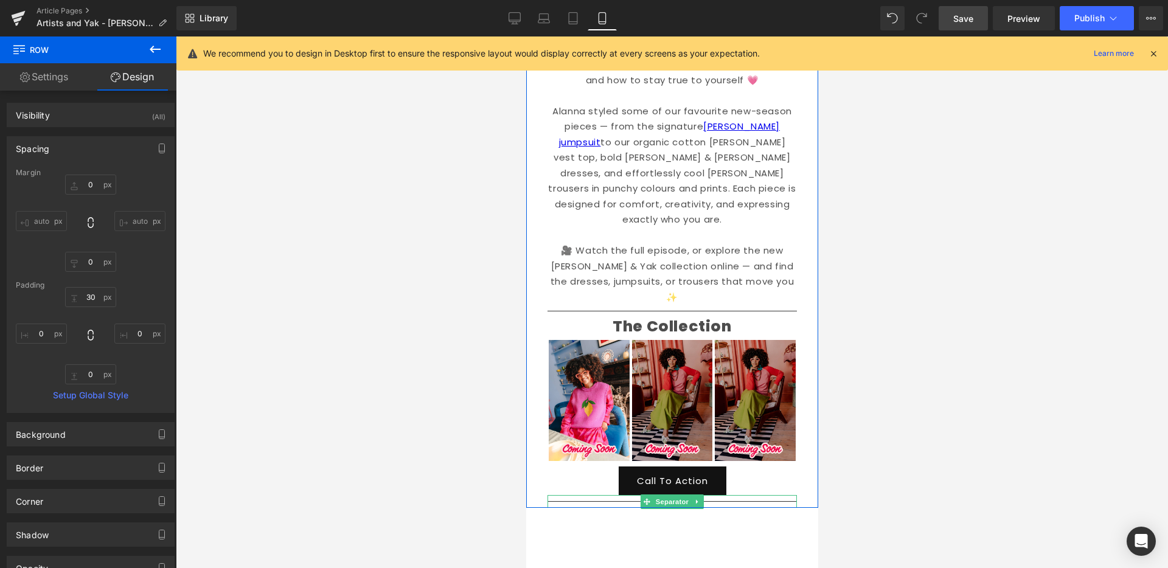
click at [695, 498] on icon at bounding box center [696, 501] width 7 height 7
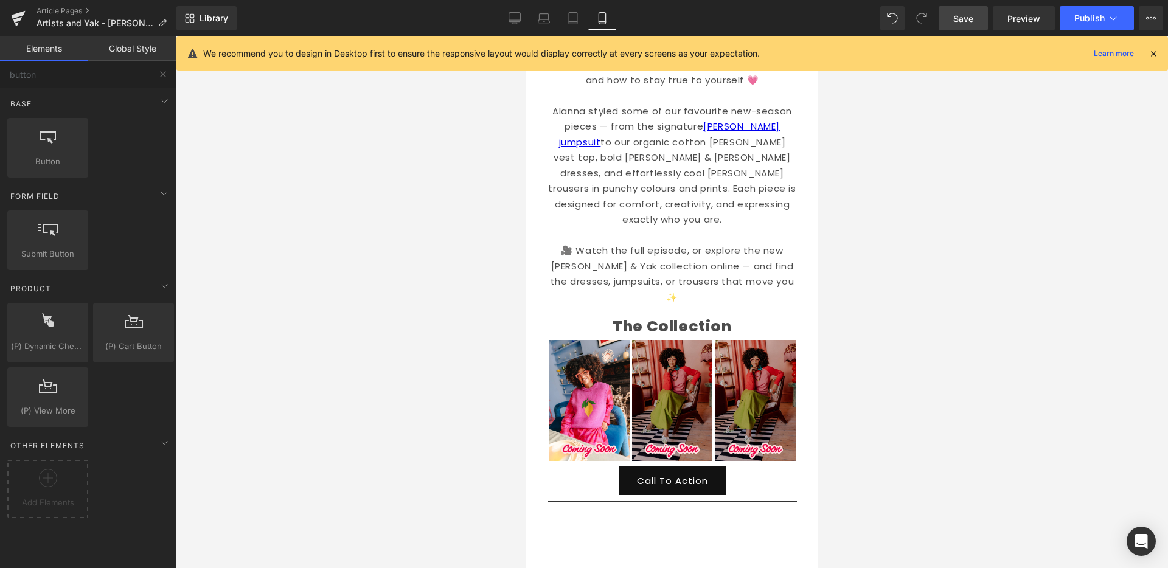
click at [822, 456] on div at bounding box center [672, 302] width 992 height 532
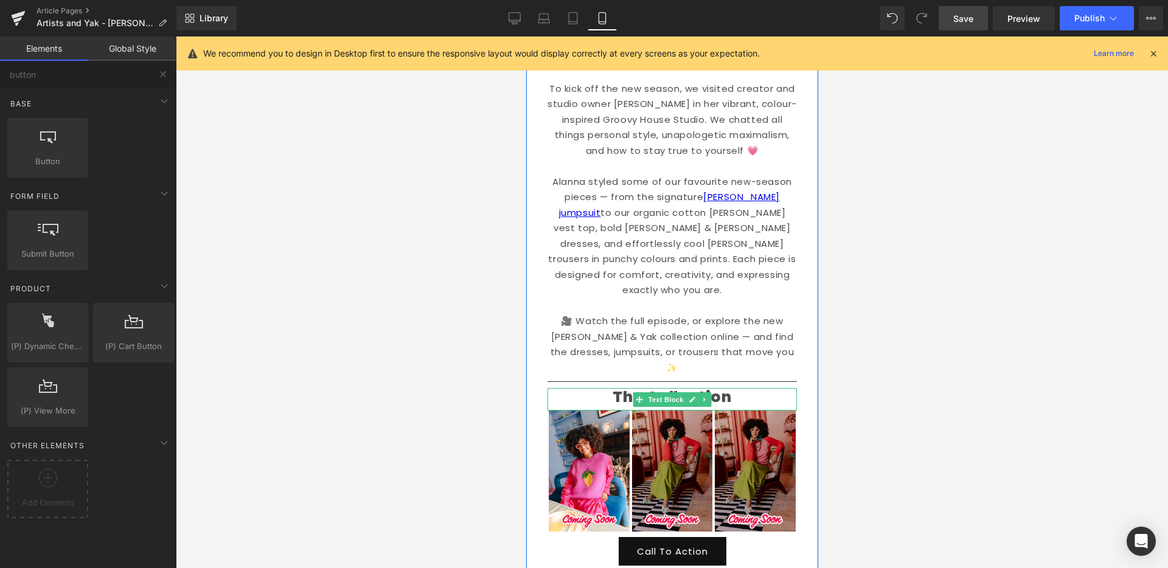
scroll to position [336, 0]
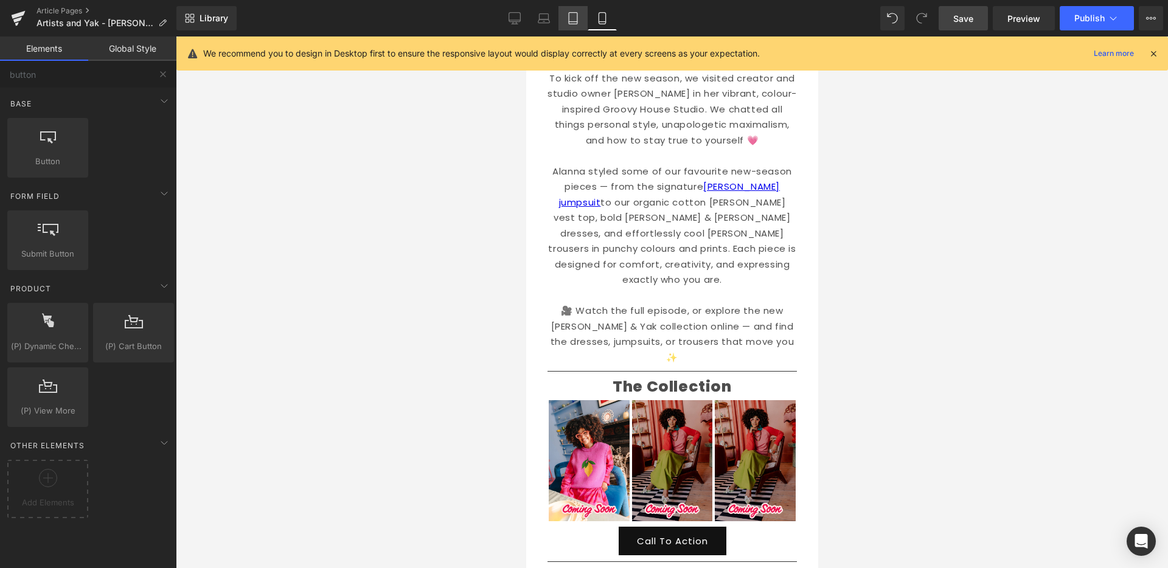
click at [578, 18] on icon at bounding box center [573, 18] width 12 height 12
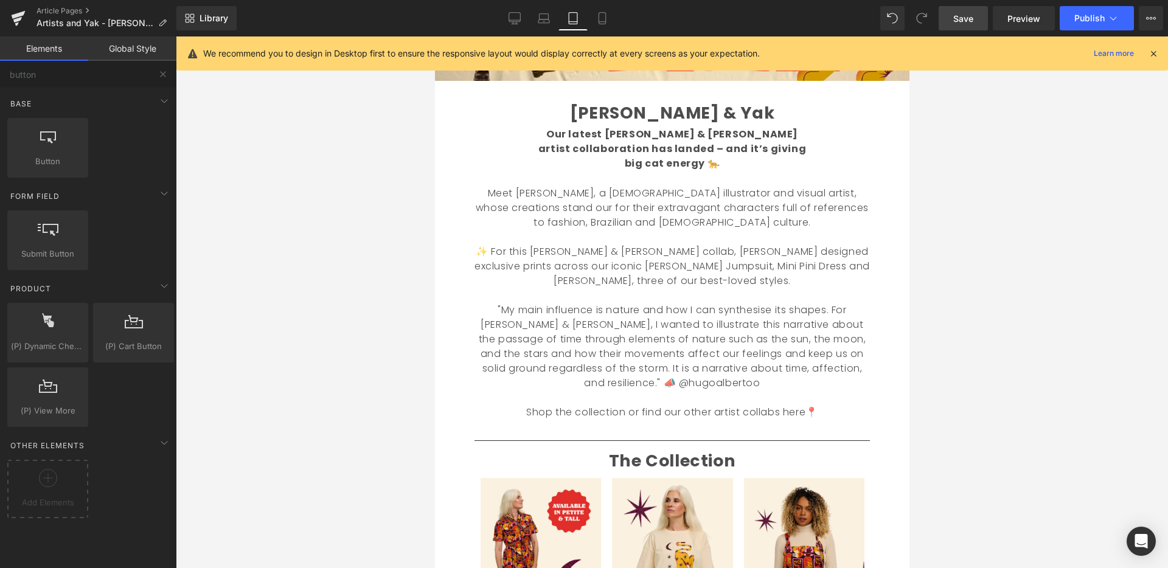
scroll to position [294, 0]
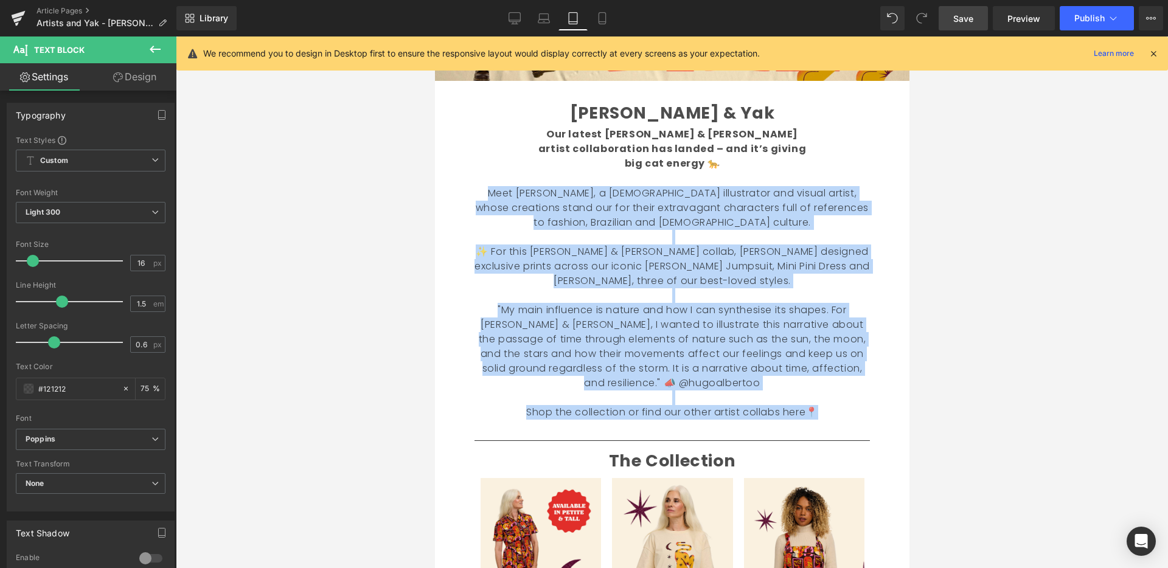
drag, startPoint x: 813, startPoint y: 397, endPoint x: 422, endPoint y: 184, distance: 444.7
click at [434, 184] on html "Skip to content Your cart is empty Continue shopping Have an account? Log in to…" at bounding box center [671, 8] width 474 height 532
copy div "Meet [PERSON_NAME], a [DEMOGRAPHIC_DATA] illustrator and visual artist, whose c…"
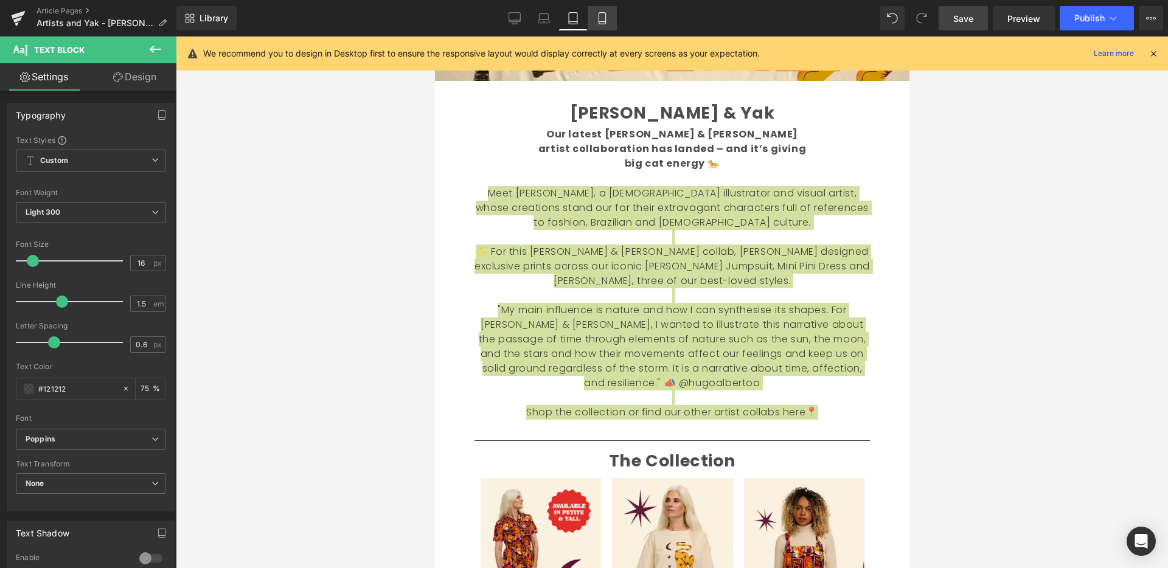
click at [601, 13] on icon at bounding box center [602, 18] width 12 height 12
type input "75"
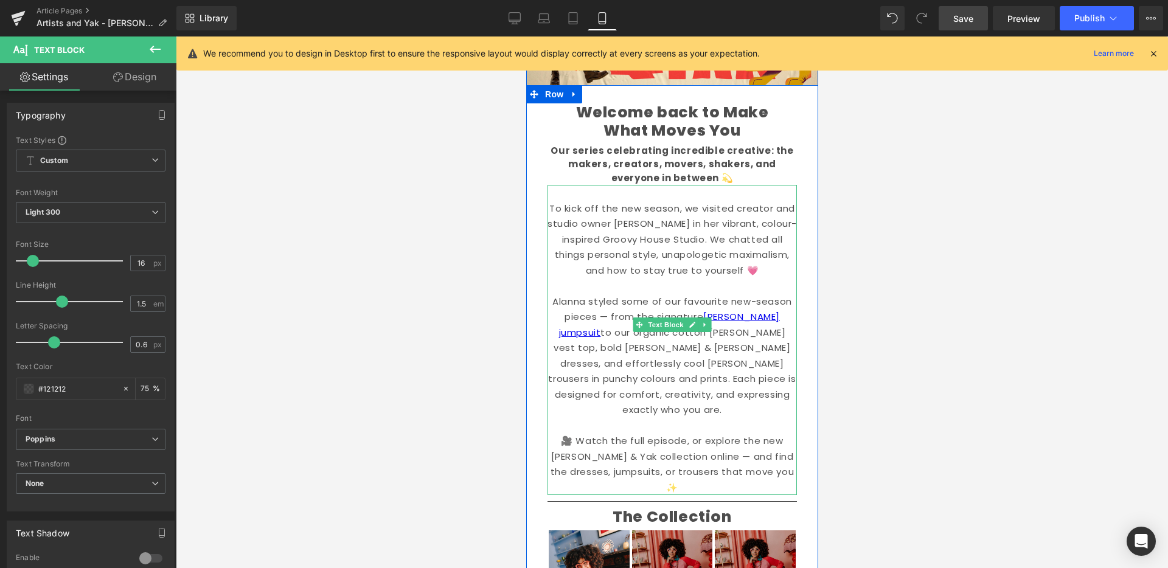
scroll to position [209, 0]
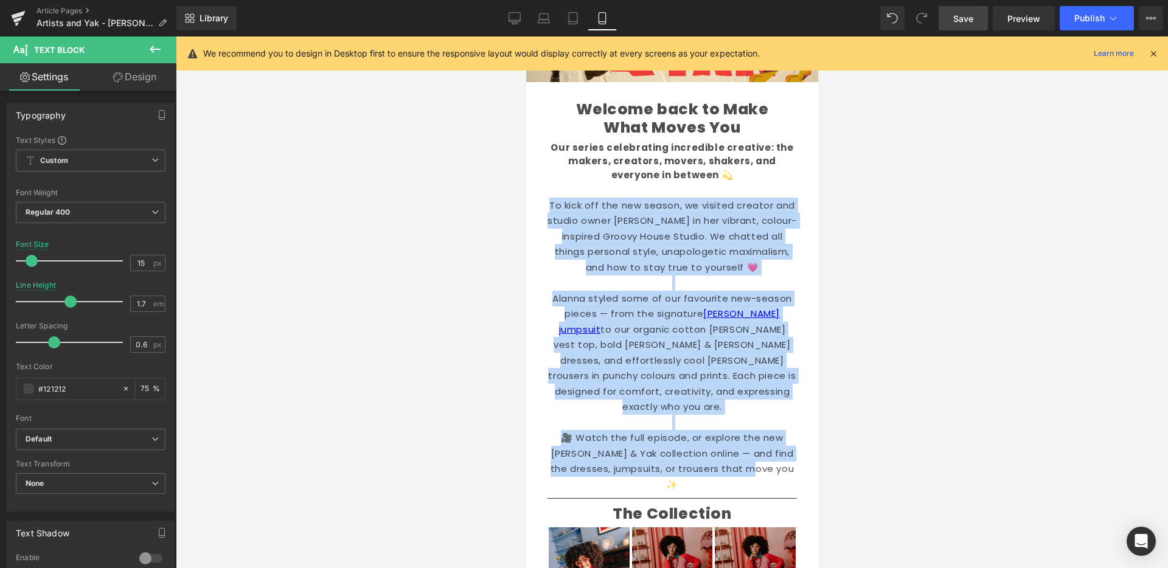
drag, startPoint x: 749, startPoint y: 445, endPoint x: 497, endPoint y: 209, distance: 344.6
click at [525, 209] on html "Skip to content Your cart is empty Continue shopping Have an account? Log in to…" at bounding box center [671, 94] width 292 height 532
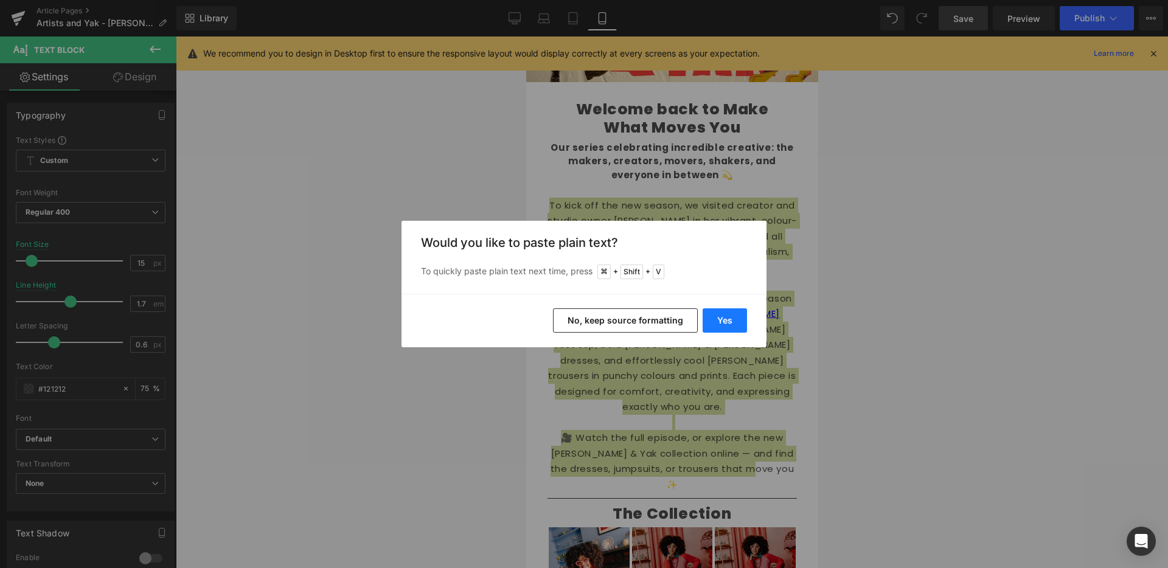
click at [746, 326] on button "Yes" at bounding box center [724, 320] width 44 height 24
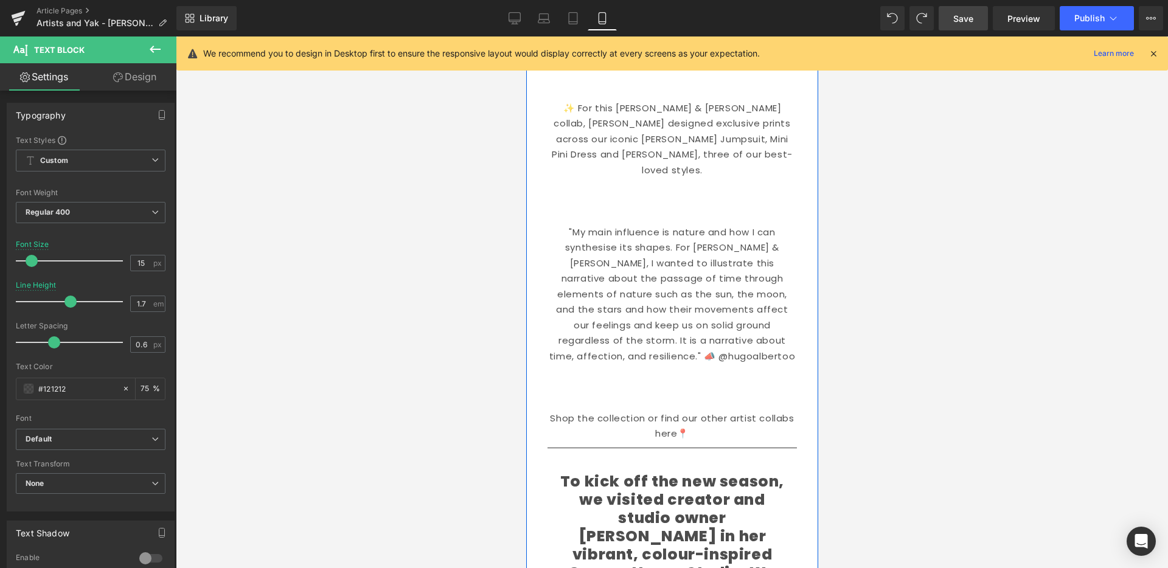
scroll to position [418, 0]
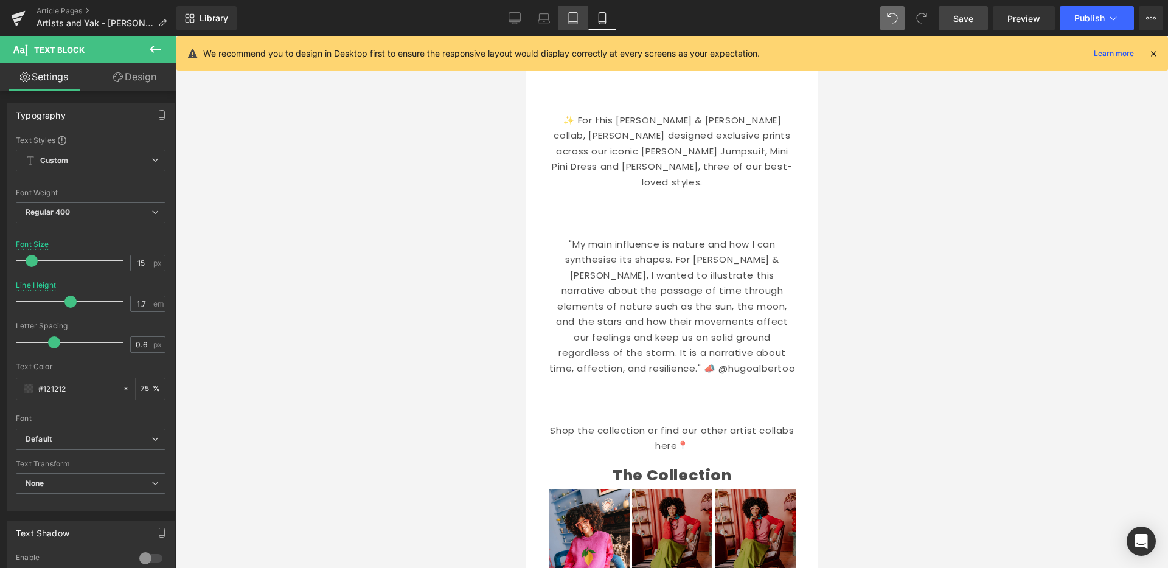
click at [573, 17] on icon at bounding box center [573, 18] width 12 height 12
type input "16"
type input "1.8"
type input "75"
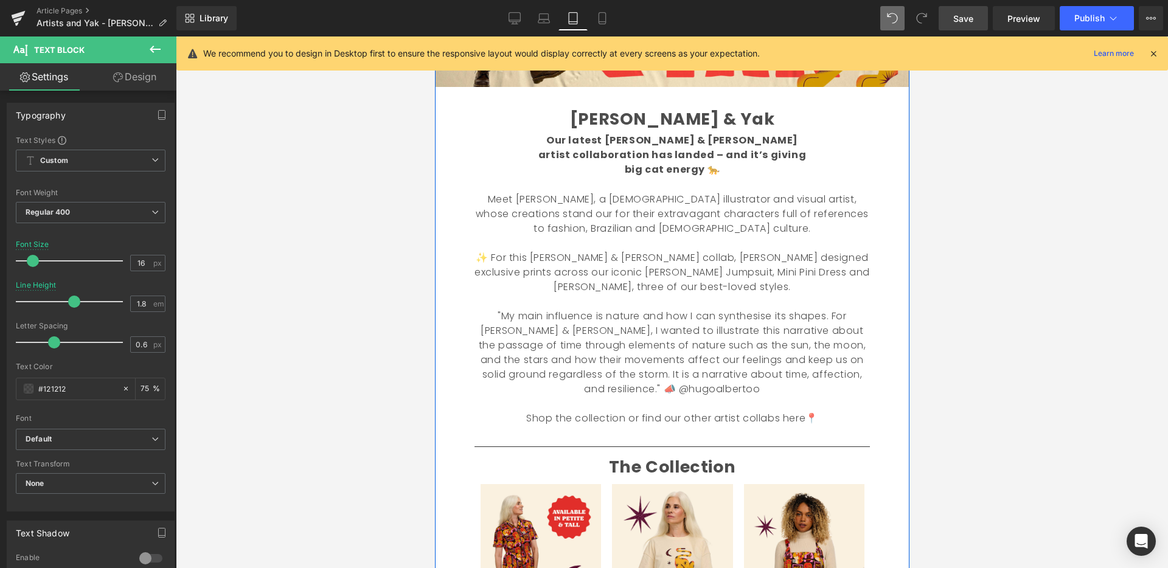
scroll to position [285, 0]
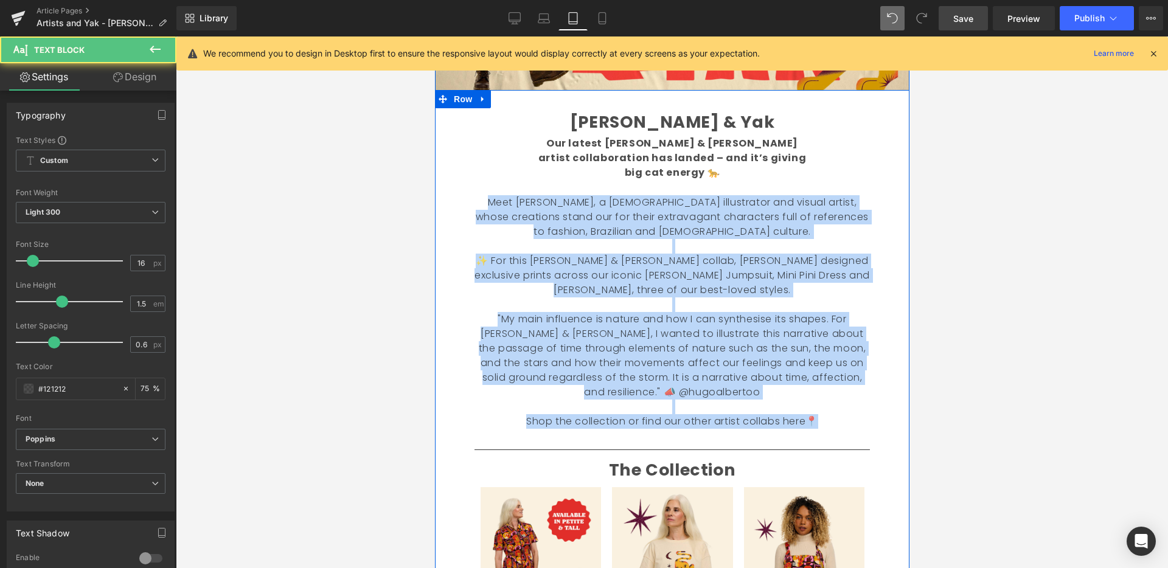
drag, startPoint x: 785, startPoint y: 400, endPoint x: 444, endPoint y: 190, distance: 399.7
click at [448, 190] on div "[PERSON_NAME] & Yak Text Block Our latest [PERSON_NAME] & [PERSON_NAME] artist …" at bounding box center [671, 398] width 474 height 617
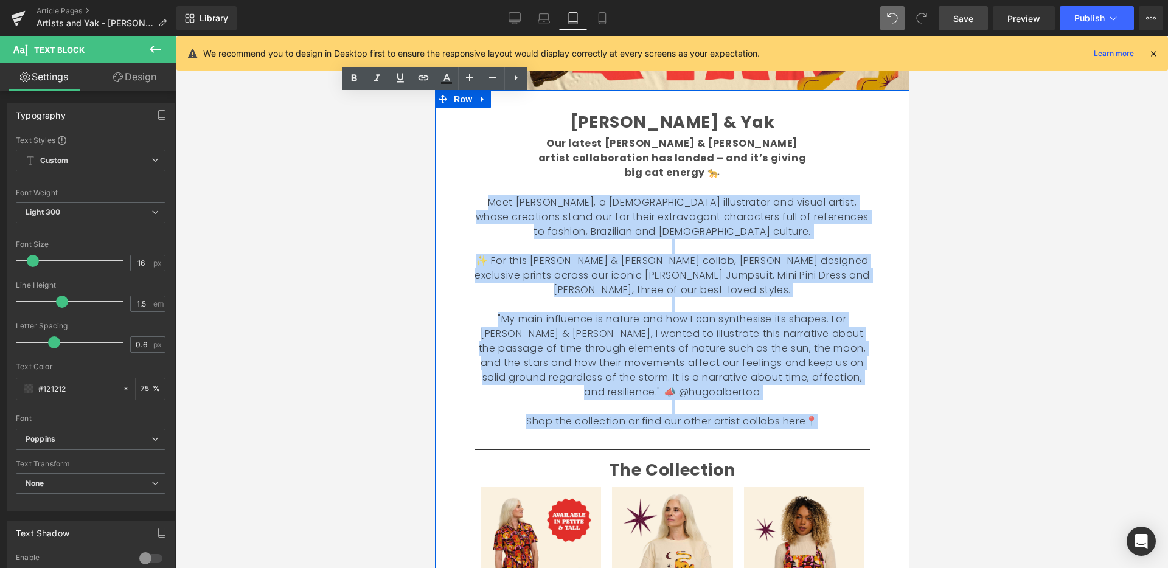
copy div "Meet [PERSON_NAME], a [DEMOGRAPHIC_DATA] illustrator and visual artist, whose c…"
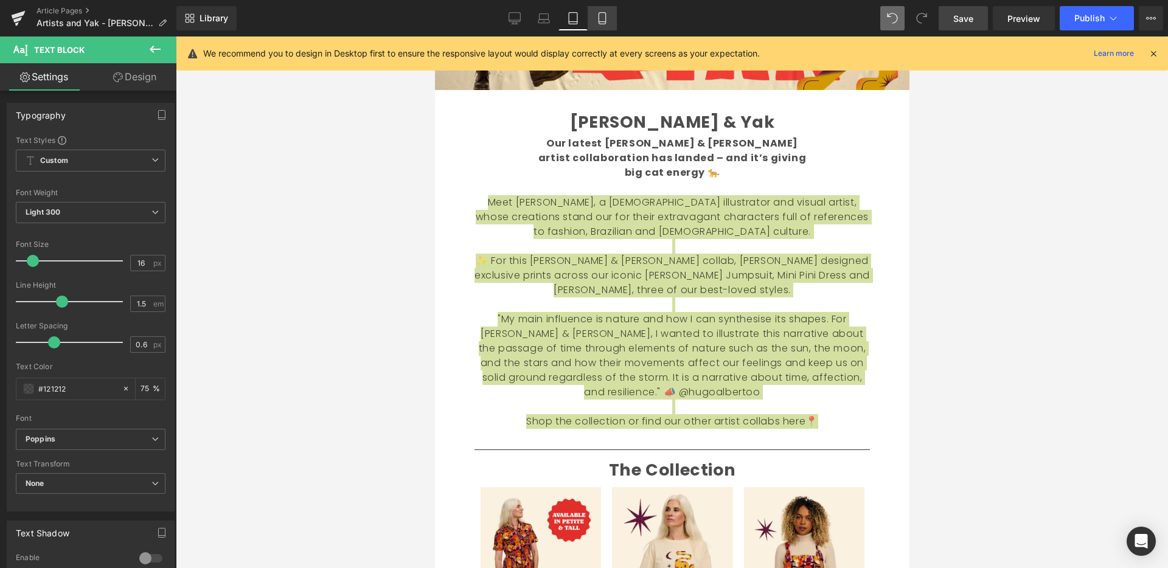
click at [610, 22] on link "Mobile" at bounding box center [601, 18] width 29 height 24
type input "75"
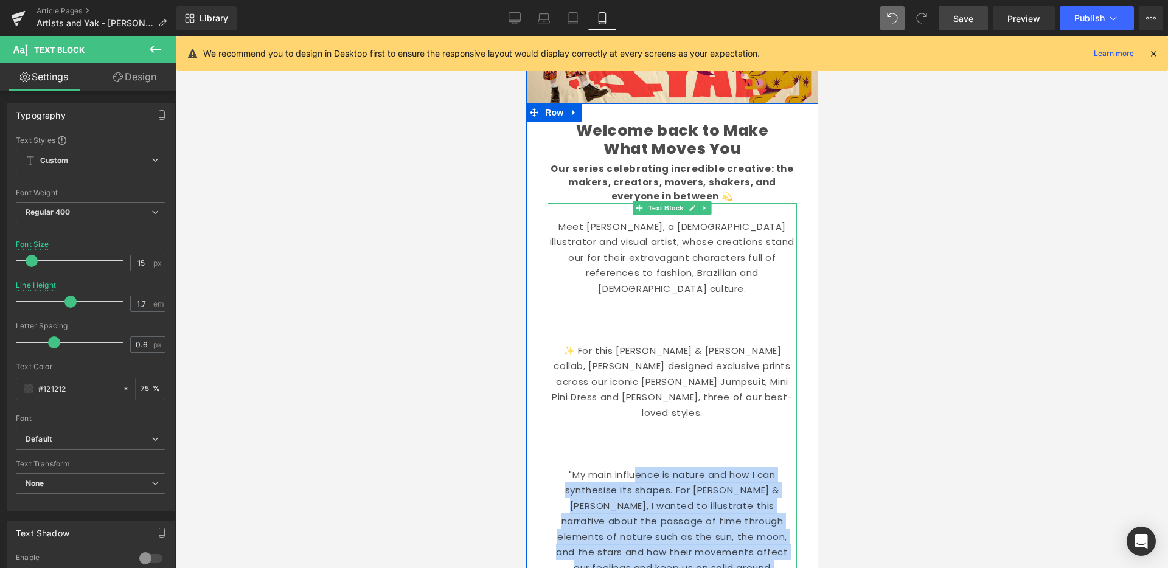
scroll to position [187, 0]
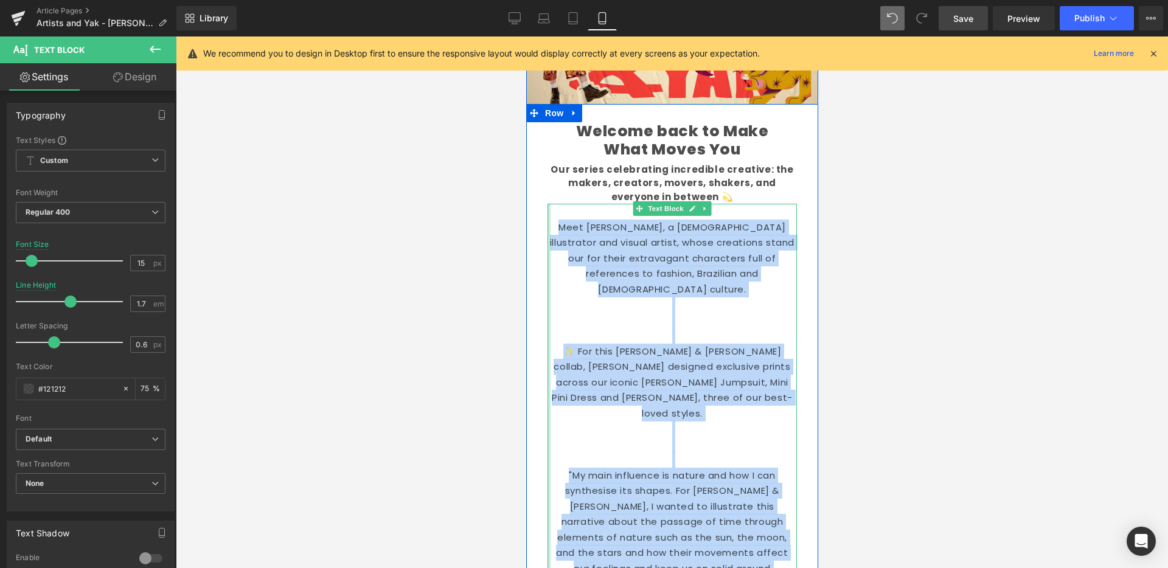
drag, startPoint x: 662, startPoint y: 462, endPoint x: 538, endPoint y: 251, distance: 244.8
click at [547, 234] on div "Meet [PERSON_NAME], a [DEMOGRAPHIC_DATA] illustrator and visual artist, whose c…" at bounding box center [671, 444] width 249 height 481
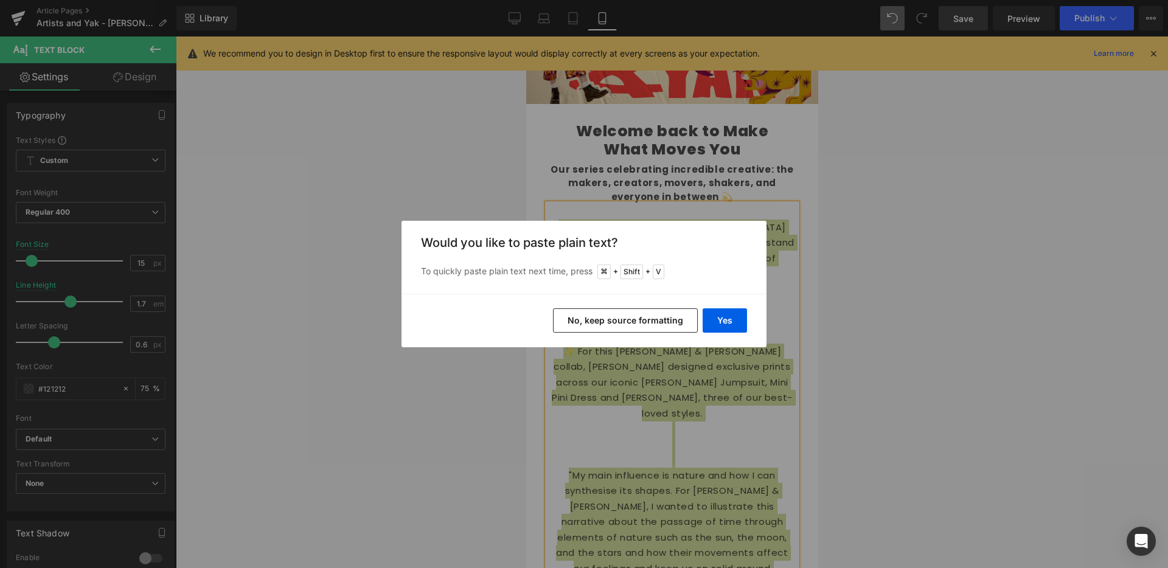
click at [674, 323] on button "No, keep source formatting" at bounding box center [625, 320] width 145 height 24
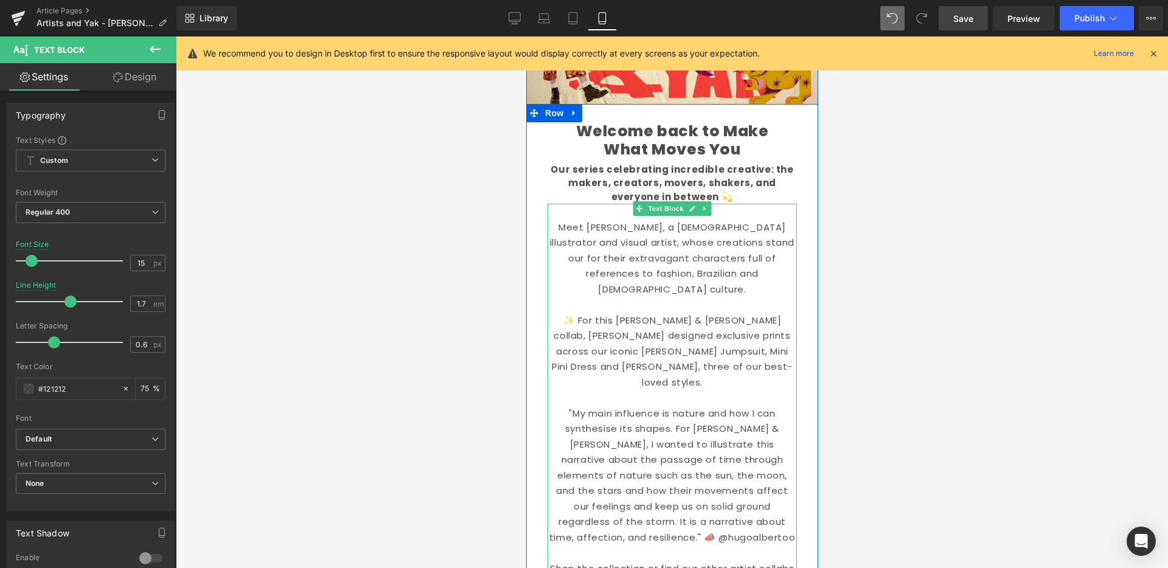
click at [763, 274] on p "Meet [PERSON_NAME], a [DEMOGRAPHIC_DATA] illustrator and visual artist, whose c…" at bounding box center [671, 259] width 249 height 78
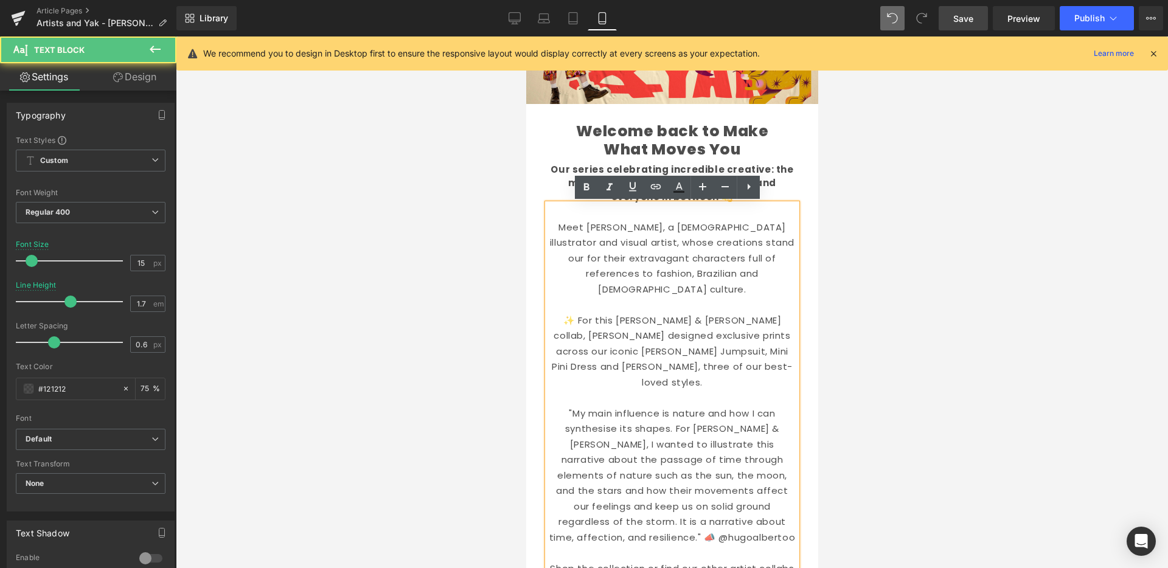
click at [699, 561] on p "Shop the collection or find our other artist collabs here📍" at bounding box center [671, 576] width 249 height 31
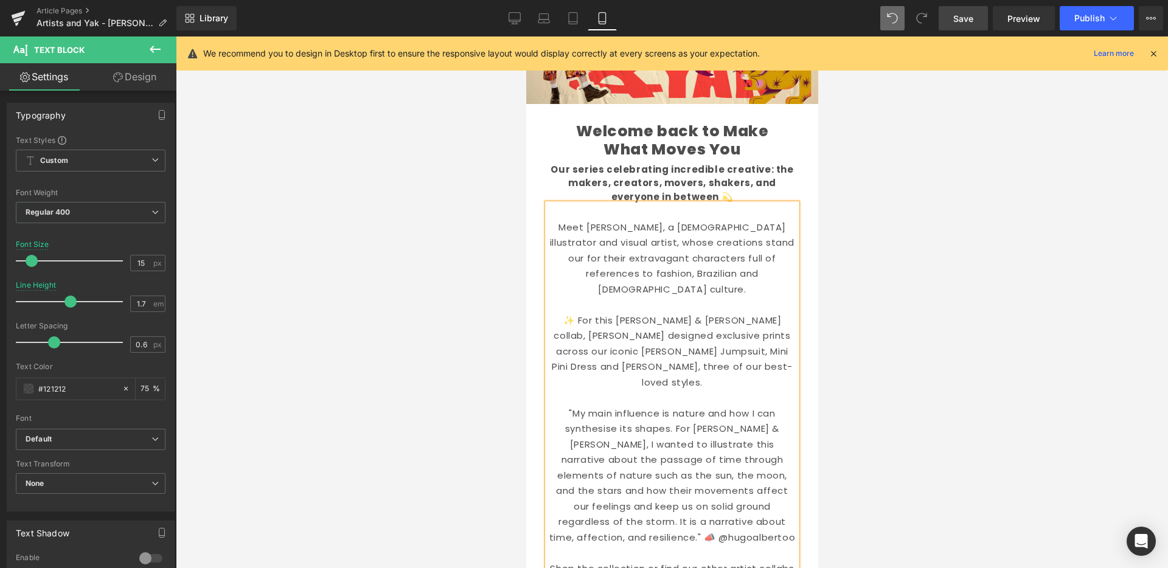
click at [842, 498] on div at bounding box center [672, 302] width 992 height 532
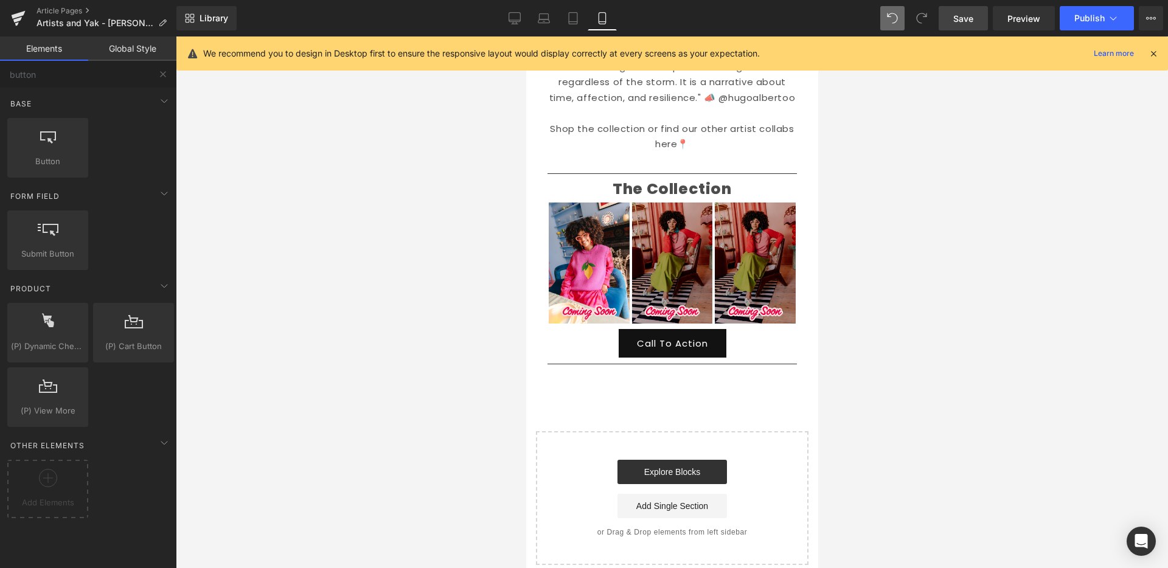
scroll to position [624, 0]
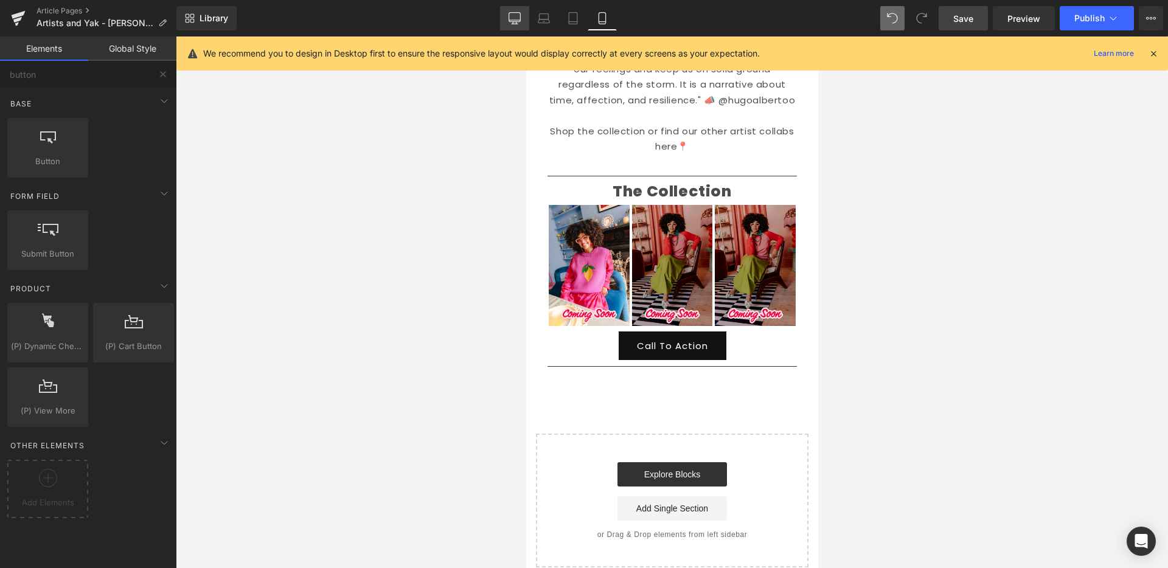
click at [525, 15] on link "Desktop" at bounding box center [514, 18] width 29 height 24
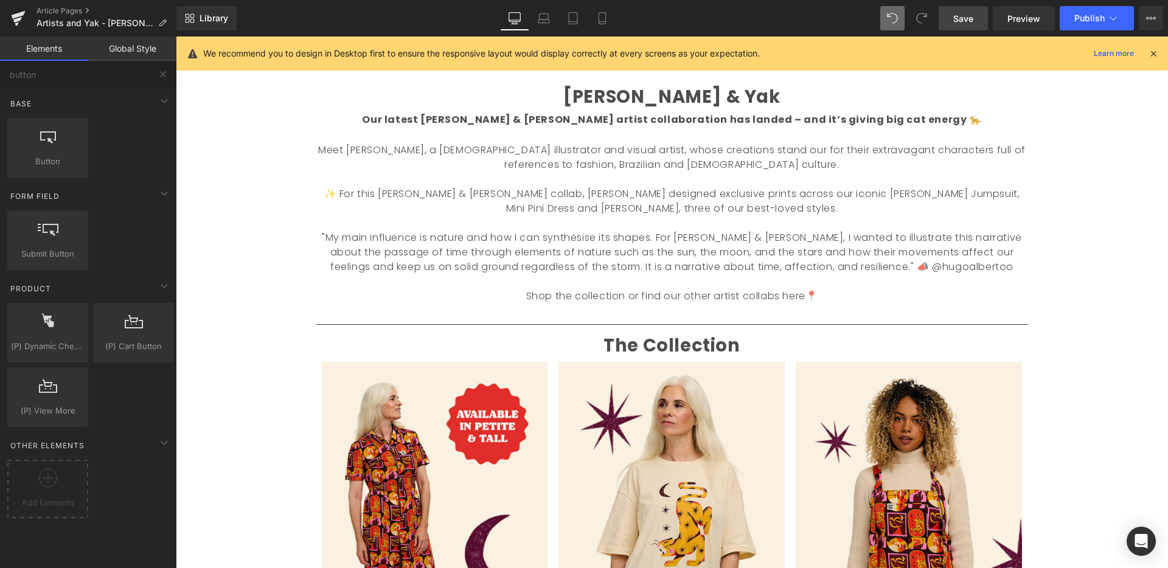
scroll to position [1332, 0]
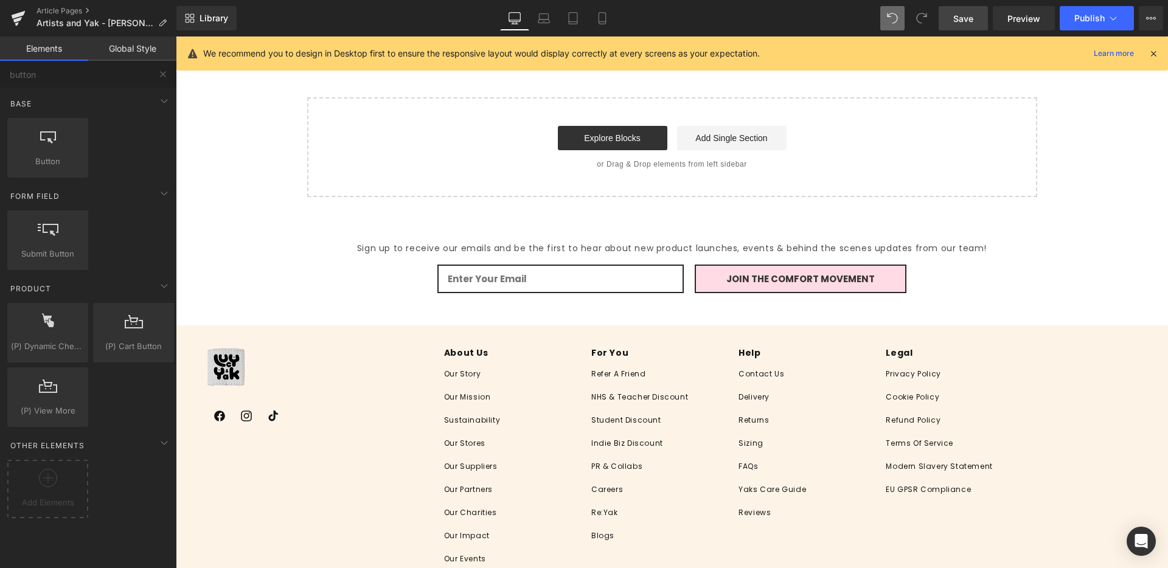
click at [968, 20] on span "Save" at bounding box center [963, 18] width 20 height 13
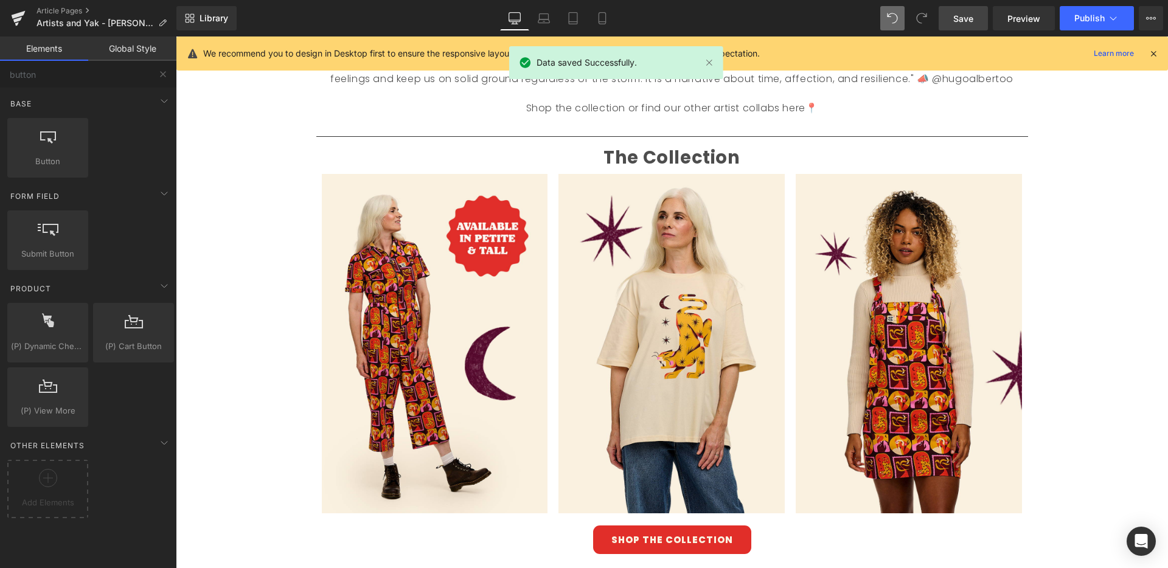
scroll to position [813, 0]
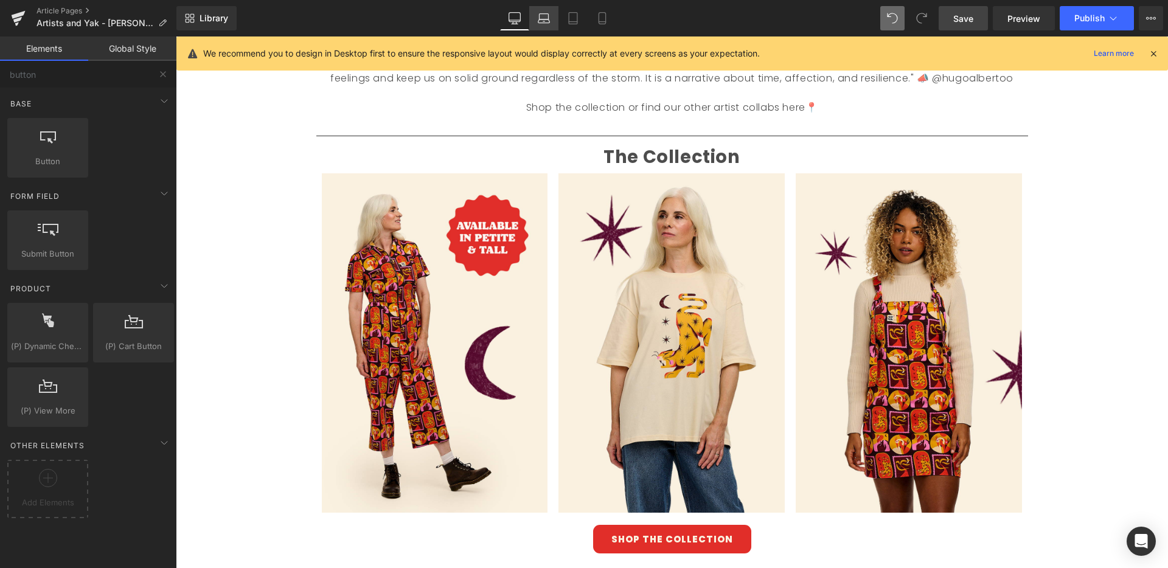
click at [546, 12] on icon at bounding box center [544, 18] width 12 height 12
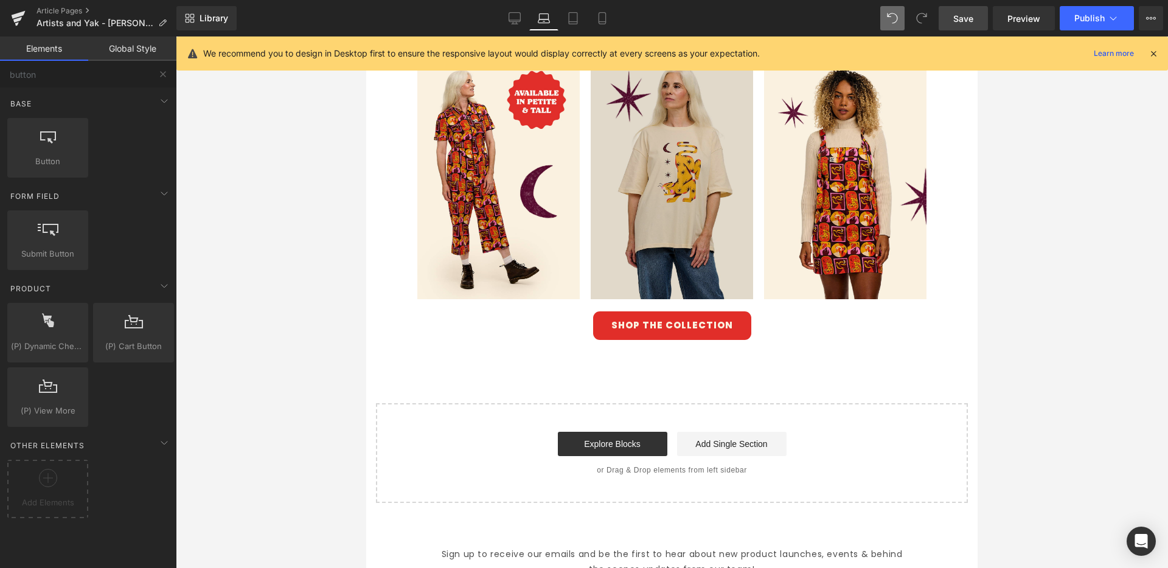
scroll to position [764, 0]
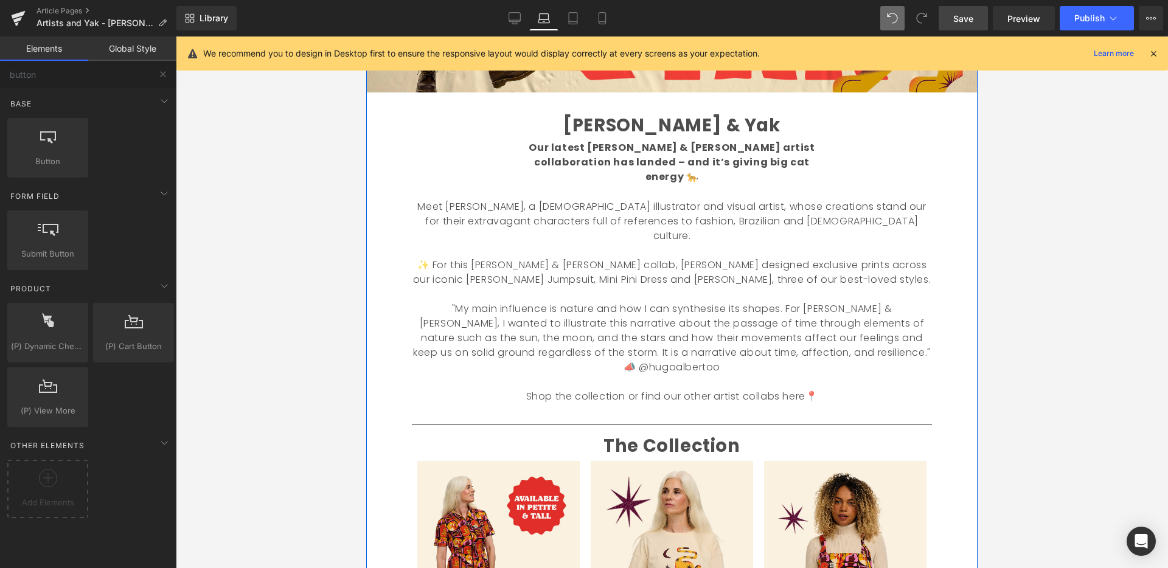
scroll to position [380, 0]
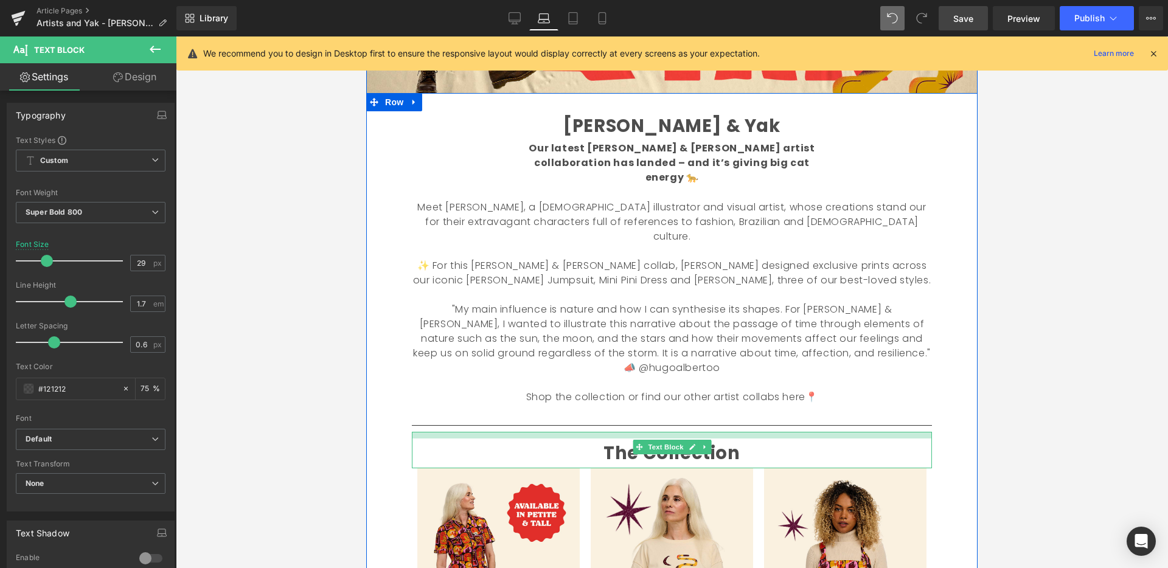
drag, startPoint x: 710, startPoint y: 387, endPoint x: 715, endPoint y: 392, distance: 6.5
click at [710, 432] on div at bounding box center [672, 435] width 520 height 7
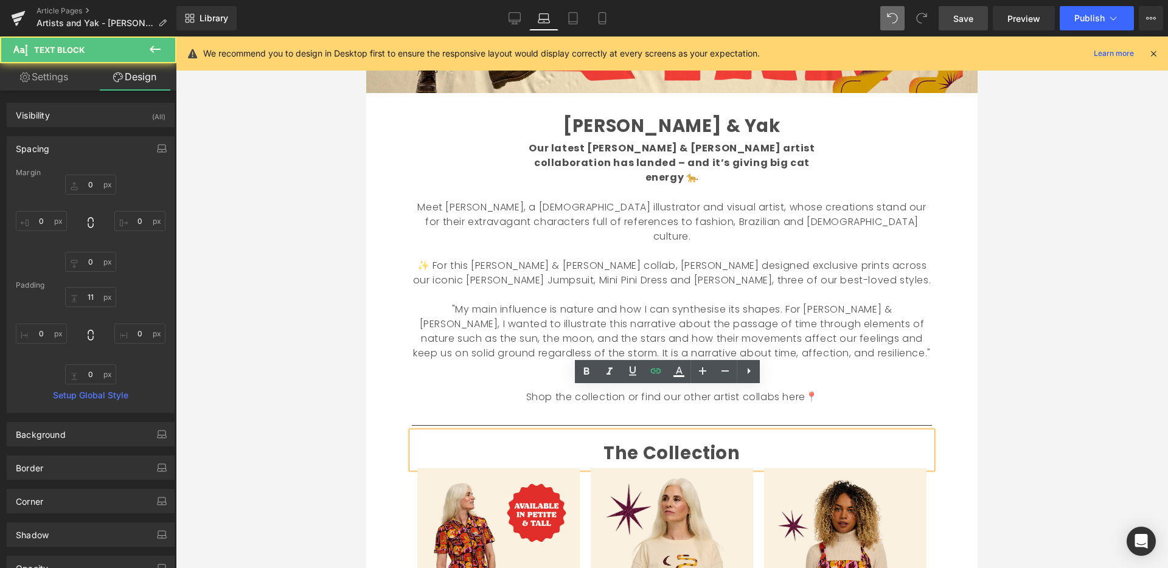
click at [1043, 394] on div at bounding box center [672, 302] width 992 height 532
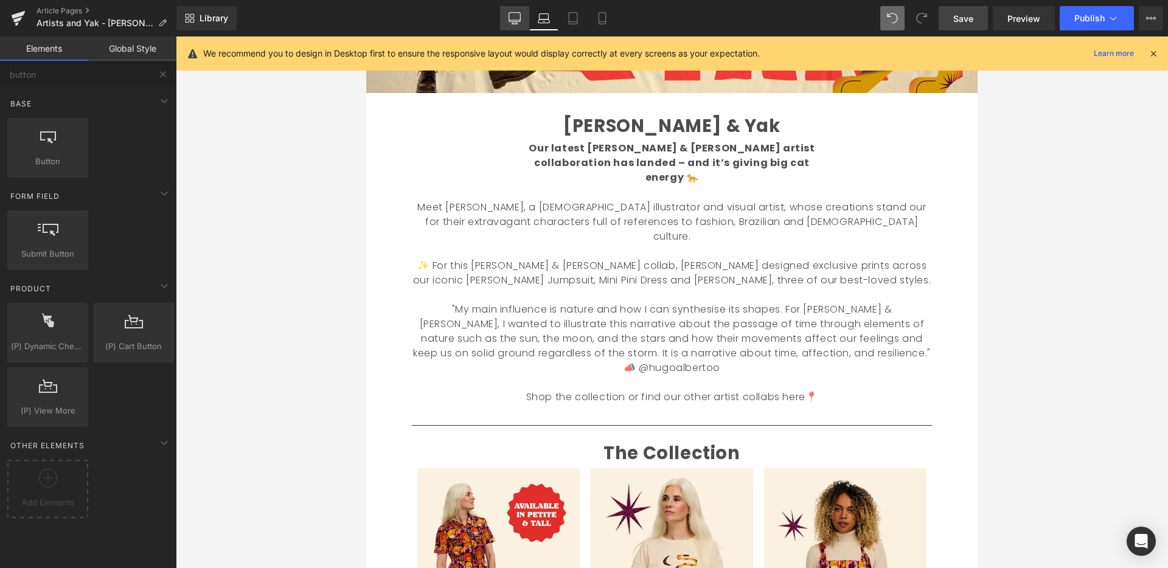
click at [511, 22] on icon at bounding box center [514, 18] width 12 height 12
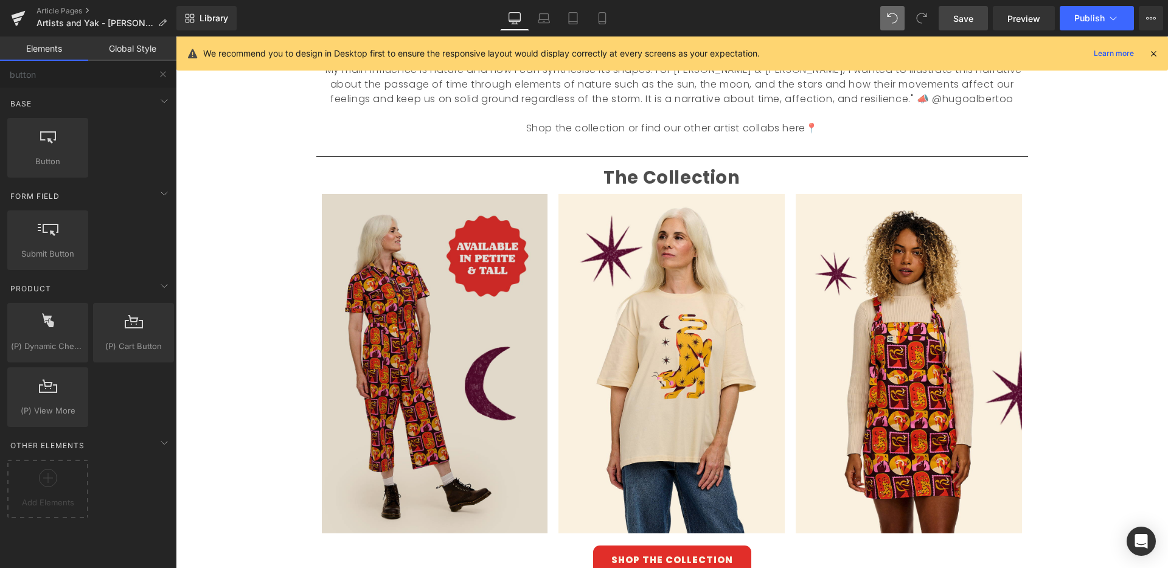
scroll to position [778, 0]
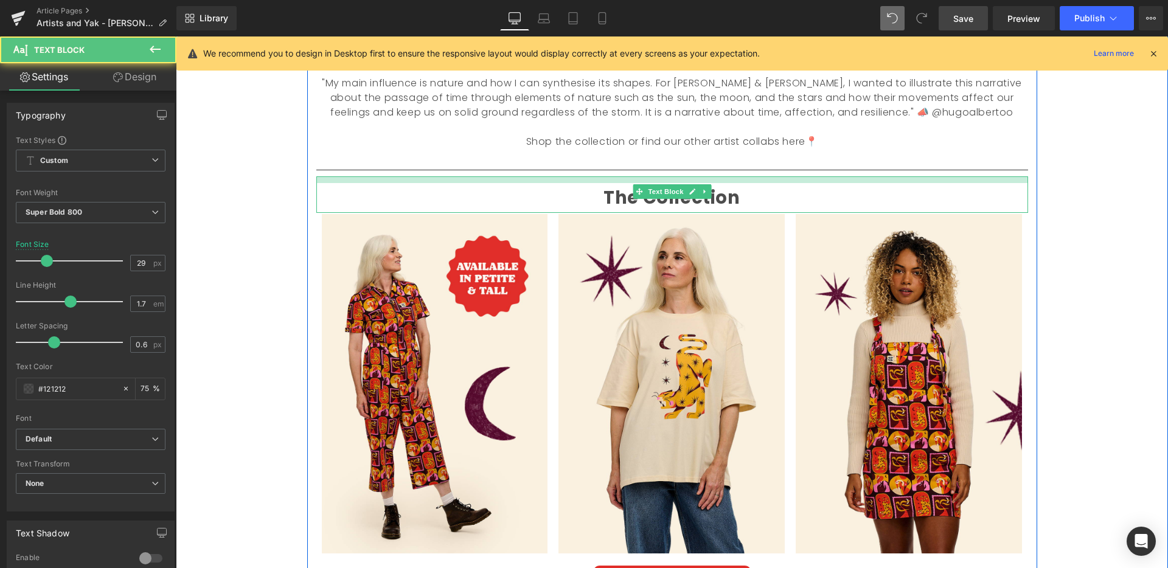
click at [628, 184] on div "The Collection Text Block" at bounding box center [672, 194] width 712 height 36
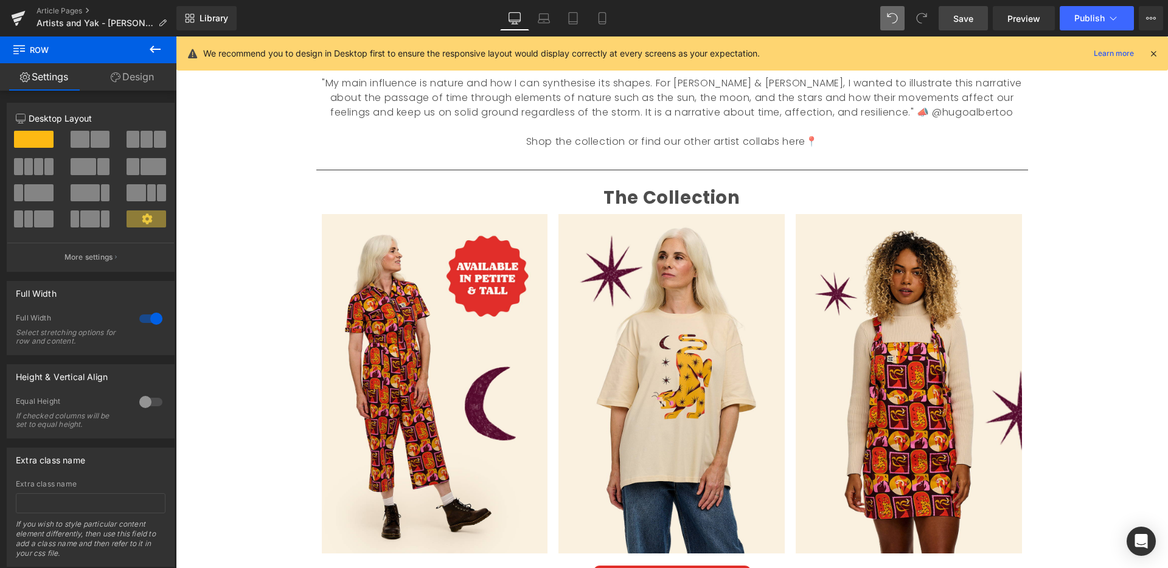
click at [959, 22] on span "Save" at bounding box center [963, 18] width 20 height 13
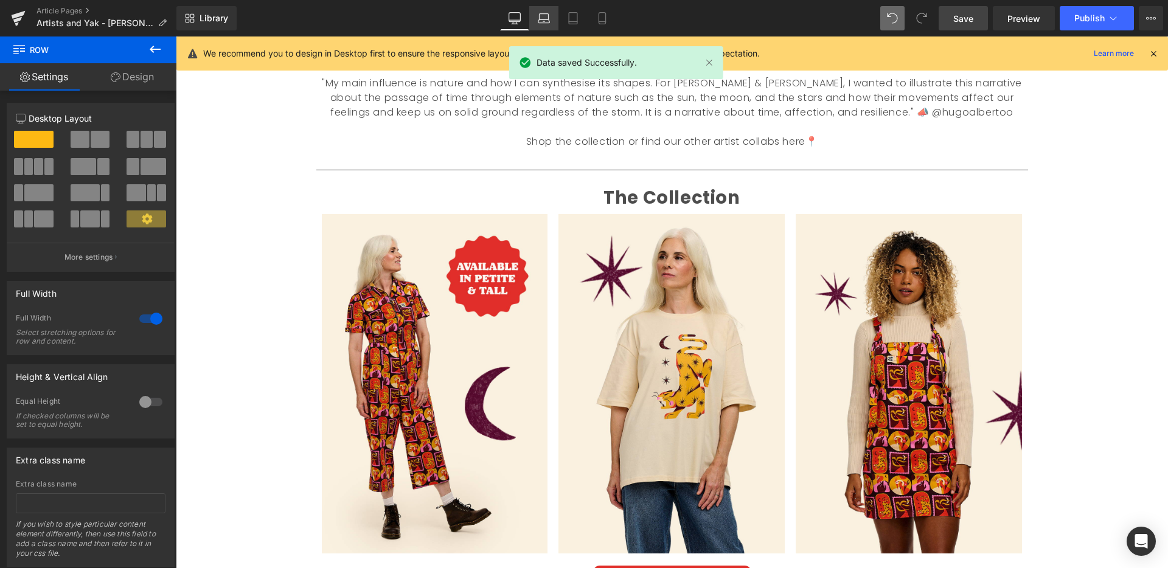
click at [547, 20] on icon at bounding box center [544, 18] width 12 height 12
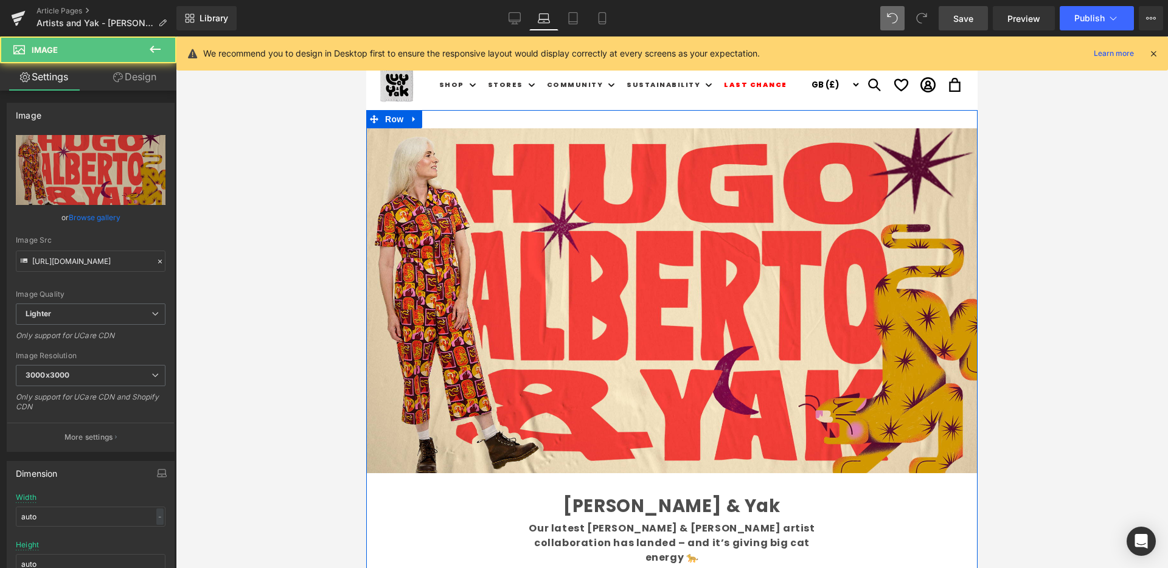
drag, startPoint x: 741, startPoint y: 128, endPoint x: 729, endPoint y: 120, distance: 15.0
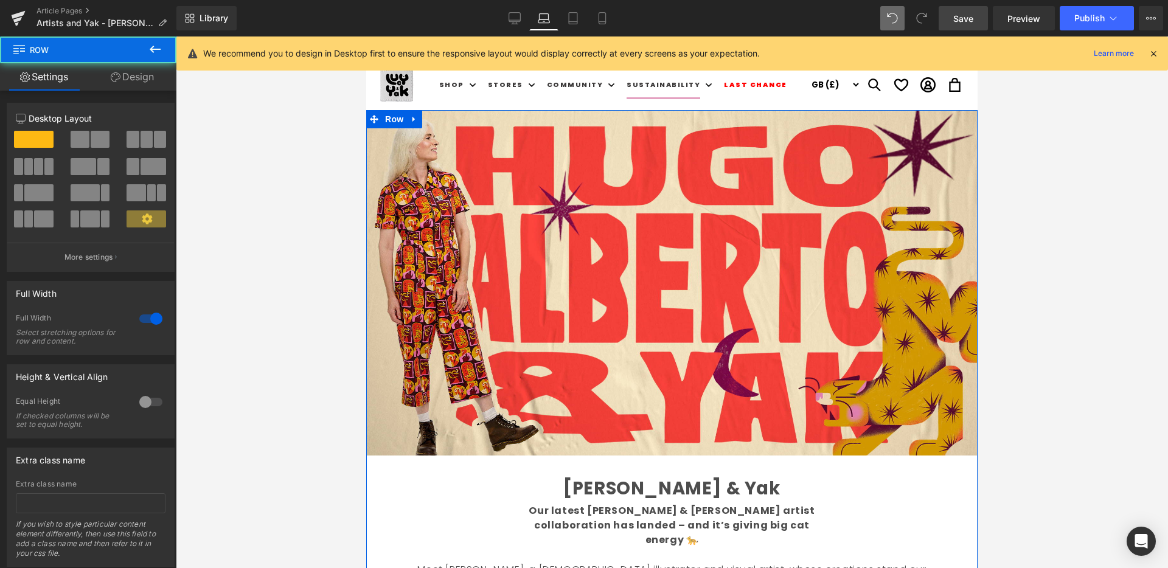
drag, startPoint x: 696, startPoint y: 111, endPoint x: 698, endPoint y: 95, distance: 16.5
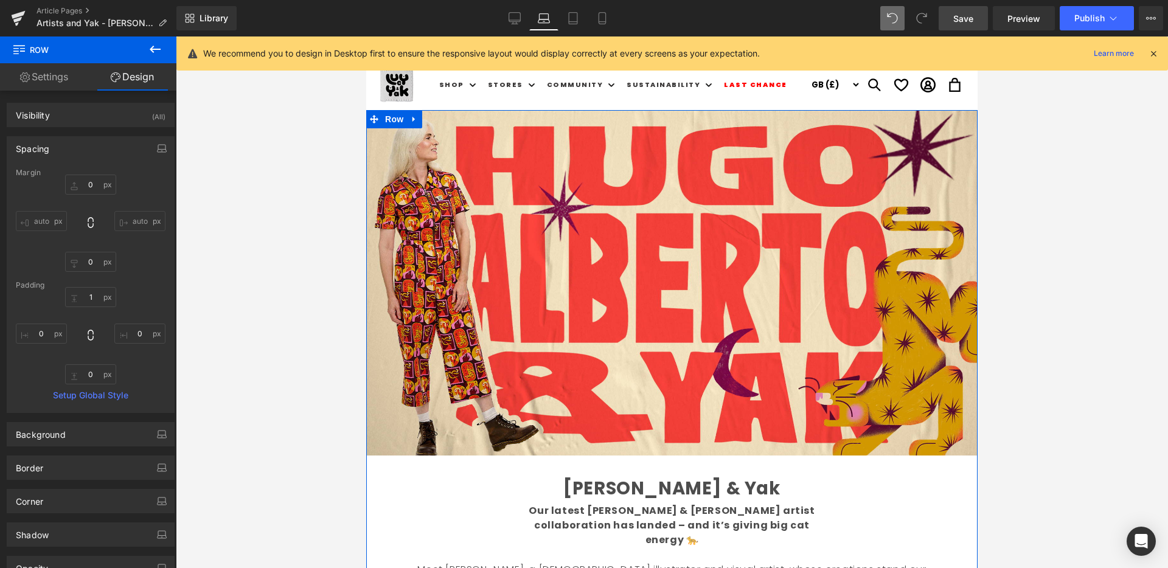
click at [968, 17] on span "Save" at bounding box center [963, 18] width 20 height 13
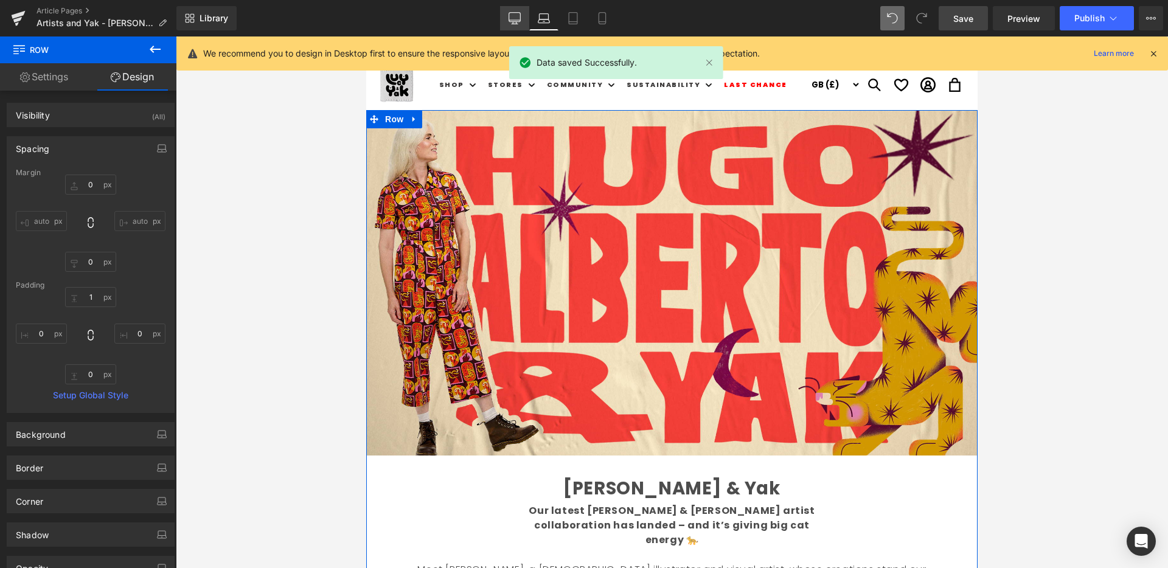
click at [515, 20] on icon at bounding box center [514, 18] width 12 height 12
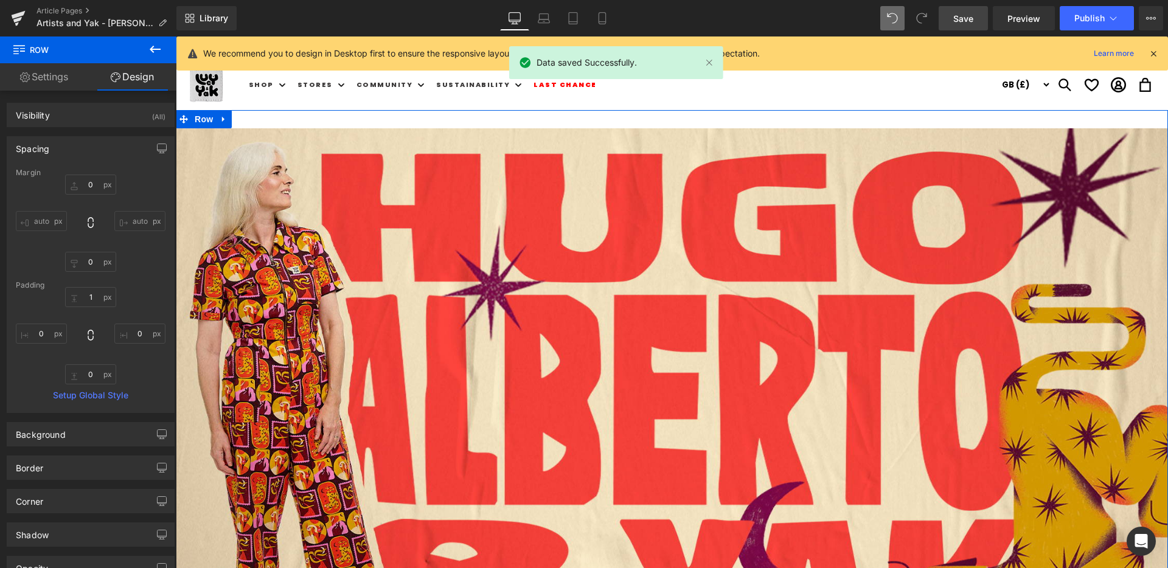
type input "0"
type input "30"
type input "0"
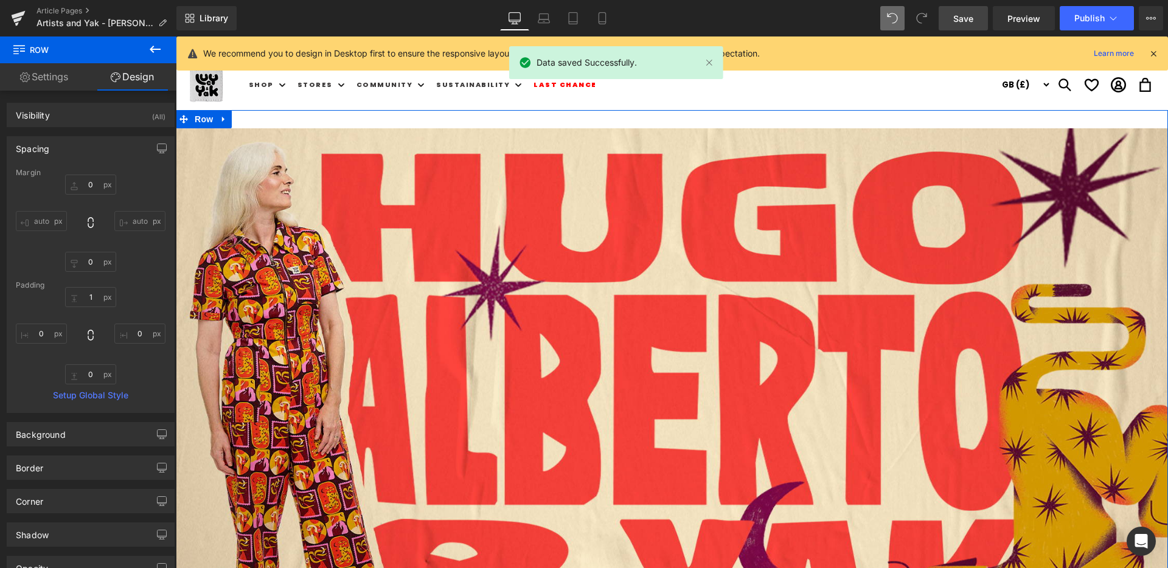
type input "0"
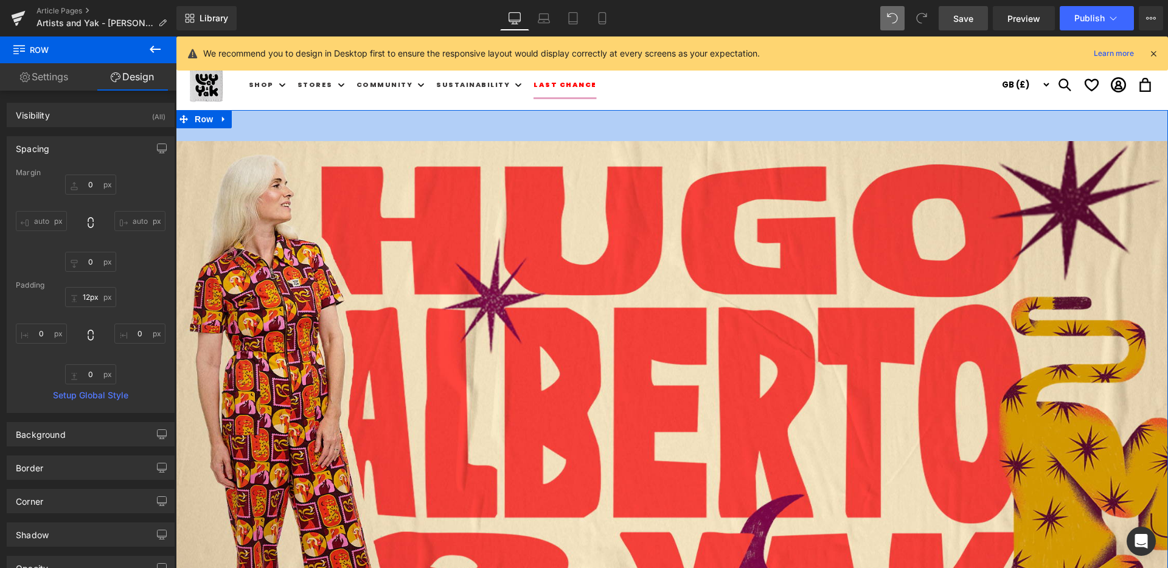
type input "0px"
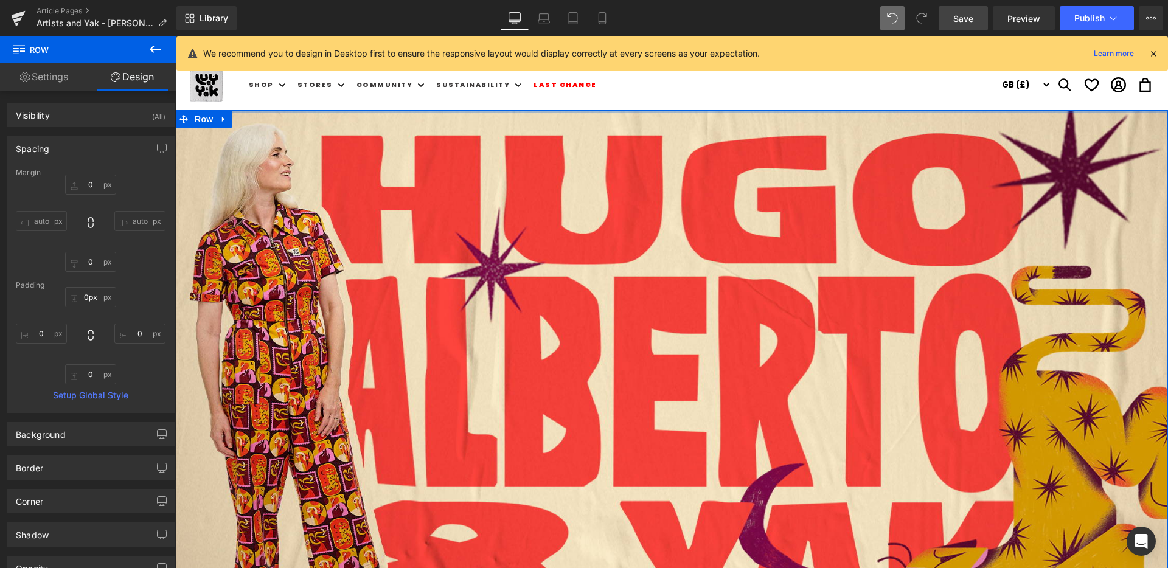
drag, startPoint x: 563, startPoint y: 111, endPoint x: 566, endPoint y: 50, distance: 61.5
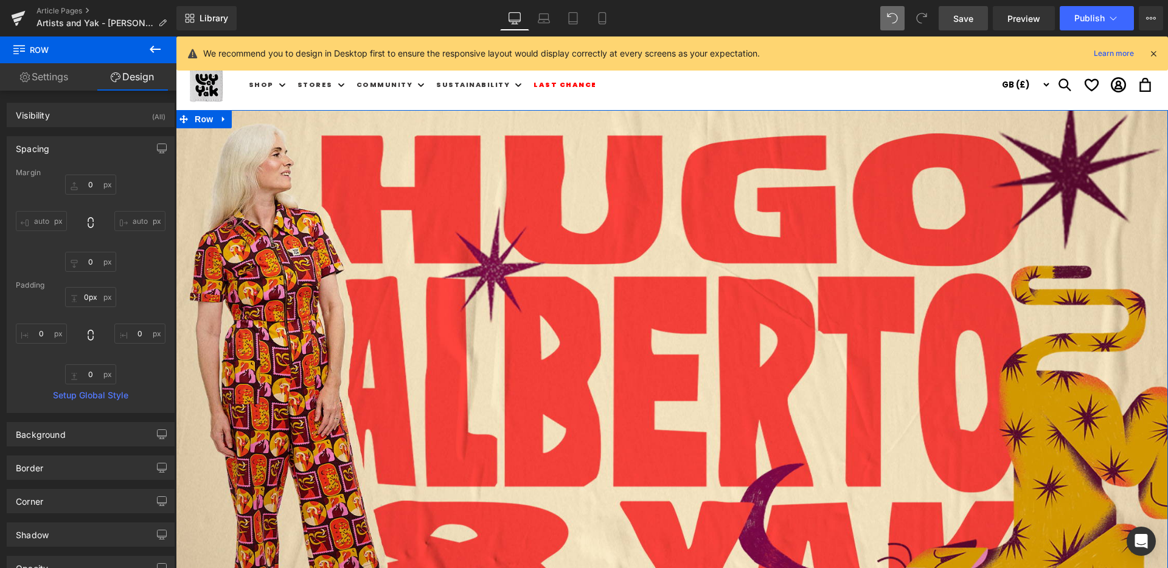
click at [963, 18] on span "Save" at bounding box center [963, 18] width 20 height 13
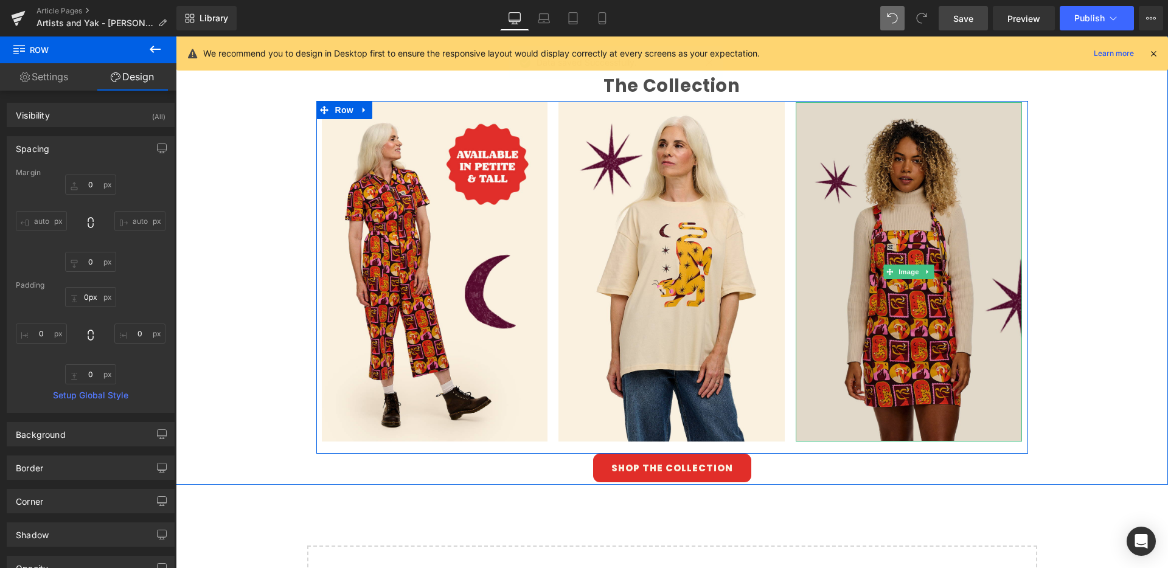
scroll to position [872, 0]
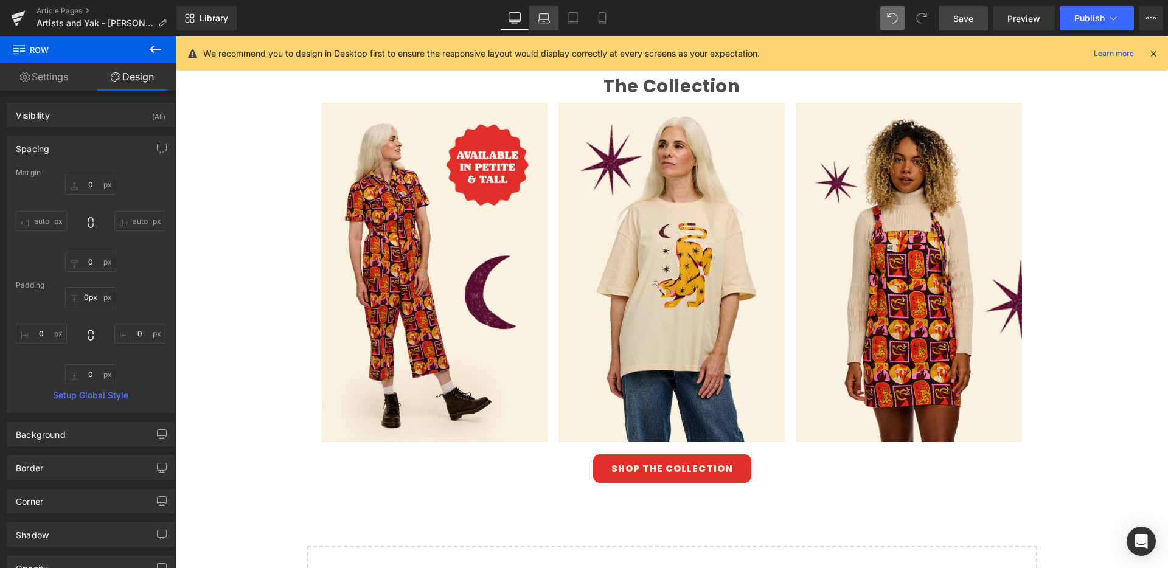
click at [535, 19] on link "Laptop" at bounding box center [543, 18] width 29 height 24
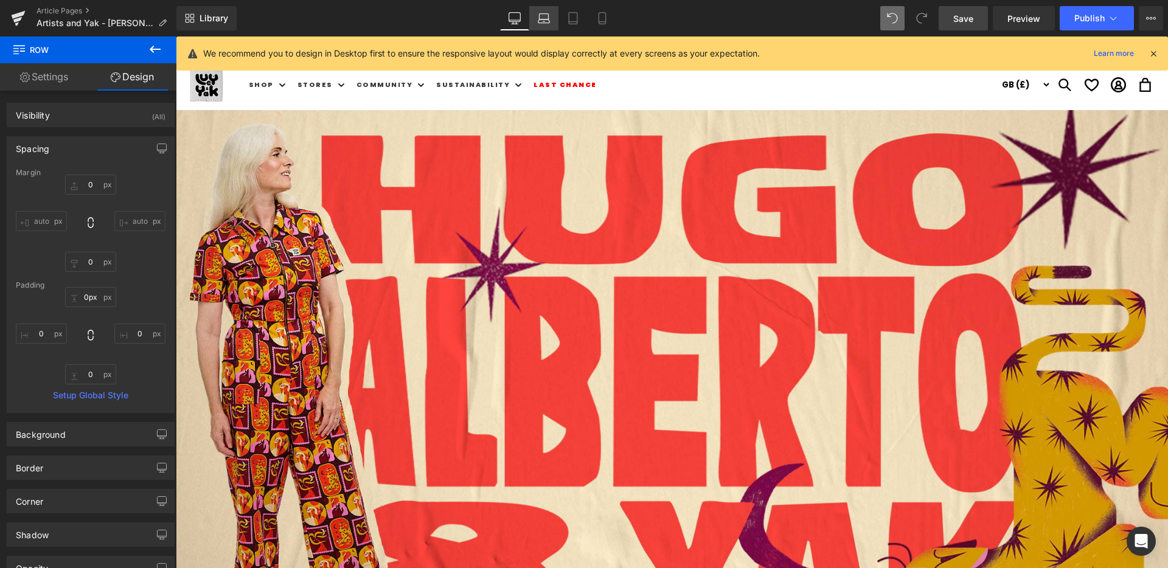
type input "0"
type input "1"
type input "0"
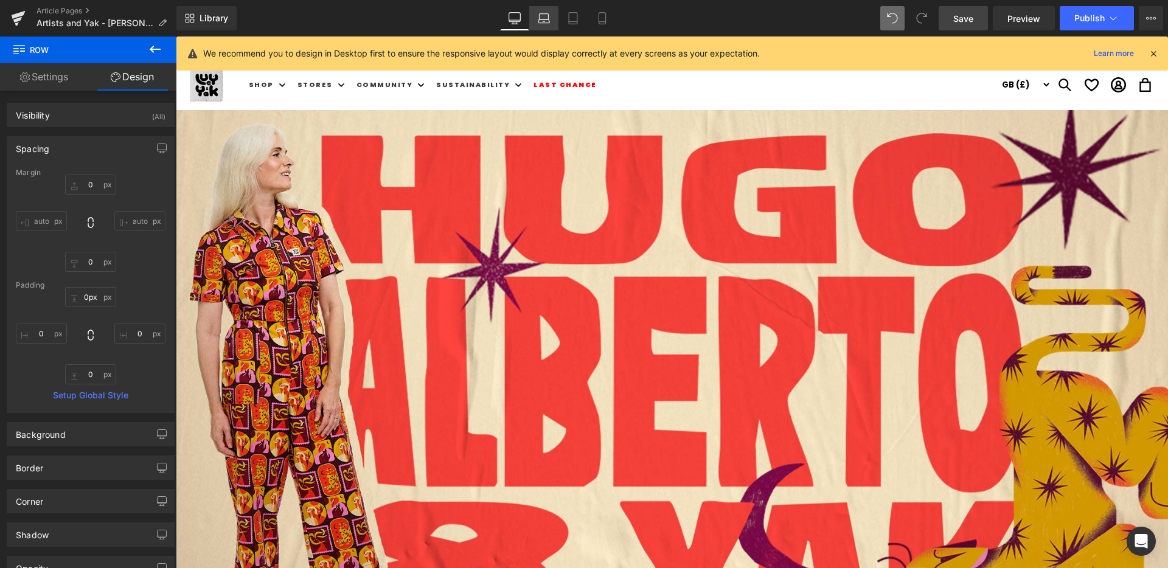
type input "0"
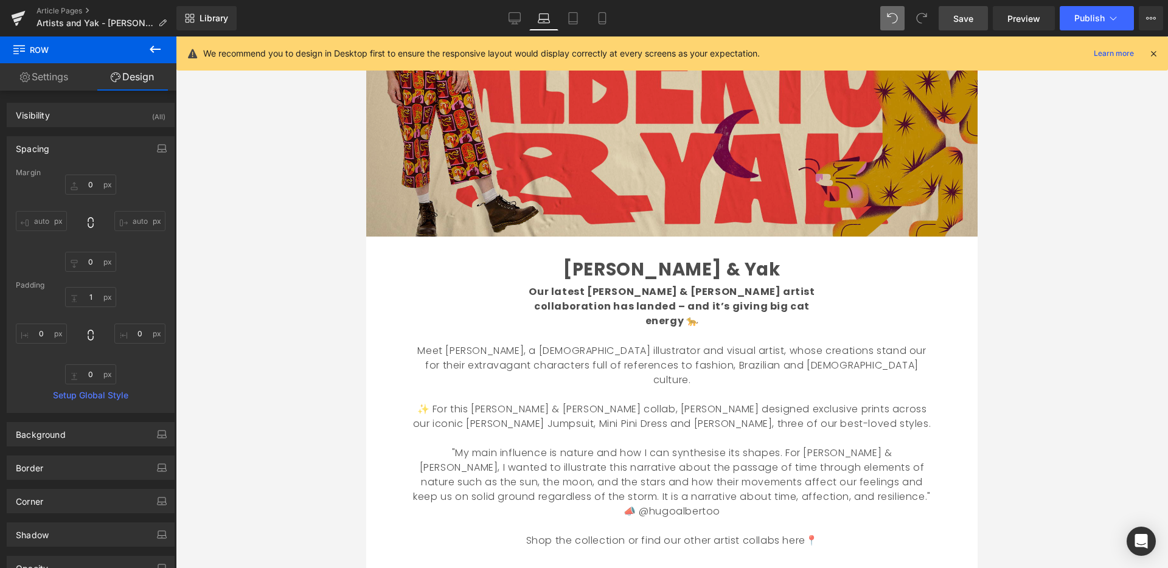
scroll to position [220, 0]
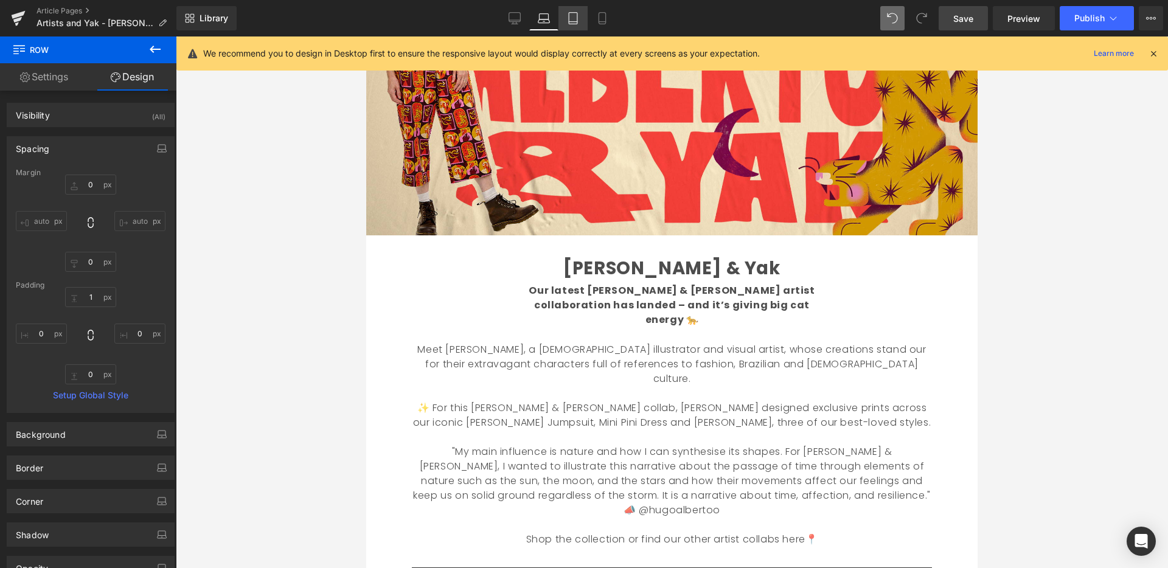
click at [570, 16] on icon at bounding box center [573, 18] width 12 height 12
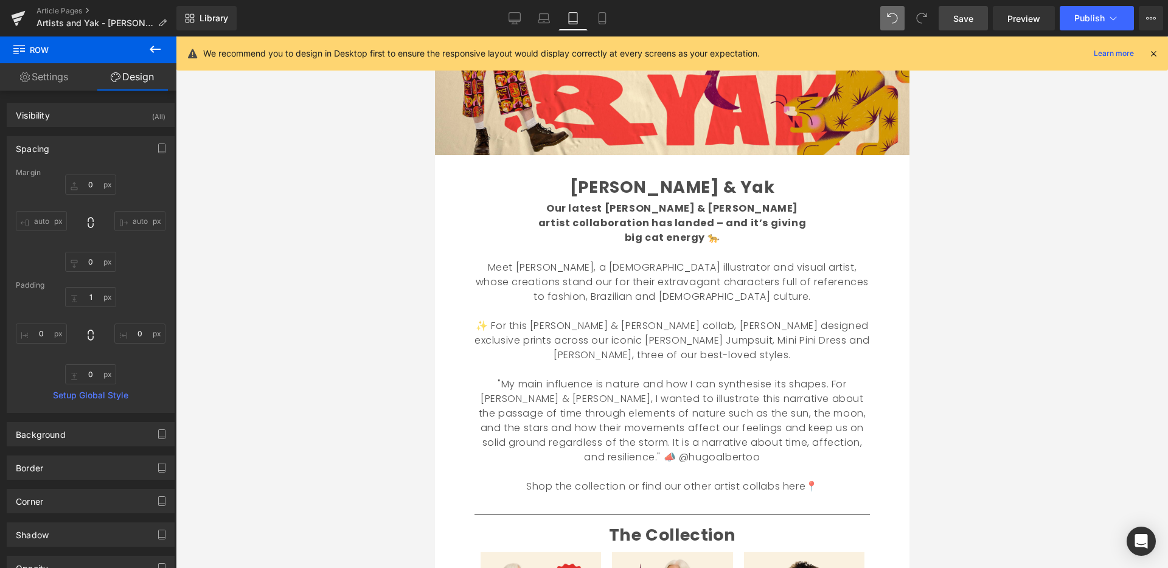
type input "0"
type input "10"
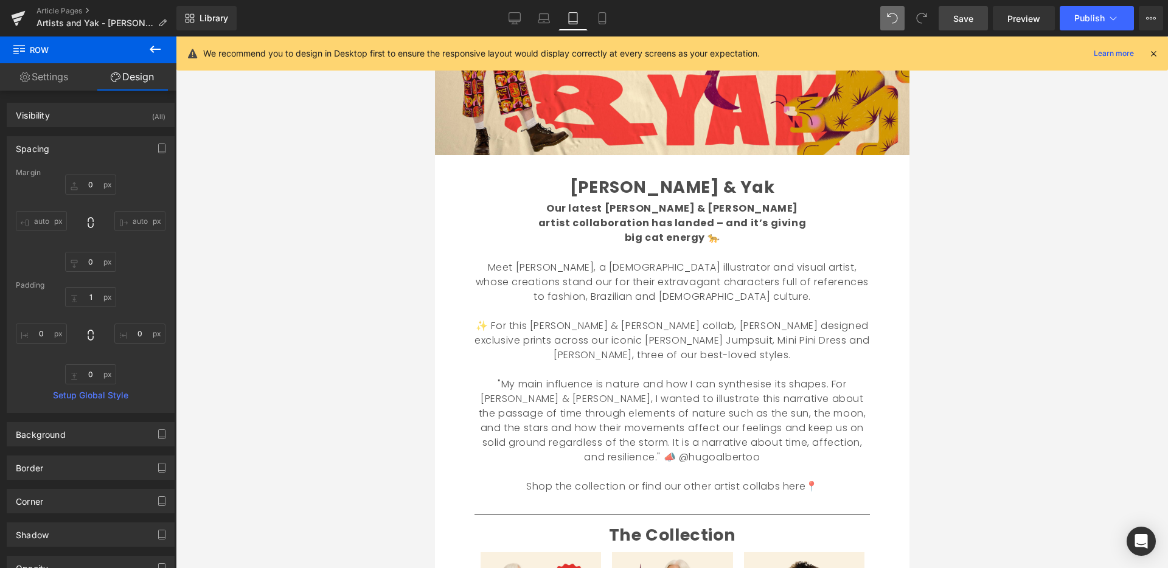
type input "0"
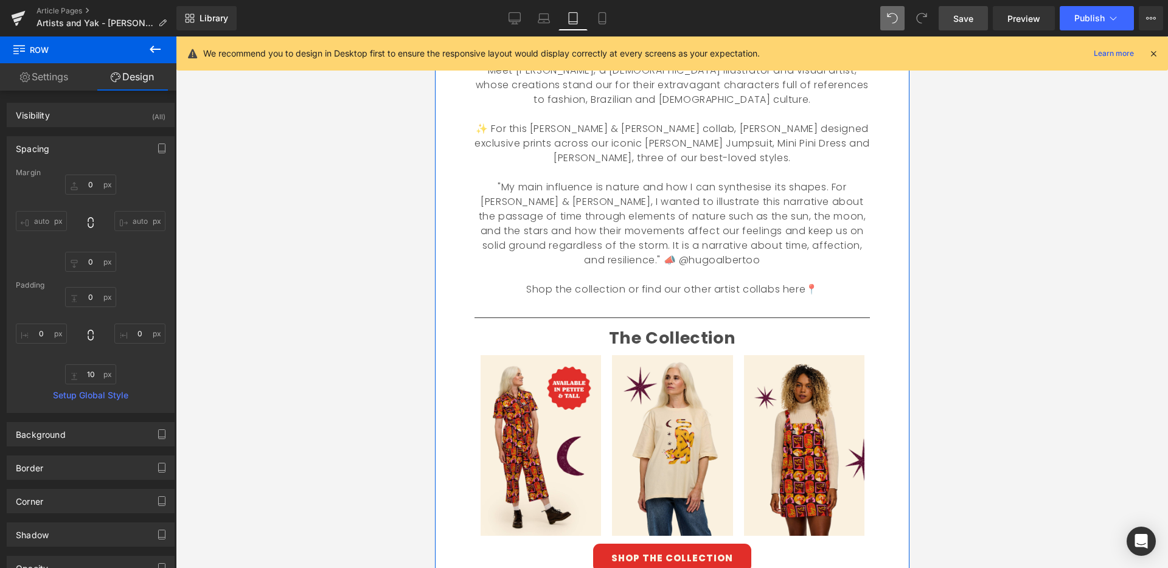
scroll to position [418, 0]
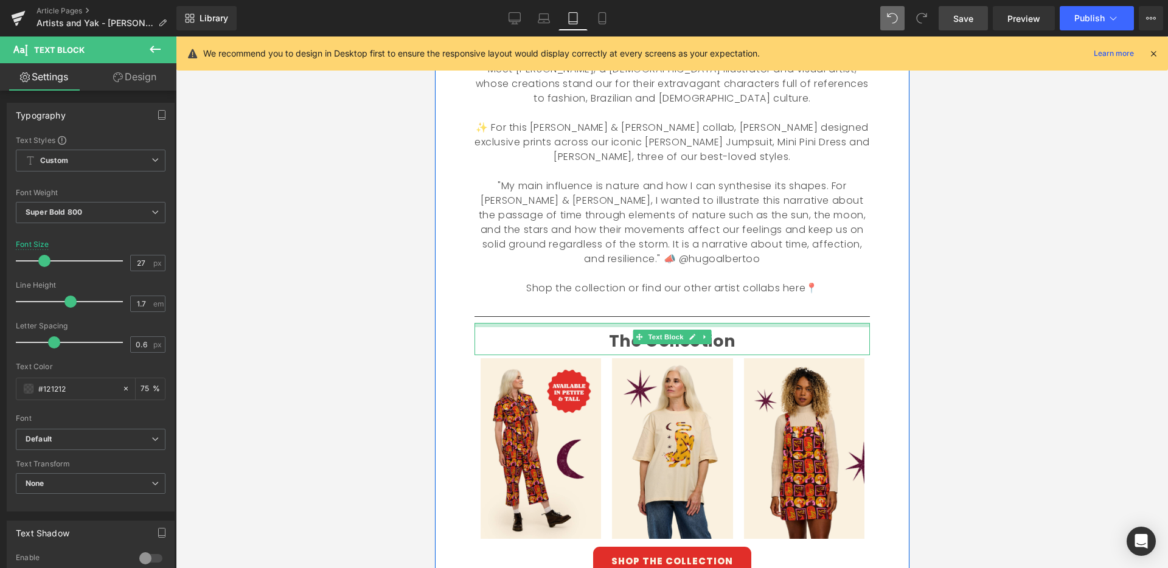
drag, startPoint x: 718, startPoint y: 311, endPoint x: 751, endPoint y: 313, distance: 33.5
click at [719, 323] on div "The Collection Text Block" at bounding box center [671, 339] width 395 height 32
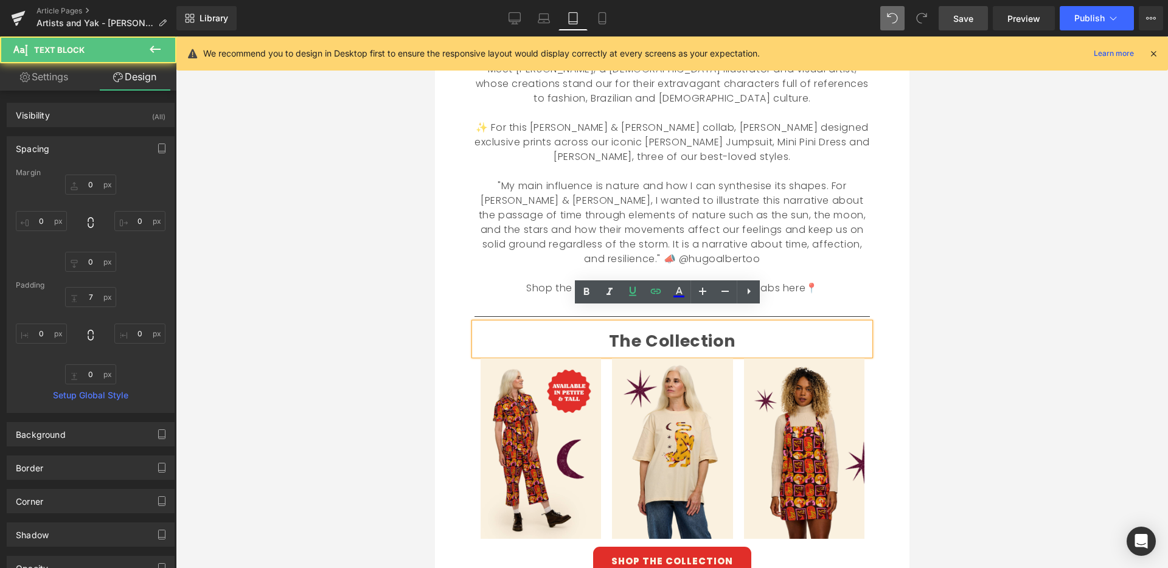
click at [957, 358] on div at bounding box center [672, 302] width 992 height 532
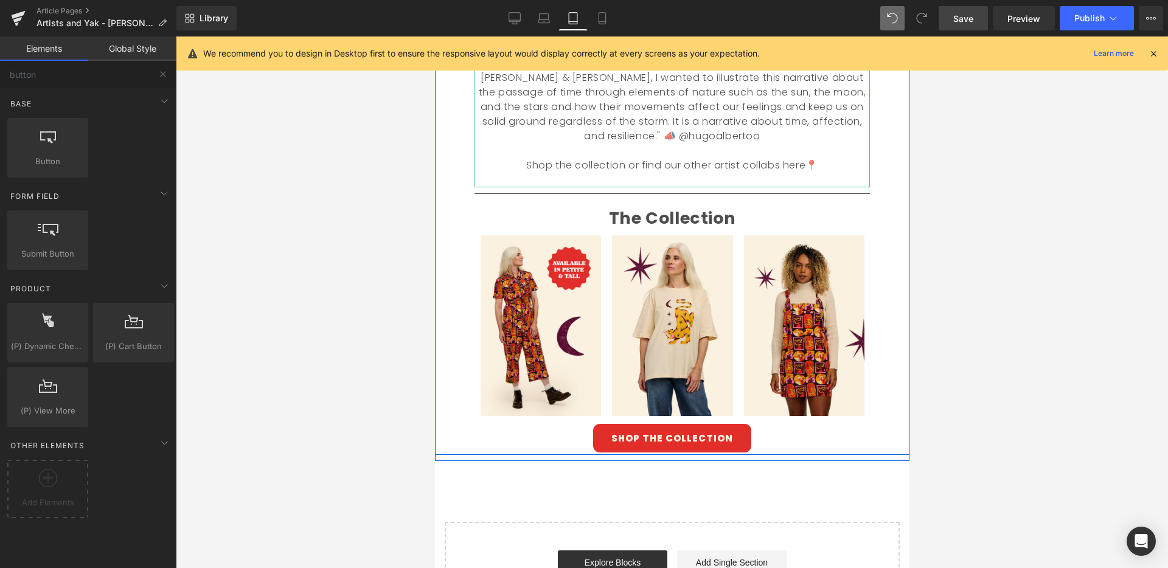
scroll to position [544, 0]
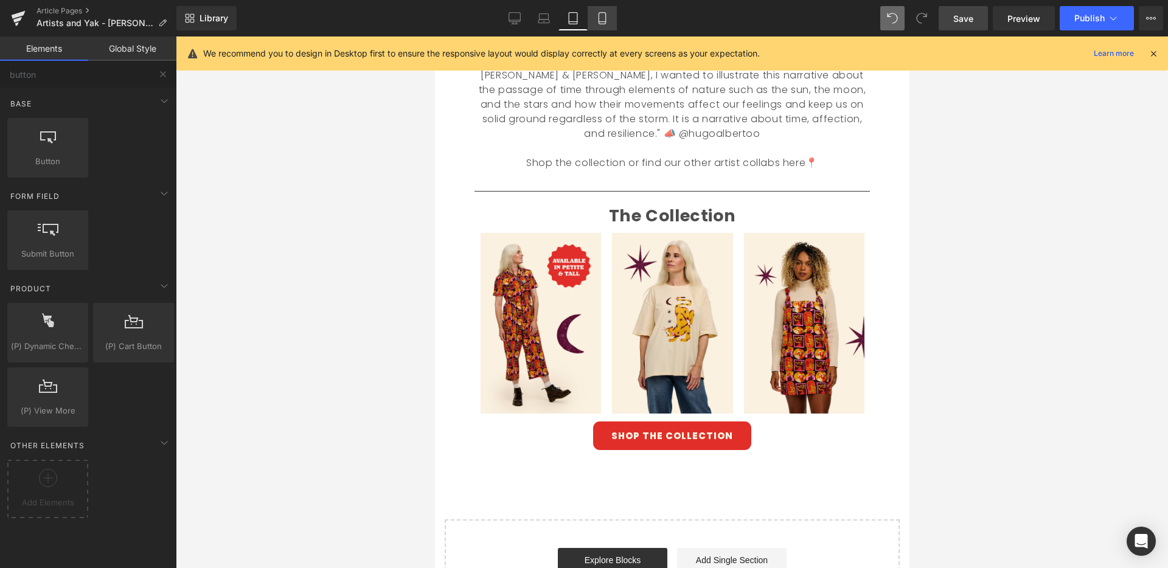
click at [603, 19] on icon at bounding box center [602, 18] width 12 height 12
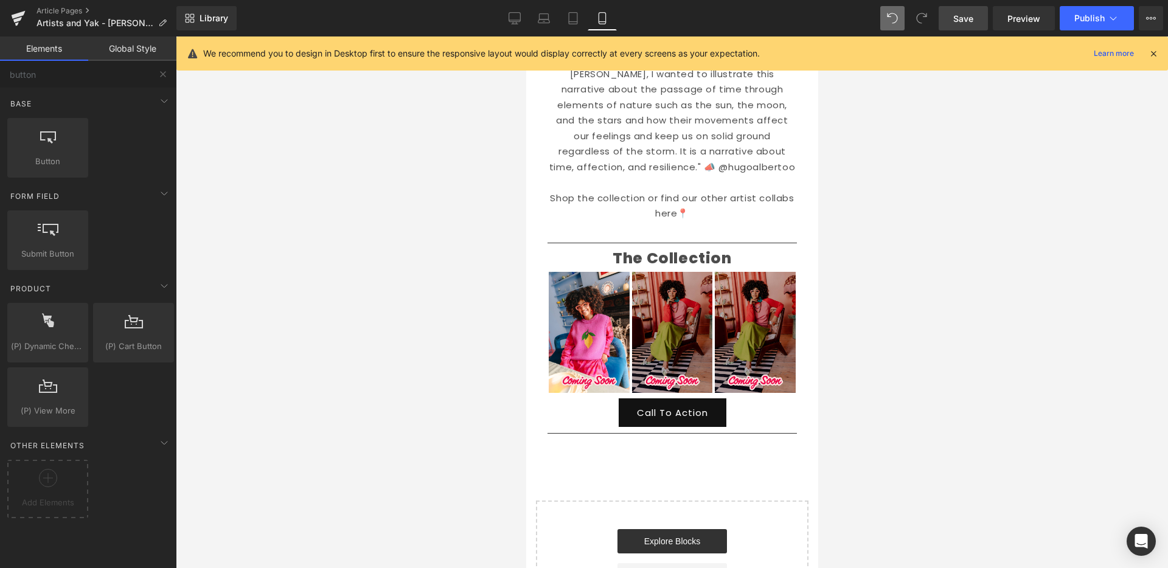
drag, startPoint x: 577, startPoint y: 13, endPoint x: 584, endPoint y: 54, distance: 41.4
click at [577, 13] on icon at bounding box center [573, 18] width 12 height 12
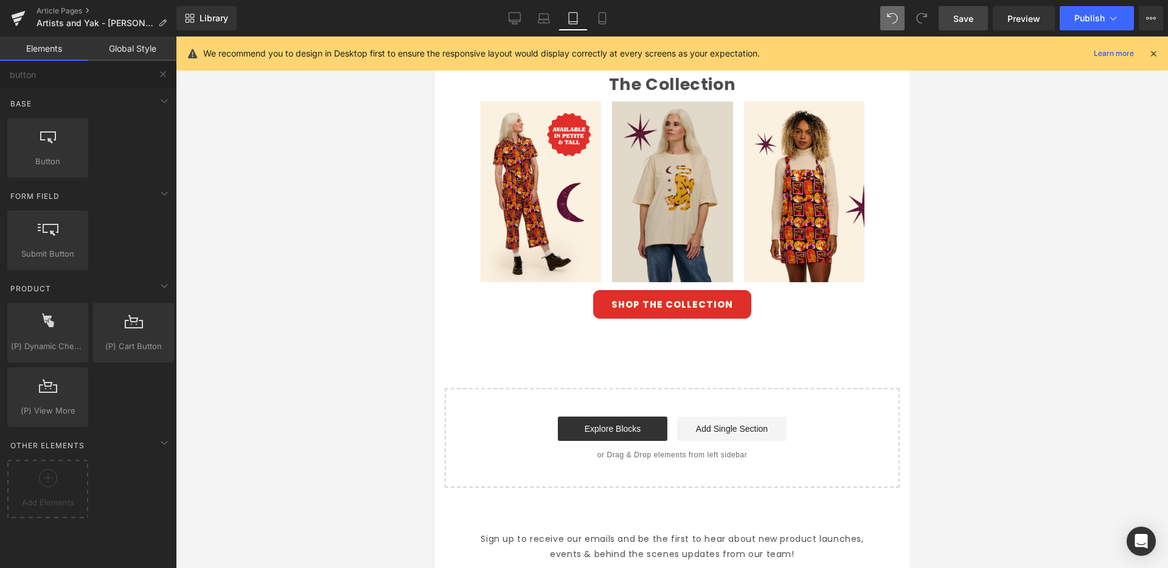
scroll to position [672, 0]
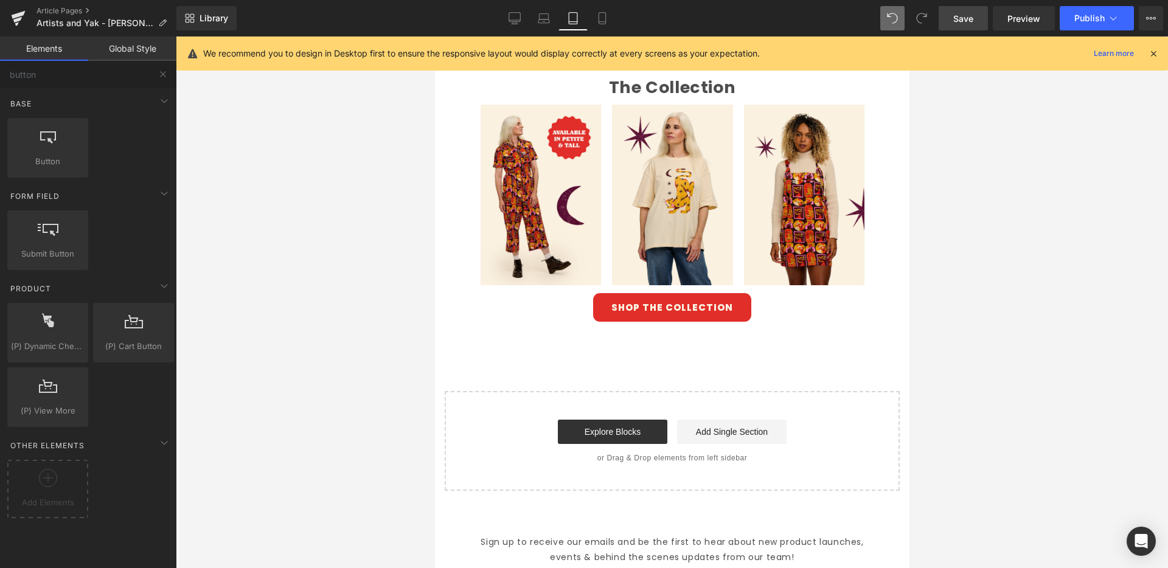
click at [737, 293] on div "SHOP THE COLLECTION Button" at bounding box center [671, 307] width 395 height 29
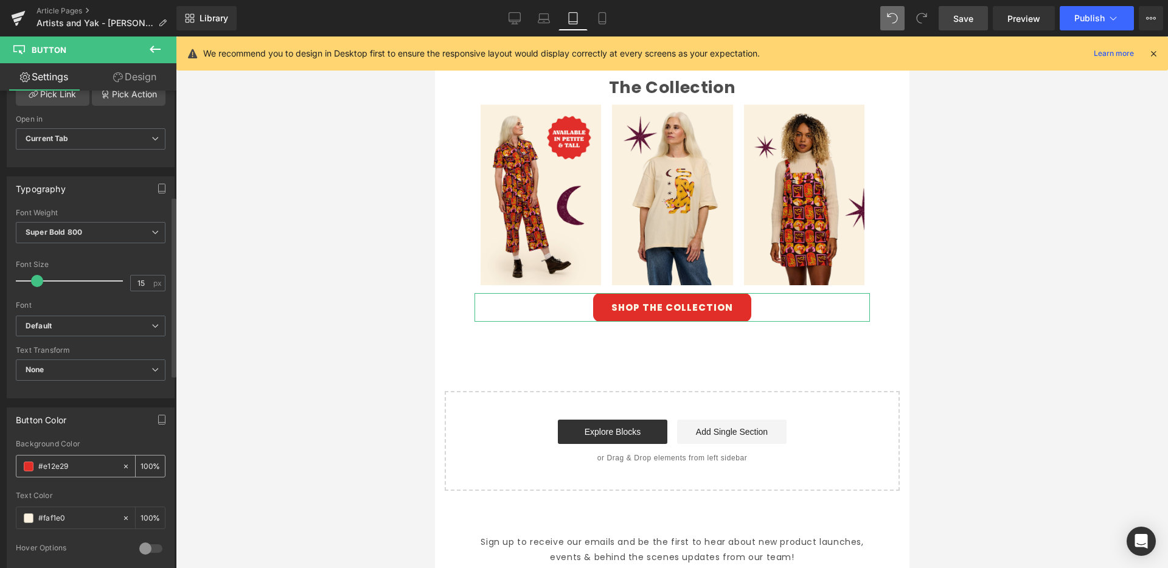
scroll to position [280, 0]
click at [85, 462] on input "#e12e29" at bounding box center [77, 463] width 78 height 13
drag, startPoint x: 94, startPoint y: 459, endPoint x: 7, endPoint y: 457, distance: 87.6
click at [11, 457] on div "rgba(225, 46, 41, 1) Background Color #e12e29 100 % rgba(250, 241, 224, 1) Text…" at bounding box center [90, 502] width 167 height 130
drag, startPoint x: 60, startPoint y: 465, endPoint x: 11, endPoint y: 461, distance: 48.8
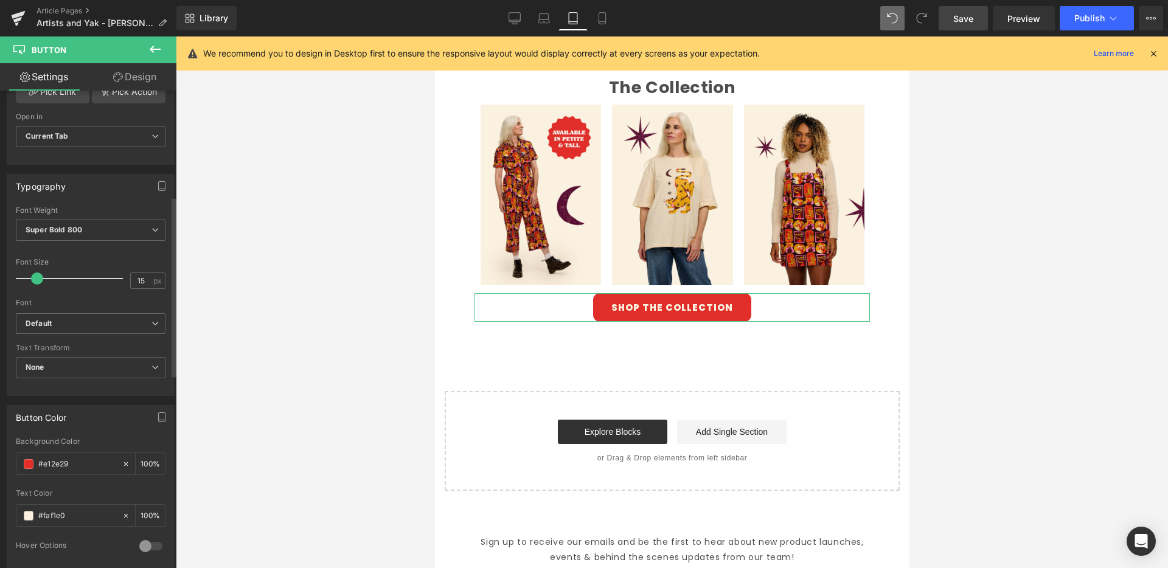
click at [13, 461] on div "rgba(225, 46, 41, 1) Background Color #e12e29 100 % rgba(250, 241, 224, 1) Text…" at bounding box center [90, 502] width 167 height 130
click at [606, 19] on icon at bounding box center [602, 18] width 12 height 12
type input "100"
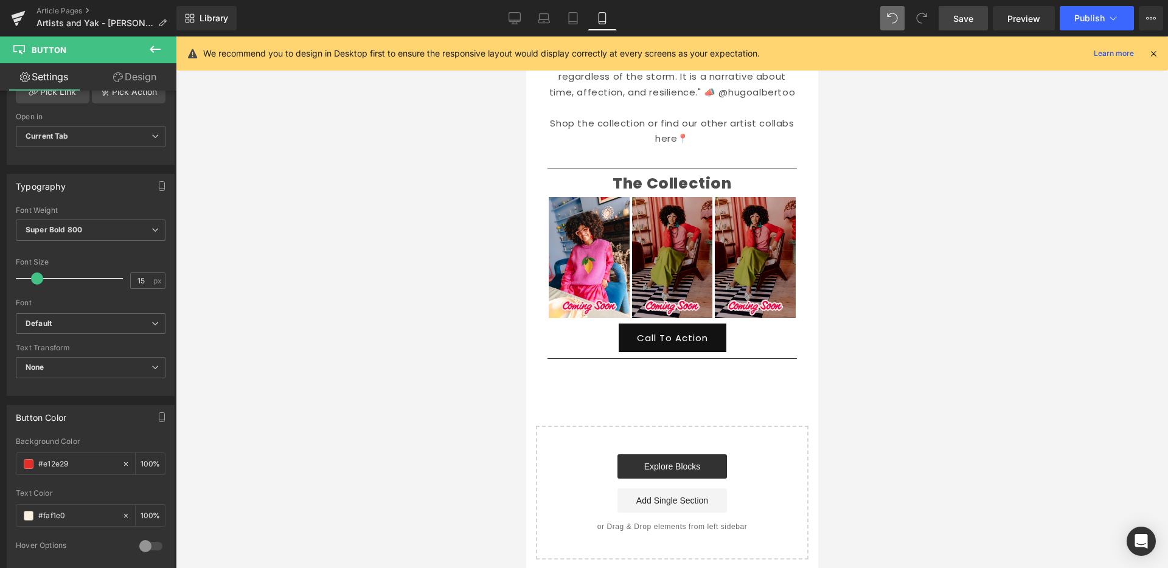
scroll to position [632, 0]
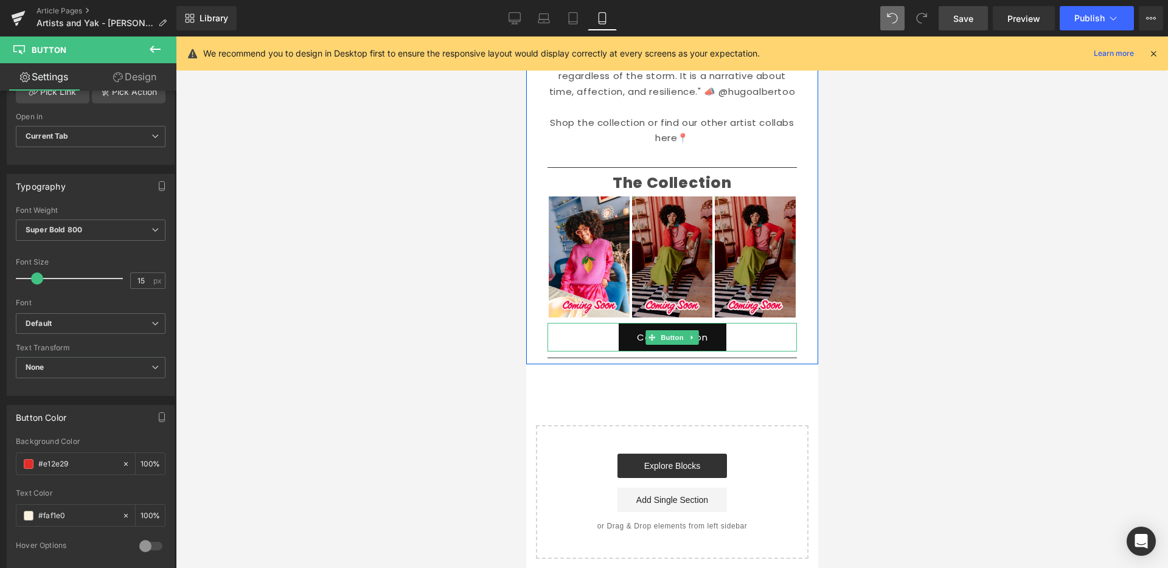
click at [717, 323] on link "Call To Action" at bounding box center [672, 337] width 108 height 29
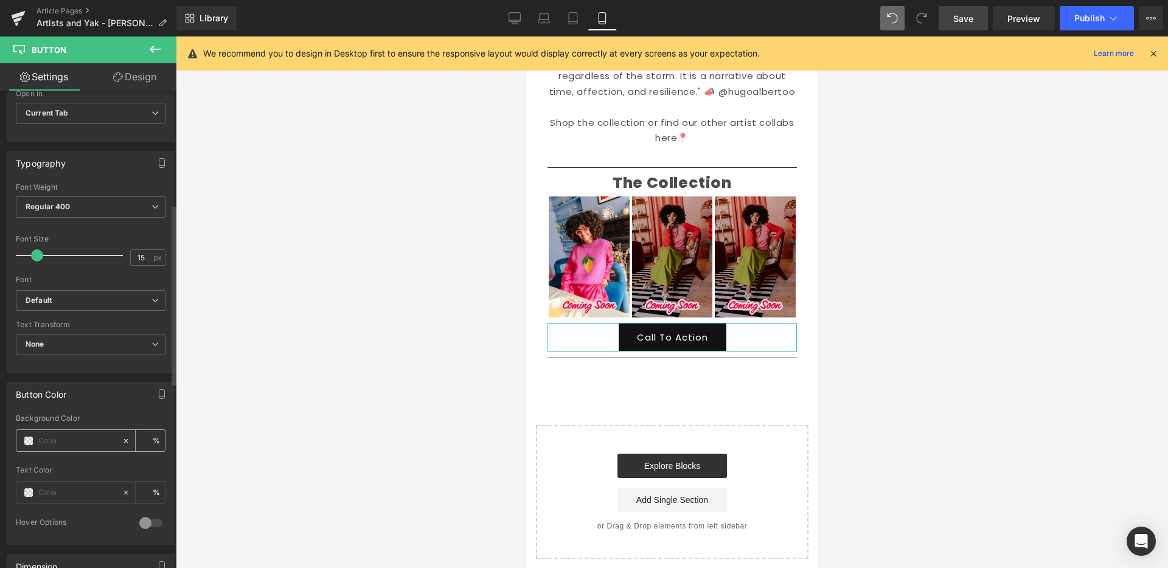
scroll to position [304, 0]
click at [88, 437] on input "text" at bounding box center [77, 440] width 78 height 13
type input "#e12e29"
type input "100"
type input "#e12e29"
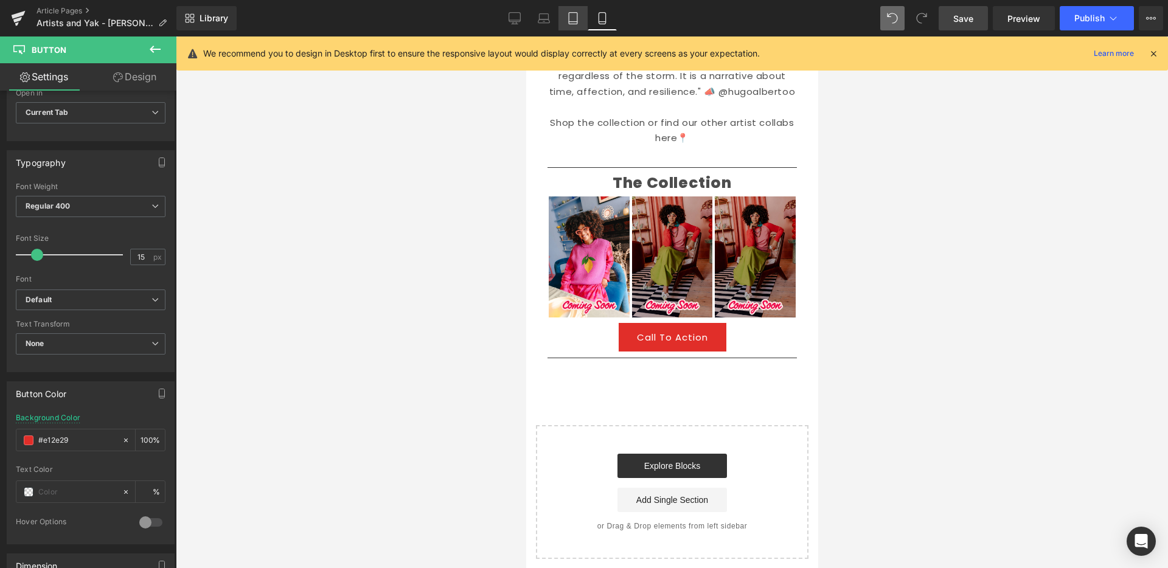
click at [575, 19] on icon at bounding box center [573, 18] width 12 height 12
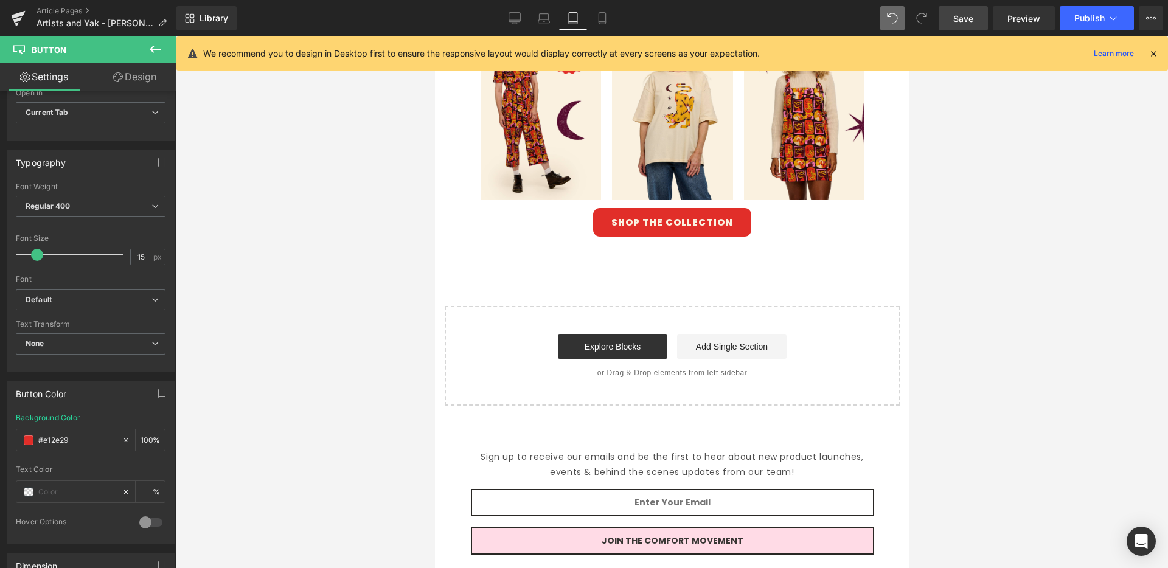
scroll to position [758, 0]
click at [736, 207] on link "SHOP THE COLLECTION" at bounding box center [671, 221] width 158 height 29
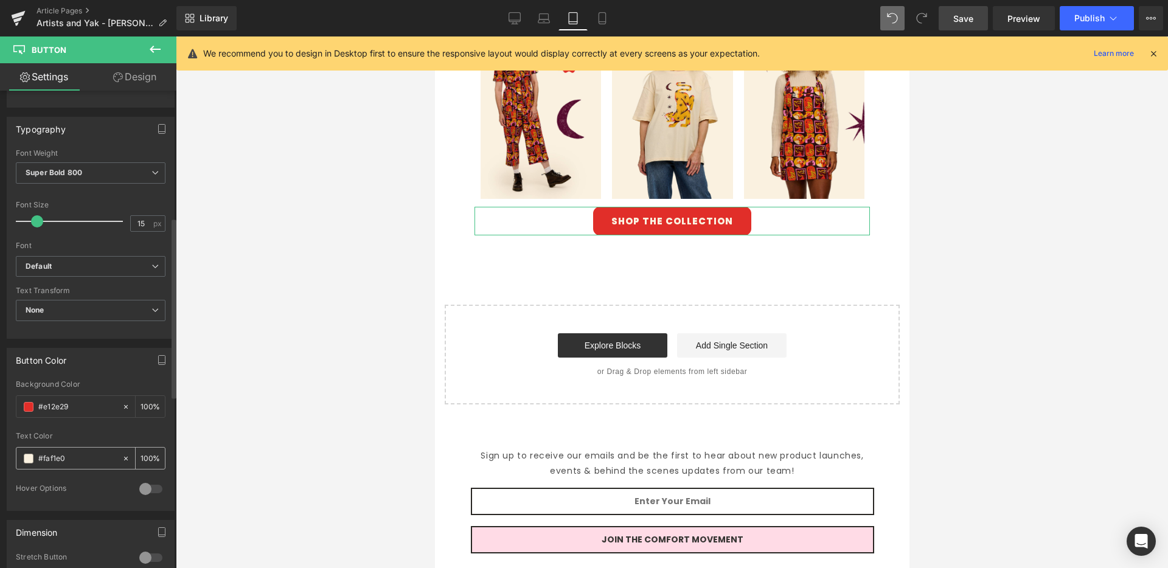
scroll to position [339, 0]
drag, startPoint x: 70, startPoint y: 459, endPoint x: 9, endPoint y: 455, distance: 61.5
click at [10, 455] on div "rgba(225, 46, 41, 1) Background Color #e12e29 100 % rgba(250, 241, 224, 1) Text…" at bounding box center [90, 443] width 167 height 130
click at [605, 16] on icon at bounding box center [602, 18] width 12 height 12
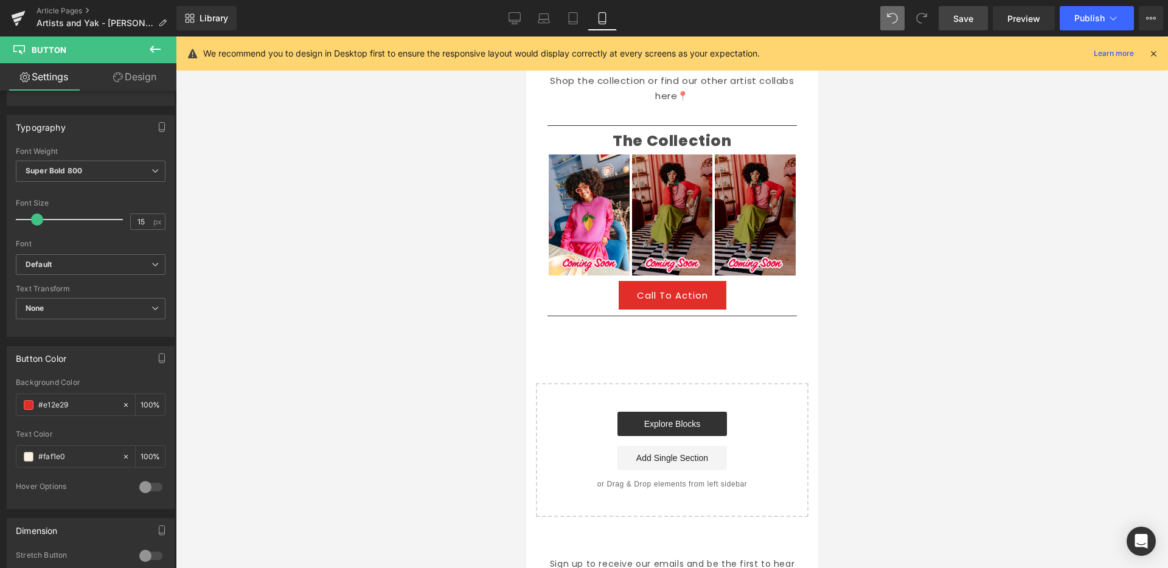
scroll to position [676, 0]
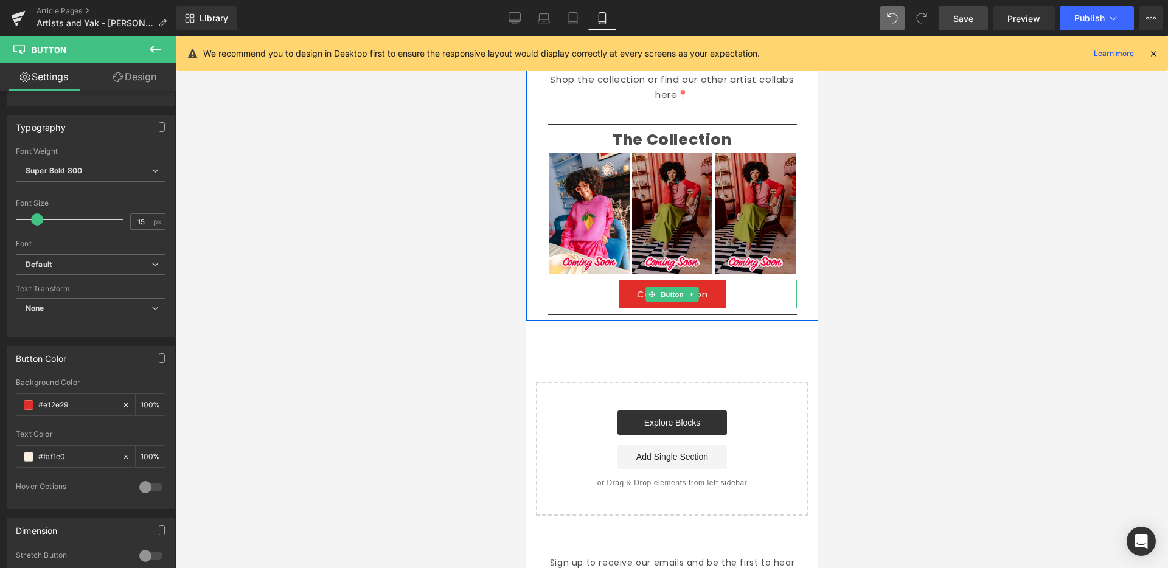
click at [699, 280] on link "Call To Action" at bounding box center [672, 294] width 108 height 29
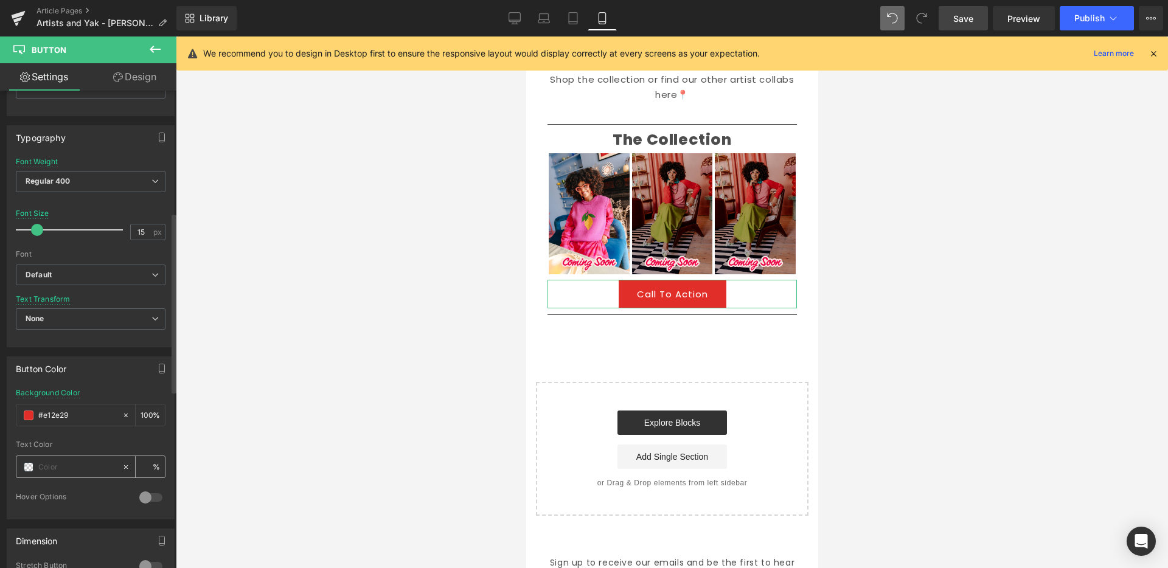
scroll to position [332, 0]
click at [76, 465] on input "text" at bounding box center [77, 463] width 78 height 13
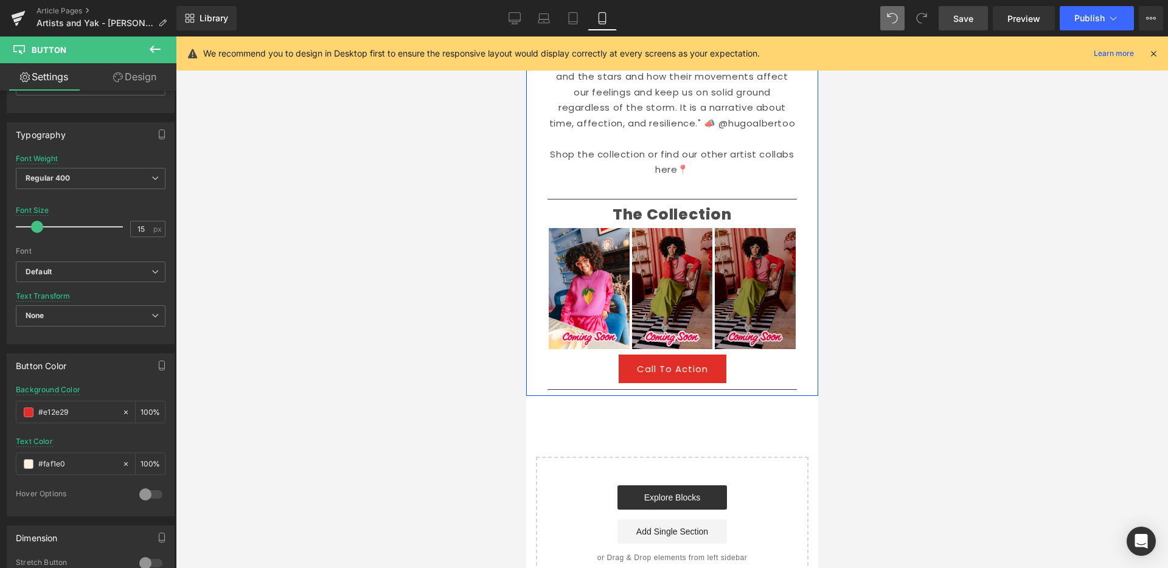
scroll to position [600, 0]
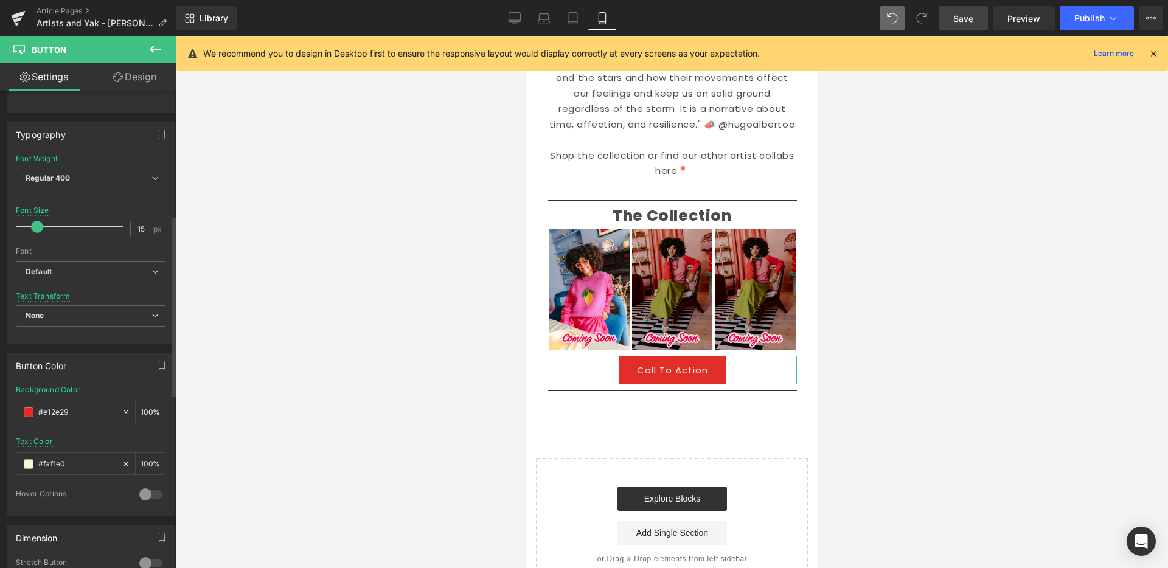
click at [116, 179] on span "Regular 400" at bounding box center [91, 178] width 150 height 21
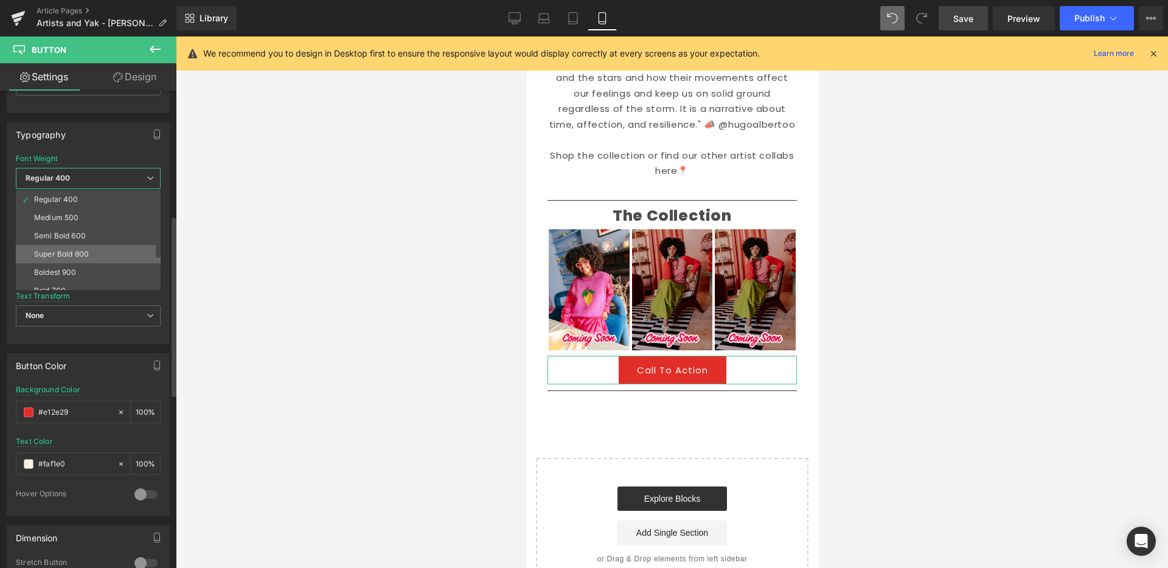
scroll to position [58, 0]
click at [95, 234] on li "Semi Bold 600" at bounding box center [91, 233] width 150 height 18
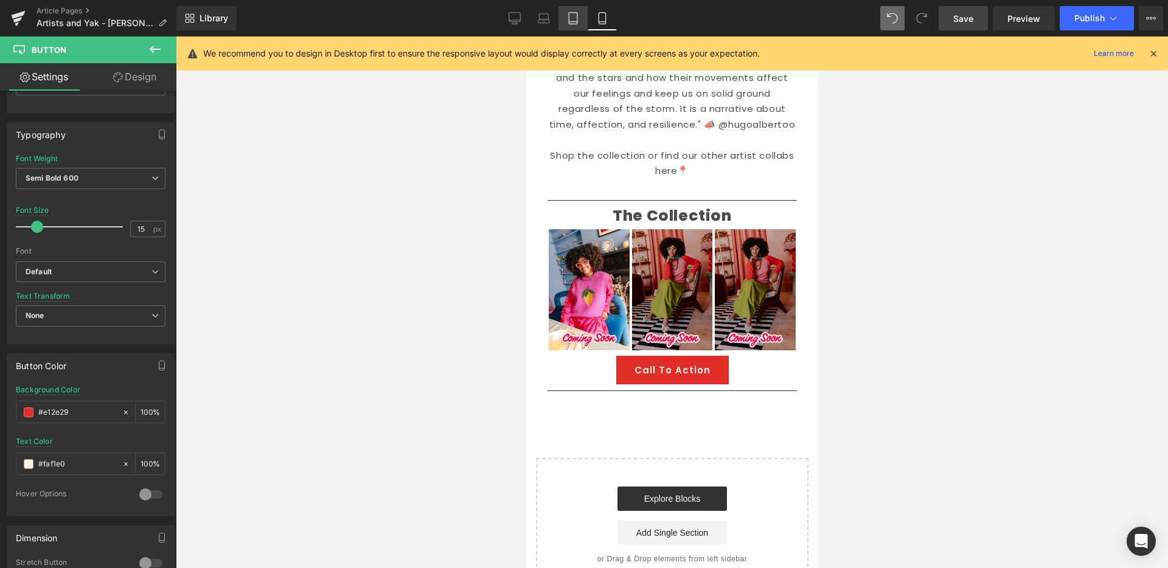
click at [573, 19] on icon at bounding box center [573, 18] width 12 height 12
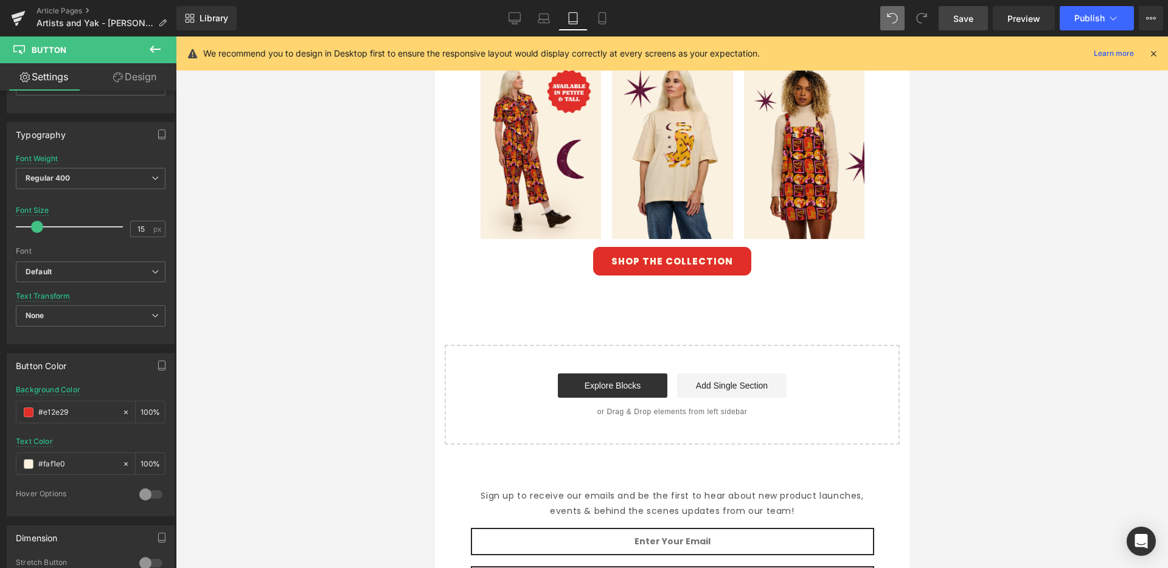
scroll to position [713, 0]
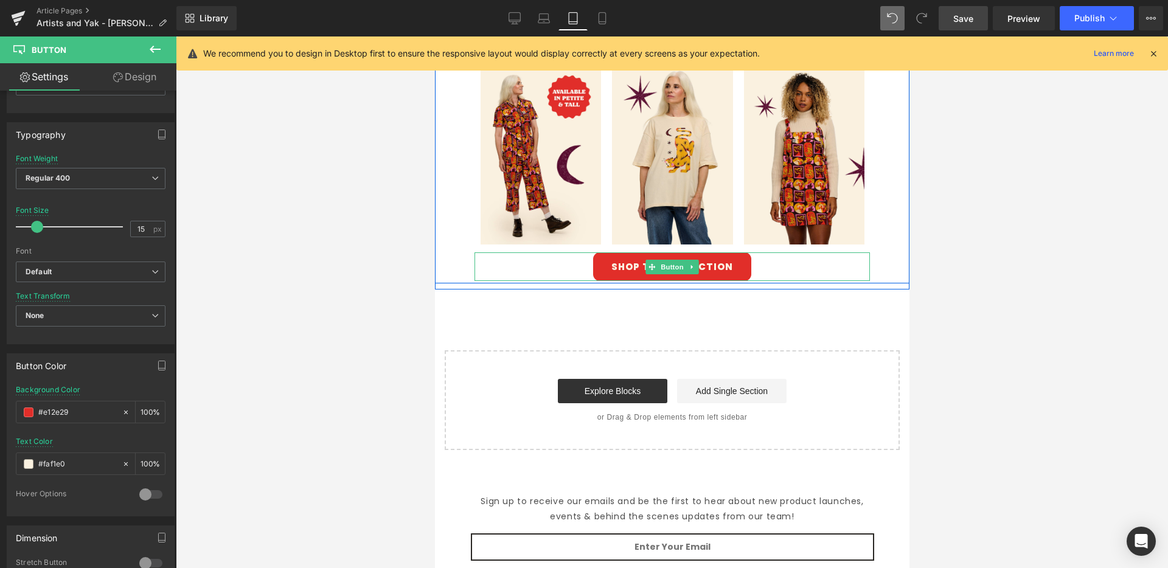
click at [599, 252] on link "SHOP THE COLLECTION" at bounding box center [671, 266] width 158 height 29
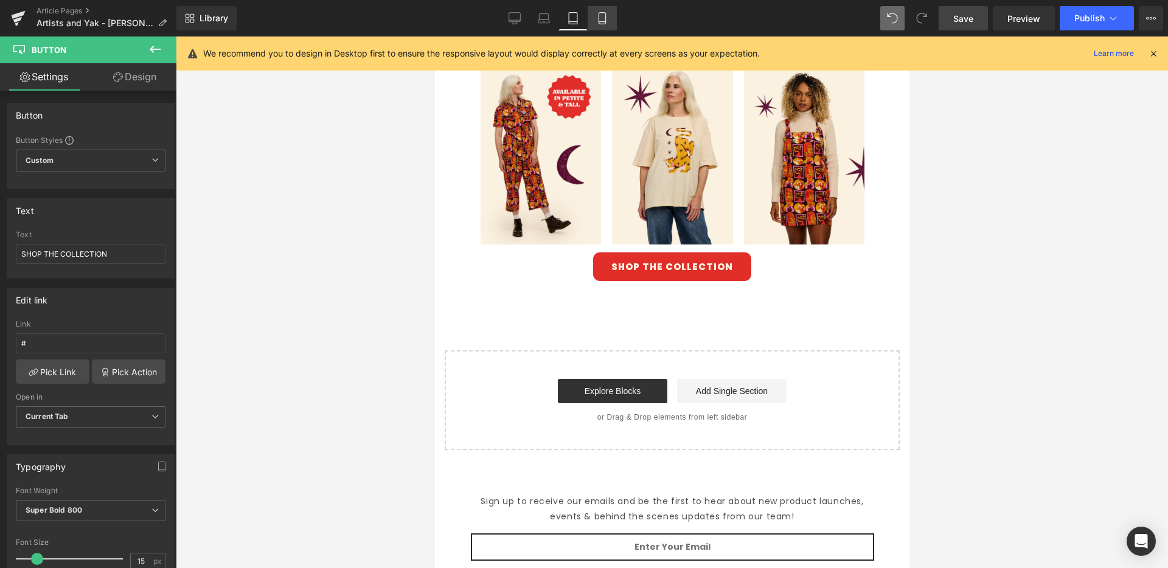
drag, startPoint x: 607, startPoint y: 21, endPoint x: 603, endPoint y: 26, distance: 6.5
click at [607, 22] on icon at bounding box center [602, 18] width 12 height 12
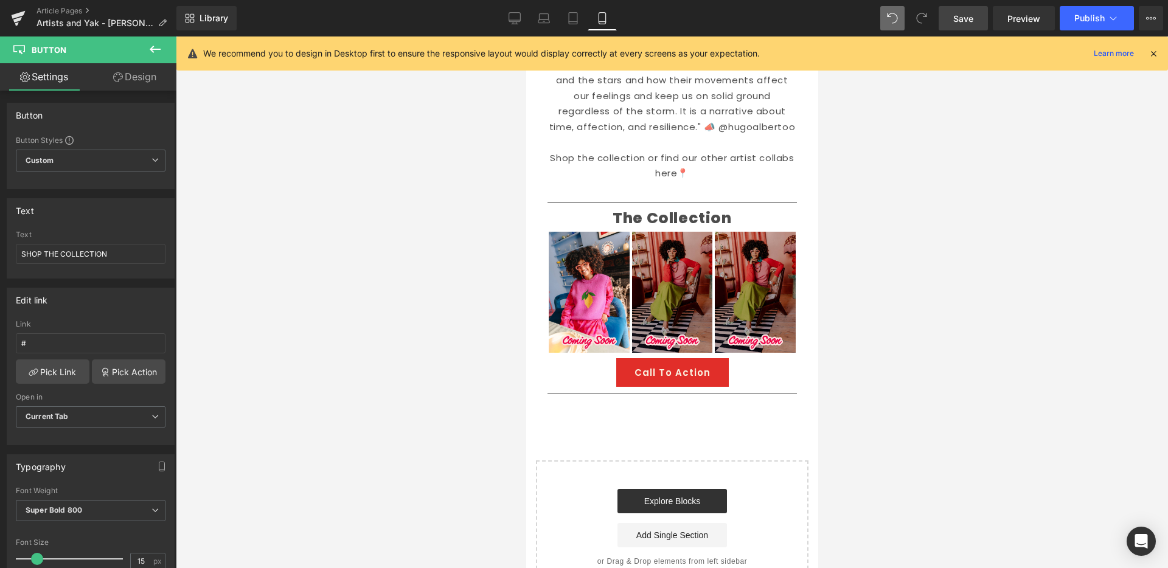
scroll to position [595, 0]
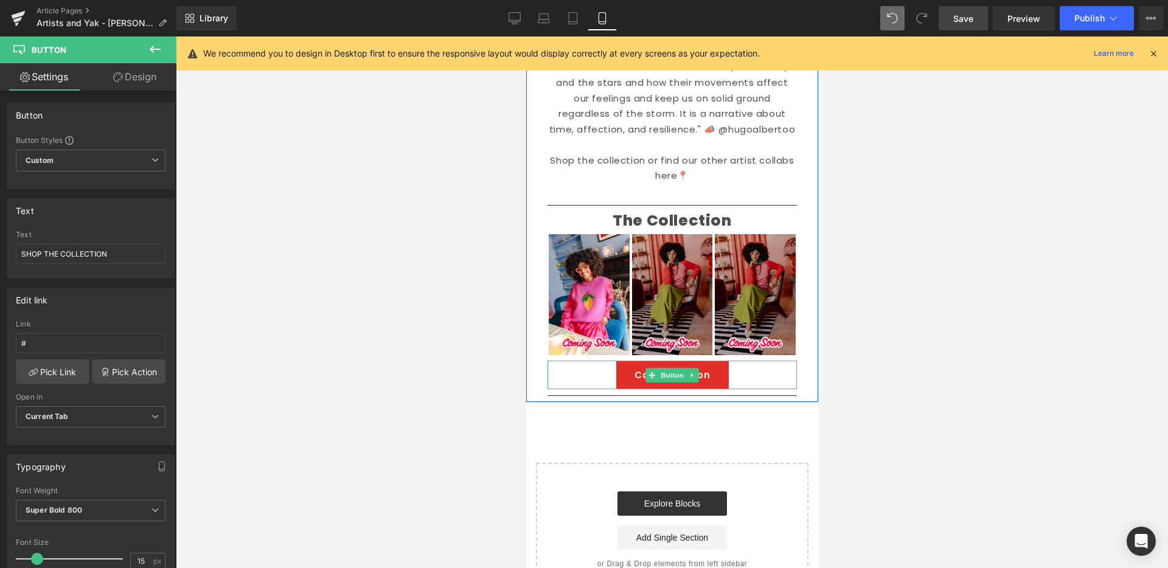
click at [619, 361] on link "Call To Action" at bounding box center [671, 375] width 113 height 29
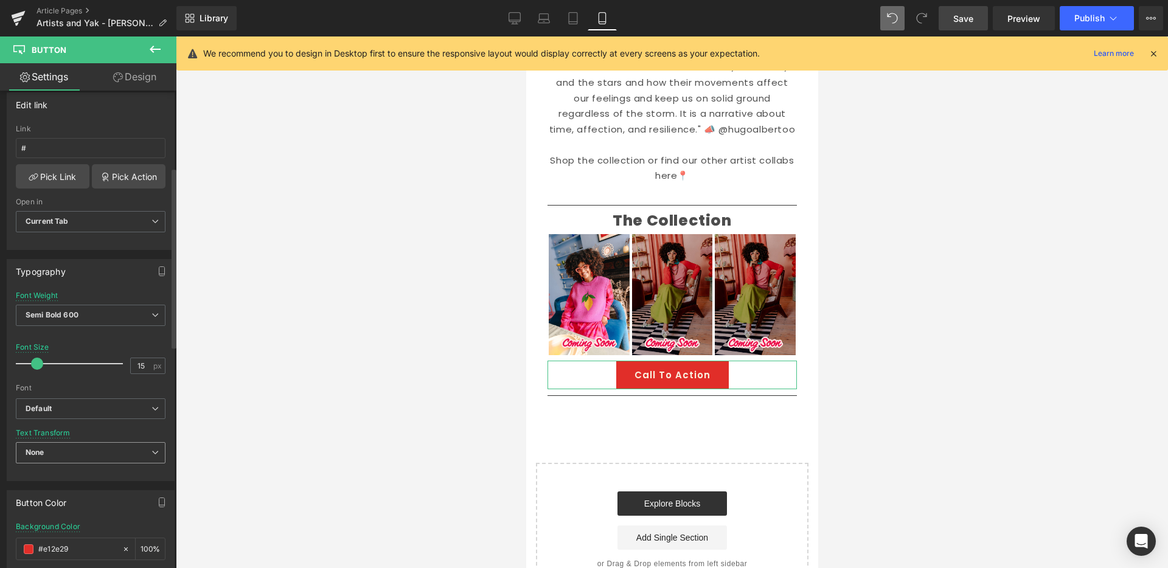
scroll to position [205, 0]
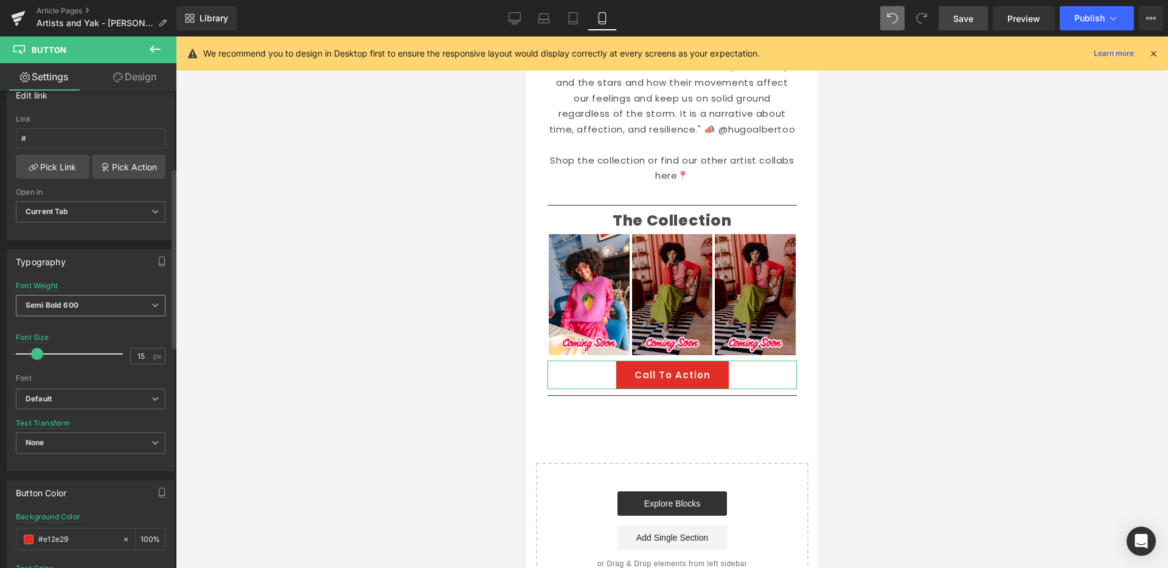
click at [116, 303] on span "Semi Bold 600" at bounding box center [91, 305] width 150 height 21
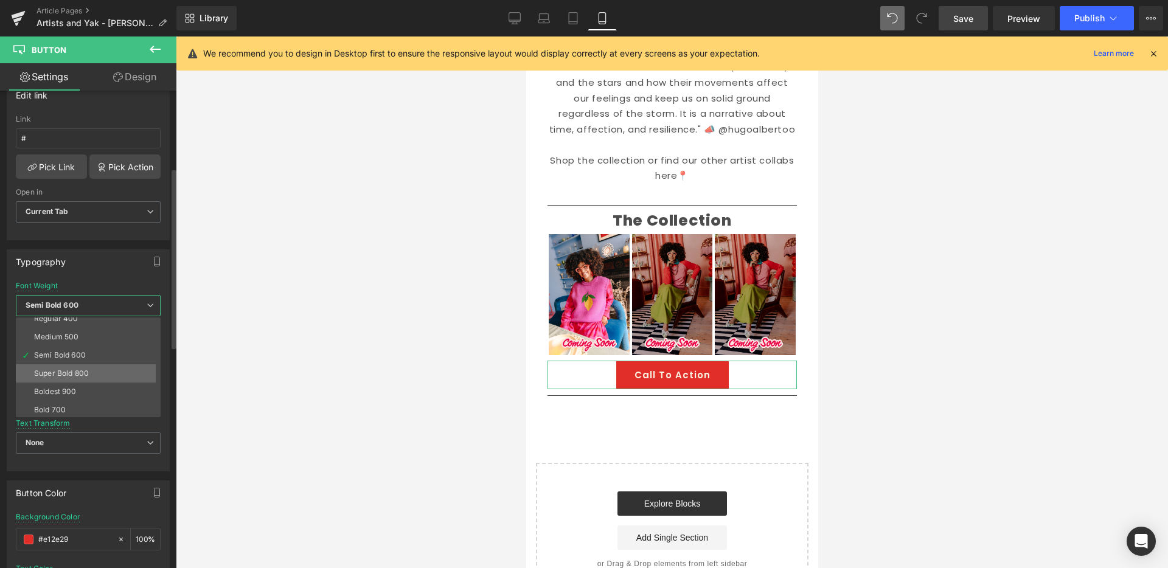
scroll to position [64, 0]
click at [102, 369] on li "Super Bold 800" at bounding box center [91, 371] width 150 height 18
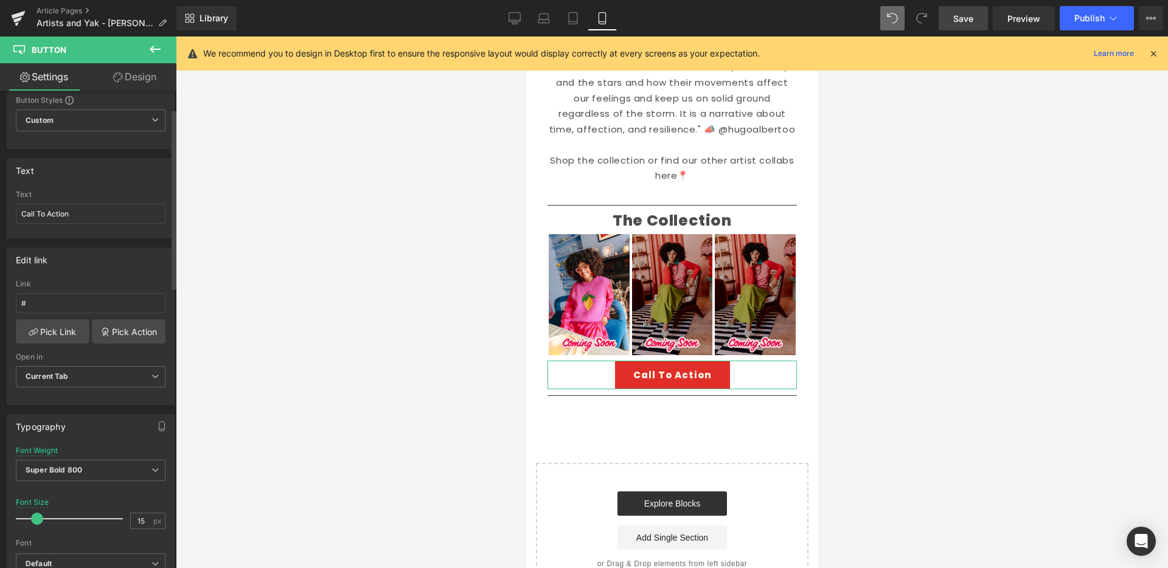
scroll to position [32, 0]
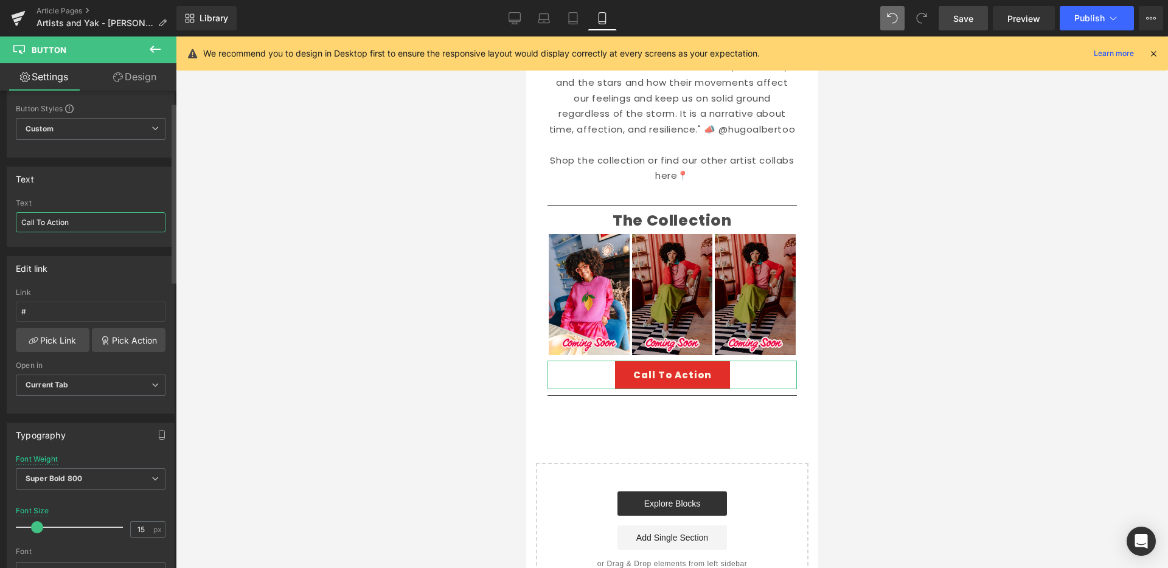
drag, startPoint x: 53, startPoint y: 218, endPoint x: 1, endPoint y: 217, distance: 52.3
click at [1, 216] on div "Text Call To Action Text Call To Action" at bounding box center [91, 202] width 182 height 89
click at [957, 369] on div at bounding box center [672, 302] width 992 height 532
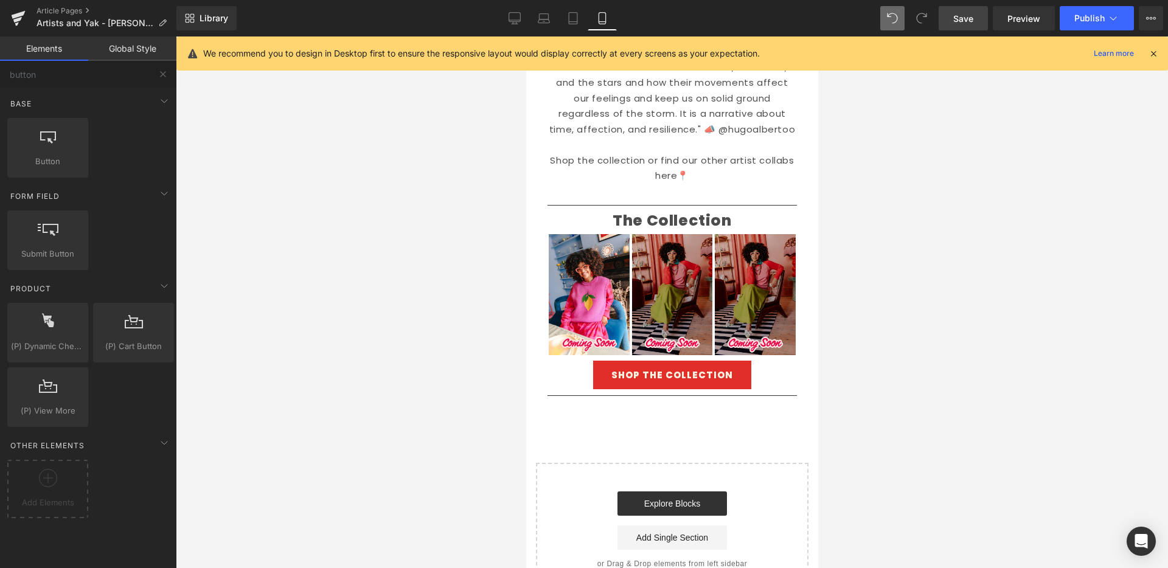
click at [742, 404] on div "Image Welcome back to Make What Moves You Text Block Our series celebrating inc…" at bounding box center [671, 55] width 292 height 1084
click at [519, 18] on icon at bounding box center [514, 18] width 12 height 12
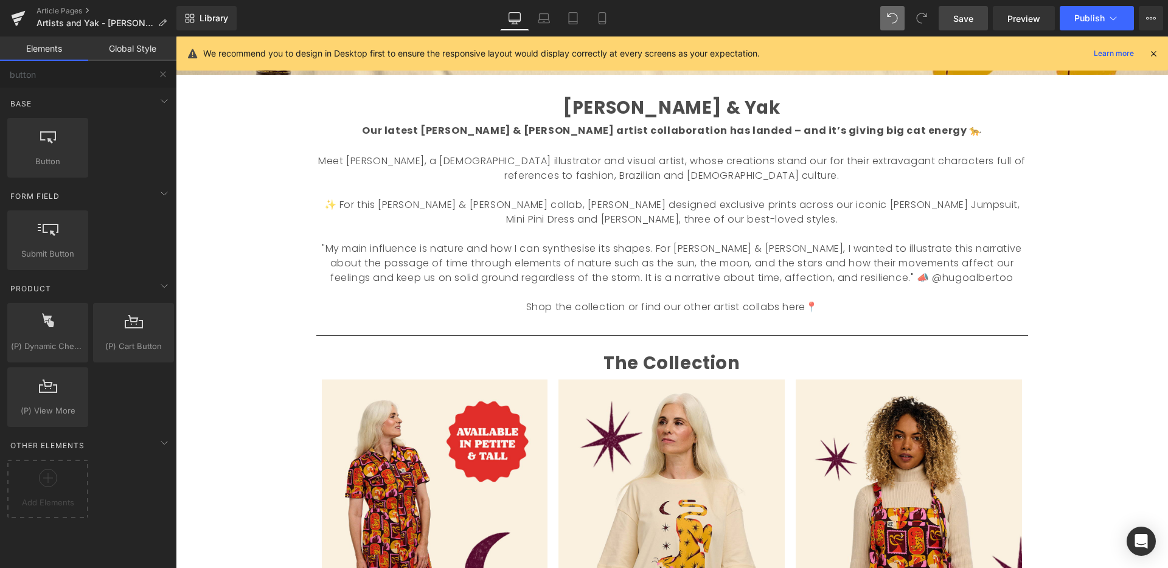
scroll to position [1320, 0]
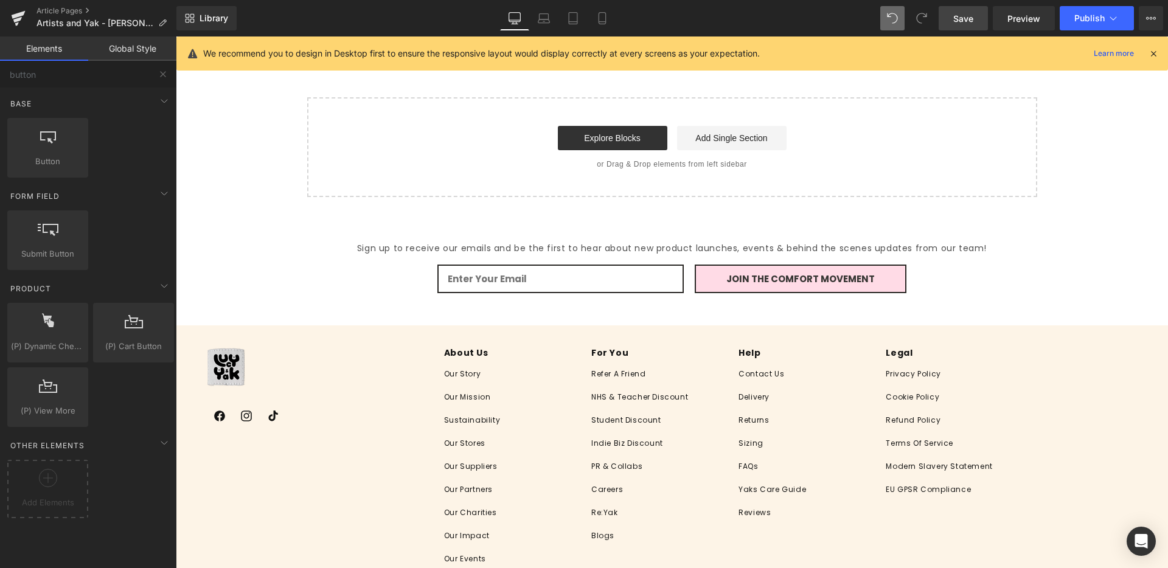
click at [960, 19] on span "Save" at bounding box center [963, 18] width 20 height 13
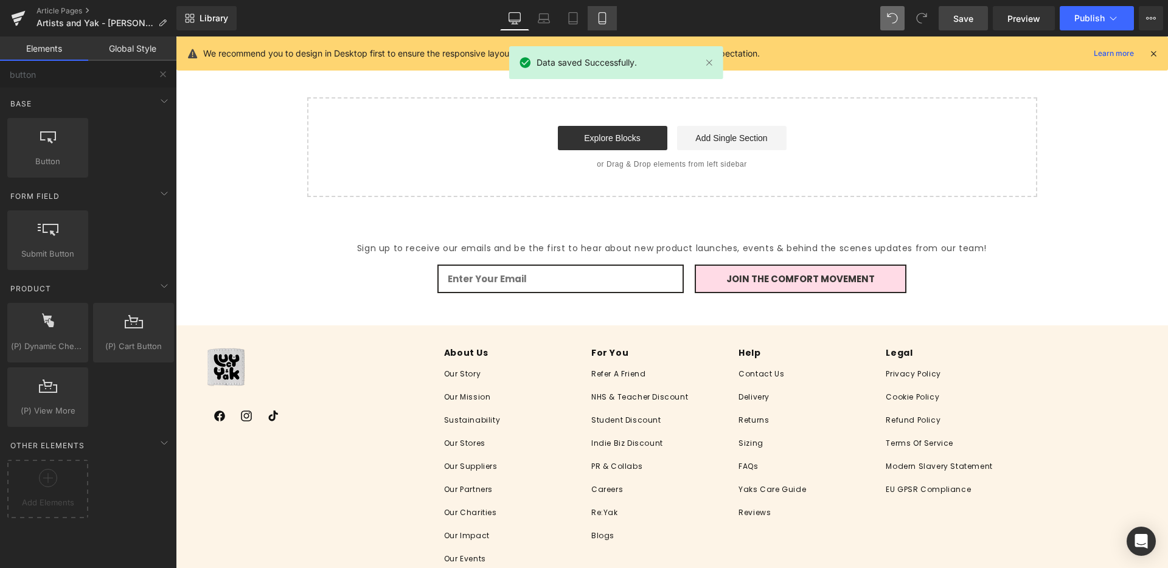
click at [603, 18] on icon at bounding box center [602, 18] width 12 height 12
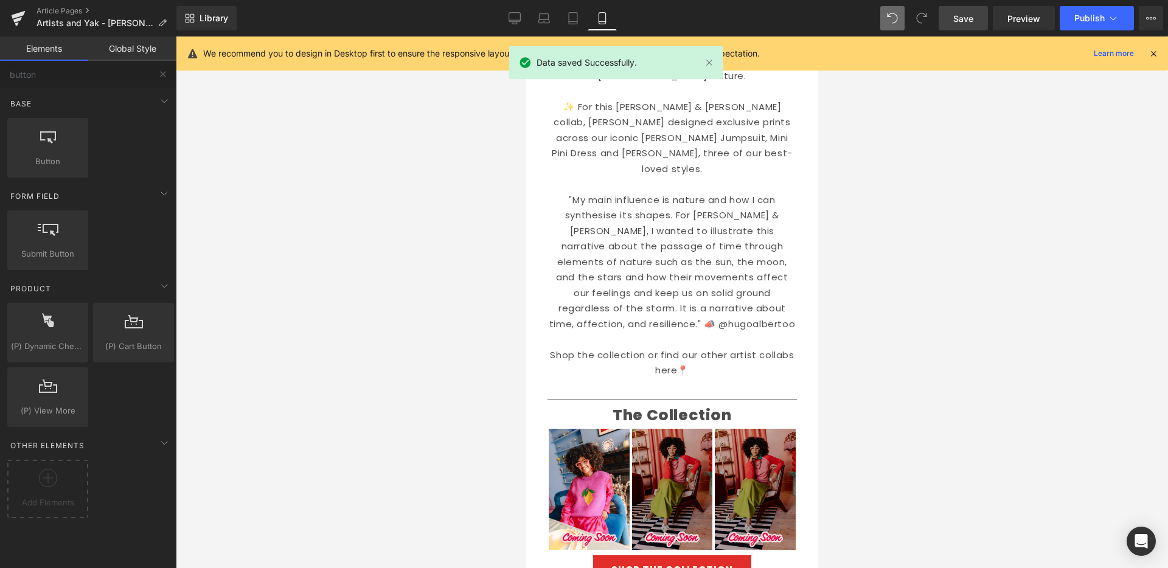
scroll to position [392, 0]
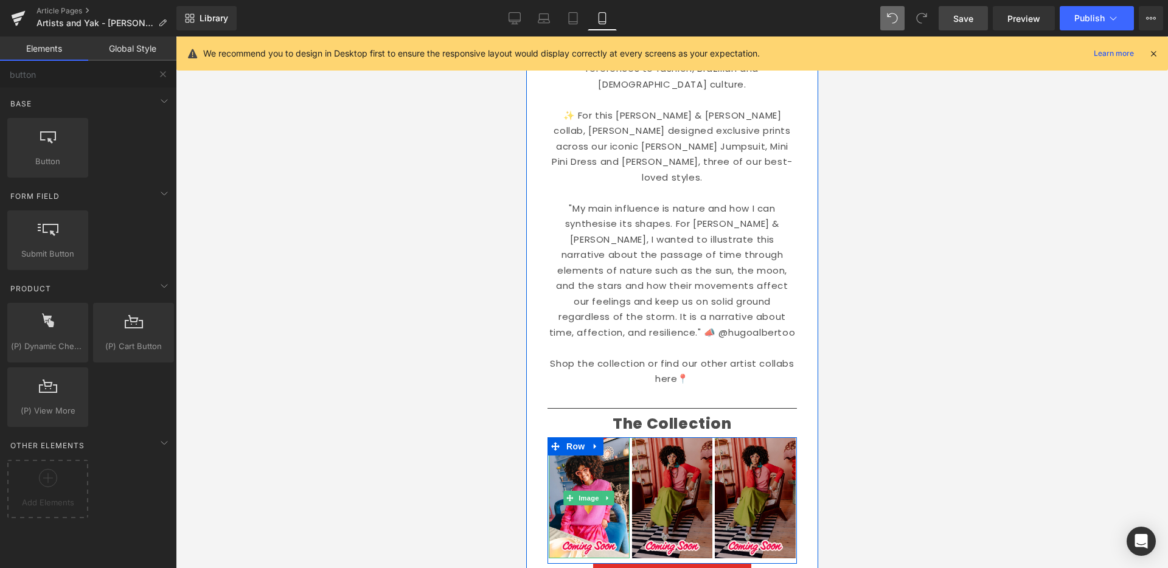
click at [606, 496] on icon at bounding box center [607, 498] width 2 height 4
click at [590, 437] on img at bounding box center [588, 497] width 81 height 121
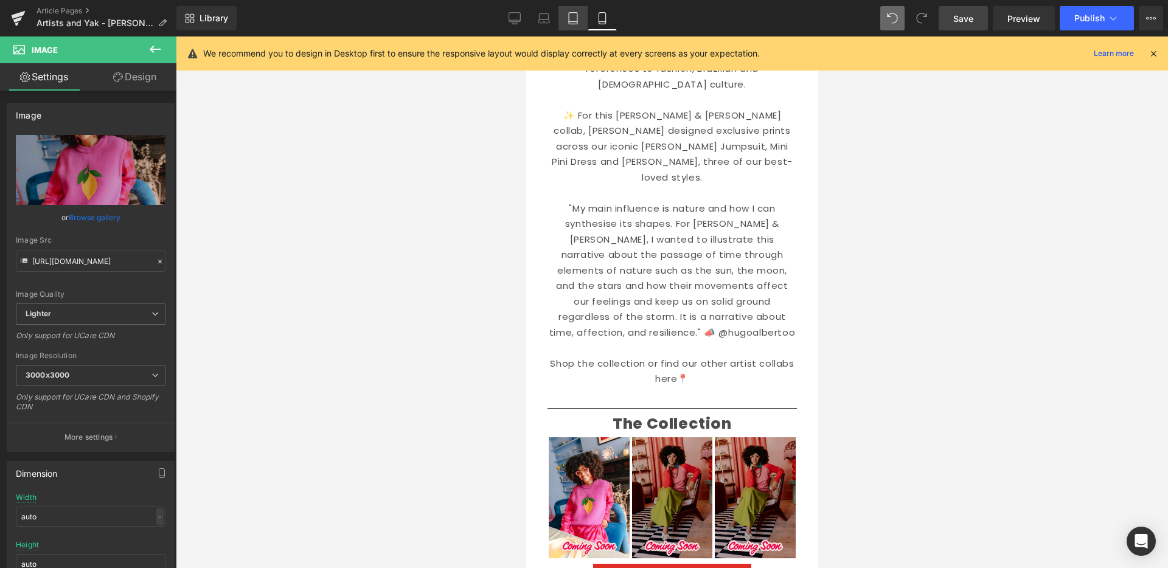
click at [580, 18] on link "Tablet" at bounding box center [572, 18] width 29 height 24
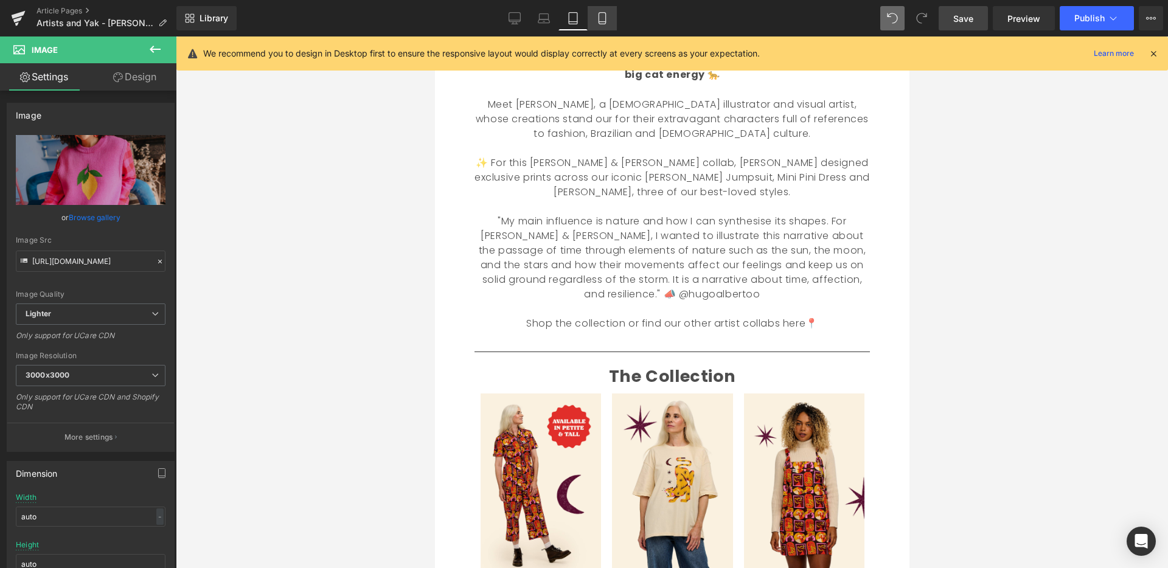
click at [608, 19] on icon at bounding box center [602, 18] width 12 height 12
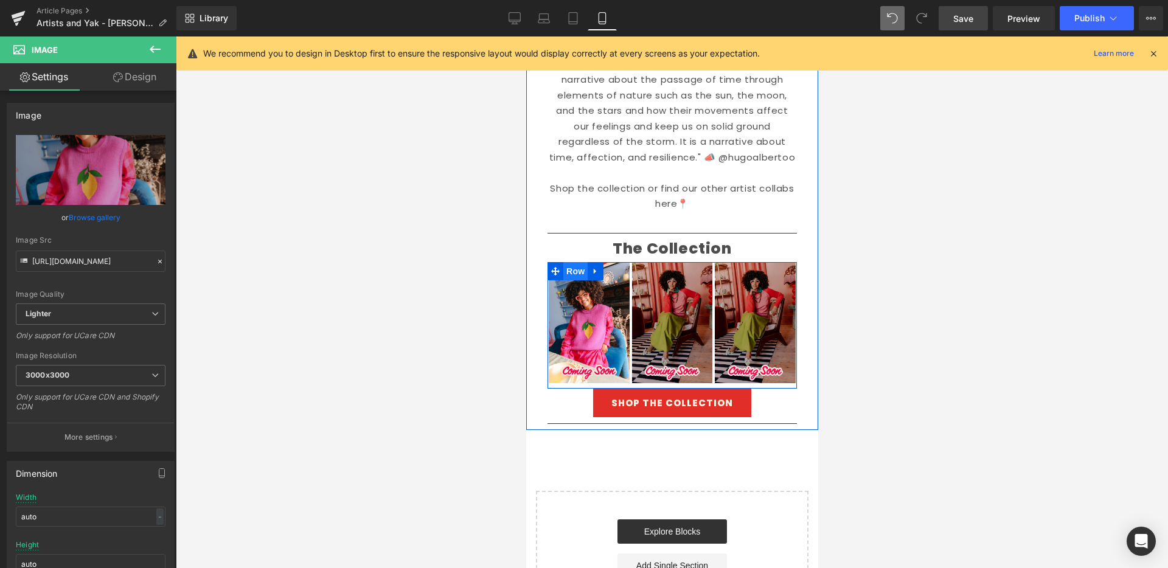
click at [581, 262] on span "Row" at bounding box center [575, 271] width 24 height 18
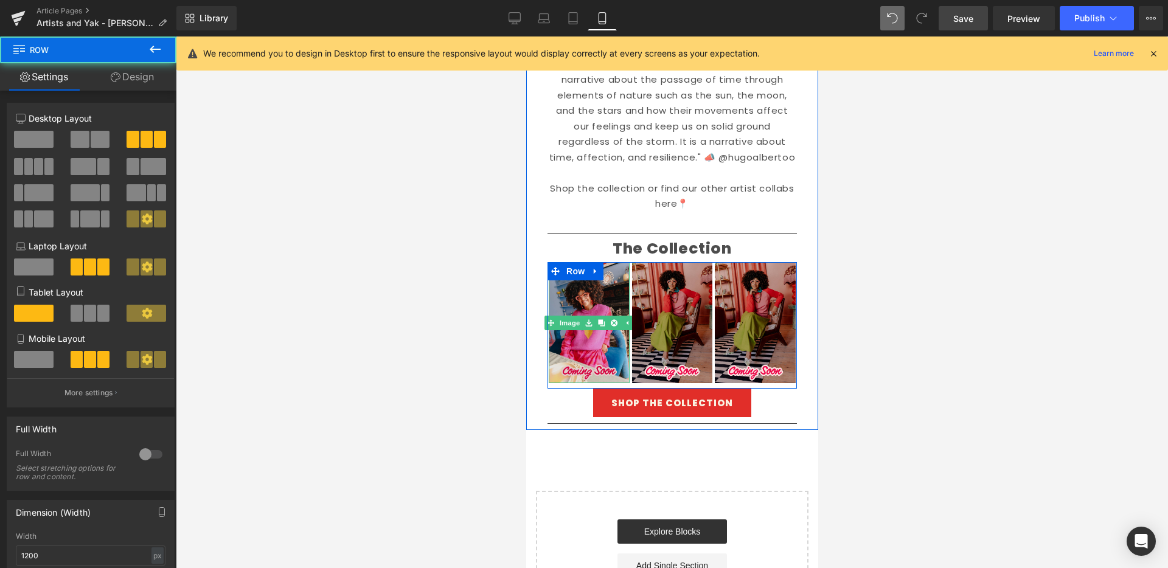
click at [561, 262] on img at bounding box center [588, 322] width 81 height 121
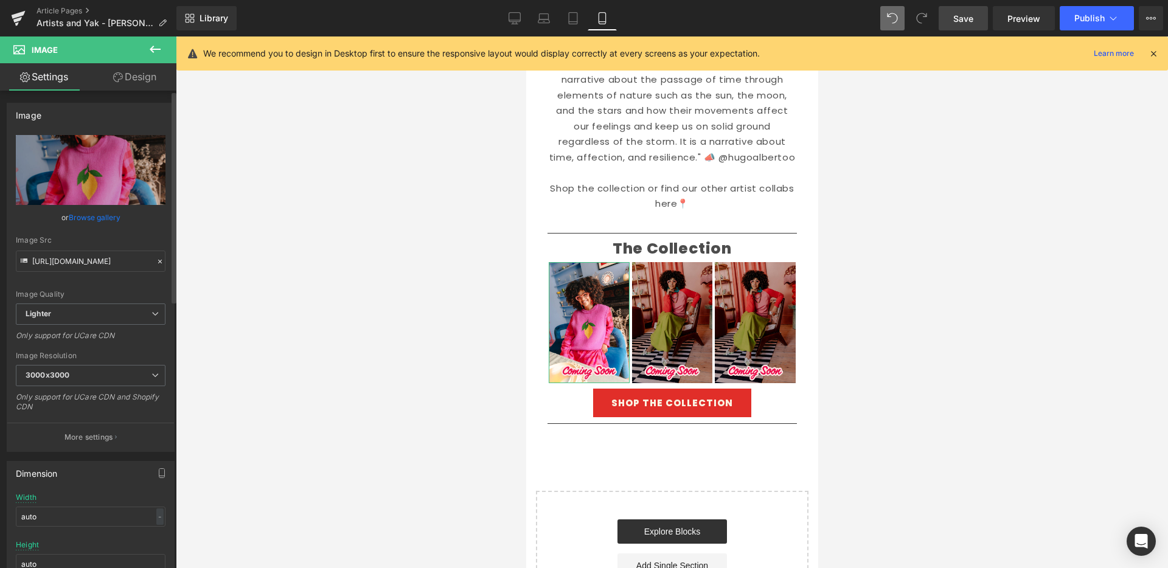
click at [90, 213] on link "Browse gallery" at bounding box center [95, 217] width 52 height 21
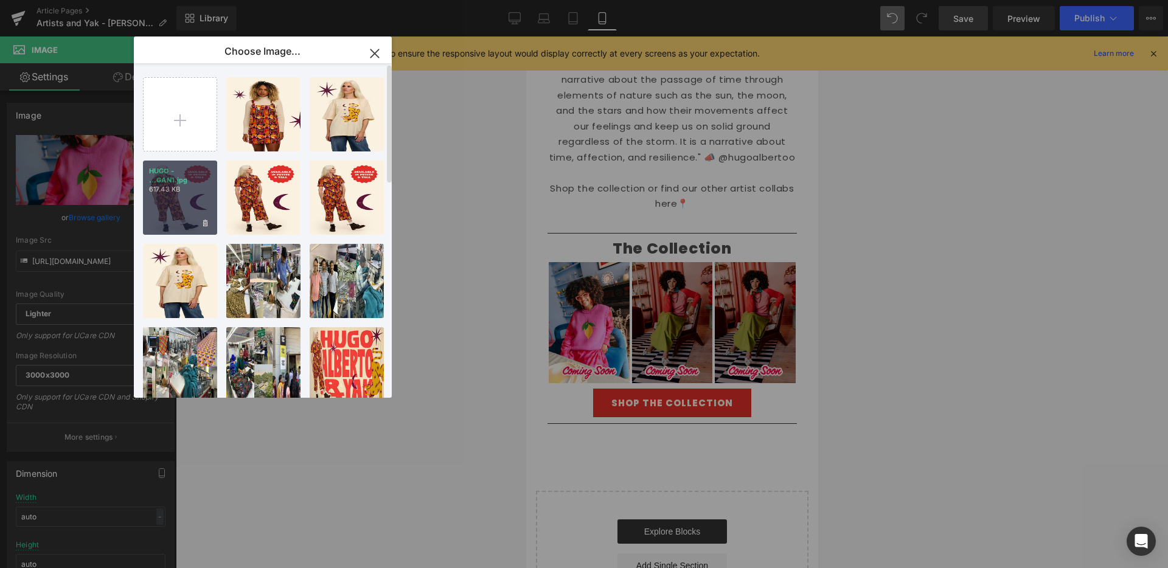
click at [186, 202] on div "HUGO - ...GAN1.jpg 617.43 KB" at bounding box center [180, 198] width 74 height 74
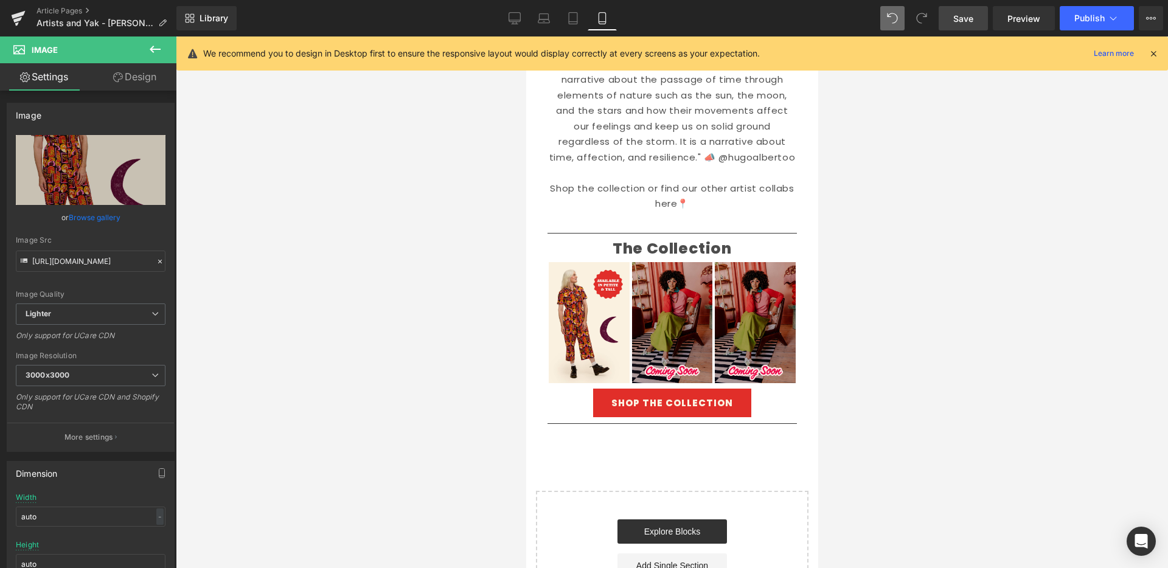
drag, startPoint x: 577, startPoint y: 20, endPoint x: 578, endPoint y: 35, distance: 15.3
click at [577, 19] on icon at bounding box center [573, 18] width 12 height 12
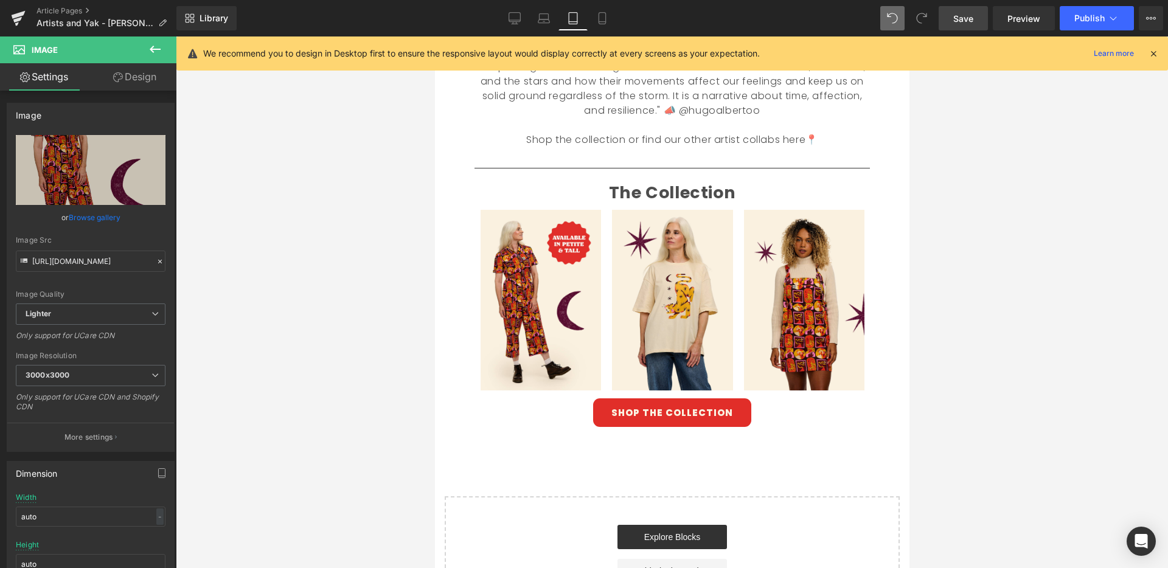
scroll to position [0, 0]
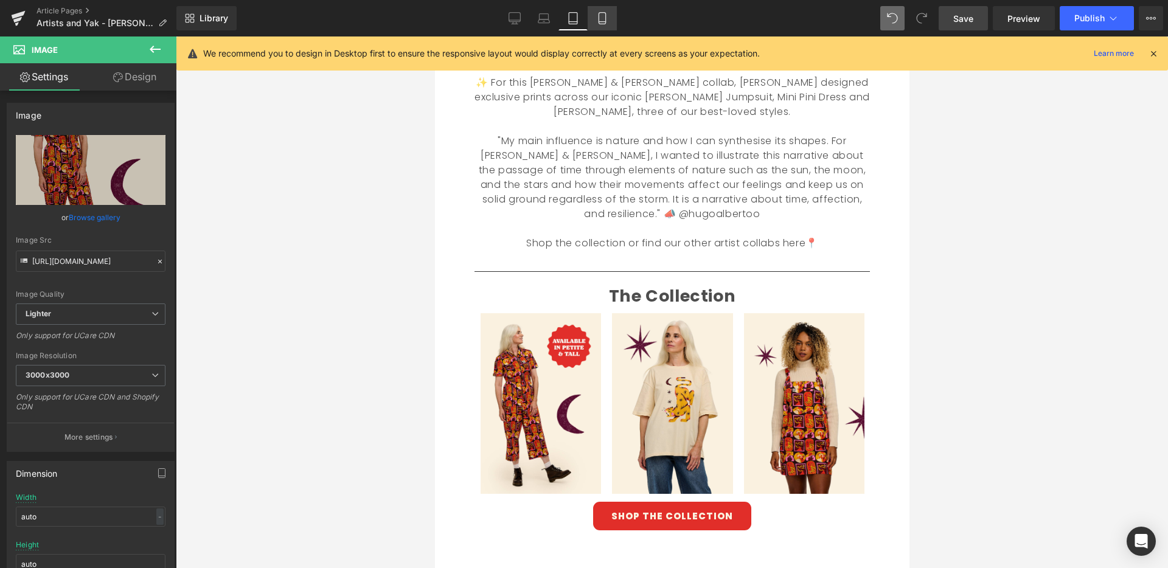
click at [603, 19] on icon at bounding box center [602, 18] width 12 height 12
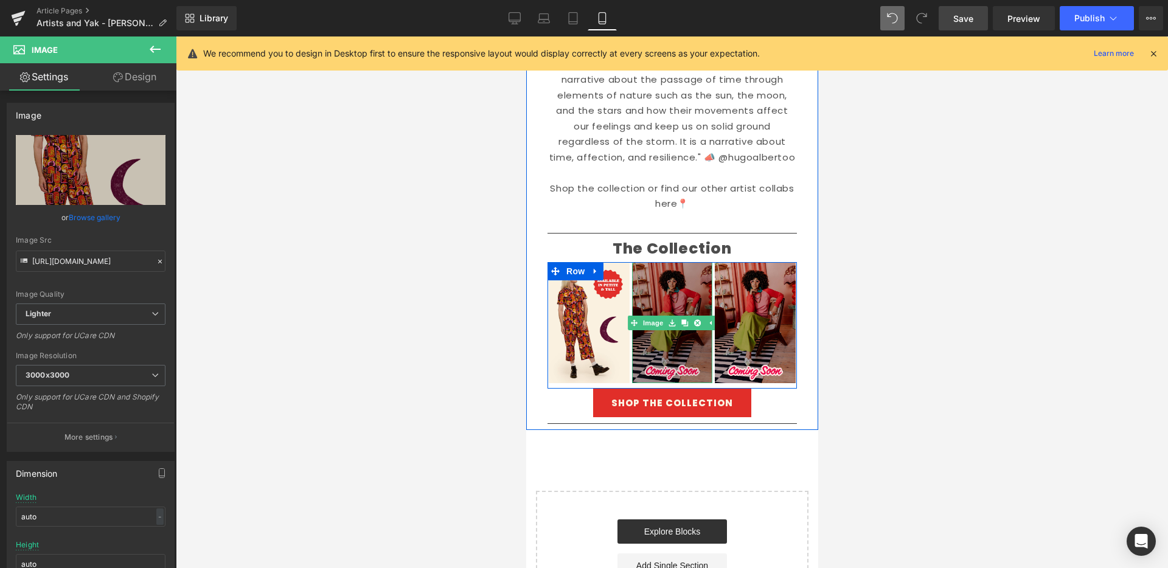
click at [645, 296] on img at bounding box center [671, 322] width 81 height 121
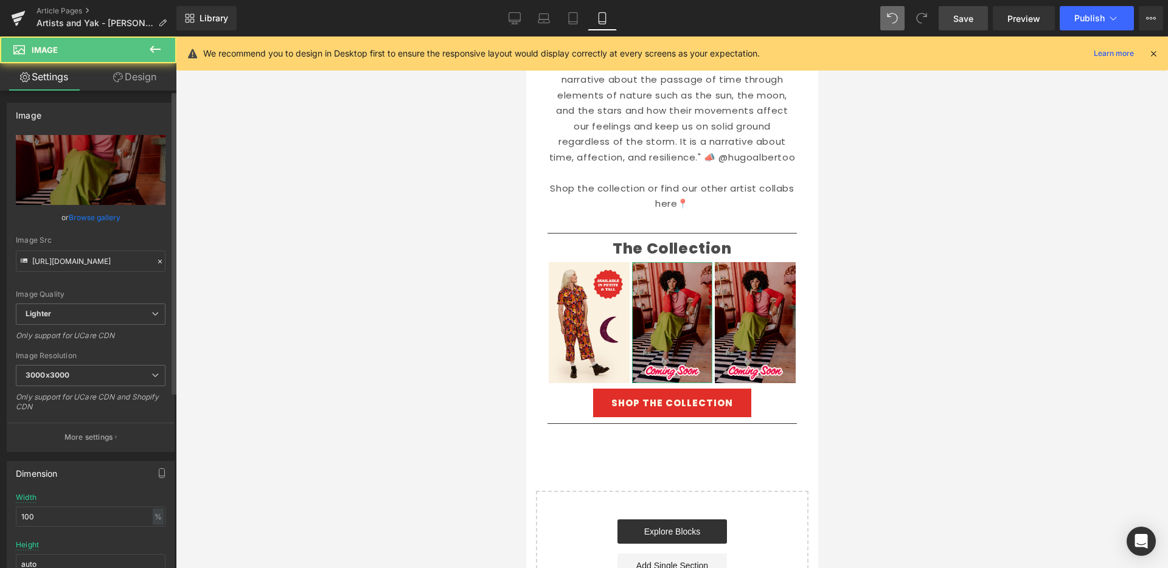
click at [108, 215] on link "Browse gallery" at bounding box center [95, 217] width 52 height 21
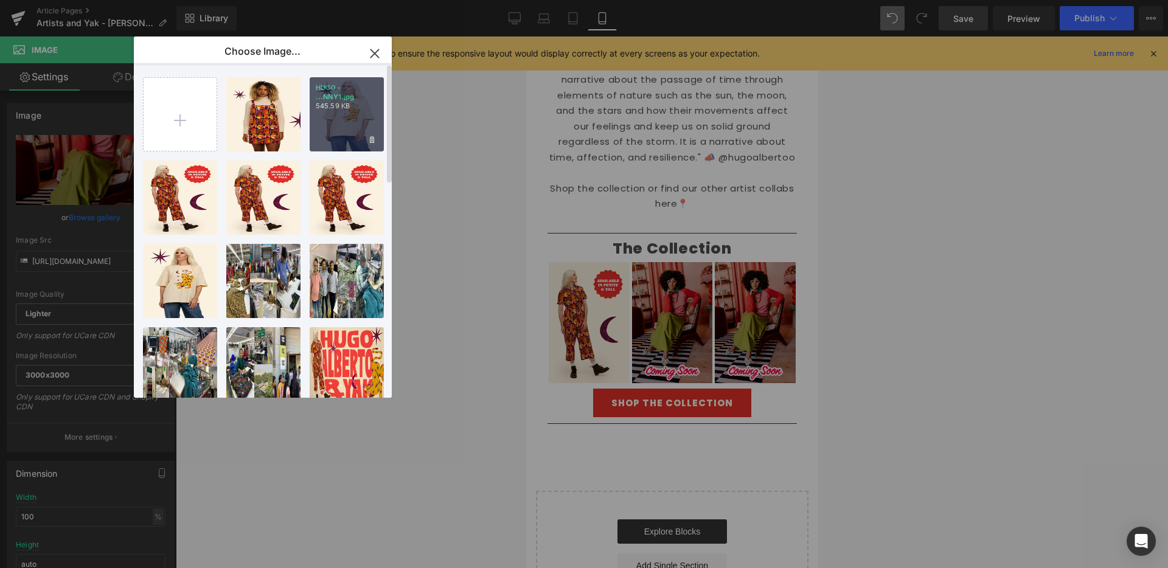
click at [348, 116] on div "HUGO - ...NNY1.jpg 545.59 KB" at bounding box center [347, 114] width 74 height 74
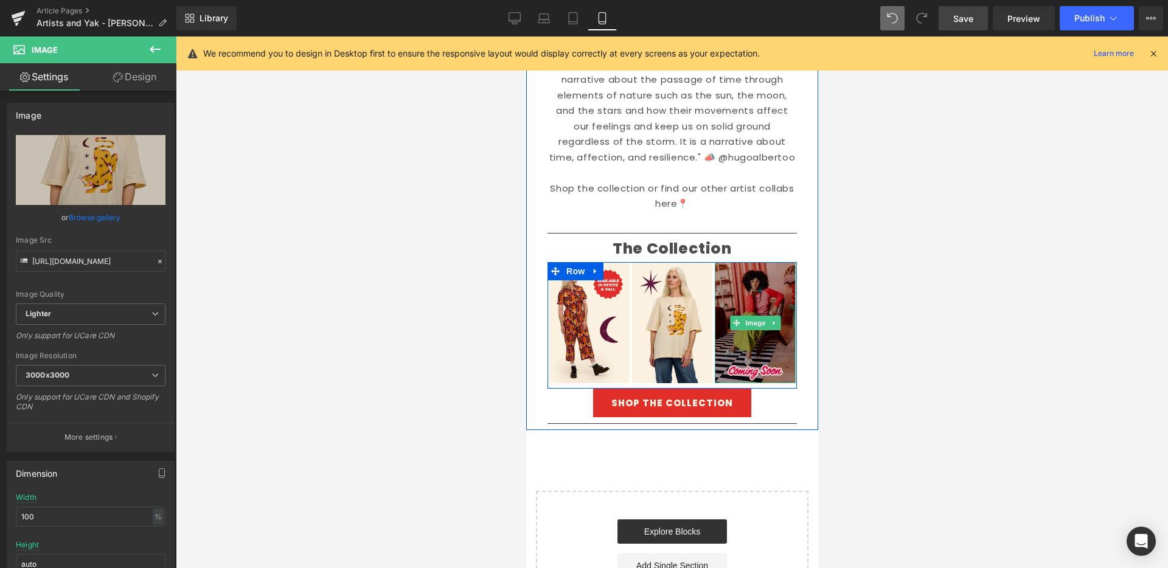
click at [747, 308] on img at bounding box center [754, 322] width 81 height 121
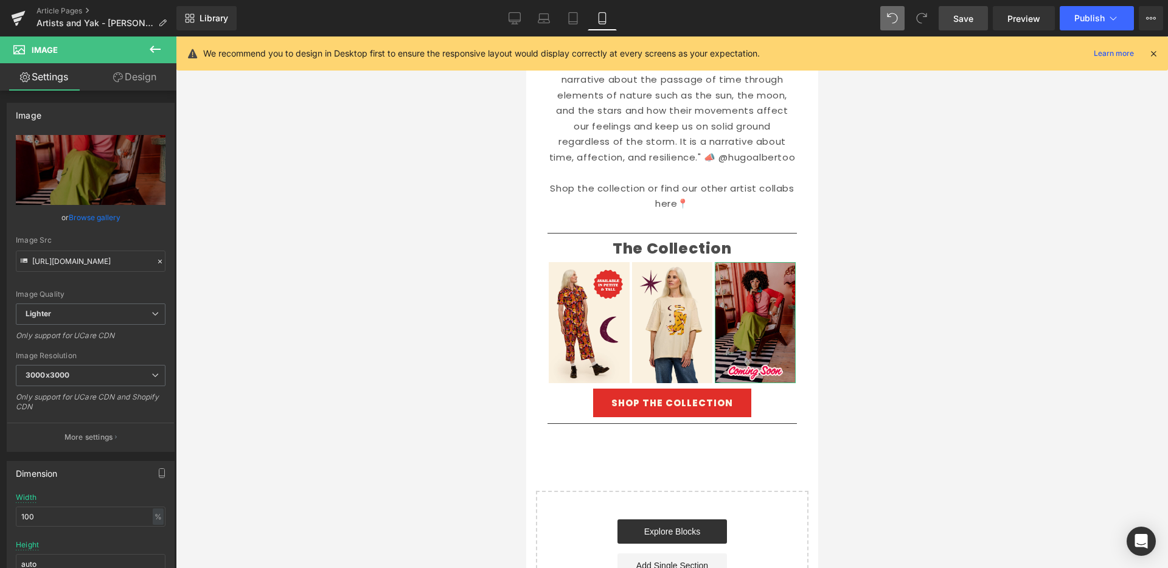
click at [100, 218] on link "Browse gallery" at bounding box center [95, 217] width 52 height 21
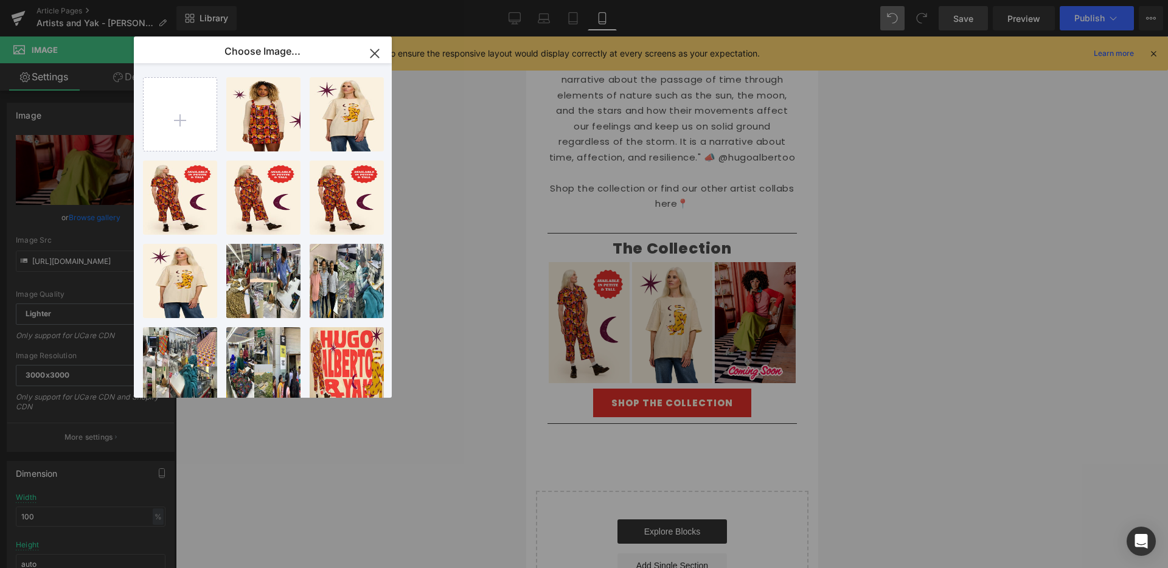
click at [0, 0] on div "HUGO - ...INI1.jpg 756.17 KB" at bounding box center [0, 0] width 0 height 0
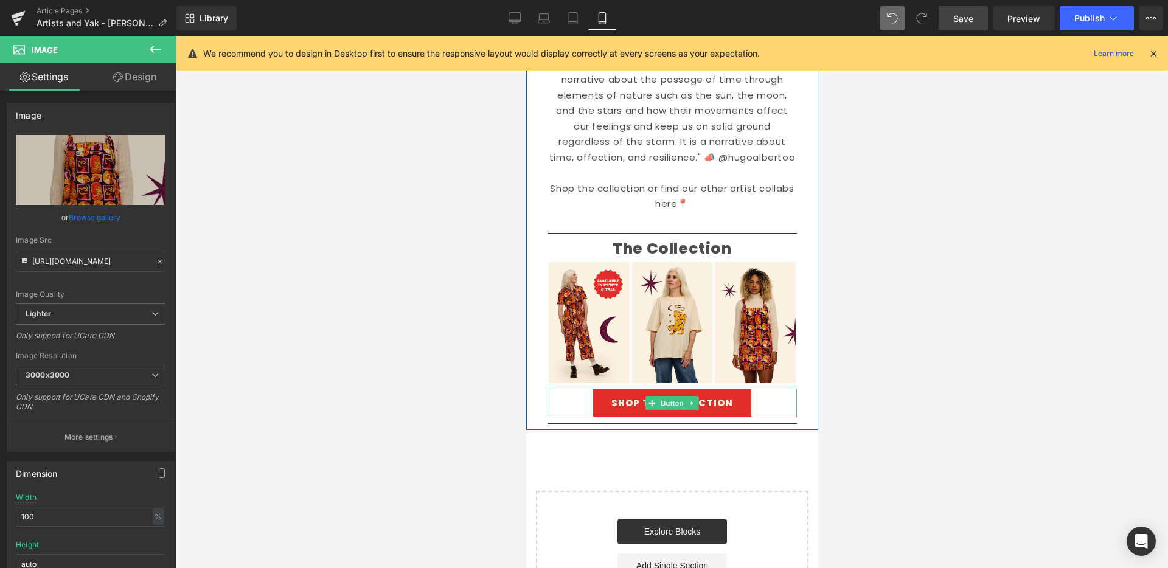
click at [736, 389] on link "SHOP THE COLLECTION" at bounding box center [671, 403] width 158 height 29
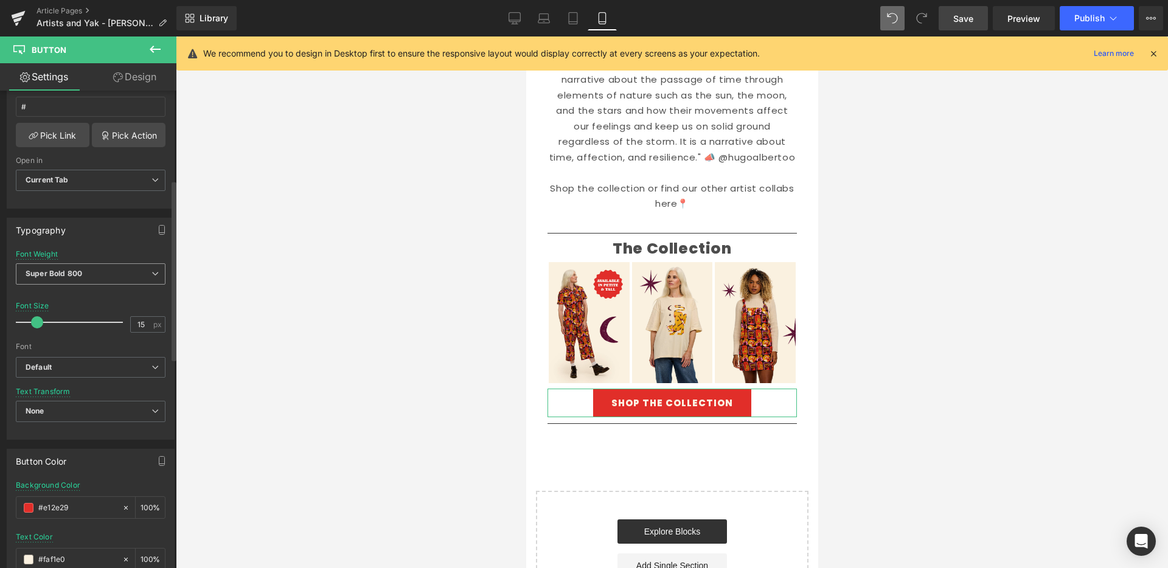
scroll to position [240, 0]
drag, startPoint x: 570, startPoint y: 17, endPoint x: 574, endPoint y: 40, distance: 22.7
click at [570, 17] on icon at bounding box center [573, 18] width 12 height 12
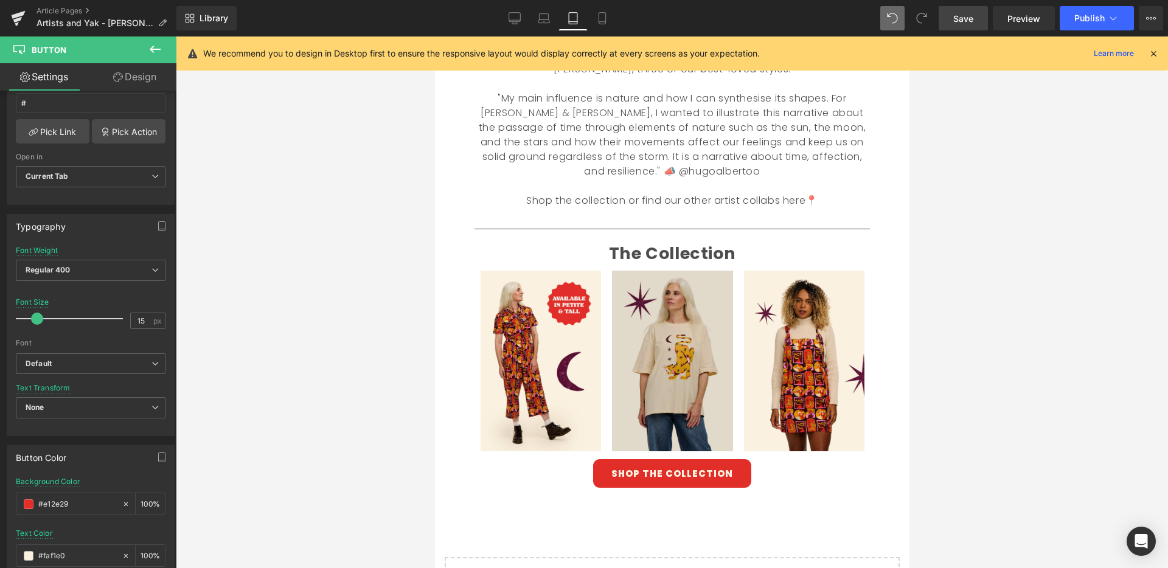
scroll to position [516, 0]
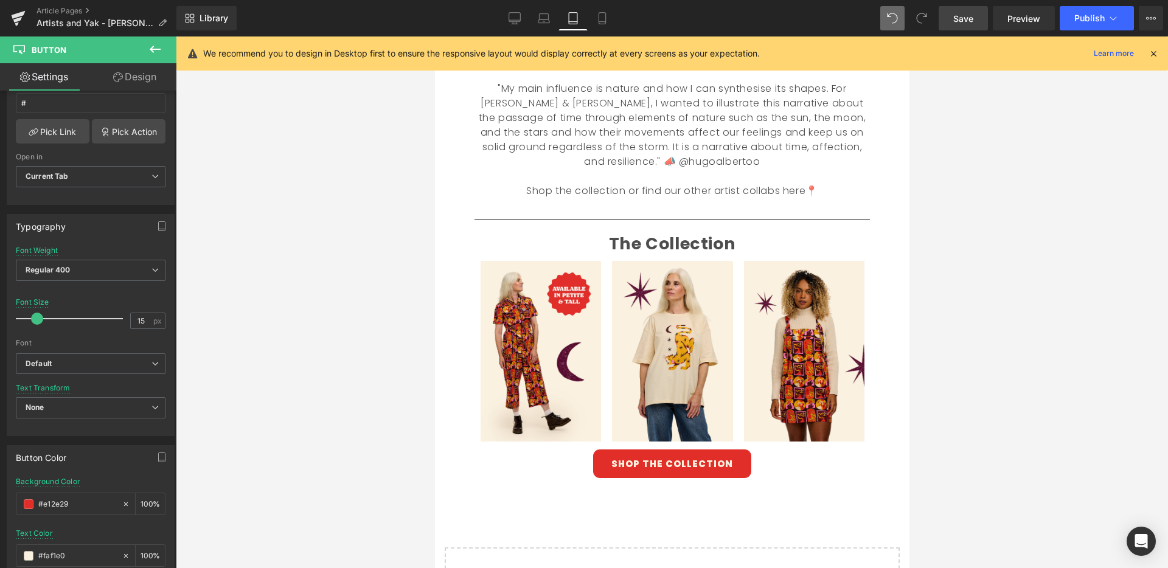
click at [730, 449] on link "SHOP THE COLLECTION" at bounding box center [671, 463] width 158 height 29
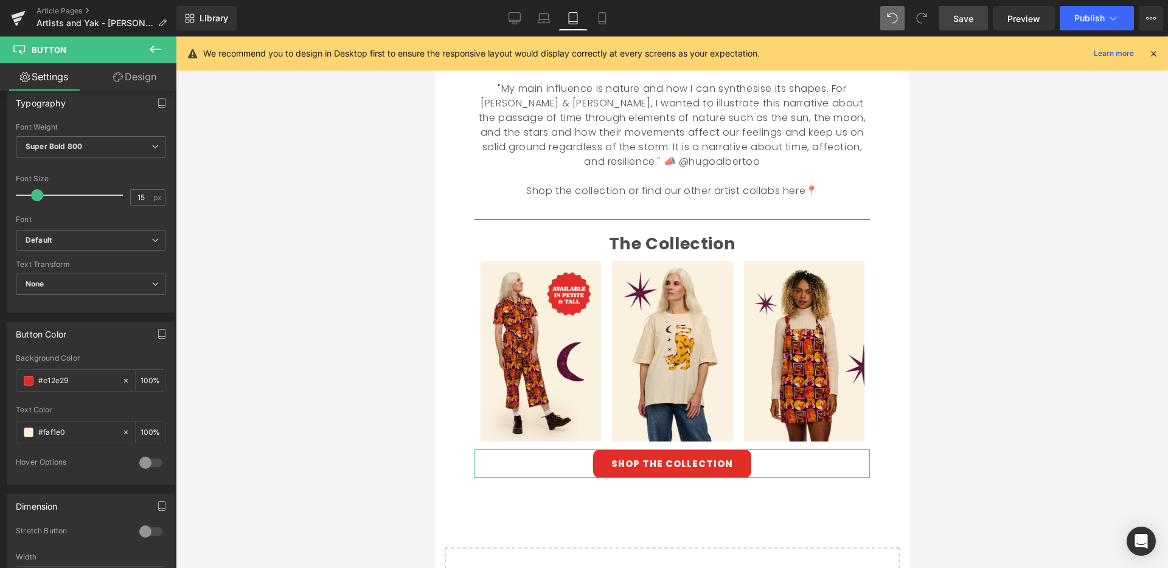
scroll to position [364, 0]
click at [149, 77] on link "Design" at bounding box center [135, 76] width 88 height 27
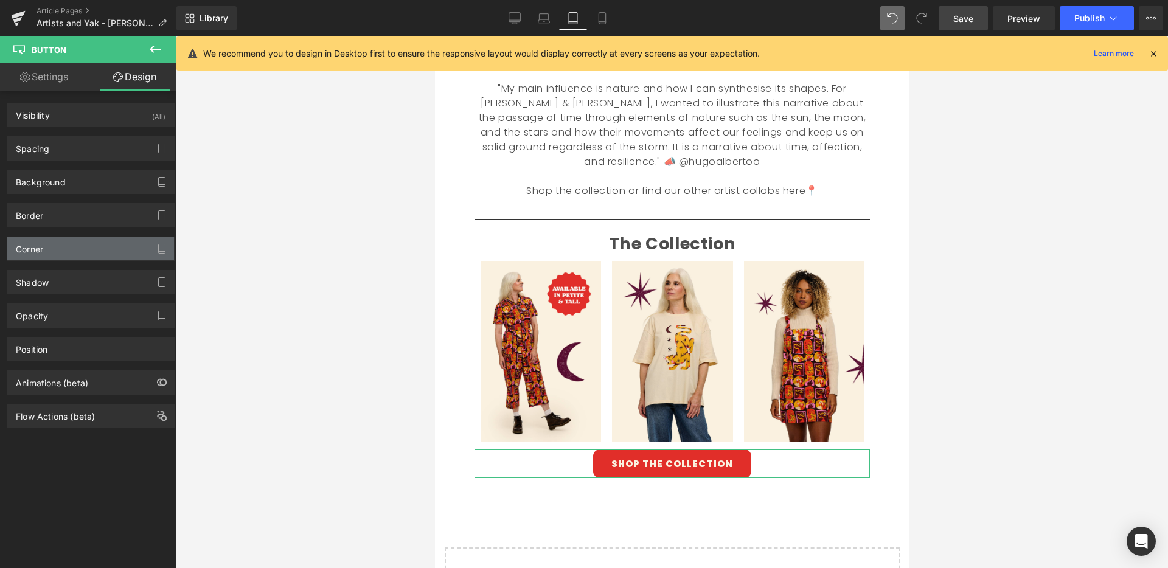
click at [89, 243] on div "Corner" at bounding box center [90, 248] width 167 height 23
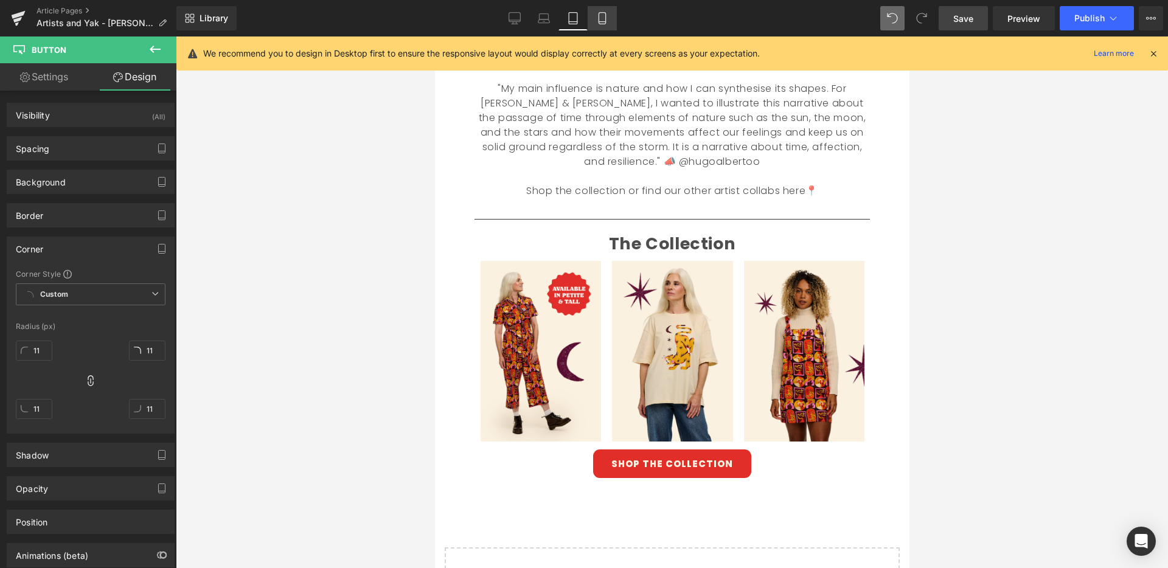
click at [594, 18] on link "Mobile" at bounding box center [601, 18] width 29 height 24
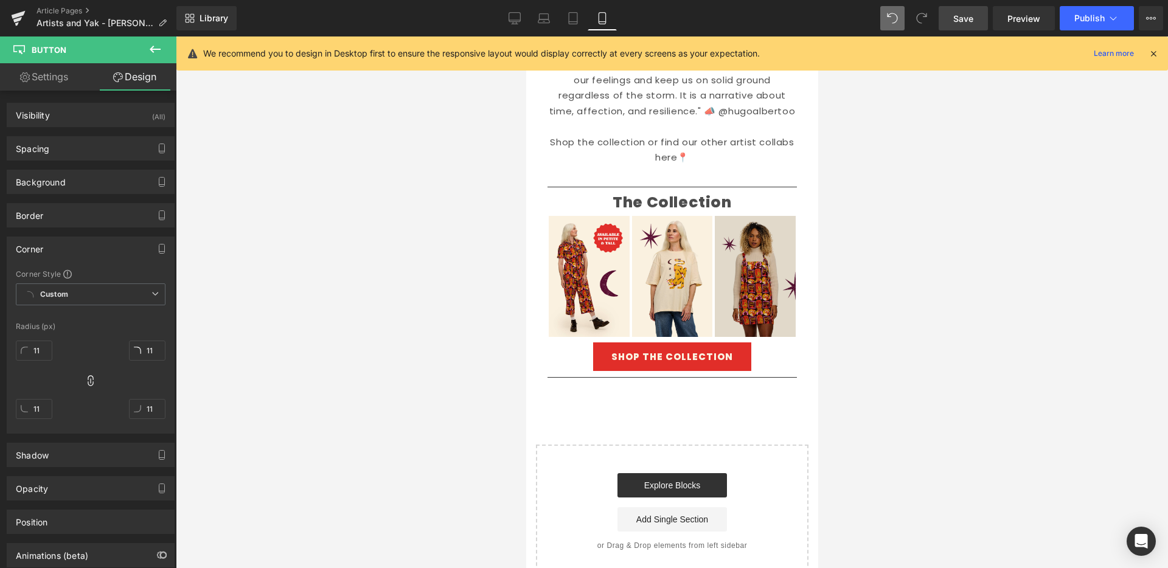
scroll to position [600, 0]
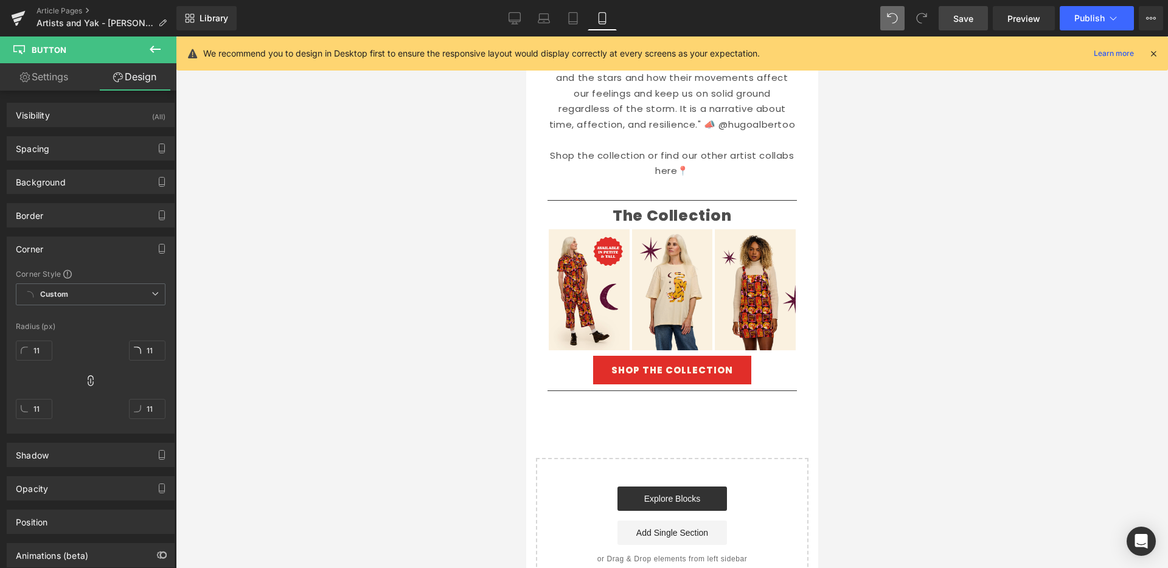
click at [739, 356] on link "SHOP THE COLLECTION" at bounding box center [671, 370] width 158 height 29
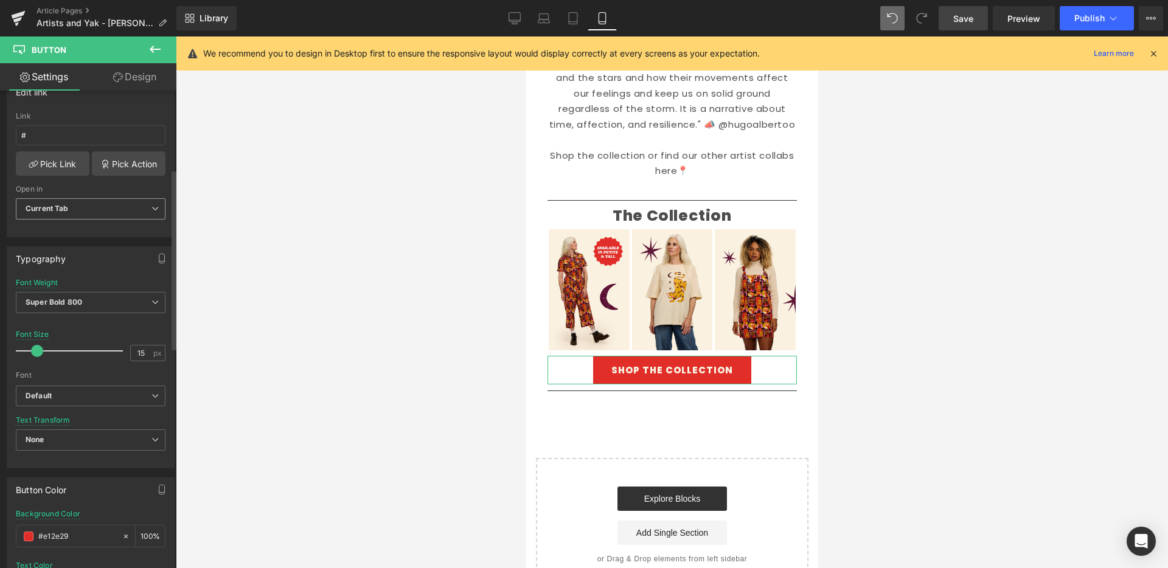
scroll to position [209, 0]
click at [151, 75] on link "Design" at bounding box center [135, 76] width 88 height 27
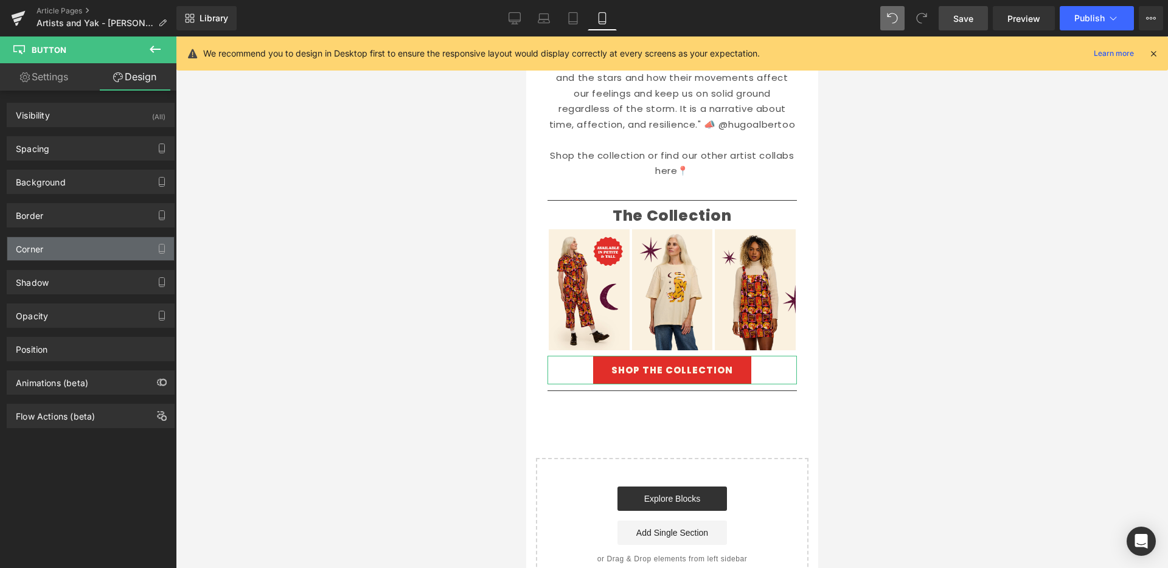
click at [81, 250] on div "Corner" at bounding box center [90, 248] width 167 height 23
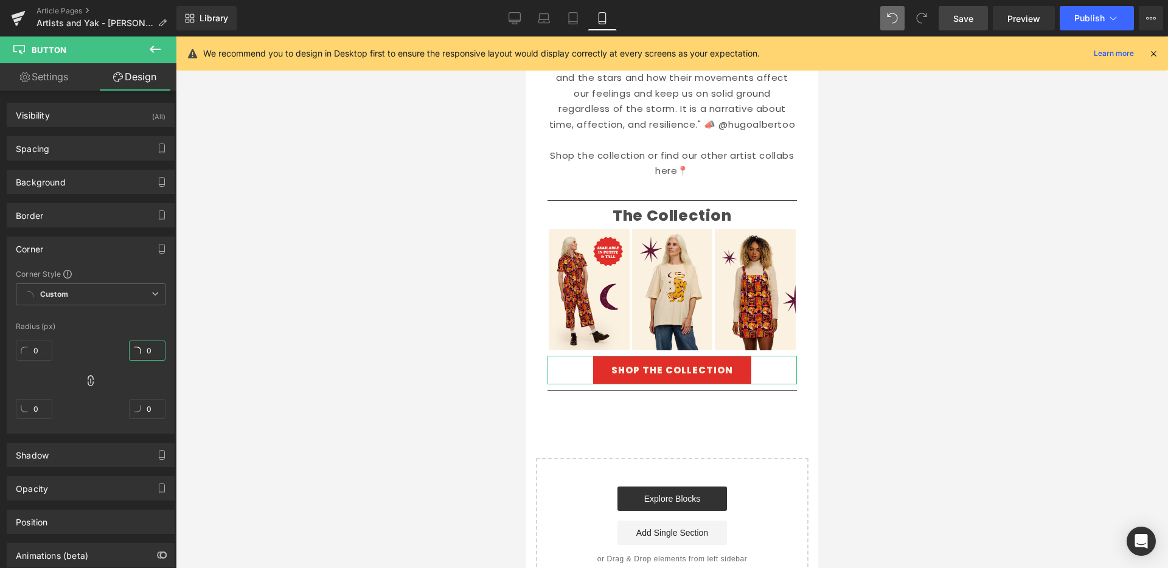
click at [148, 348] on input "0" at bounding box center [147, 351] width 36 height 20
click at [455, 293] on div at bounding box center [672, 302] width 992 height 532
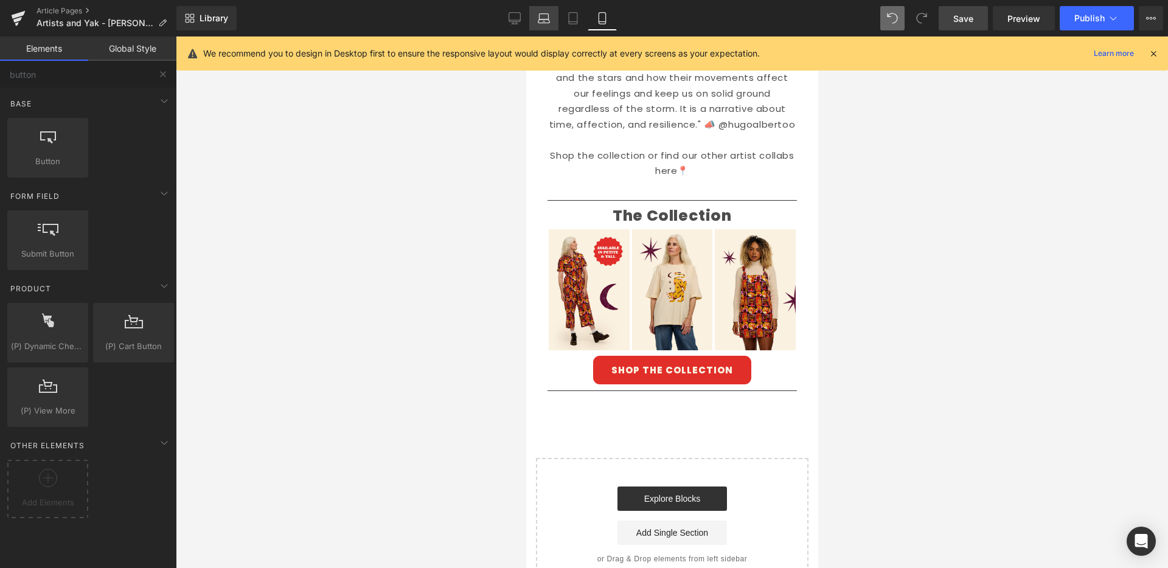
click at [514, 20] on icon at bounding box center [515, 20] width 12 height 0
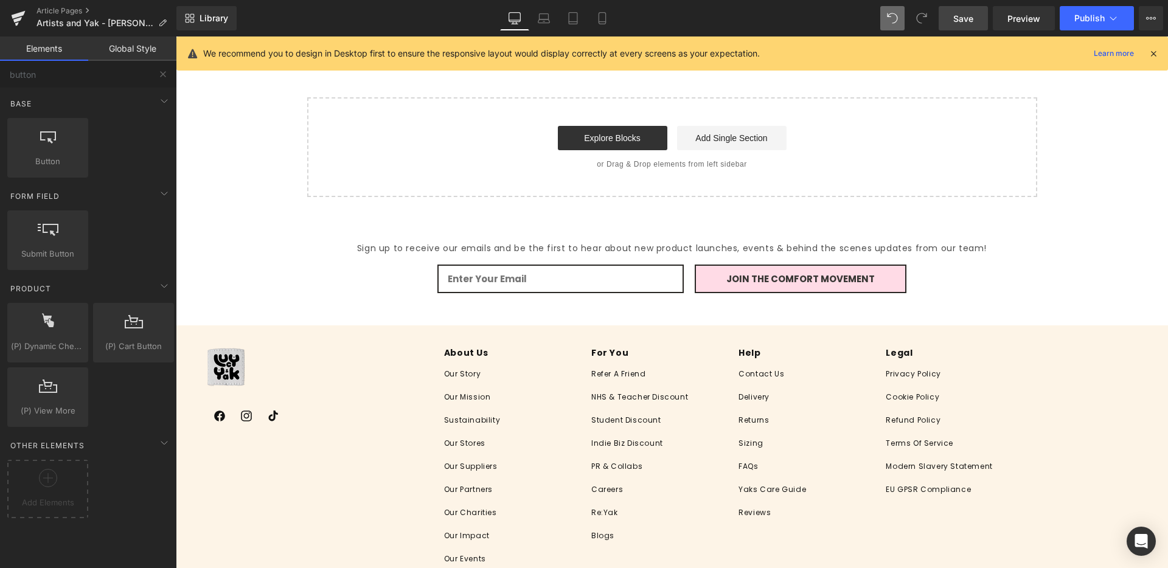
click at [973, 18] on span "Save" at bounding box center [963, 18] width 20 height 13
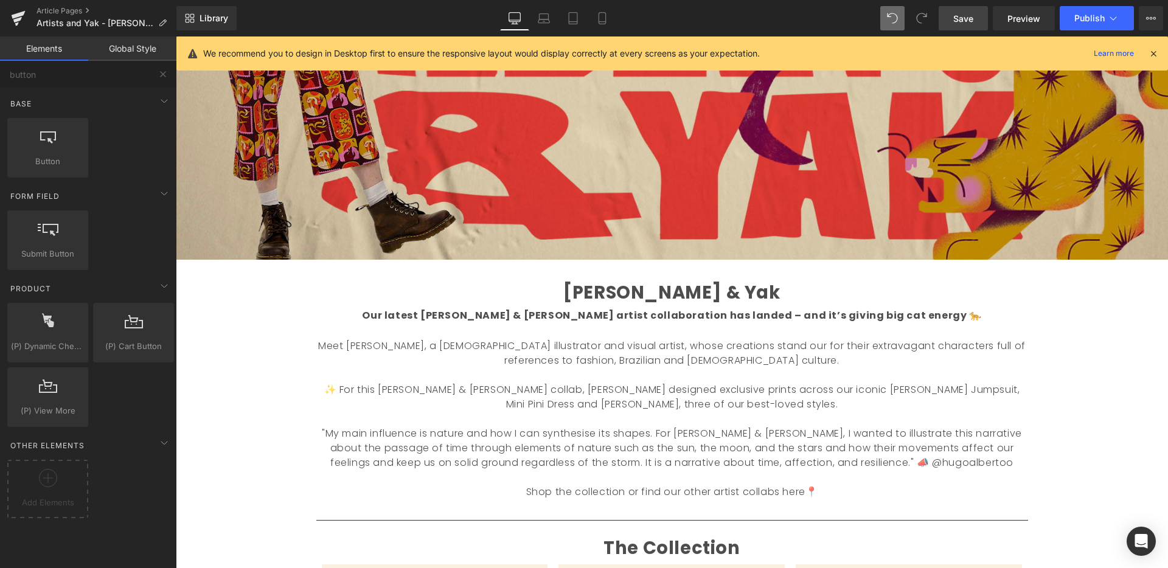
scroll to position [409, 0]
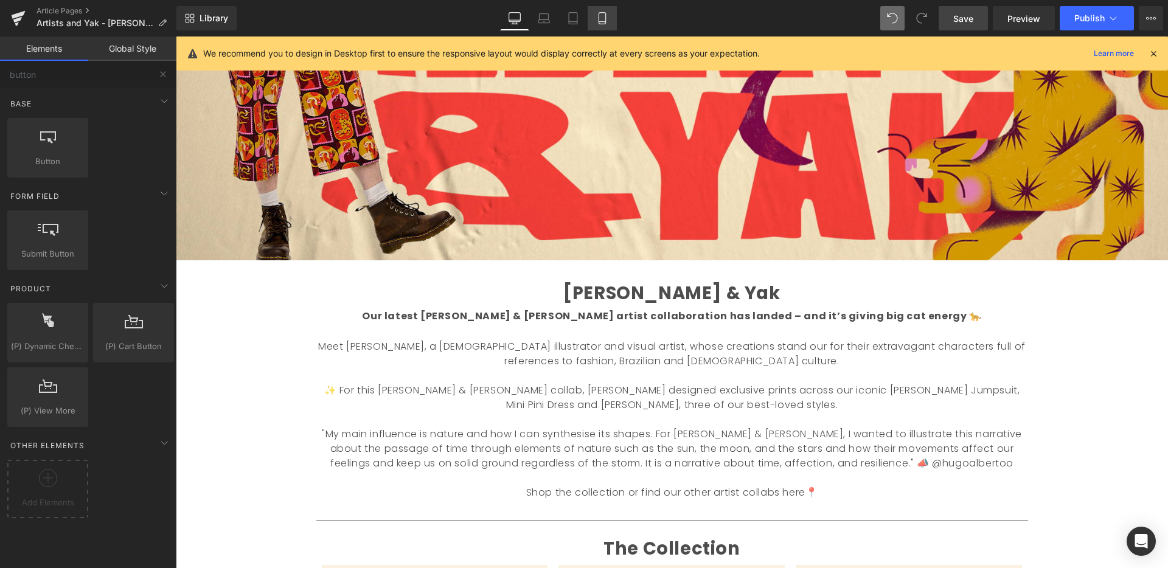
click at [605, 21] on icon at bounding box center [602, 18] width 12 height 12
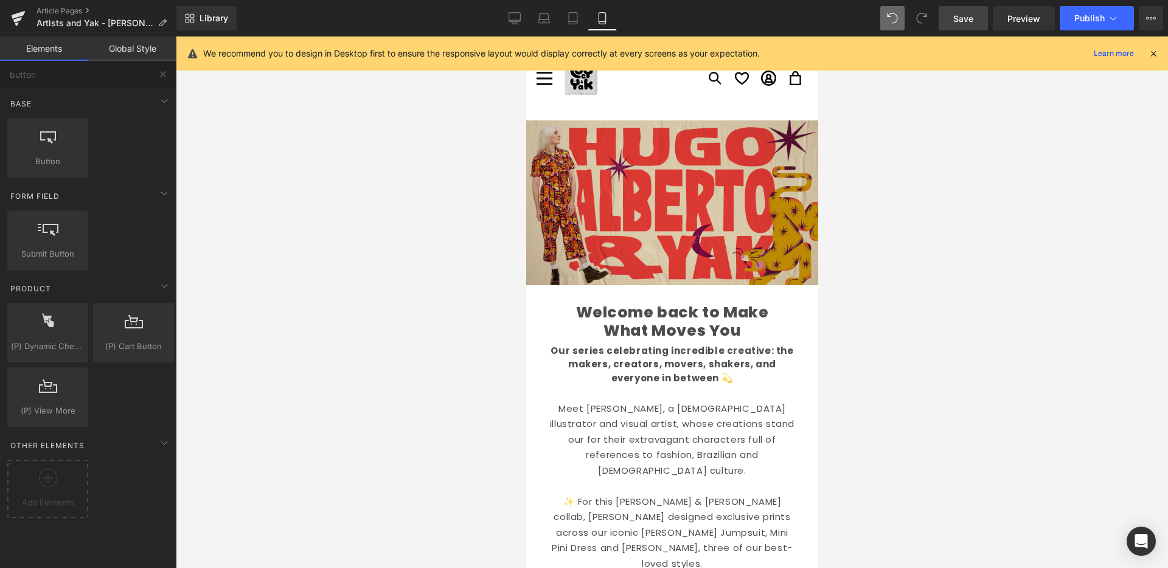
scroll to position [0, 0]
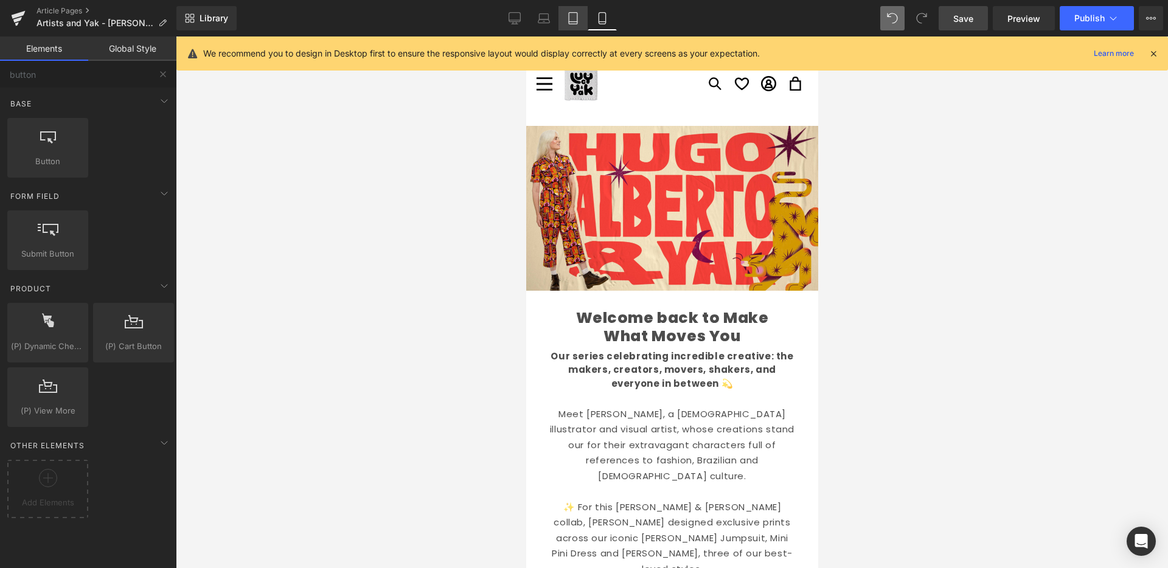
click at [580, 21] on link "Tablet" at bounding box center [572, 18] width 29 height 24
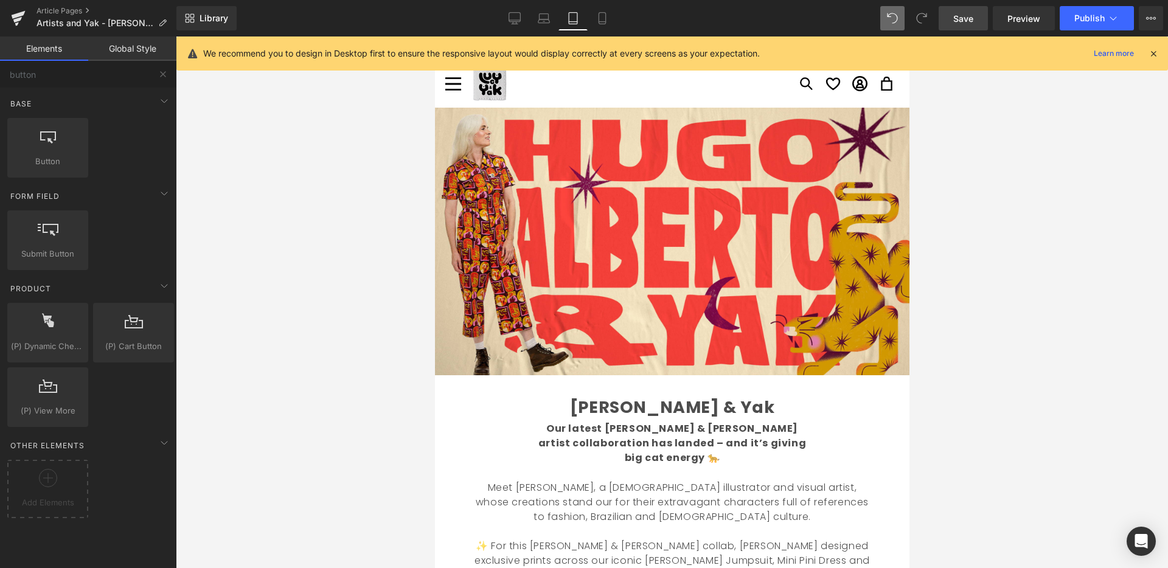
scroll to position [71, 0]
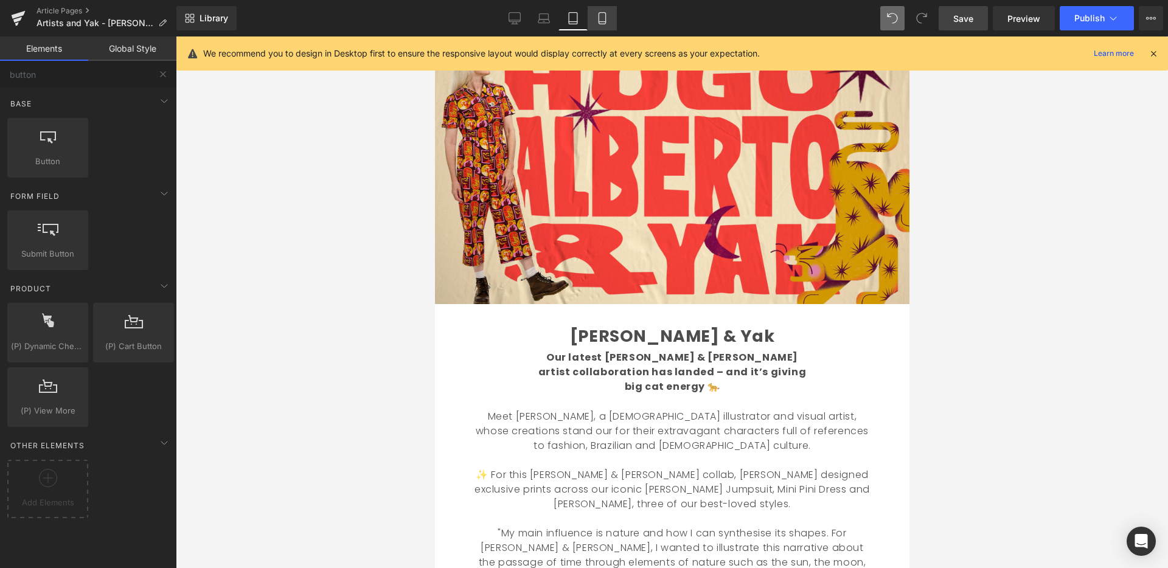
click at [611, 26] on link "Mobile" at bounding box center [601, 18] width 29 height 24
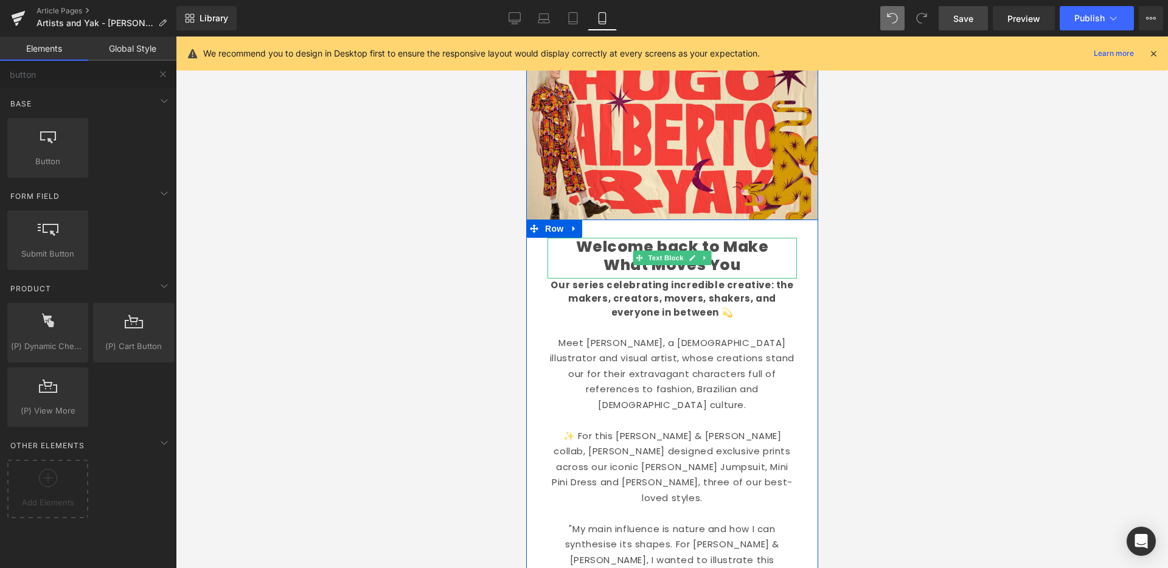
click at [735, 268] on p "Welcome back to Make What Moves You" at bounding box center [671, 256] width 231 height 36
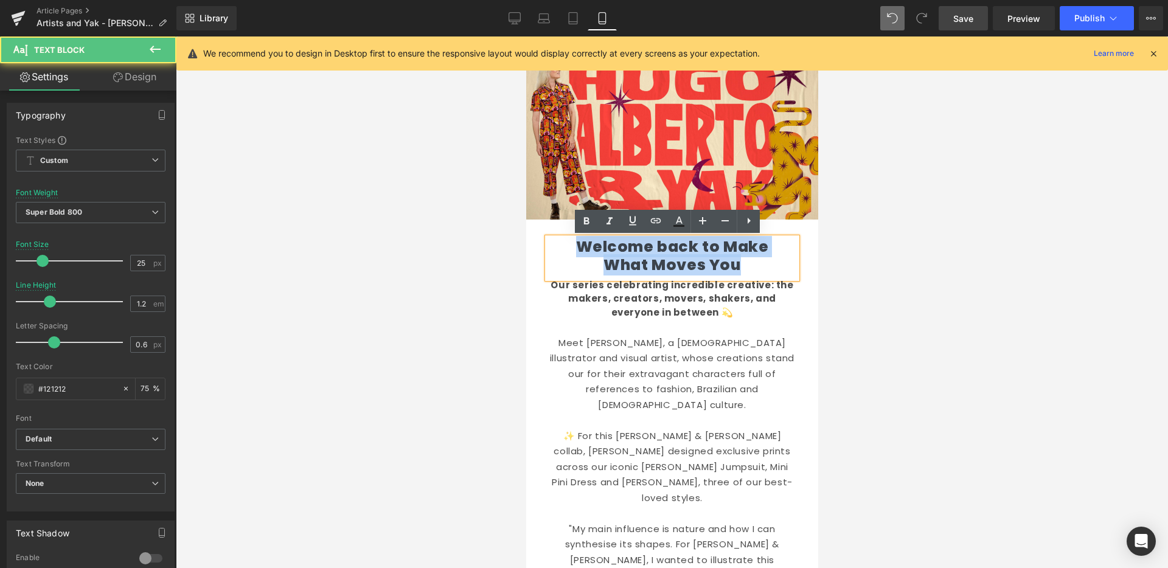
drag, startPoint x: 740, startPoint y: 265, endPoint x: 531, endPoint y: 227, distance: 212.5
click at [532, 227] on div "Welcome back to Make What Moves You Text Block Our series celebrating incredibl…" at bounding box center [671, 573] width 292 height 706
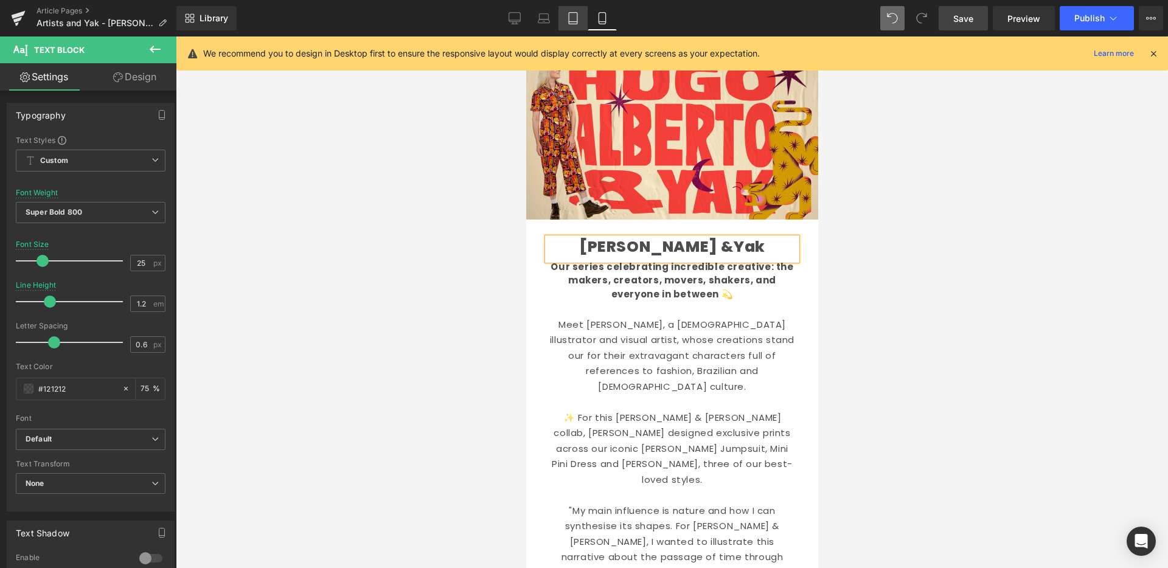
click at [578, 24] on icon at bounding box center [573, 18] width 12 height 12
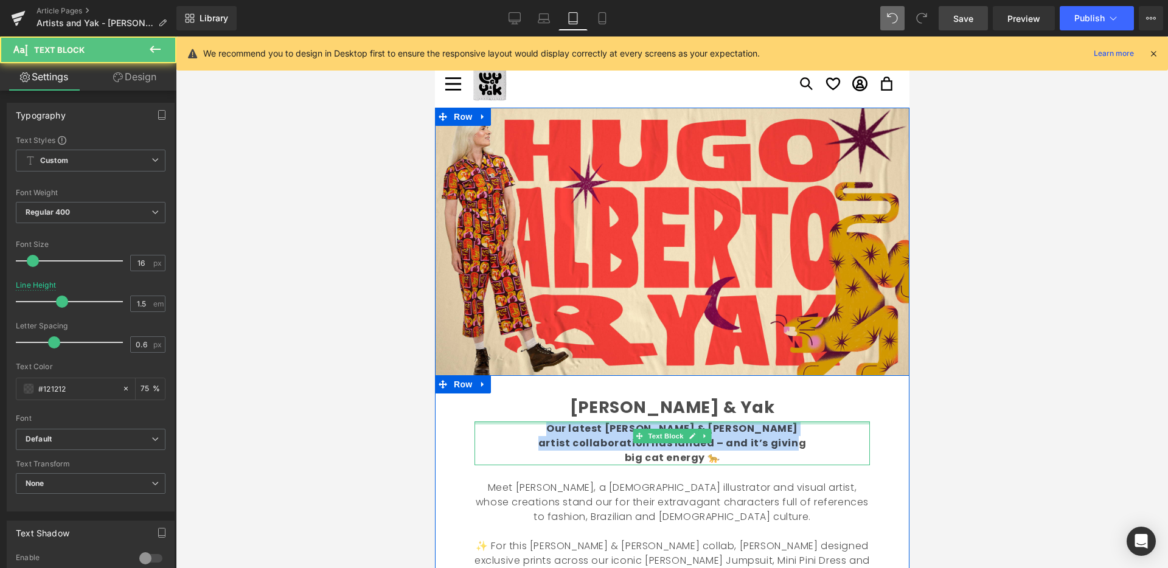
drag, startPoint x: 724, startPoint y: 445, endPoint x: 513, endPoint y: 422, distance: 212.8
click at [513, 423] on div "Our latest [PERSON_NAME] & [PERSON_NAME] artist collaboration has landed – and …" at bounding box center [671, 443] width 395 height 44
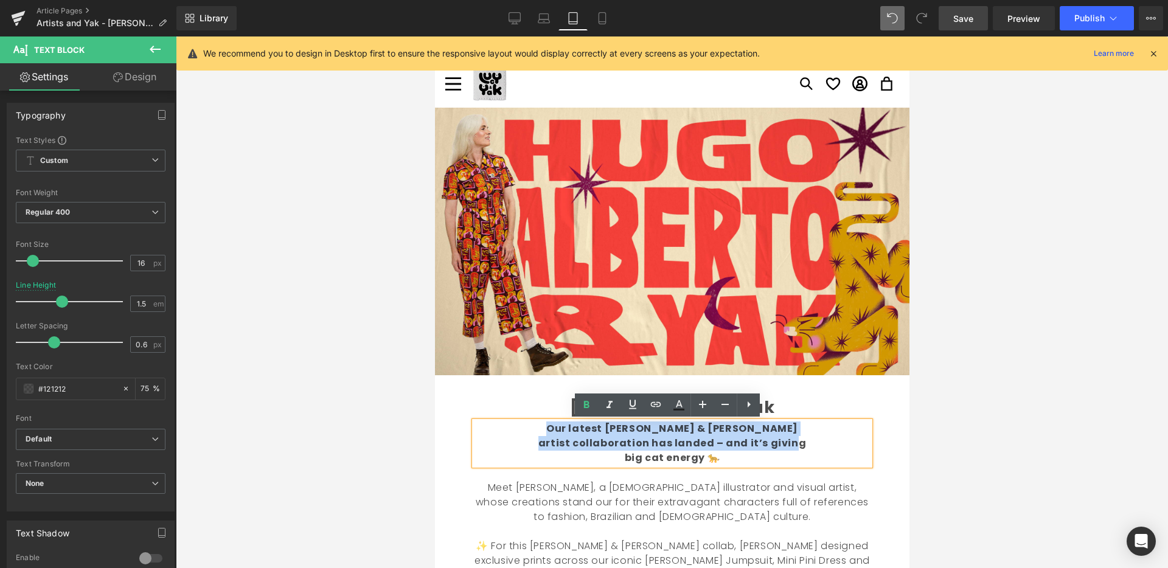
copy b "Our latest [PERSON_NAME] & [PERSON_NAME] artist collaboration has landed – and …"
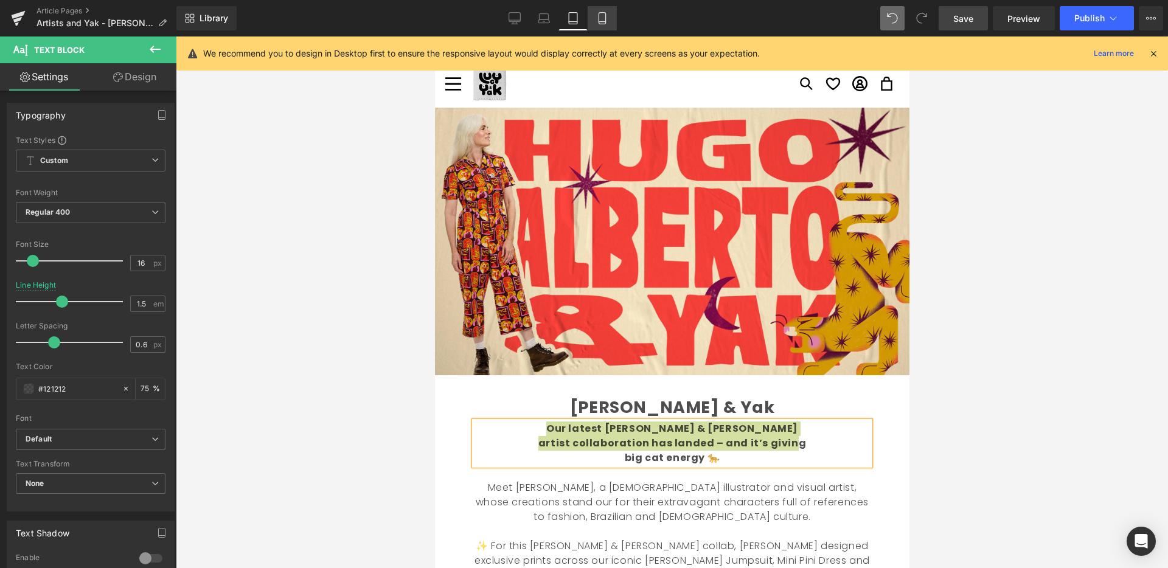
click at [604, 20] on icon at bounding box center [602, 18] width 12 height 12
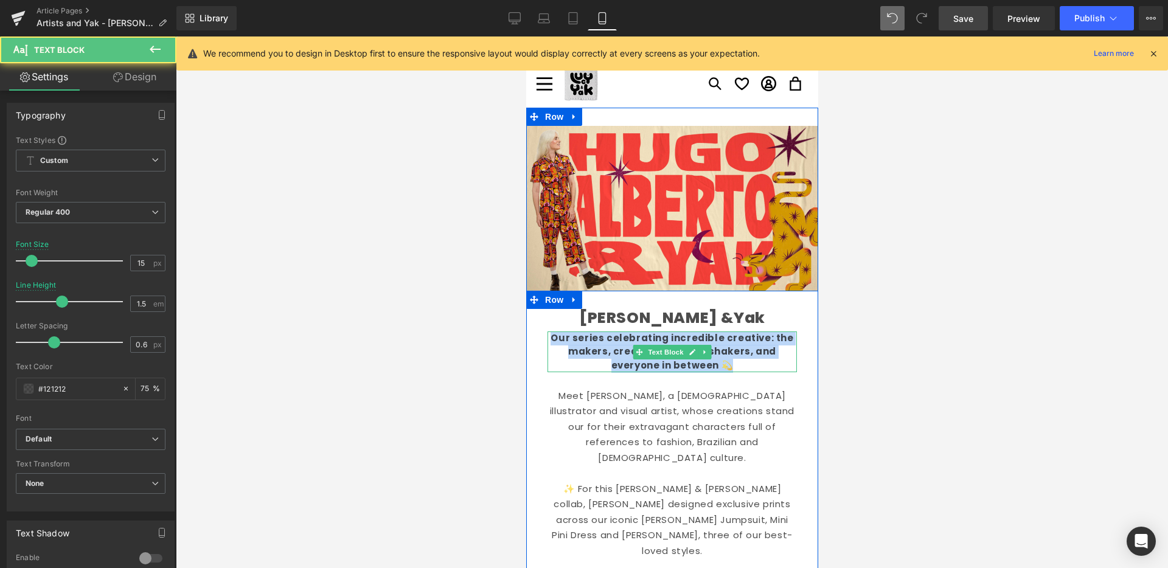
drag, startPoint x: 699, startPoint y: 359, endPoint x: 538, endPoint y: 333, distance: 163.2
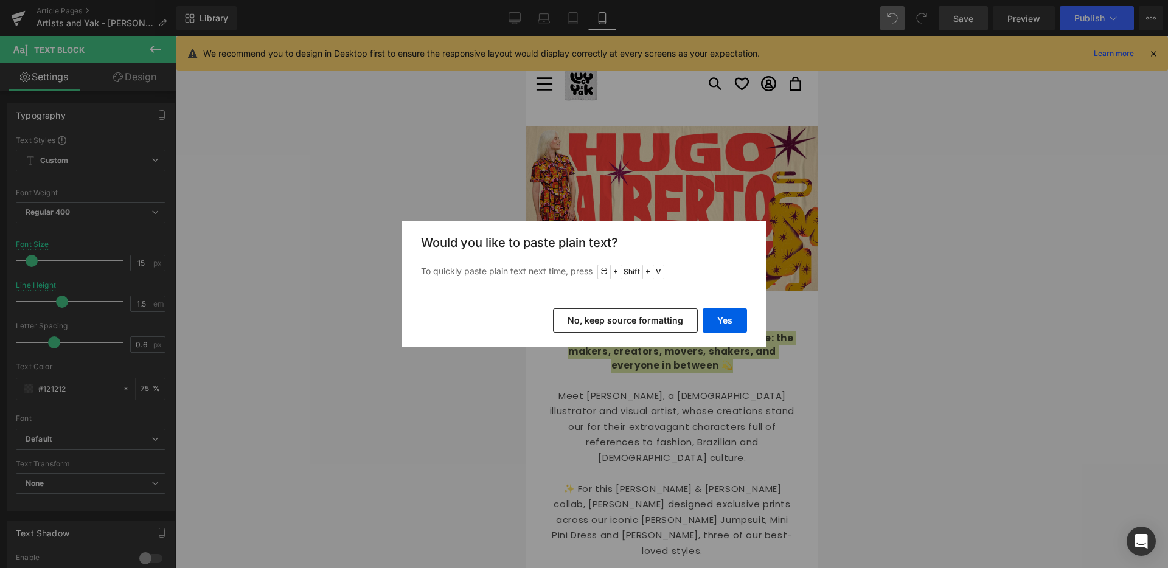
click at [646, 314] on button "No, keep source formatting" at bounding box center [625, 320] width 145 height 24
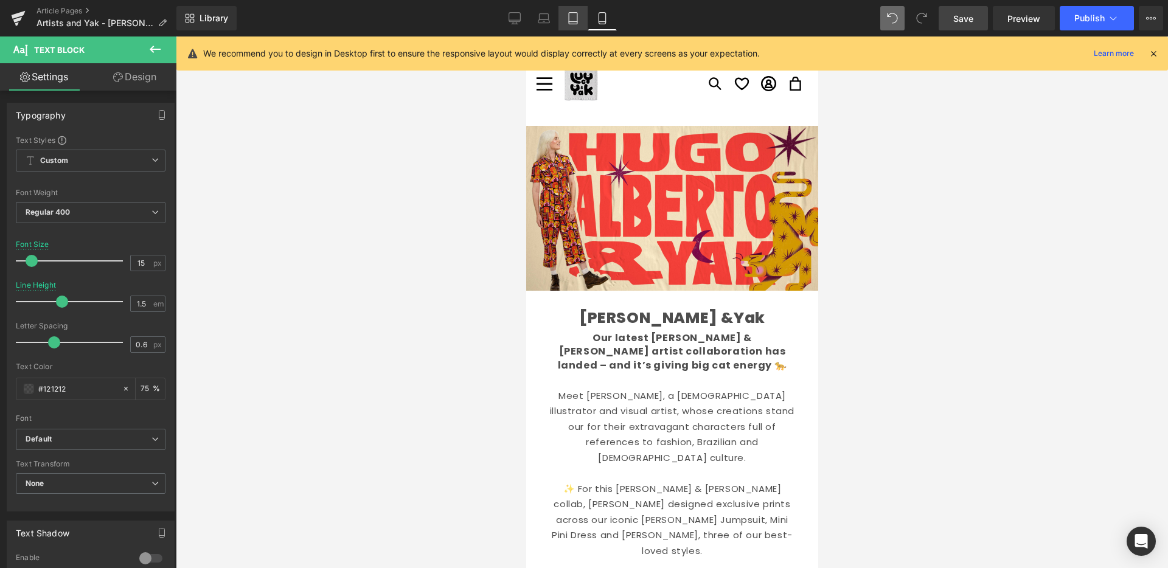
click at [574, 18] on icon at bounding box center [573, 18] width 12 height 12
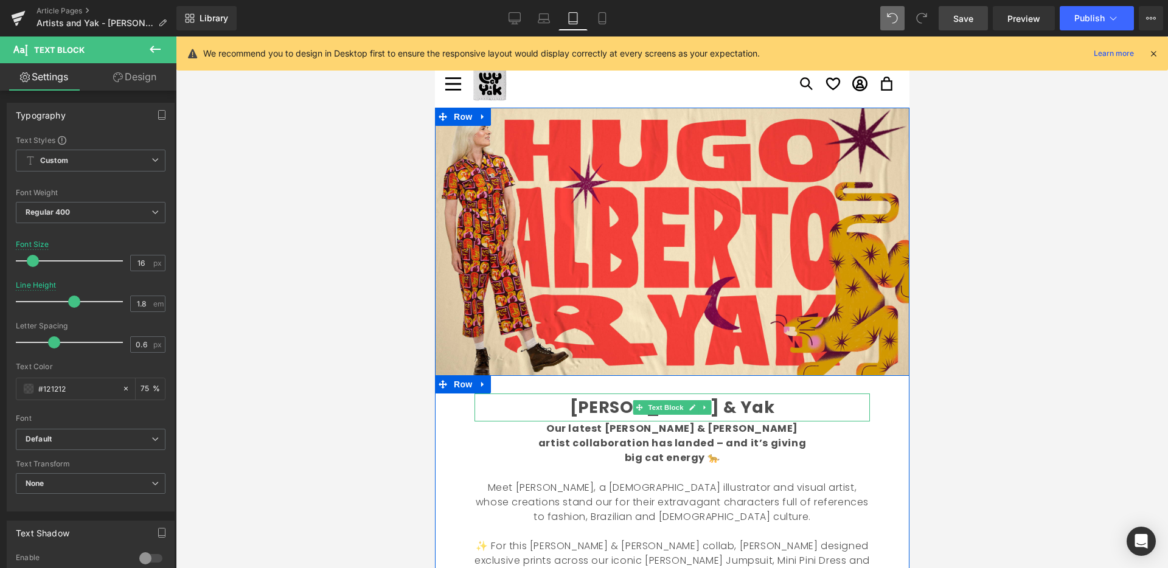
click at [749, 407] on b "[PERSON_NAME] & Yak" at bounding box center [671, 407] width 204 height 23
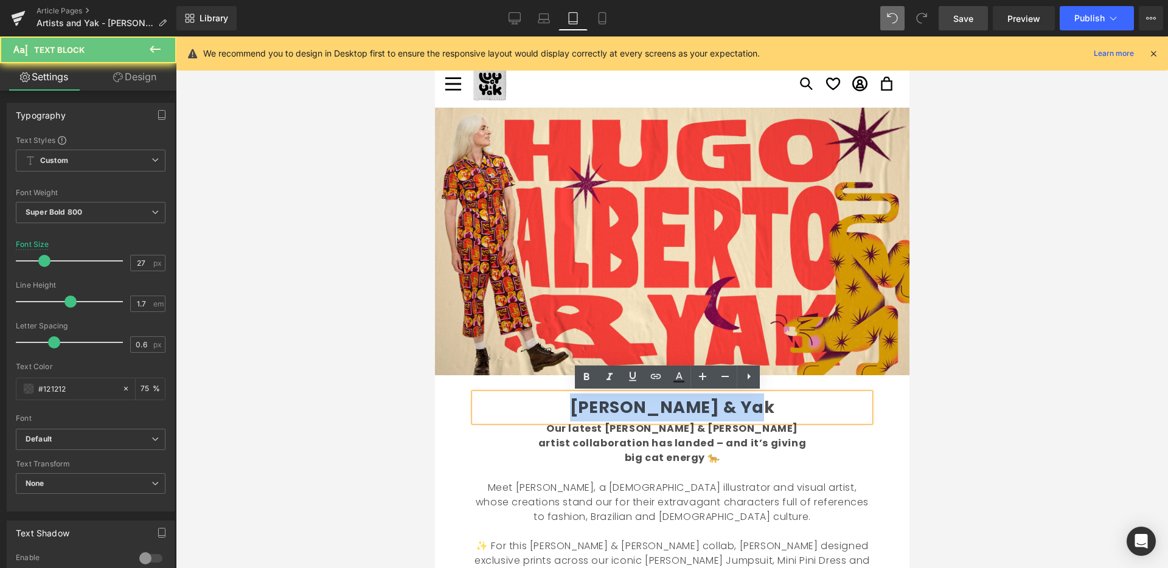
drag, startPoint x: 727, startPoint y: 404, endPoint x: 549, endPoint y: 398, distance: 177.7
click at [552, 400] on p "[PERSON_NAME] & Yak" at bounding box center [671, 407] width 395 height 28
copy b "[PERSON_NAME] & Yak"
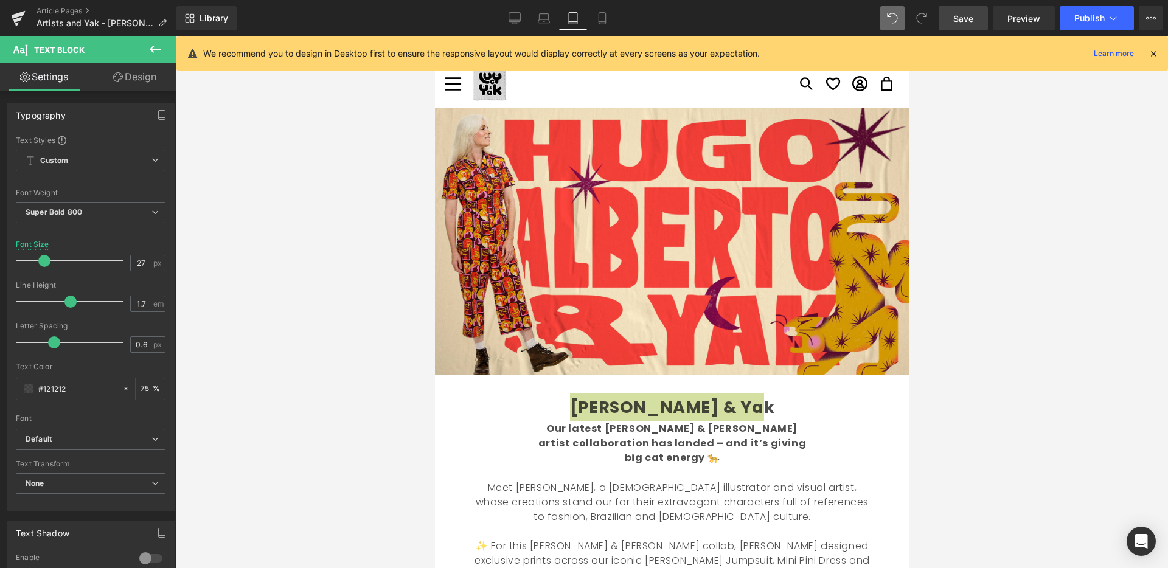
click at [602, 22] on icon at bounding box center [601, 22] width 7 height 0
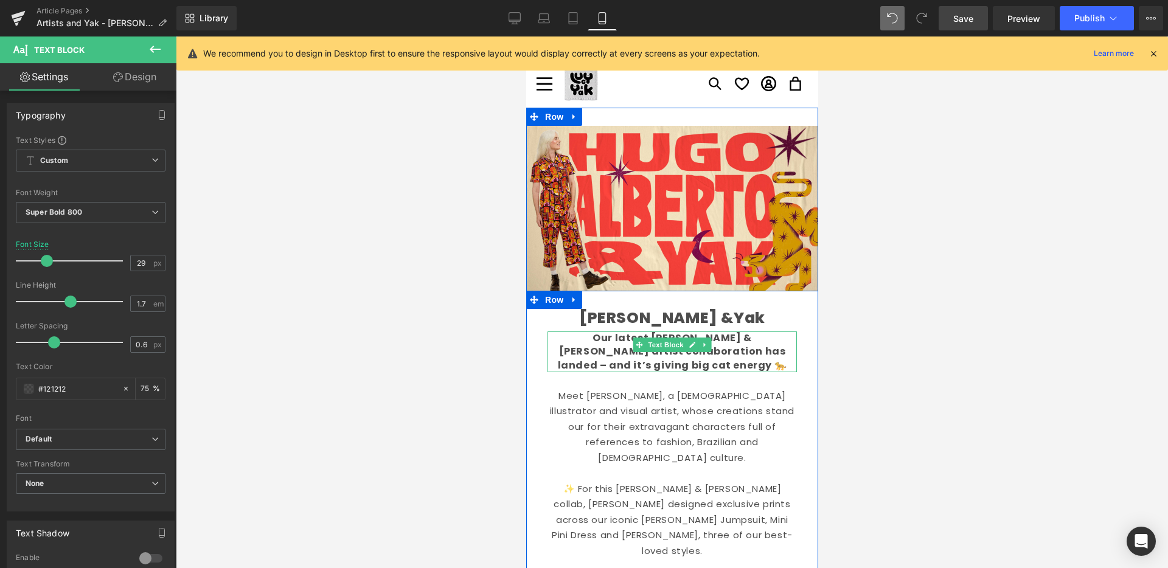
click at [710, 322] on p "[PERSON_NAME] &Yak" at bounding box center [671, 318] width 231 height 18
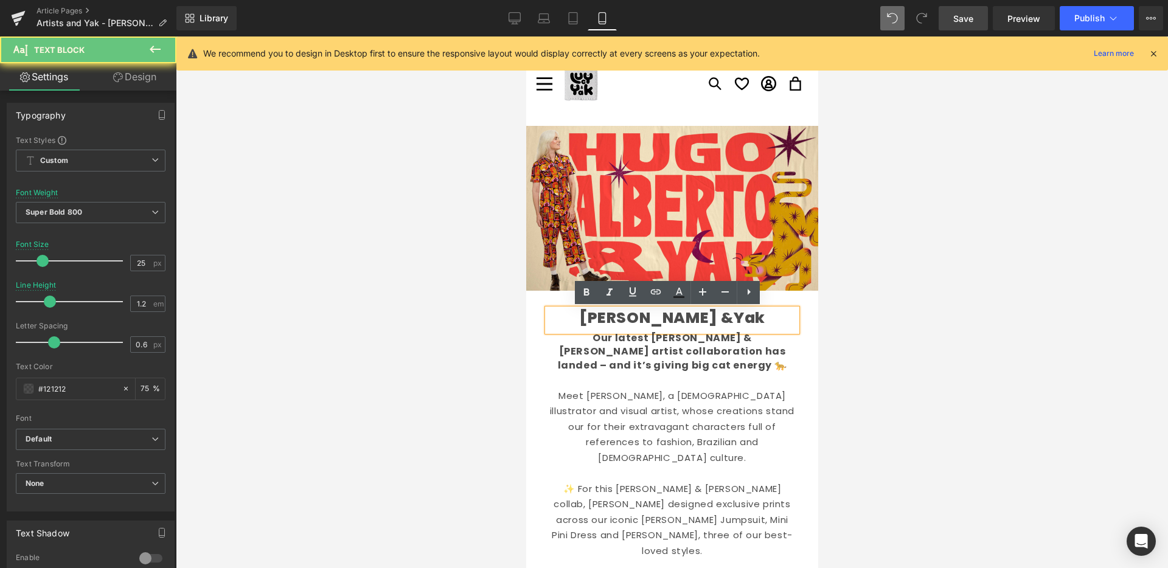
drag, startPoint x: 673, startPoint y: 313, endPoint x: 542, endPoint y: 311, distance: 130.8
click at [547, 309] on div "[PERSON_NAME] &Yak" at bounding box center [671, 320] width 249 height 23
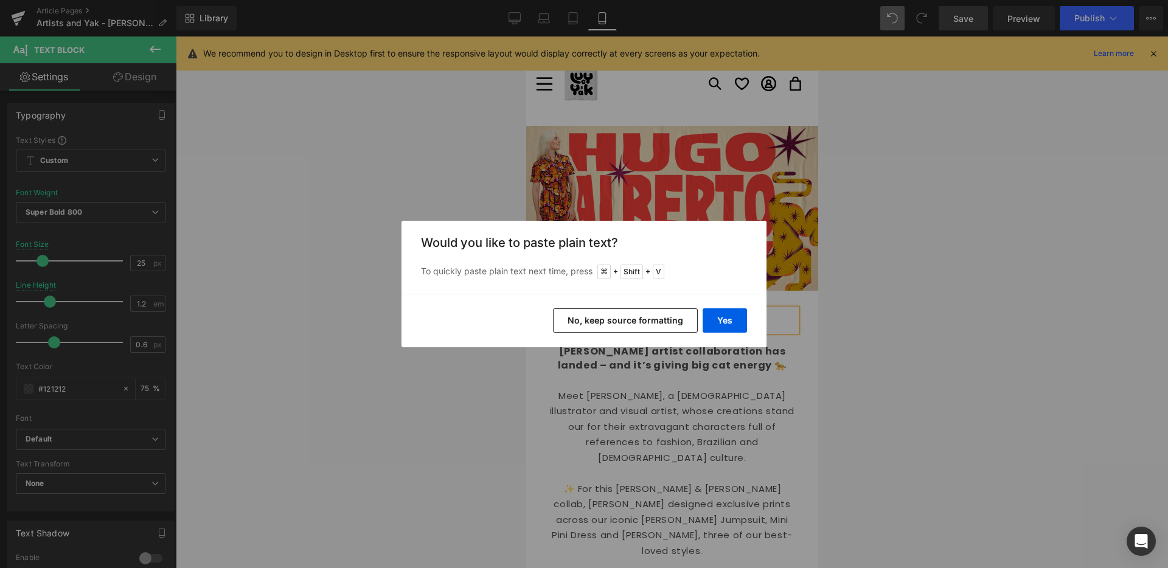
click at [664, 315] on button "No, keep source formatting" at bounding box center [625, 320] width 145 height 24
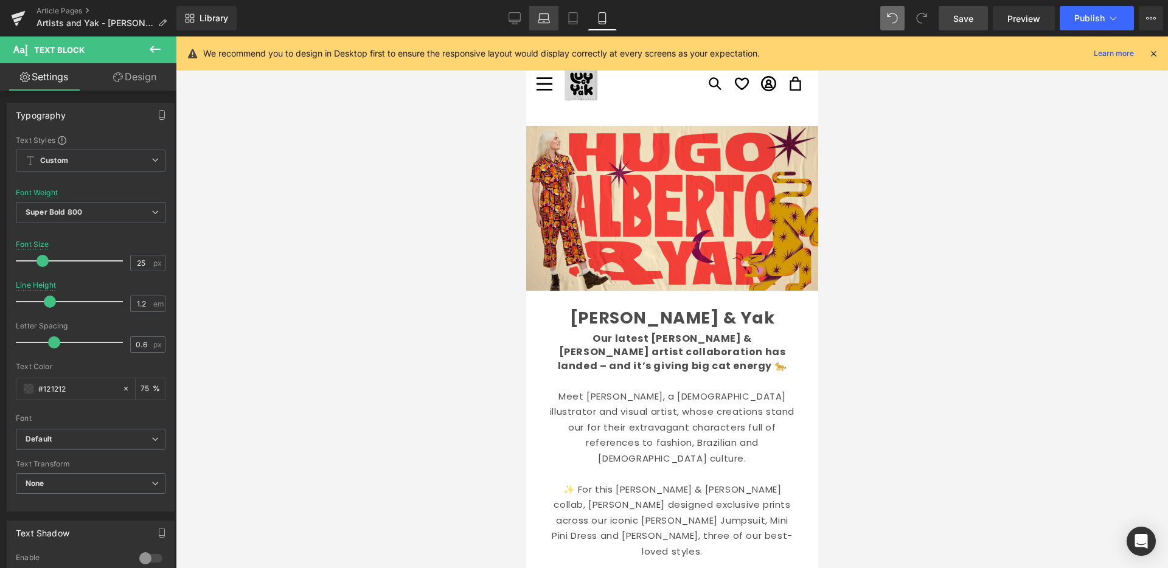
click at [517, 18] on icon at bounding box center [514, 18] width 12 height 12
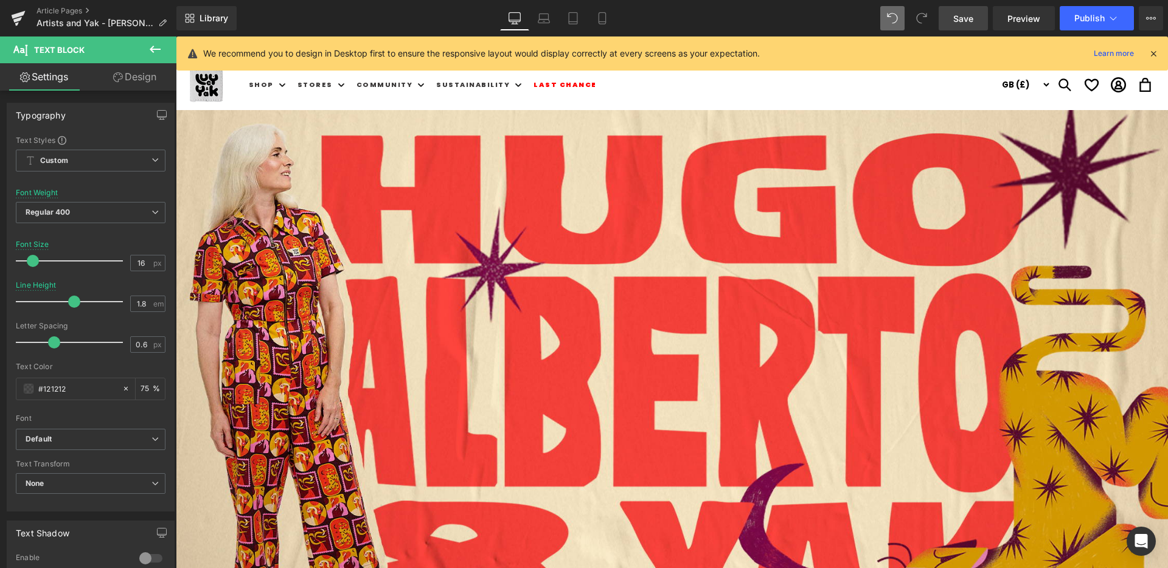
click at [970, 21] on span "Save" at bounding box center [963, 18] width 20 height 13
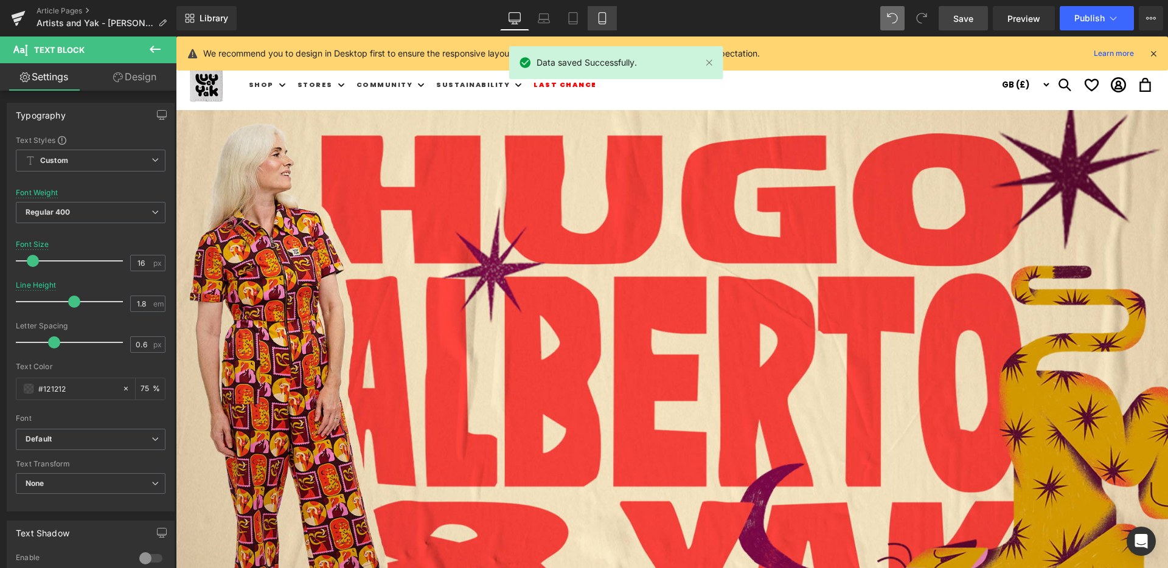
click at [603, 24] on icon at bounding box center [601, 19] width 7 height 12
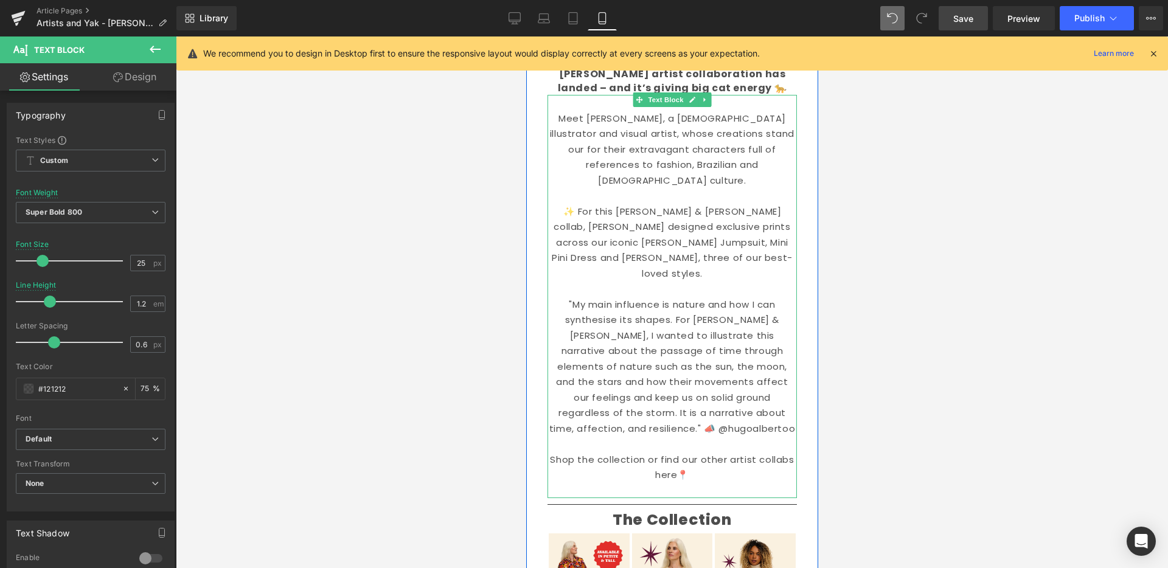
scroll to position [272, 0]
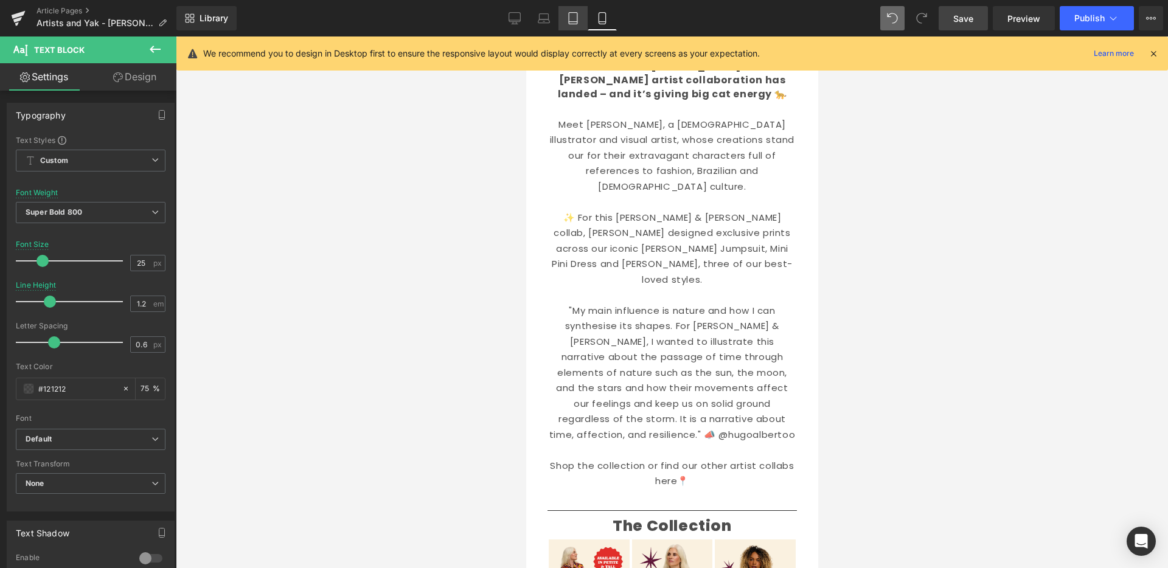
click at [577, 17] on icon at bounding box center [573, 18] width 12 height 12
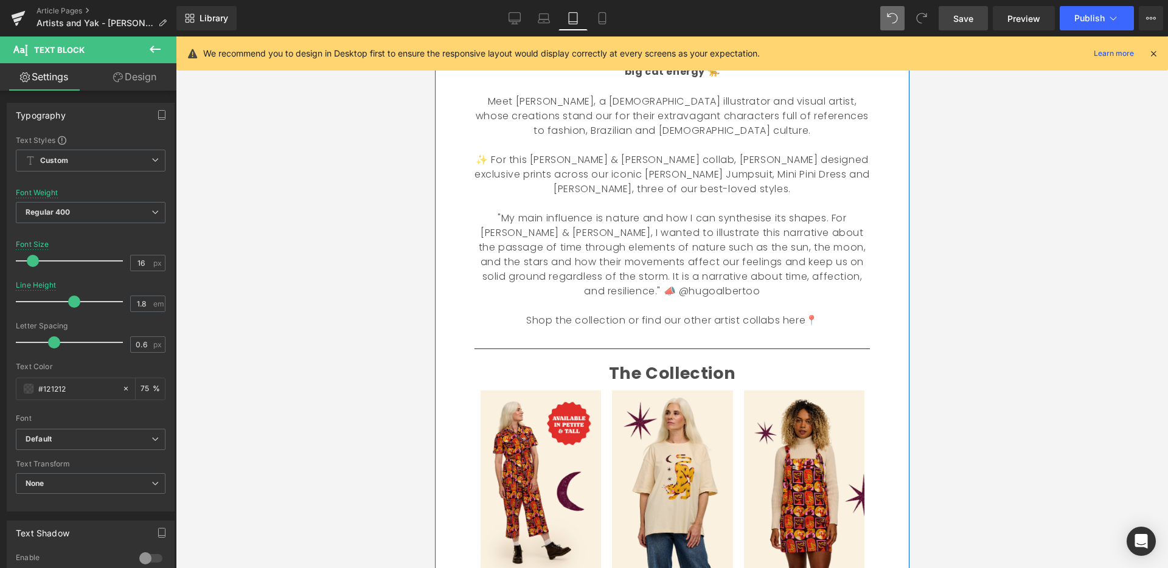
scroll to position [384, 0]
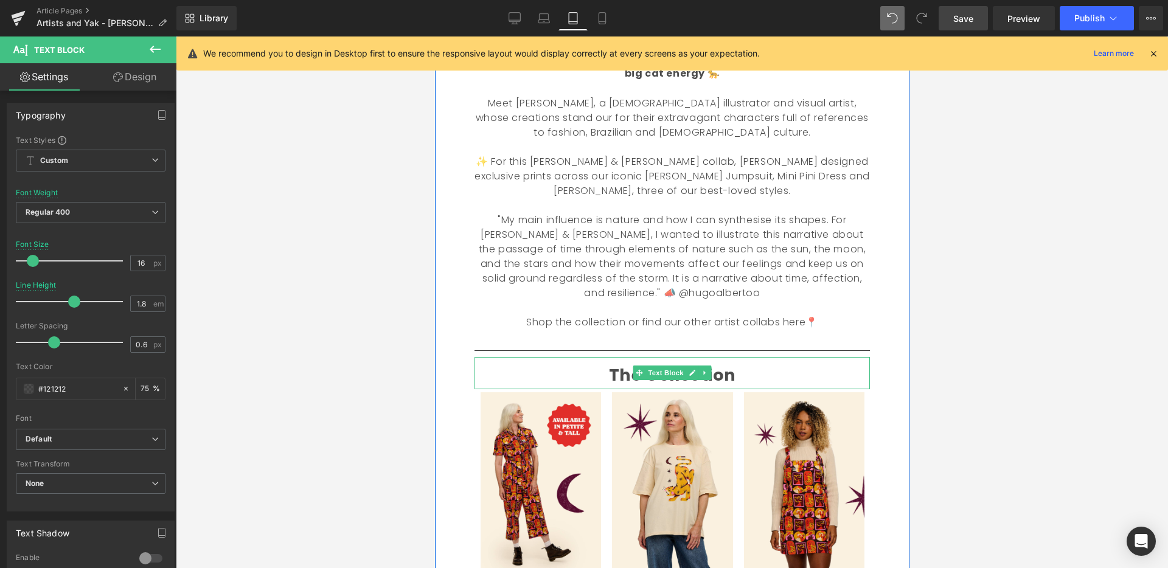
click at [715, 364] on b "The Collection" at bounding box center [671, 375] width 126 height 23
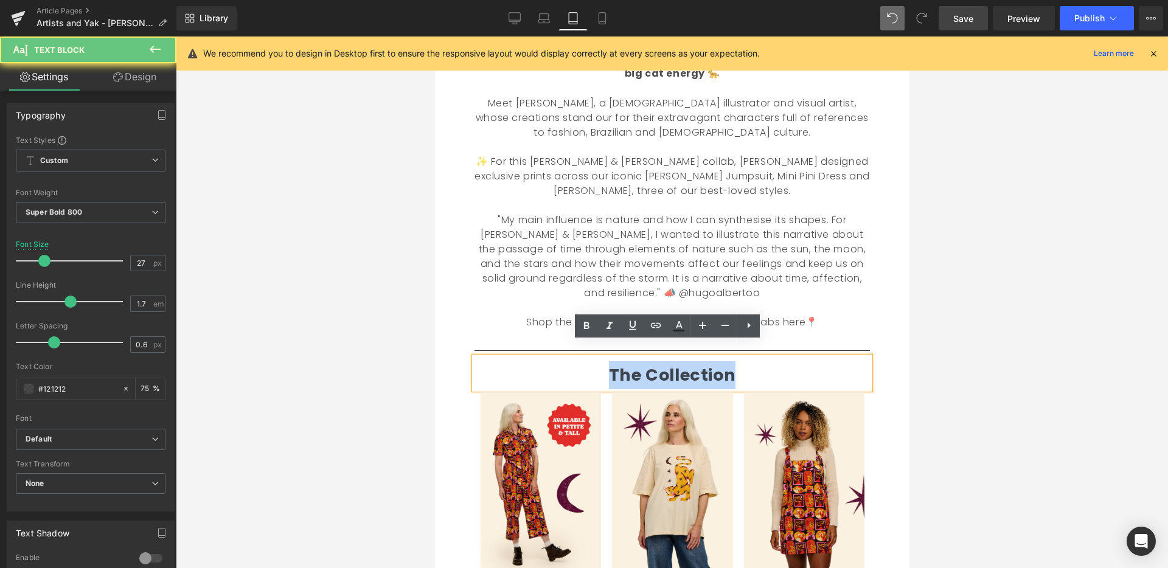
drag, startPoint x: 743, startPoint y: 361, endPoint x: 583, endPoint y: 358, distance: 160.0
click at [586, 361] on p "The Collection" at bounding box center [671, 375] width 395 height 28
copy b "The Collection"
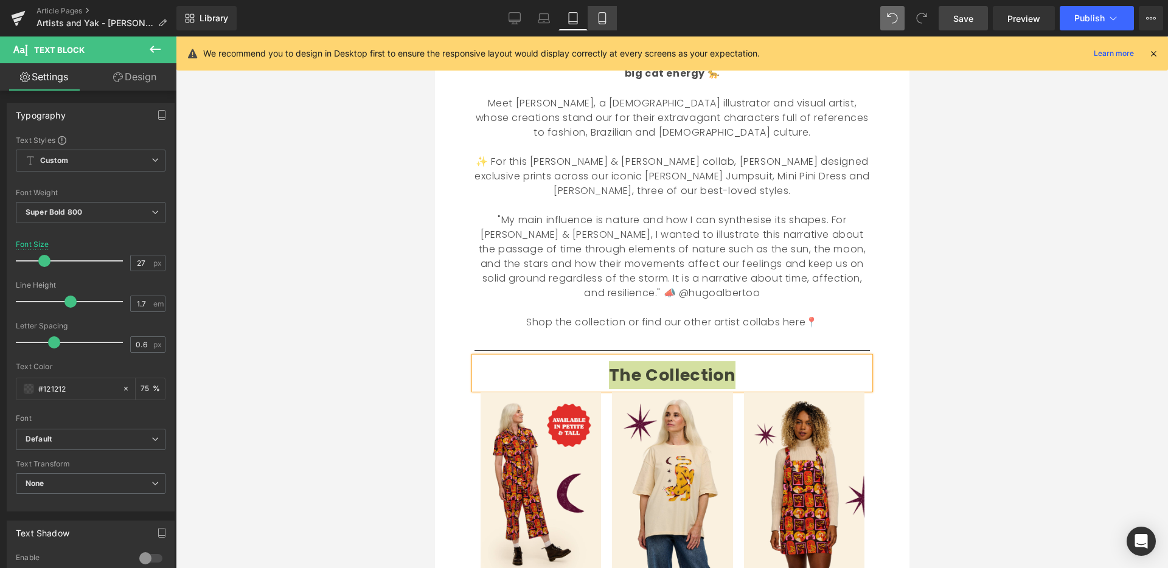
click at [605, 20] on icon at bounding box center [601, 19] width 7 height 12
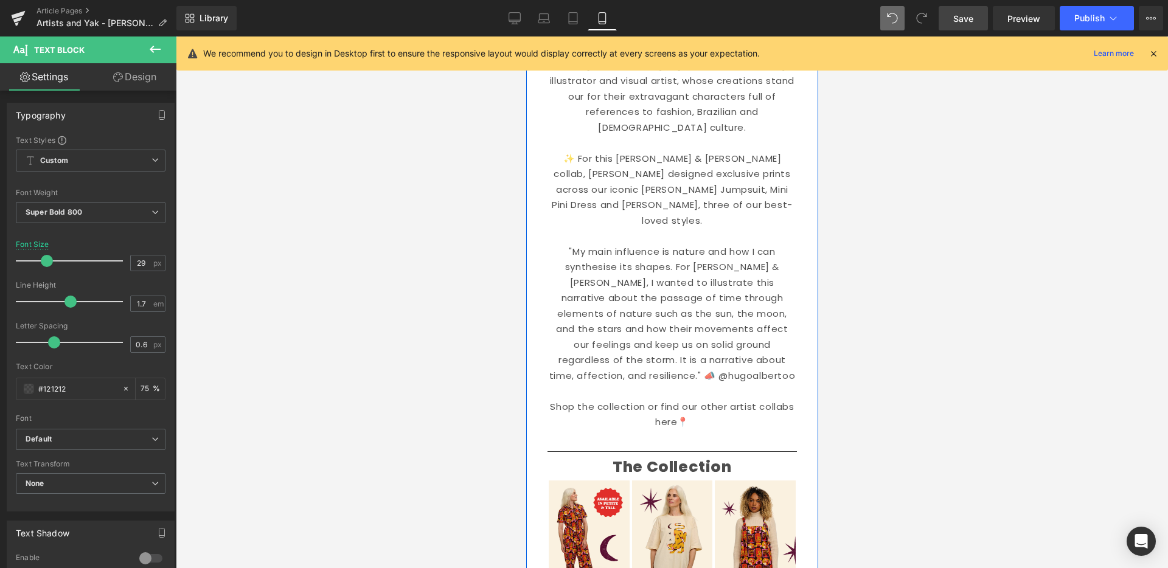
scroll to position [334, 0]
click at [720, 455] on p "The Collection" at bounding box center [671, 464] width 231 height 18
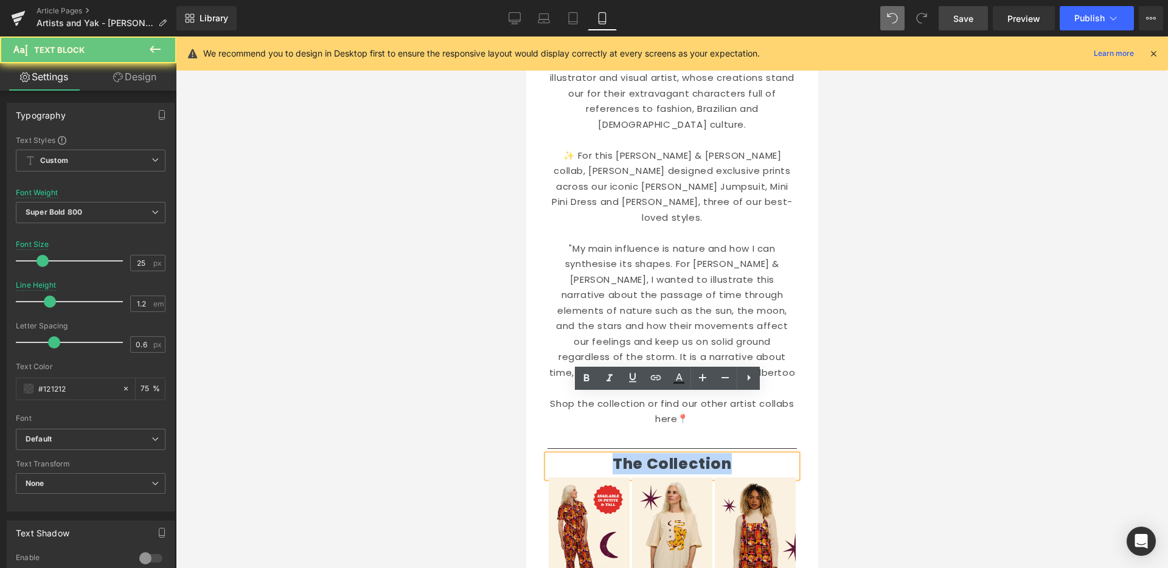
drag, startPoint x: 723, startPoint y: 402, endPoint x: 549, endPoint y: 397, distance: 174.0
click at [556, 455] on p "The Collection" at bounding box center [671, 464] width 231 height 18
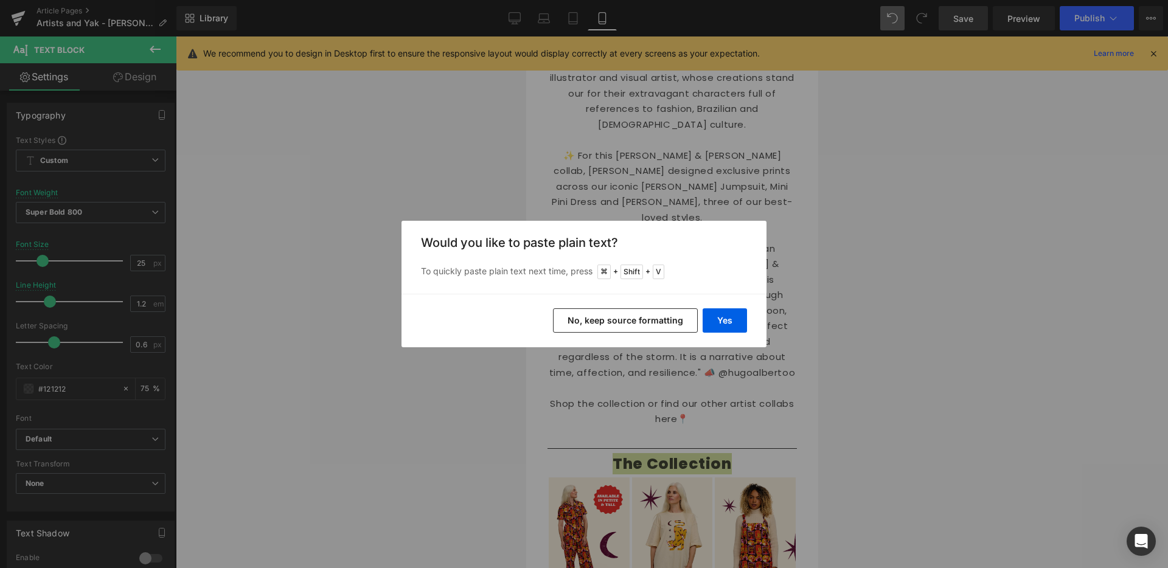
click at [599, 322] on button "No, keep source formatting" at bounding box center [625, 320] width 145 height 24
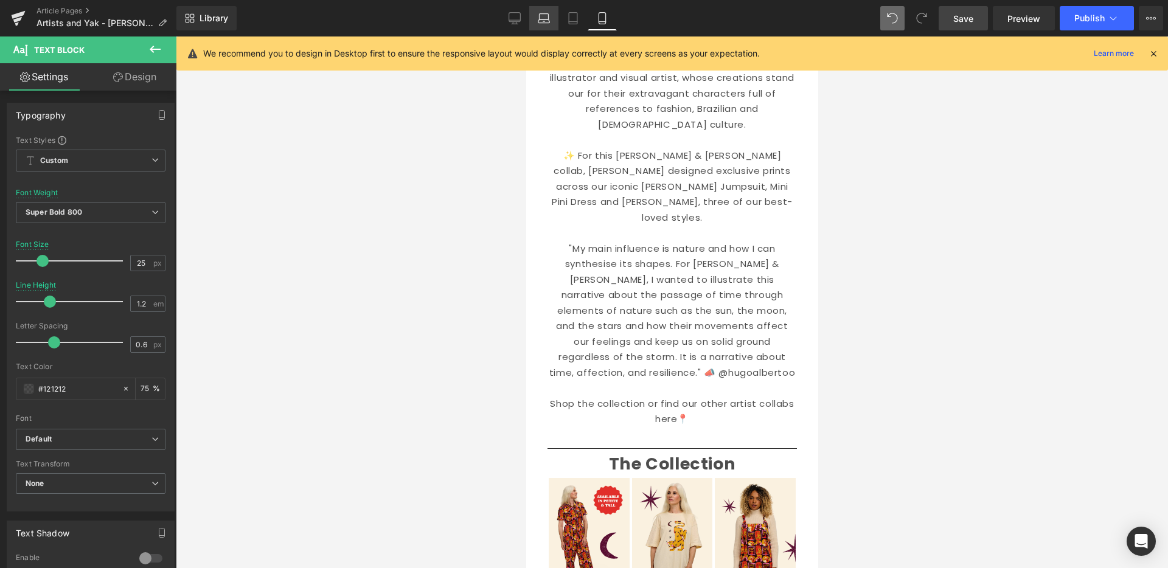
click at [515, 13] on icon at bounding box center [514, 18] width 12 height 12
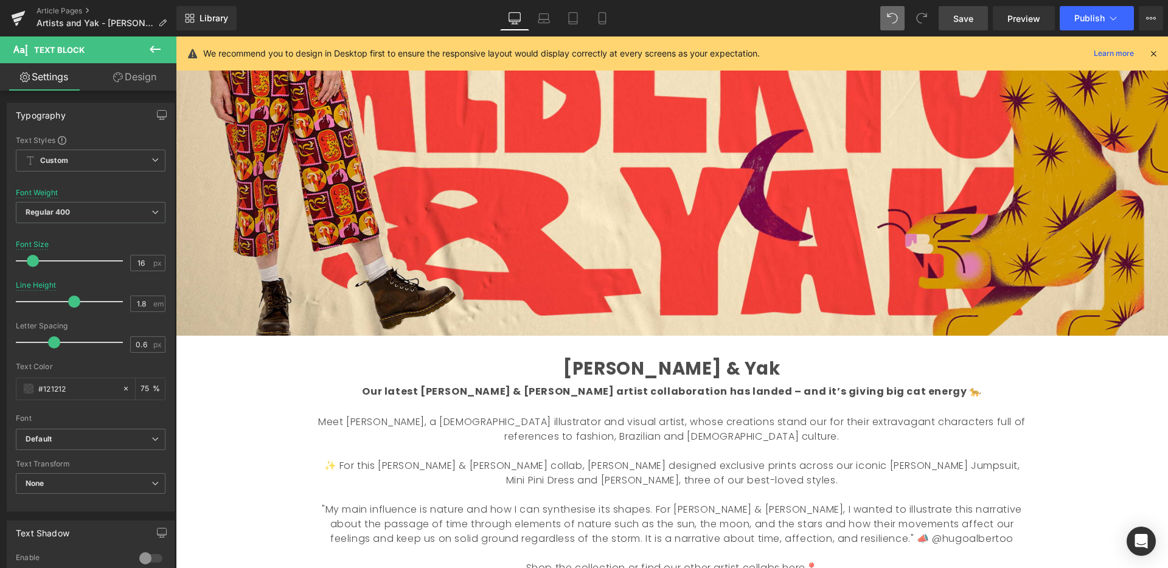
scroll to position [0, 0]
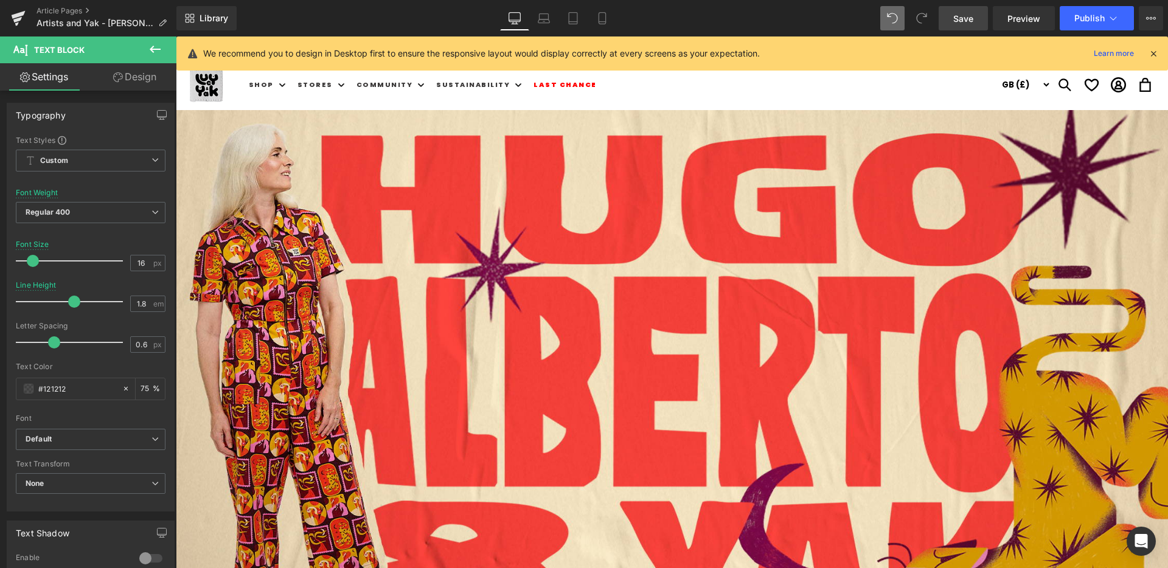
click at [968, 16] on span "Save" at bounding box center [963, 18] width 20 height 13
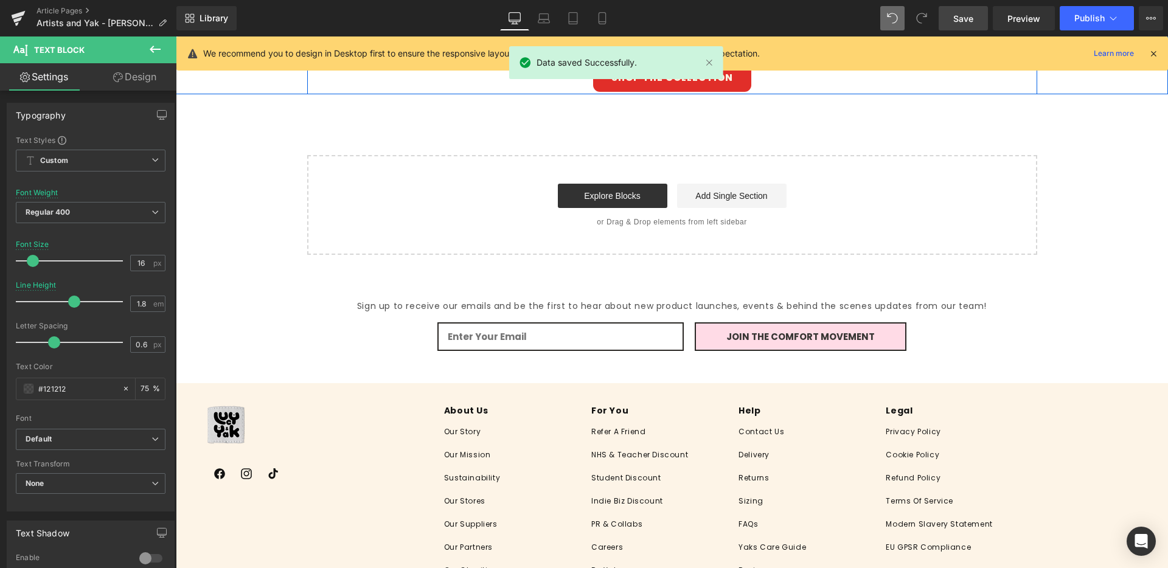
scroll to position [1263, 0]
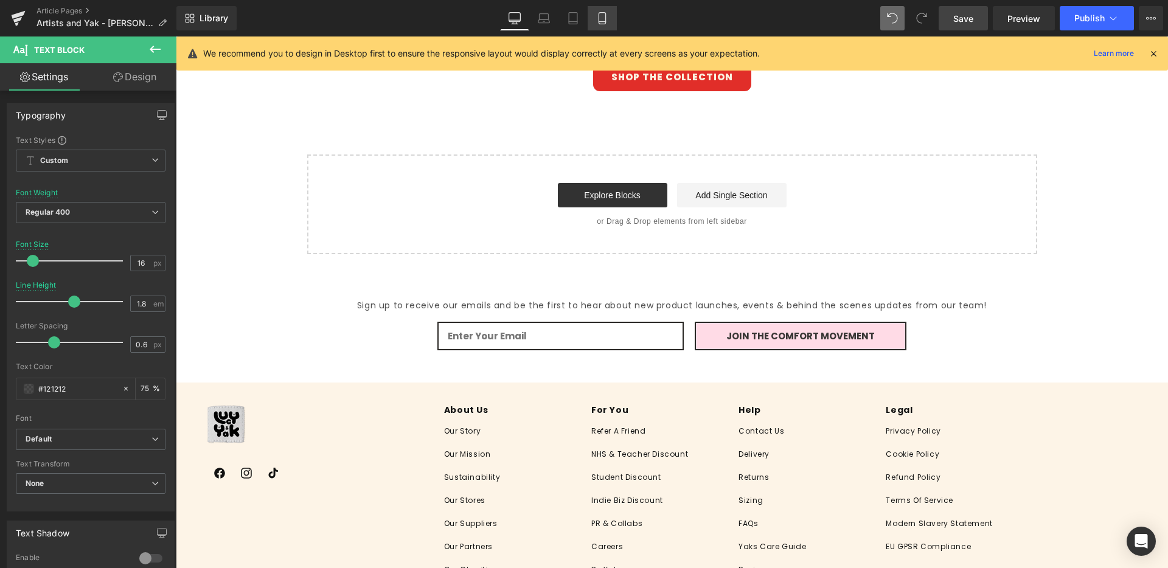
drag, startPoint x: 578, startPoint y: 18, endPoint x: 594, endPoint y: 19, distance: 15.8
click at [578, 19] on icon at bounding box center [573, 18] width 12 height 12
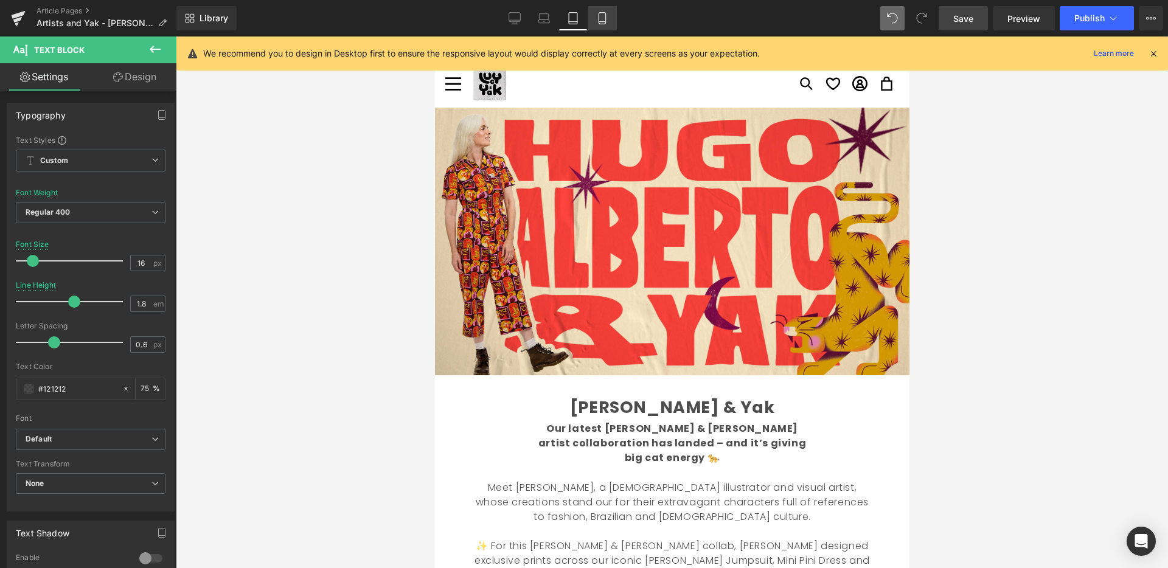
click at [604, 19] on icon at bounding box center [602, 18] width 12 height 12
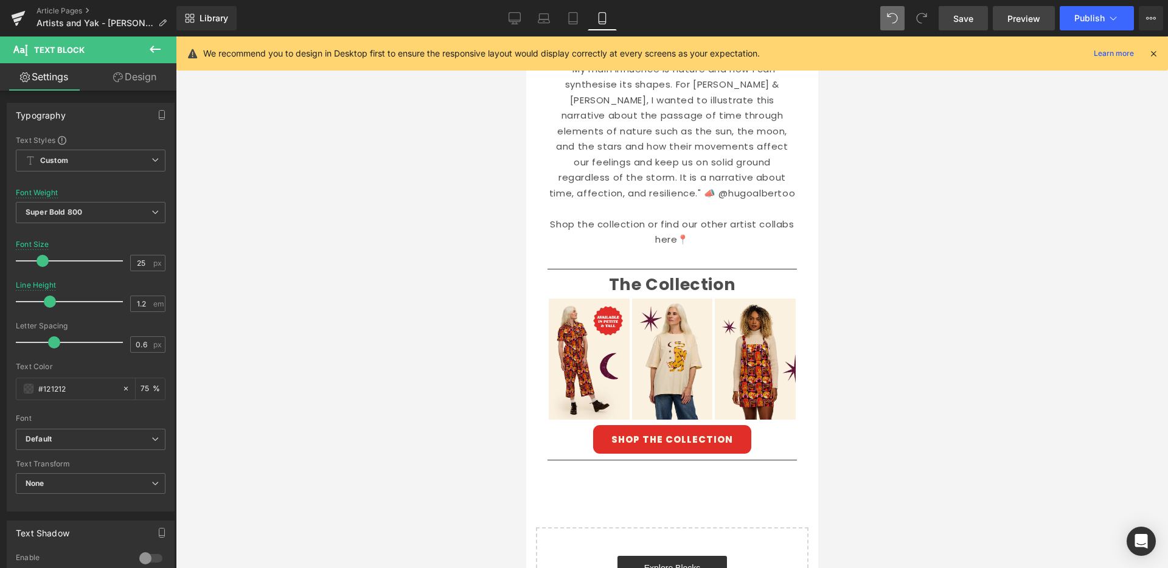
click at [1021, 16] on span "Preview" at bounding box center [1023, 18] width 33 height 13
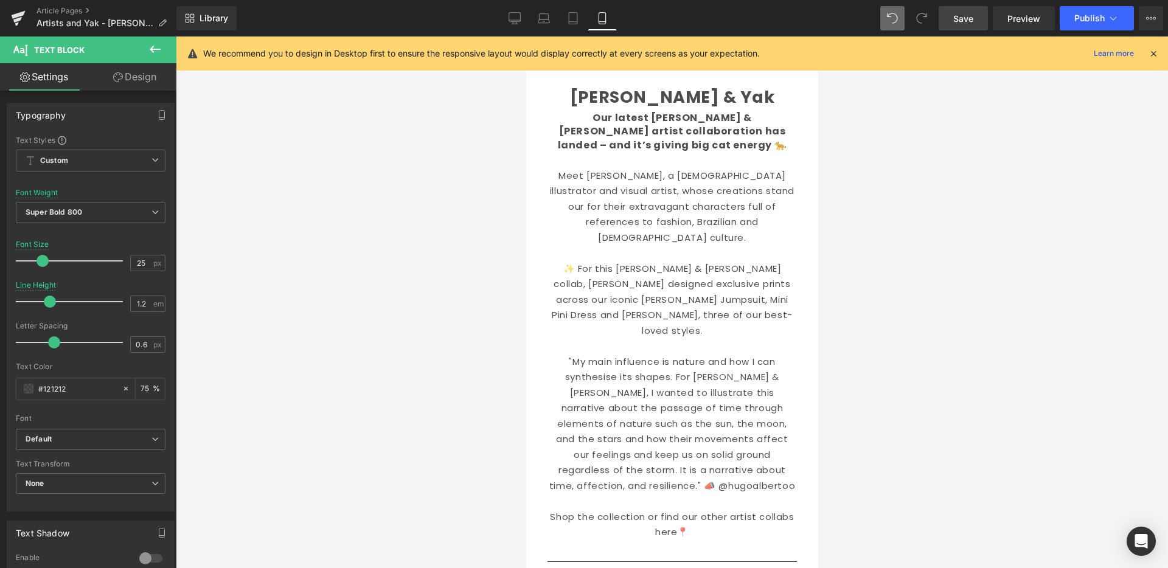
scroll to position [221, 0]
click at [574, 19] on icon at bounding box center [573, 18] width 12 height 12
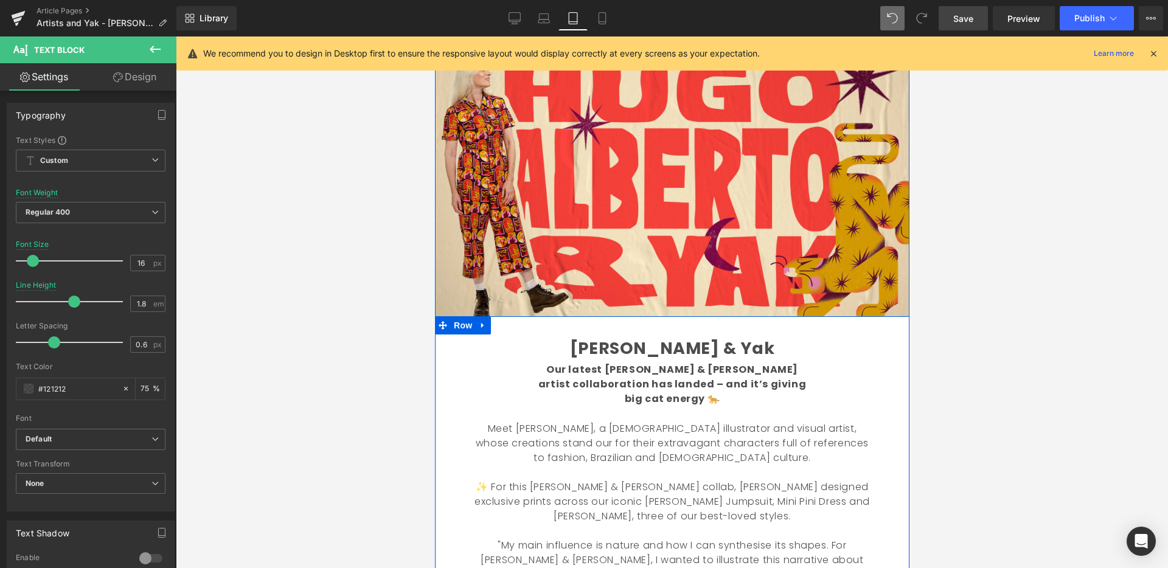
scroll to position [78, 0]
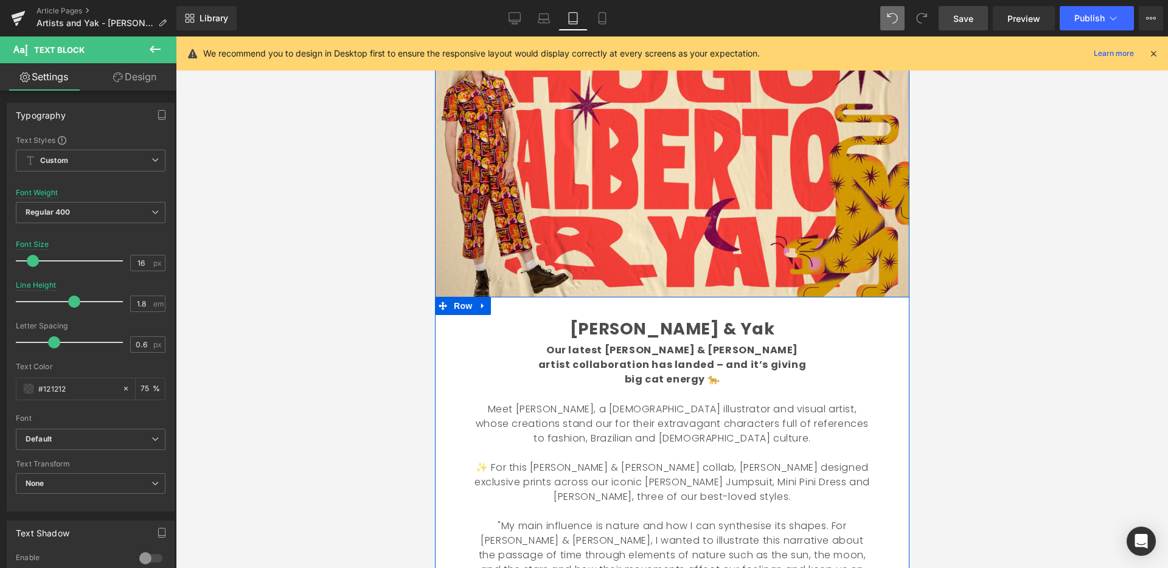
click at [621, 418] on font "Meet [PERSON_NAME], a [DEMOGRAPHIC_DATA] illustrator and visual artist, whose c…" at bounding box center [671, 423] width 393 height 43
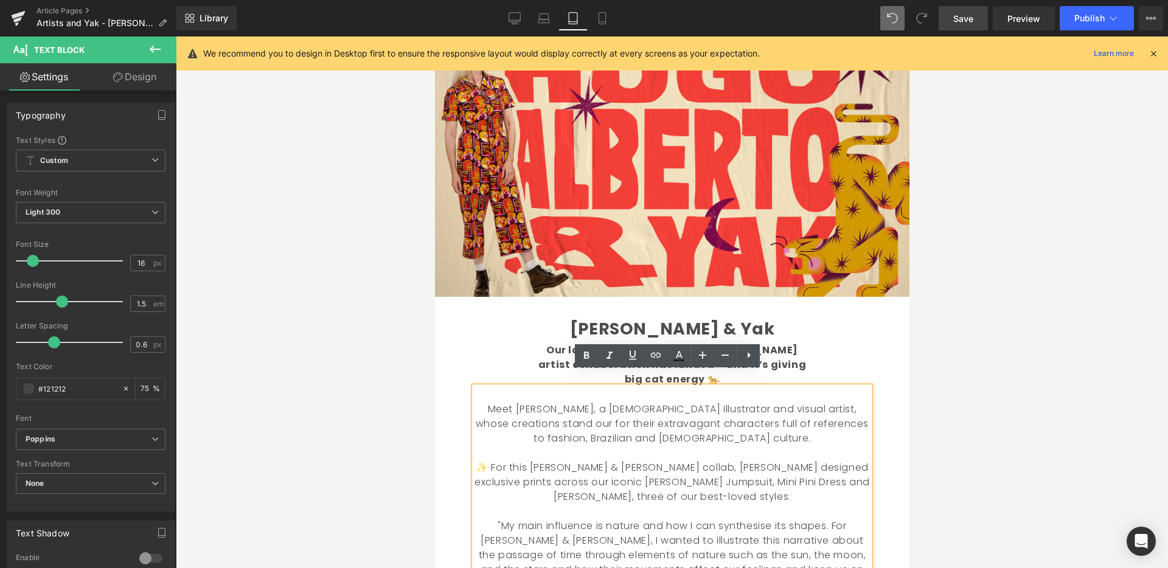
click at [645, 412] on font "Meet [PERSON_NAME], a [DEMOGRAPHIC_DATA] illustrator and visual artist, whose c…" at bounding box center [671, 423] width 393 height 43
click at [603, 14] on icon at bounding box center [602, 18] width 12 height 12
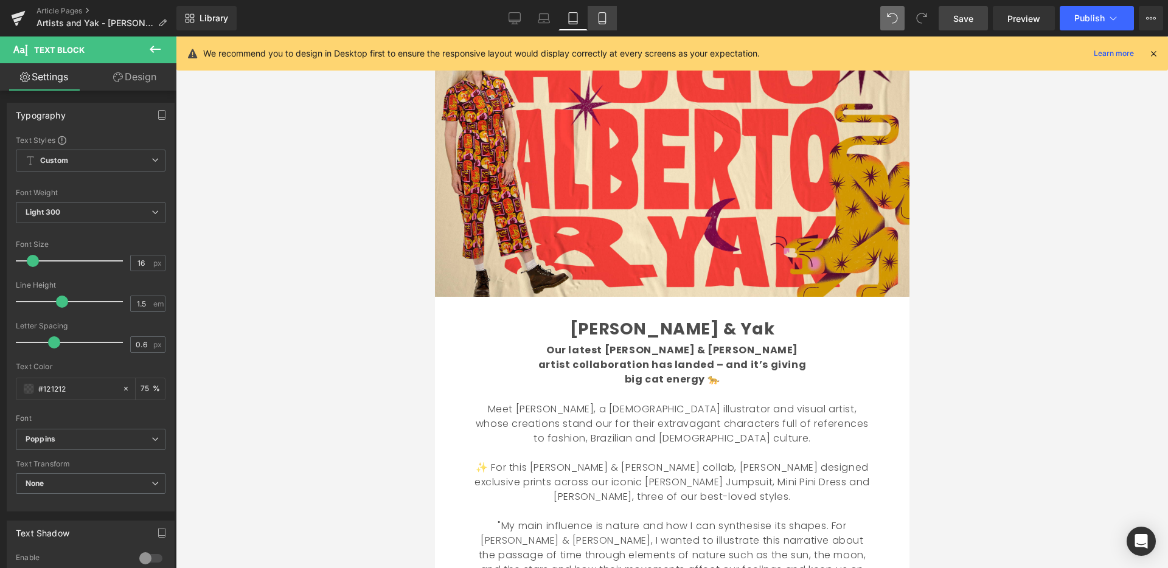
scroll to position [0, 0]
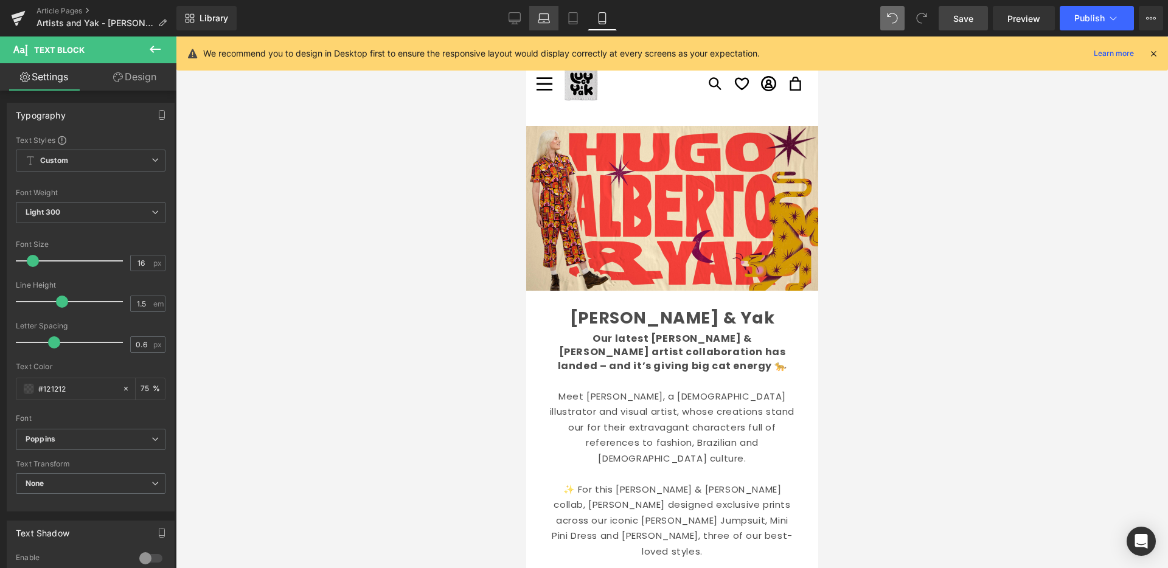
click at [555, 12] on link "Laptop" at bounding box center [543, 18] width 29 height 24
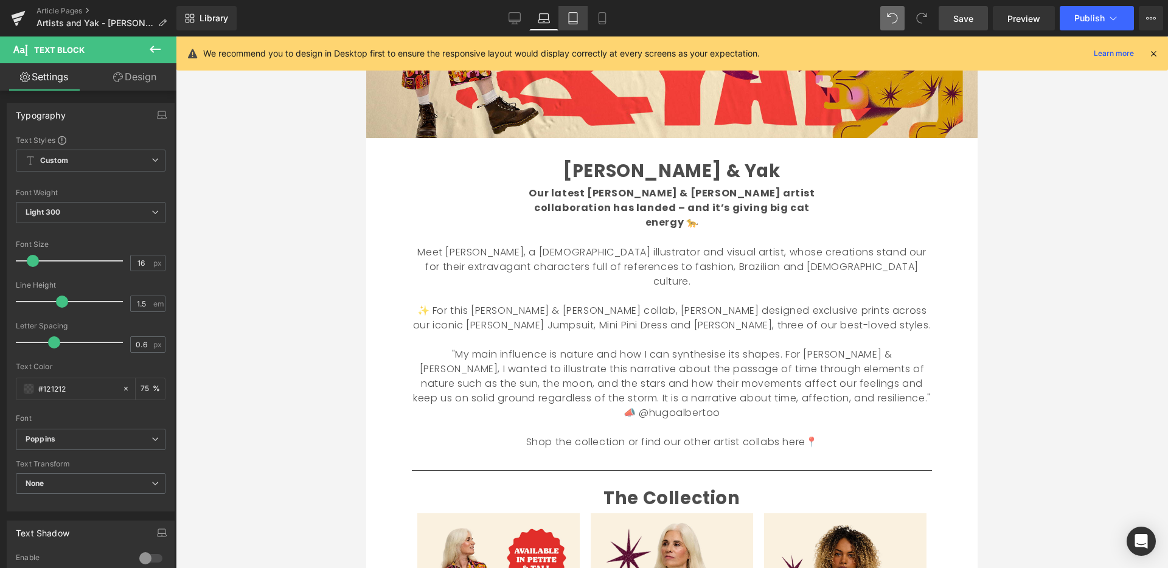
click at [574, 15] on icon at bounding box center [573, 18] width 12 height 12
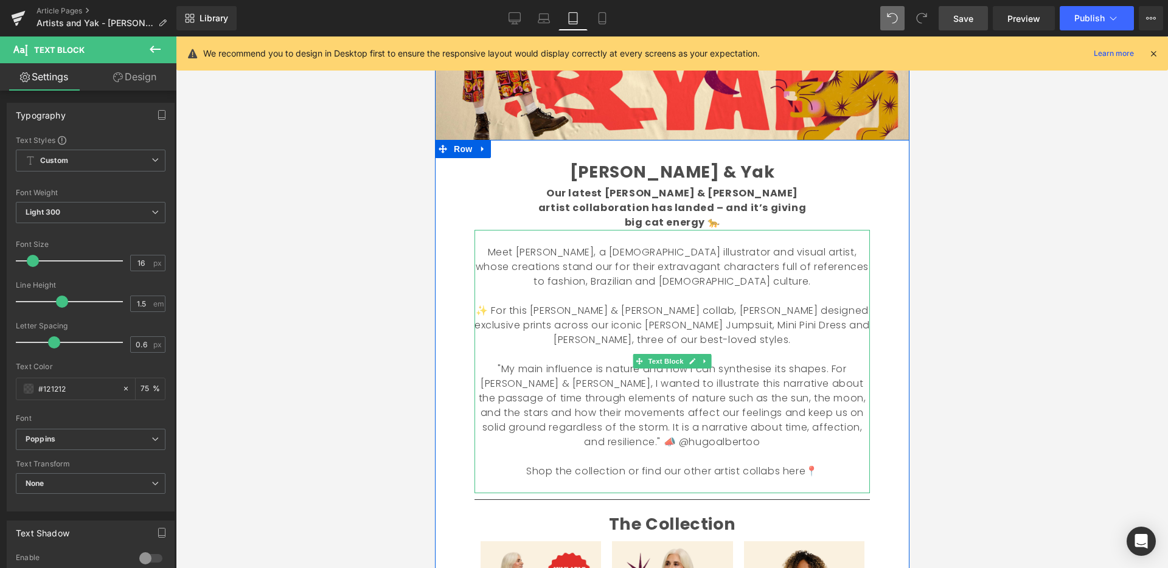
click at [614, 268] on font "Meet [PERSON_NAME], a [DEMOGRAPHIC_DATA] illustrator and visual artist, whose c…" at bounding box center [671, 266] width 393 height 43
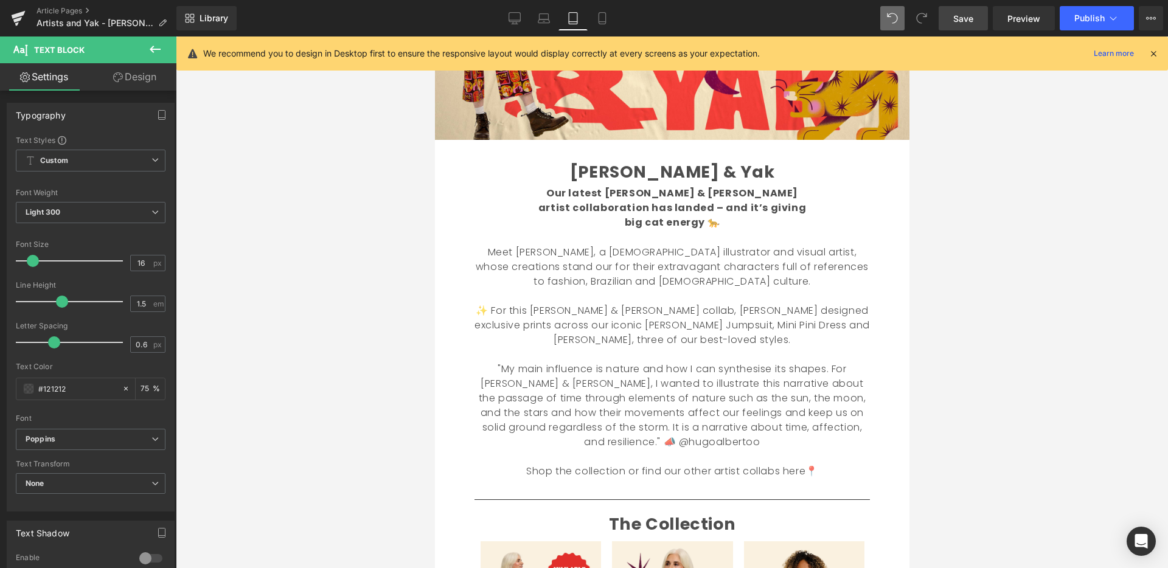
click at [1035, 358] on div at bounding box center [672, 302] width 992 height 532
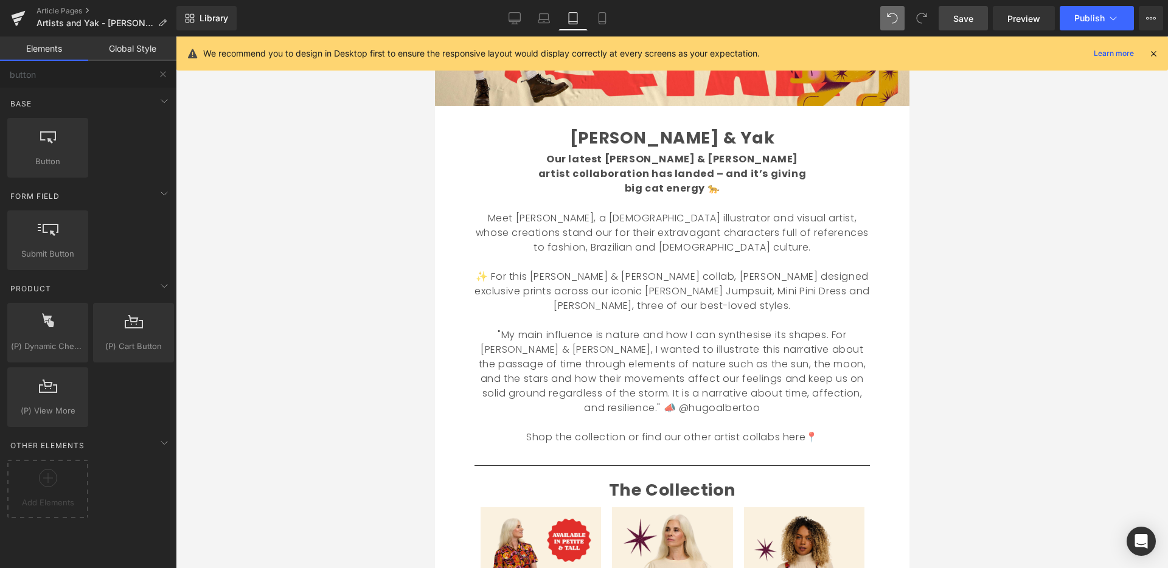
scroll to position [267, 0]
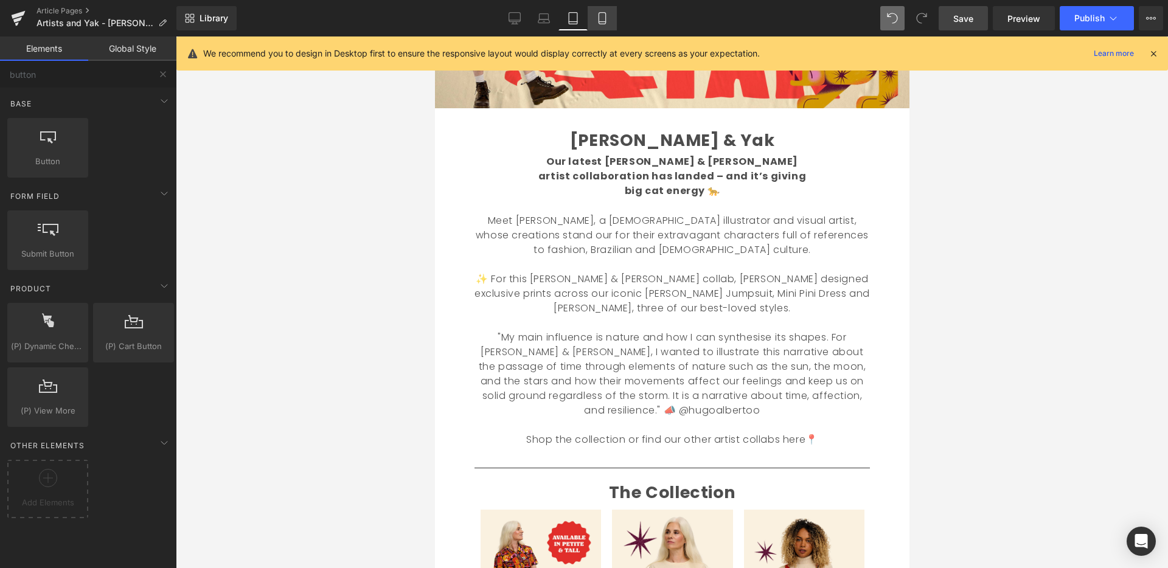
click at [612, 15] on link "Mobile" at bounding box center [601, 18] width 29 height 24
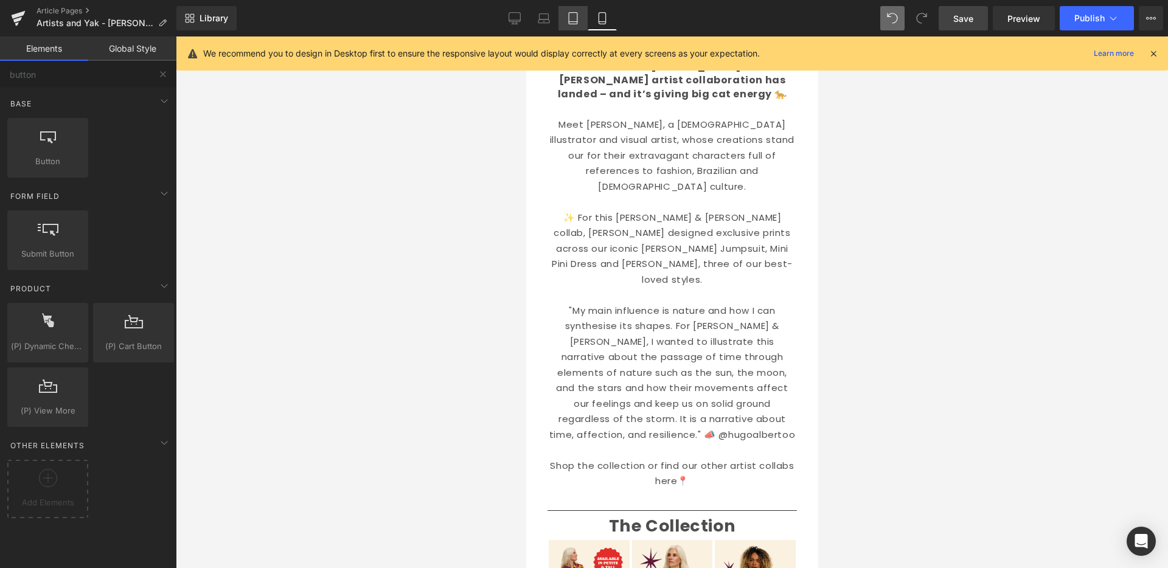
click at [575, 22] on icon at bounding box center [573, 22] width 9 height 0
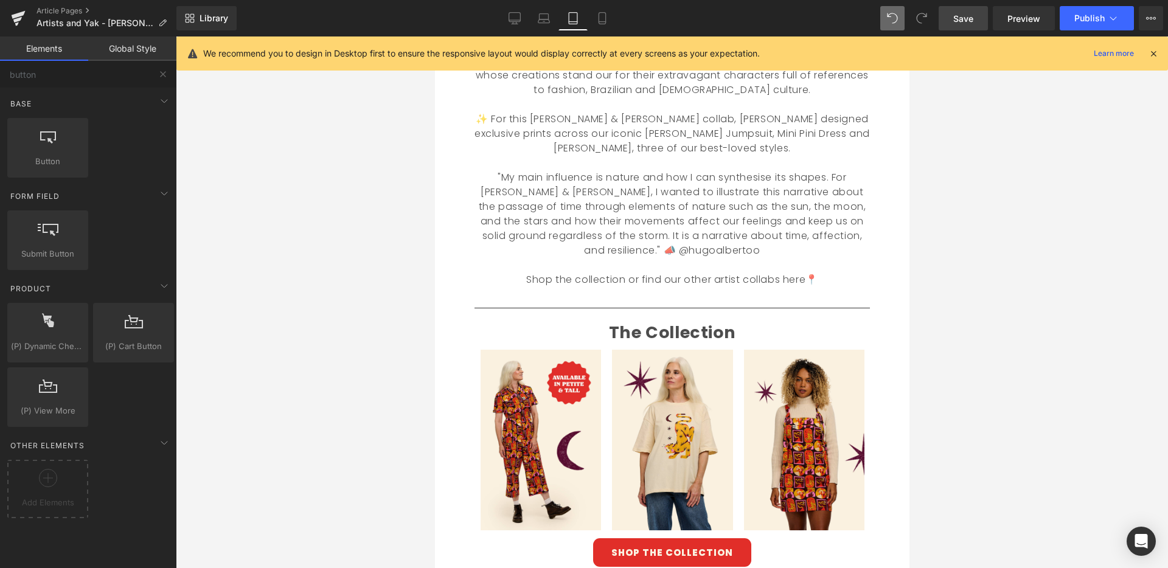
scroll to position [428, 0]
click at [603, 174] on font ""My main influence is nature and how I can synthesise its shapes. For [PERSON_N…" at bounding box center [671, 213] width 387 height 87
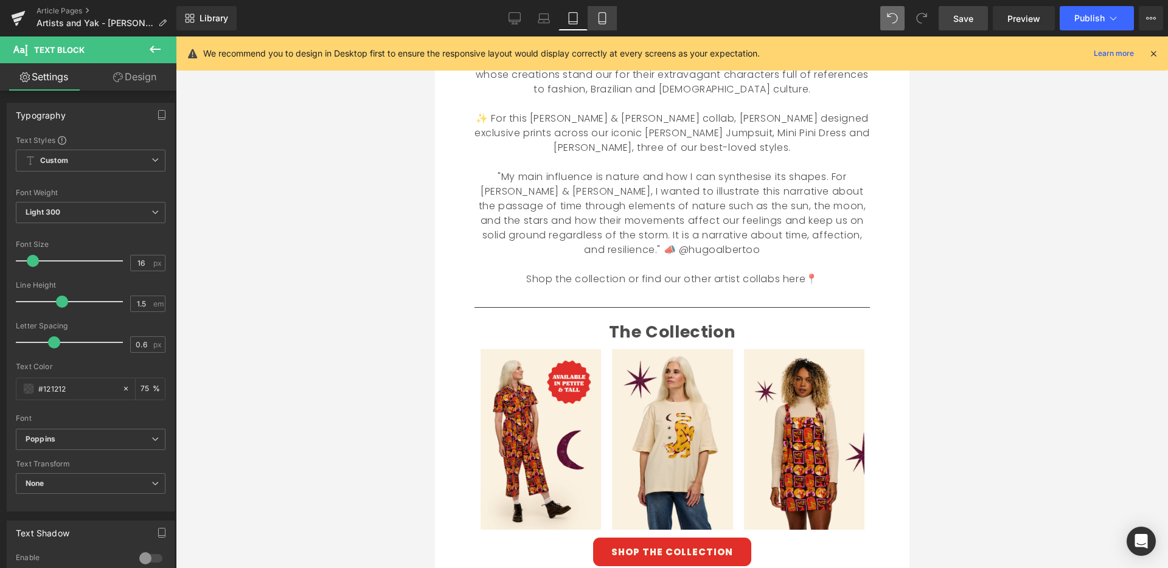
click at [603, 18] on icon at bounding box center [602, 18] width 12 height 12
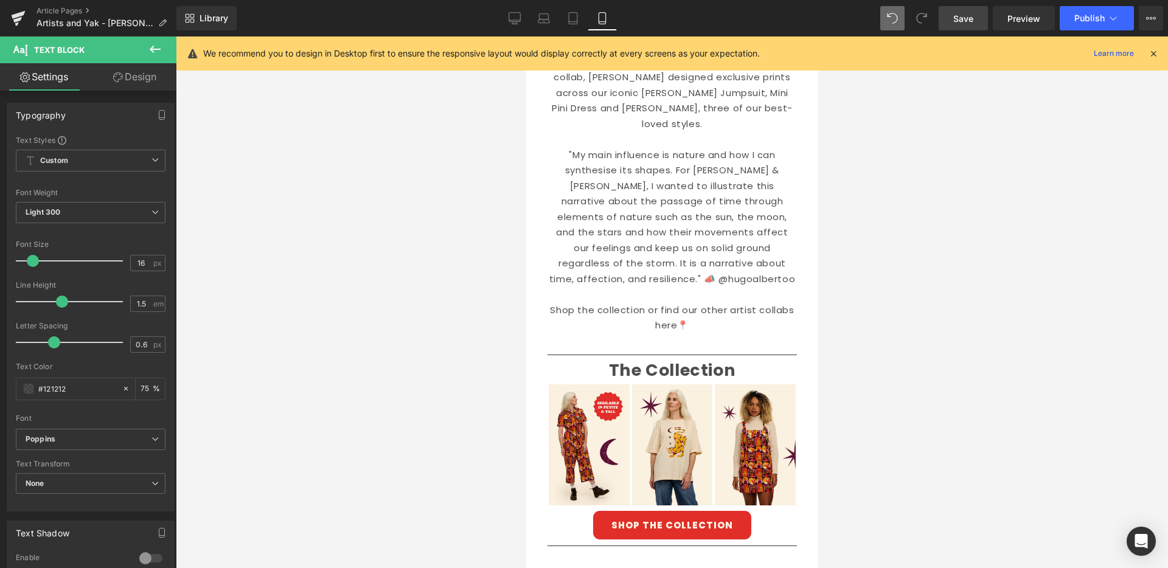
scroll to position [0, 0]
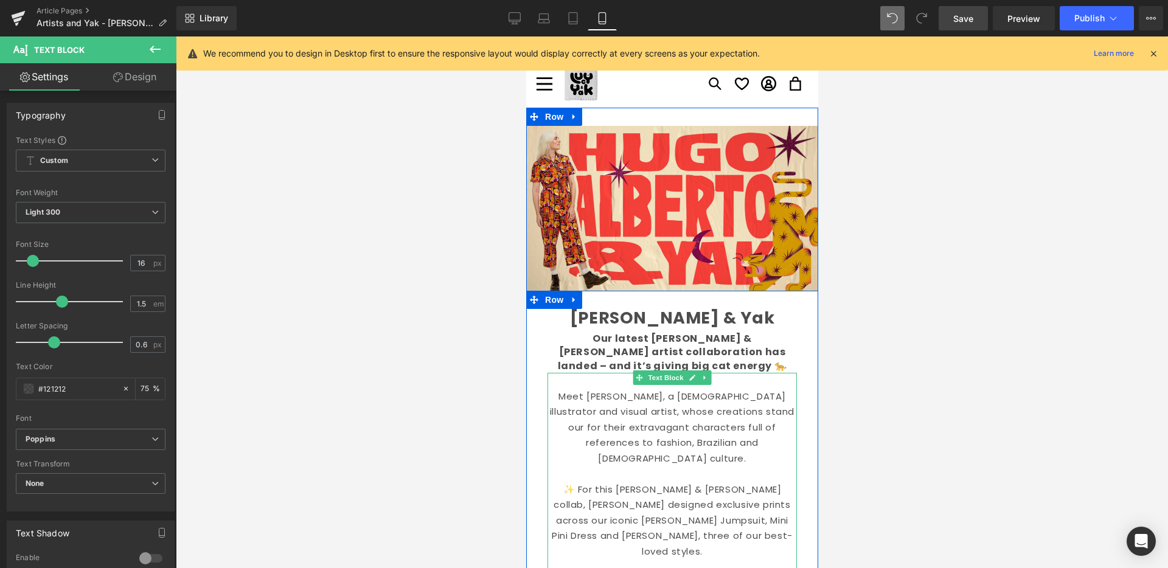
click at [606, 420] on p "Meet [PERSON_NAME], a [DEMOGRAPHIC_DATA] illustrator and visual artist, whose c…" at bounding box center [671, 428] width 249 height 78
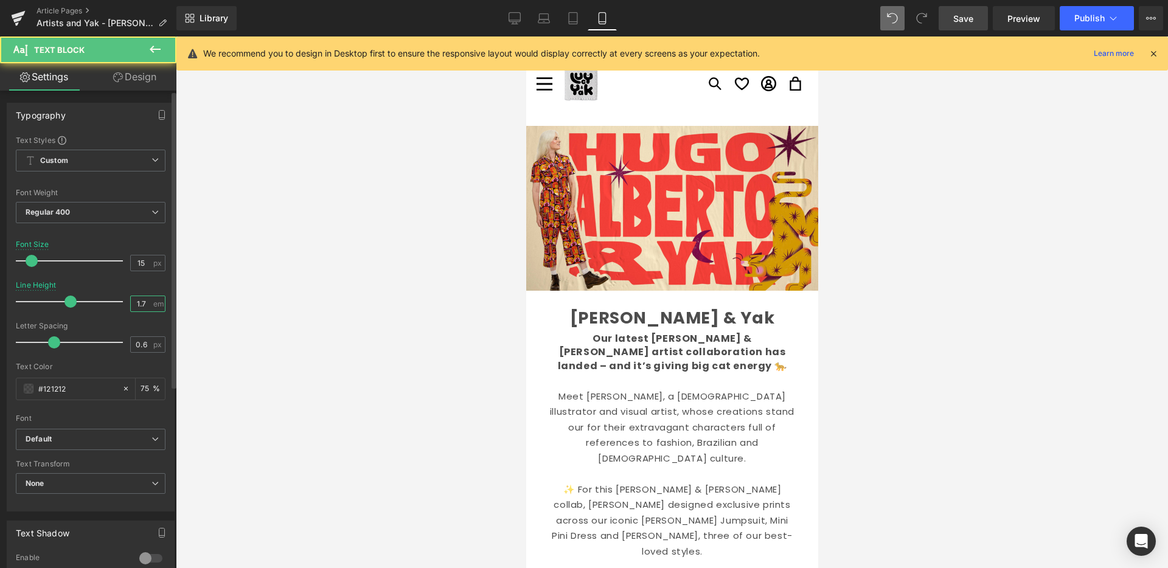
click at [138, 308] on input "1.7" at bounding box center [141, 303] width 21 height 15
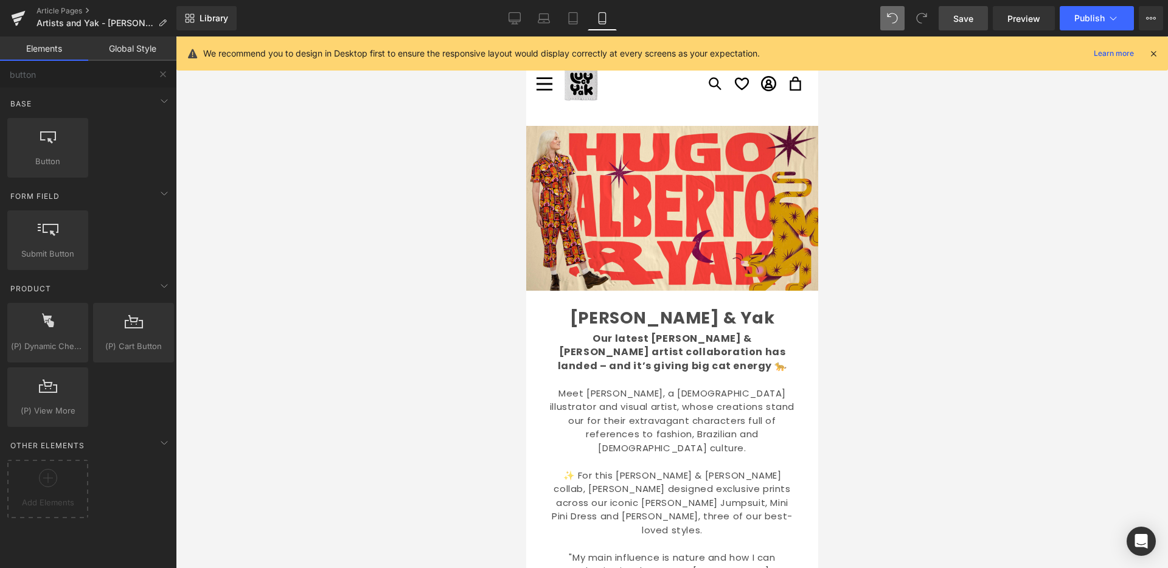
click at [465, 313] on div at bounding box center [672, 302] width 992 height 532
click at [575, 18] on icon at bounding box center [573, 18] width 12 height 12
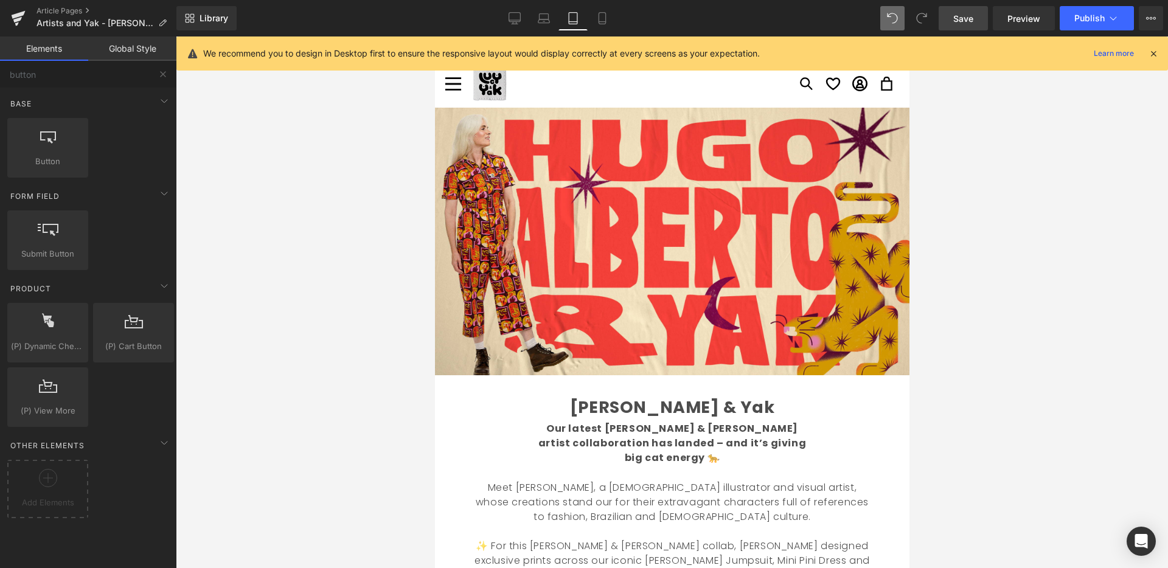
scroll to position [71, 0]
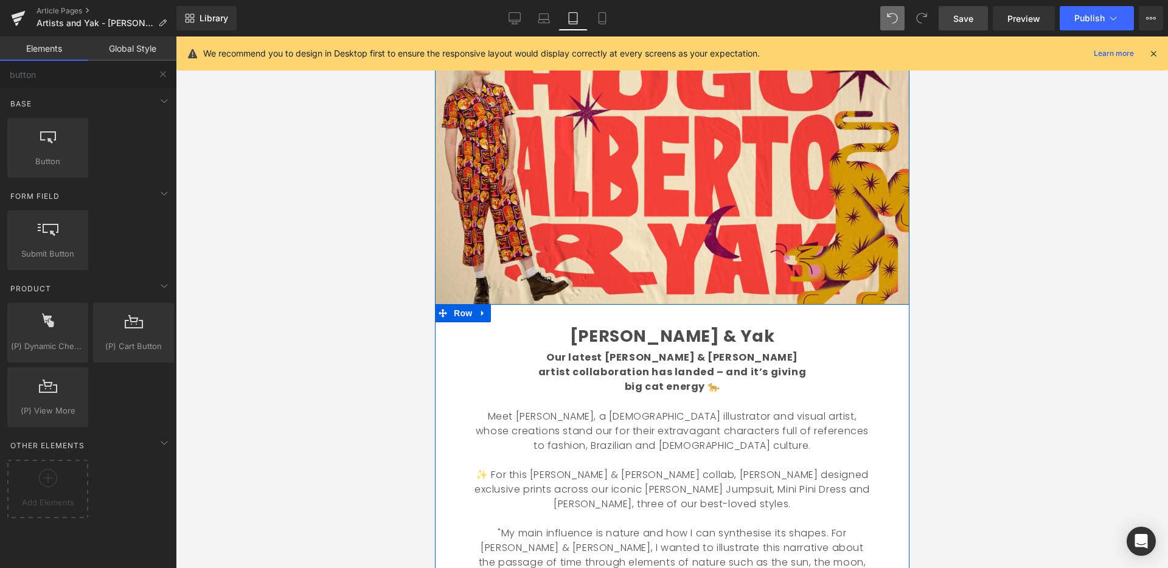
click at [609, 409] on font "Meet [PERSON_NAME], a [DEMOGRAPHIC_DATA] illustrator and visual artist, whose c…" at bounding box center [671, 430] width 393 height 43
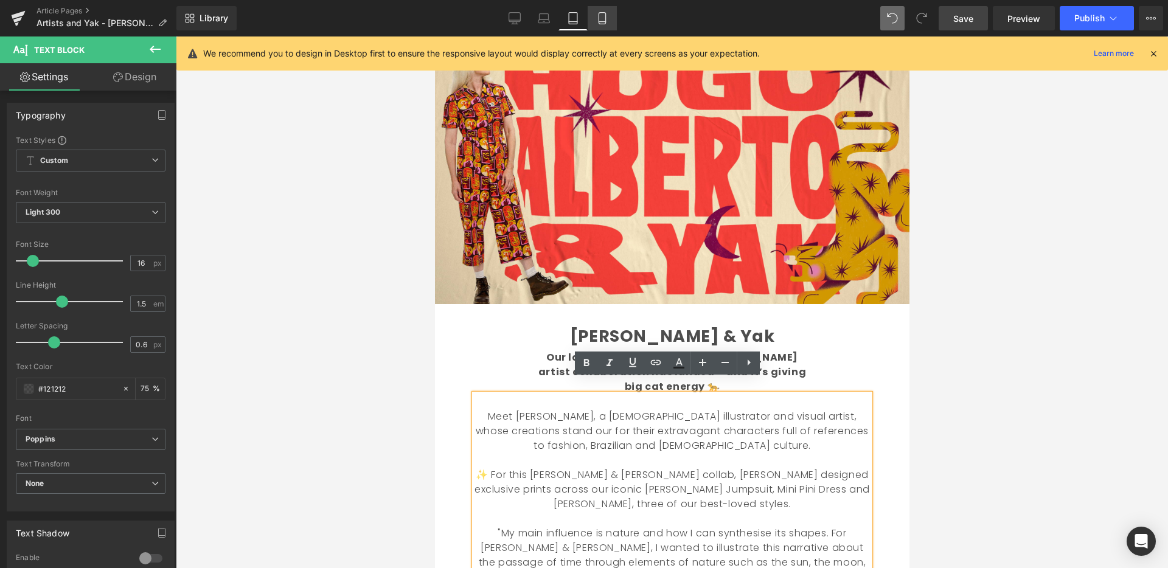
click at [604, 19] on icon at bounding box center [602, 18] width 12 height 12
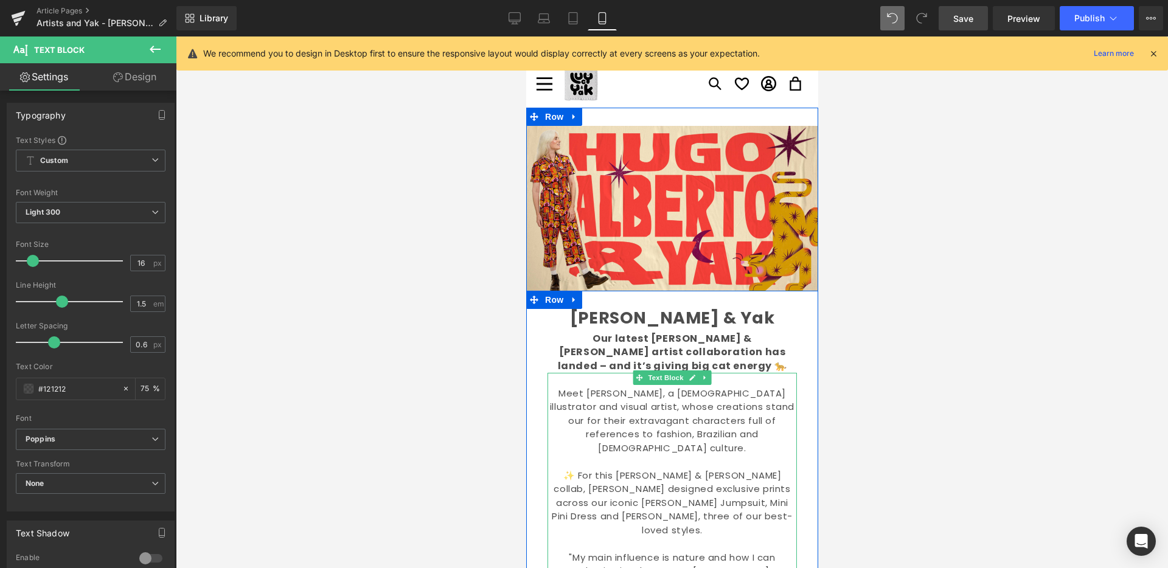
click at [622, 409] on font "Meet [PERSON_NAME], a [DEMOGRAPHIC_DATA] illustrator and visual artist, whose c…" at bounding box center [671, 421] width 244 height 68
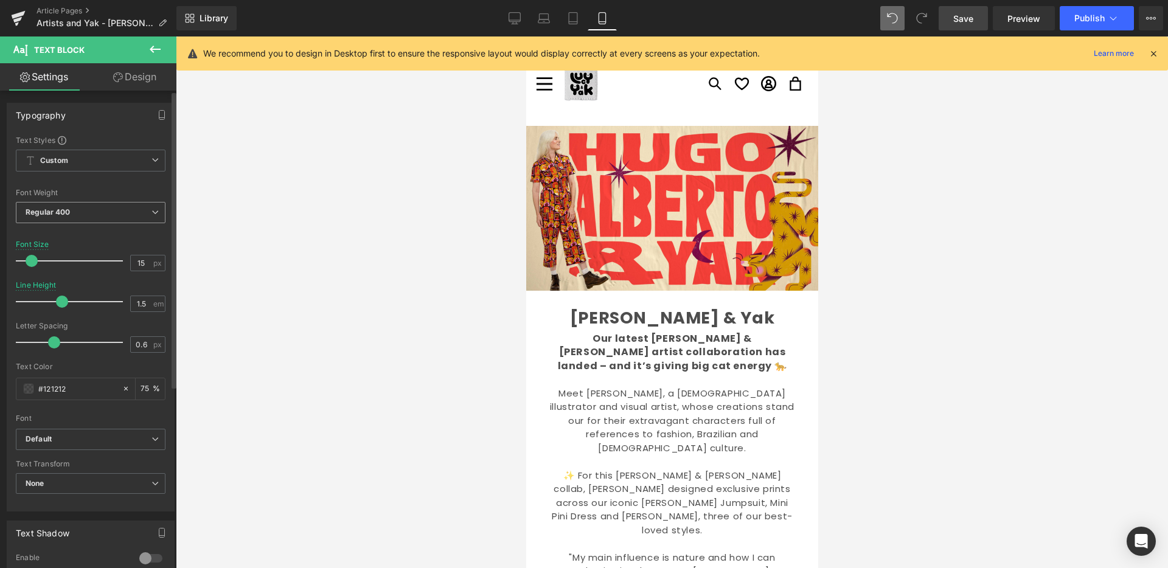
click at [133, 213] on span "Regular 400" at bounding box center [91, 212] width 150 height 21
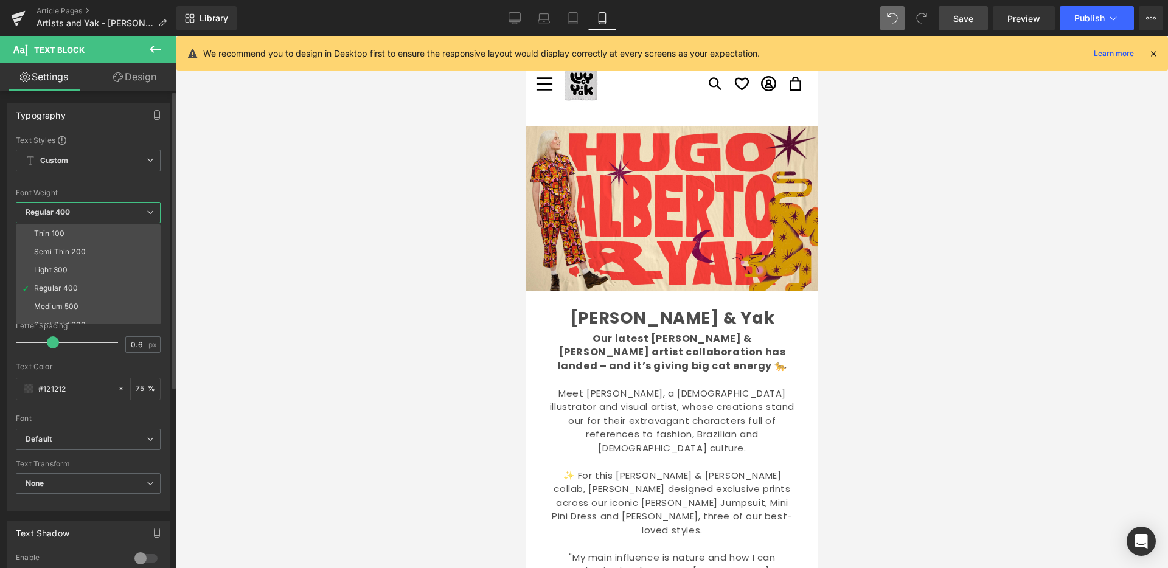
click at [92, 269] on li "Light 300" at bounding box center [91, 270] width 150 height 18
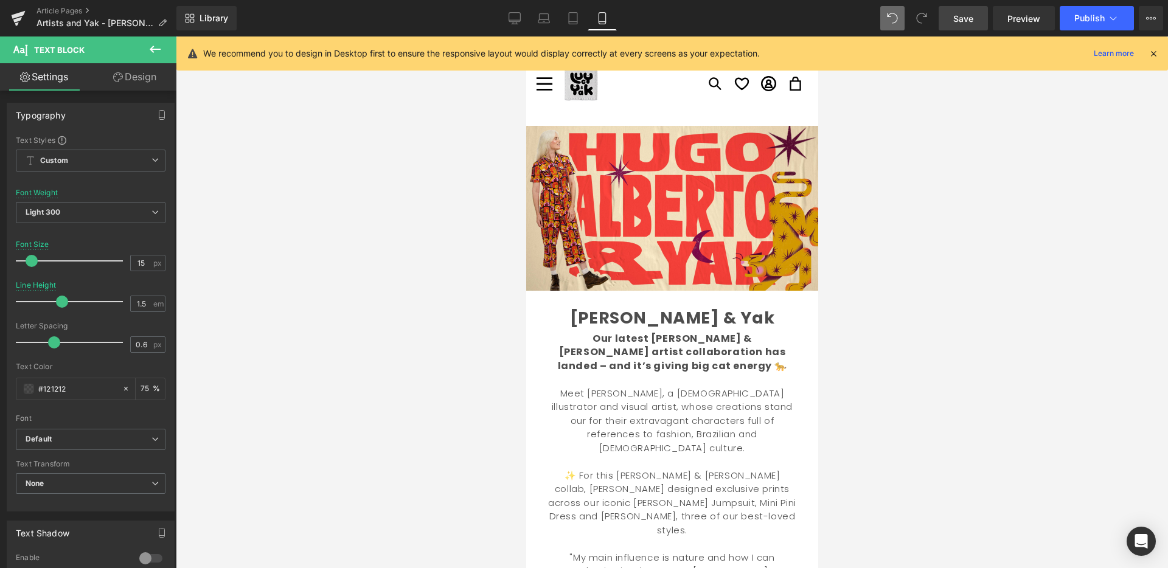
click at [313, 330] on div at bounding box center [672, 302] width 992 height 532
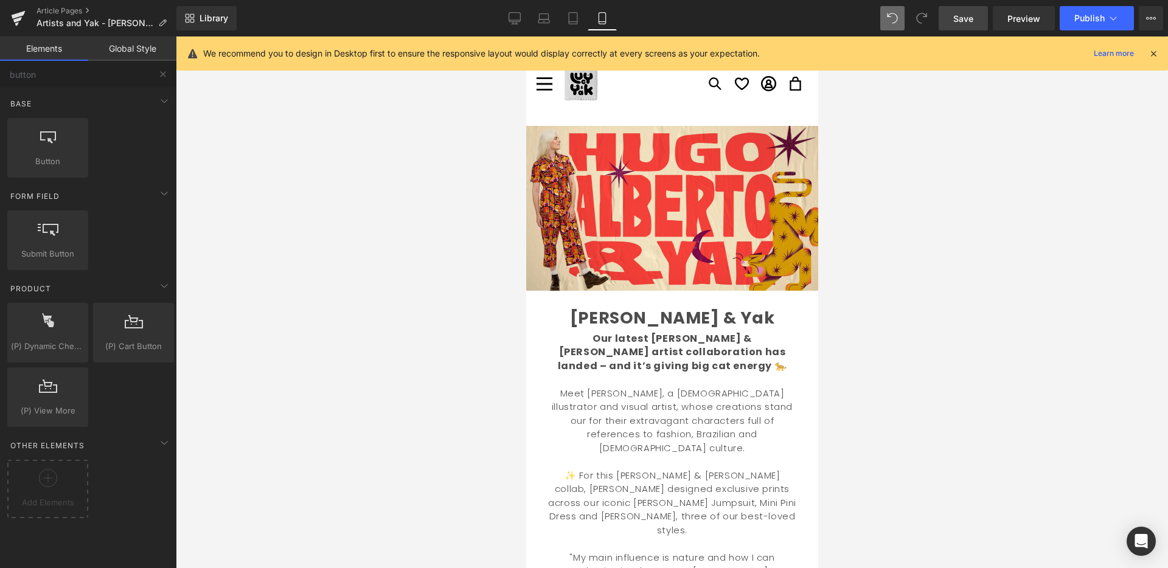
drag, startPoint x: 580, startPoint y: 15, endPoint x: 592, endPoint y: 49, distance: 36.4
click at [580, 15] on link "Tablet" at bounding box center [572, 18] width 29 height 24
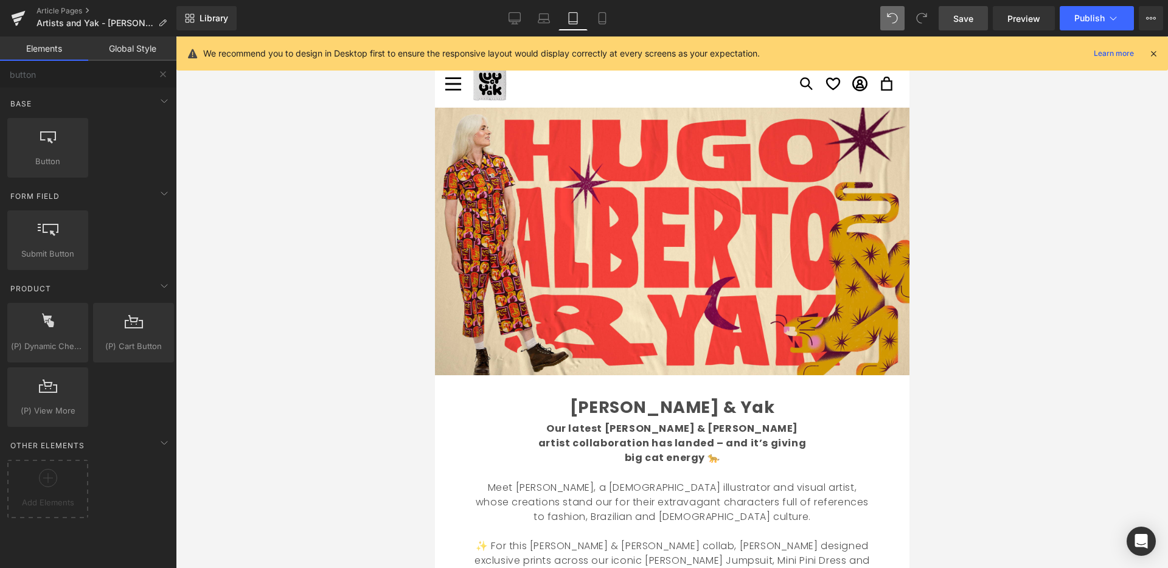
scroll to position [71, 0]
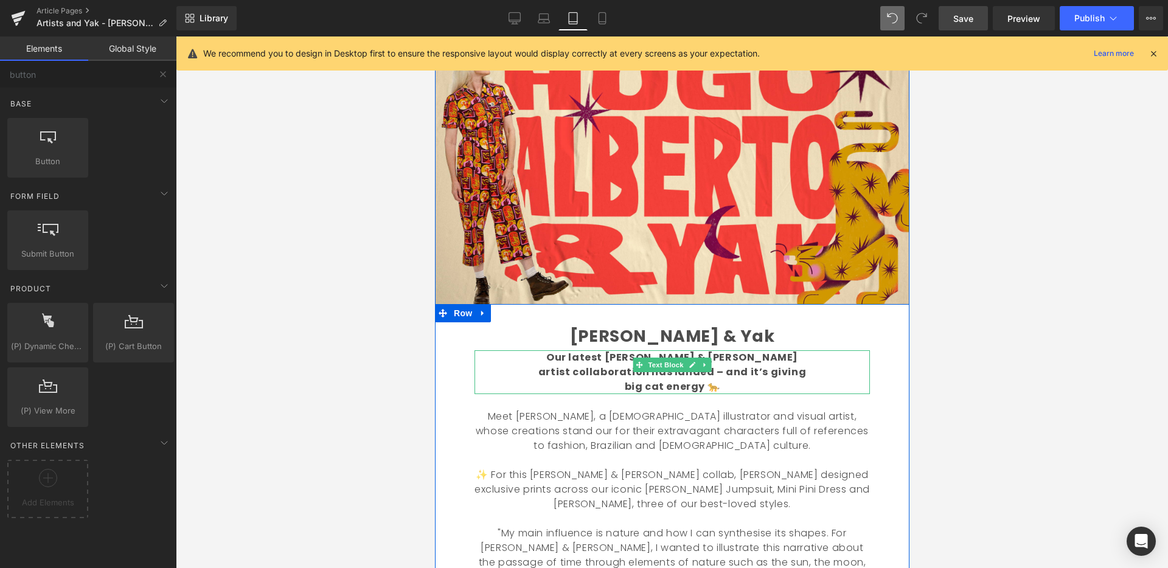
click at [623, 359] on b "Our latest [PERSON_NAME] & [PERSON_NAME] artist collaboration has landed – and …" at bounding box center [672, 371] width 268 height 43
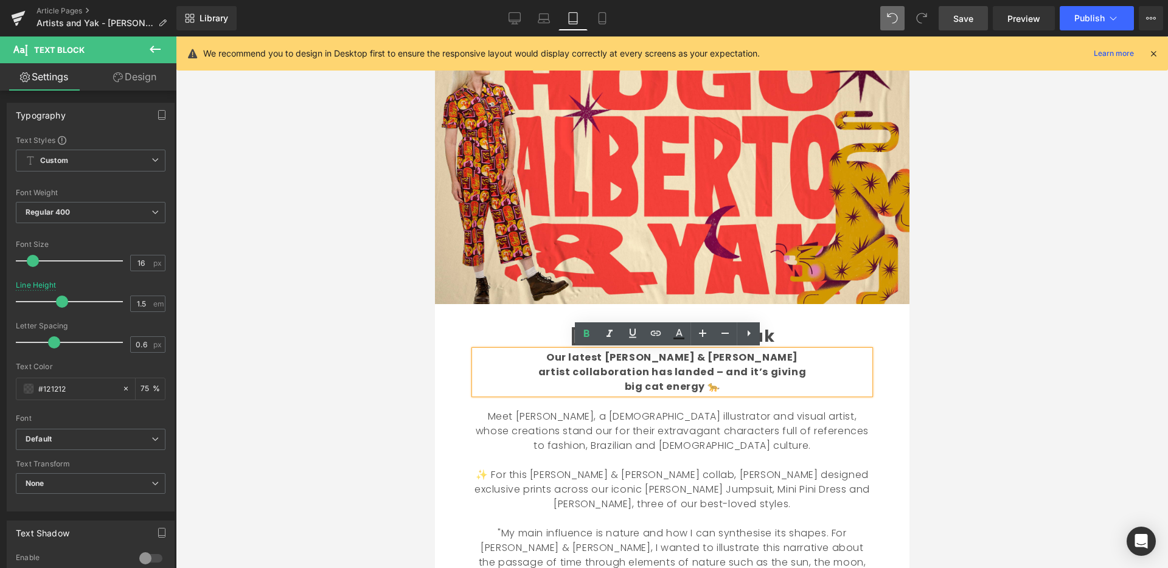
click at [603, 18] on icon at bounding box center [602, 18] width 12 height 12
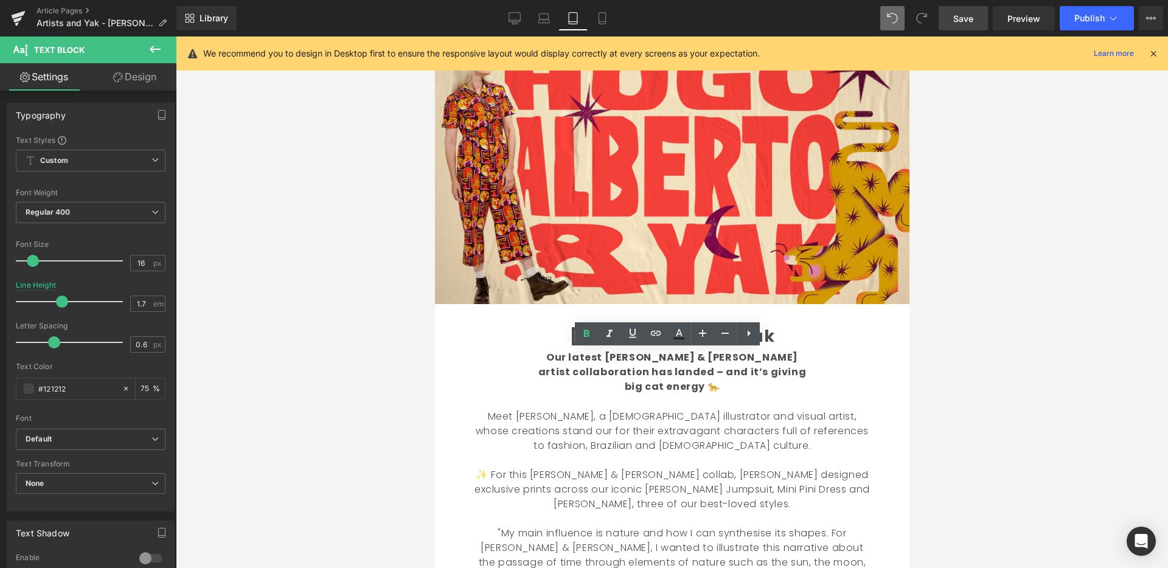
scroll to position [0, 0]
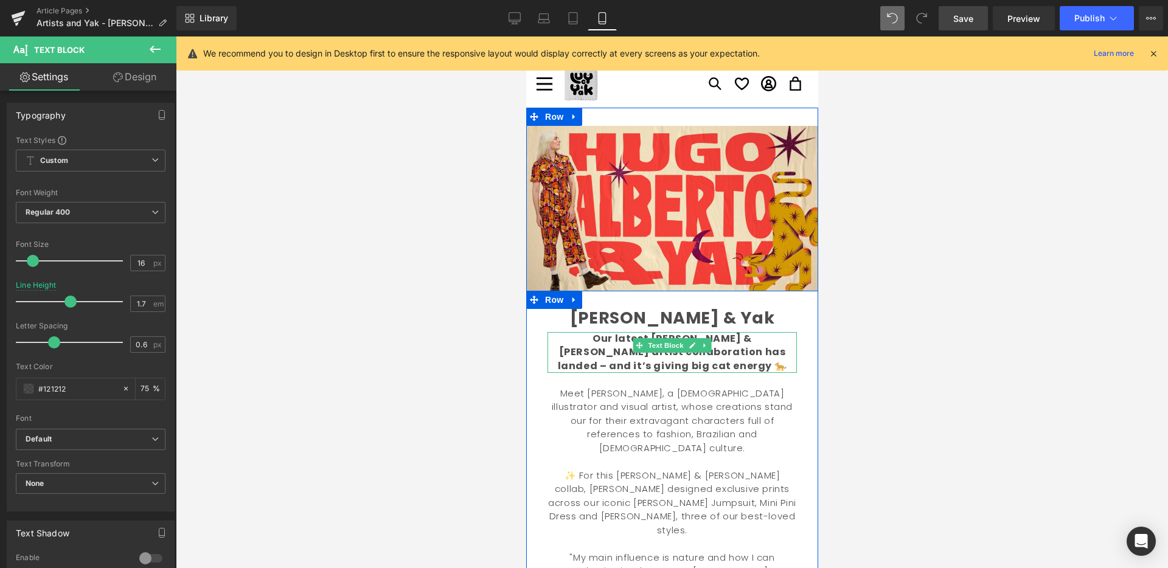
click at [602, 348] on b "Our latest [PERSON_NAME] & [PERSON_NAME] artist collaboration has landed – and …" at bounding box center [671, 351] width 229 height 41
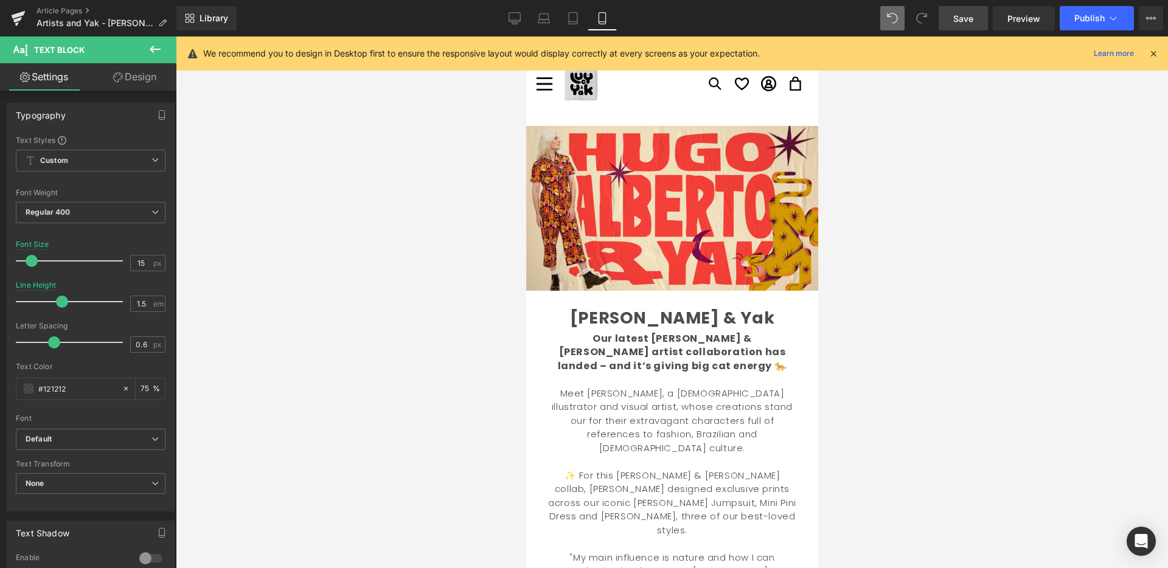
click at [328, 289] on div at bounding box center [672, 302] width 992 height 532
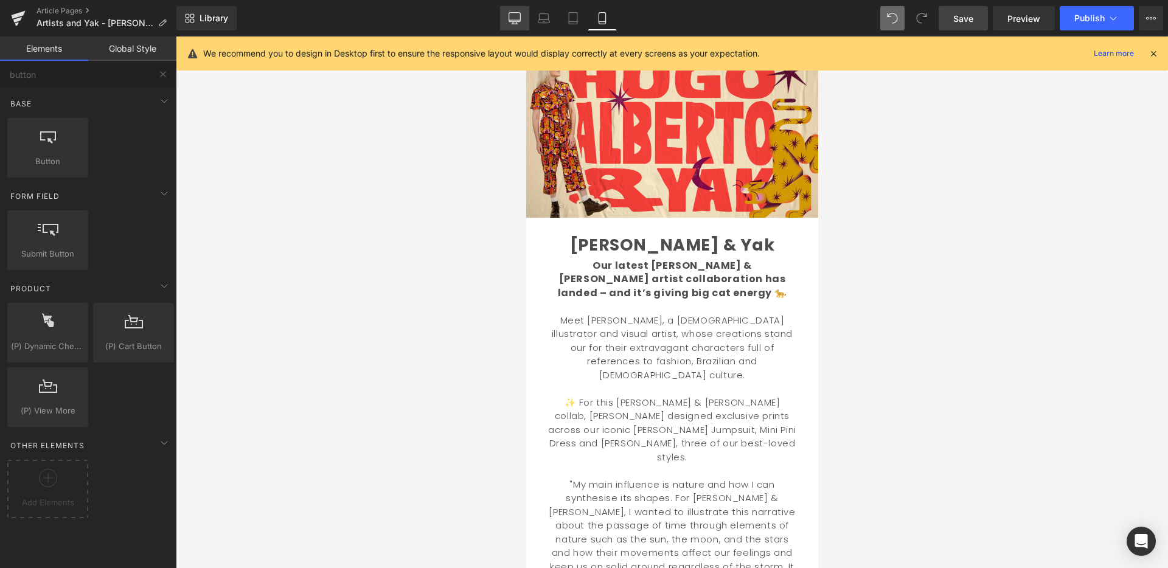
click at [521, 16] on icon at bounding box center [515, 17] width 12 height 9
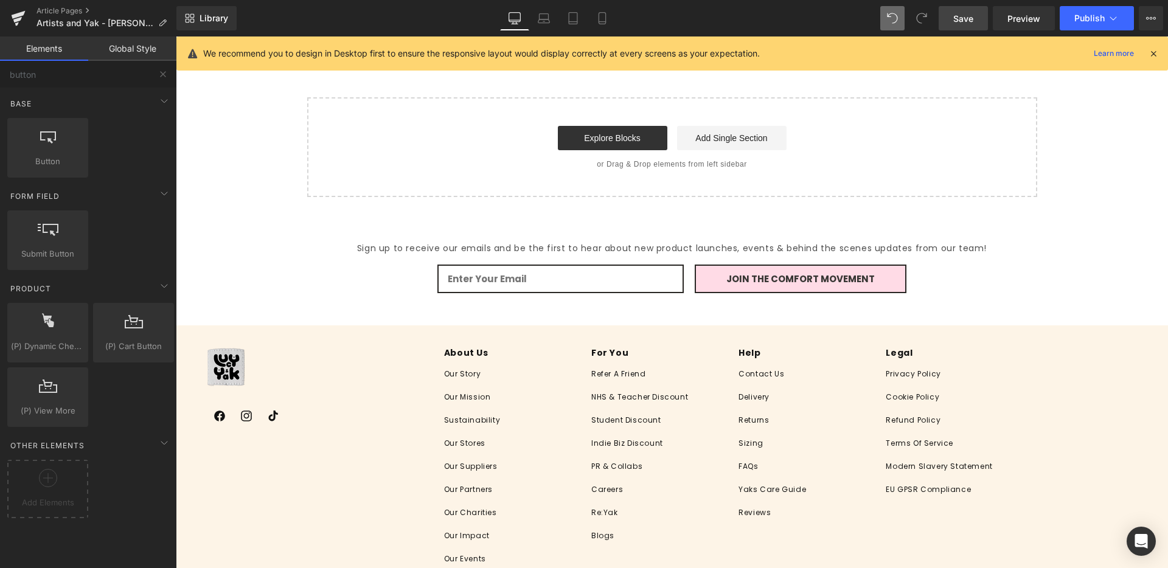
click at [971, 19] on span "Save" at bounding box center [963, 18] width 20 height 13
click at [963, 23] on span "Save" at bounding box center [963, 18] width 20 height 13
